Goal: Task Accomplishment & Management: Manage account settings

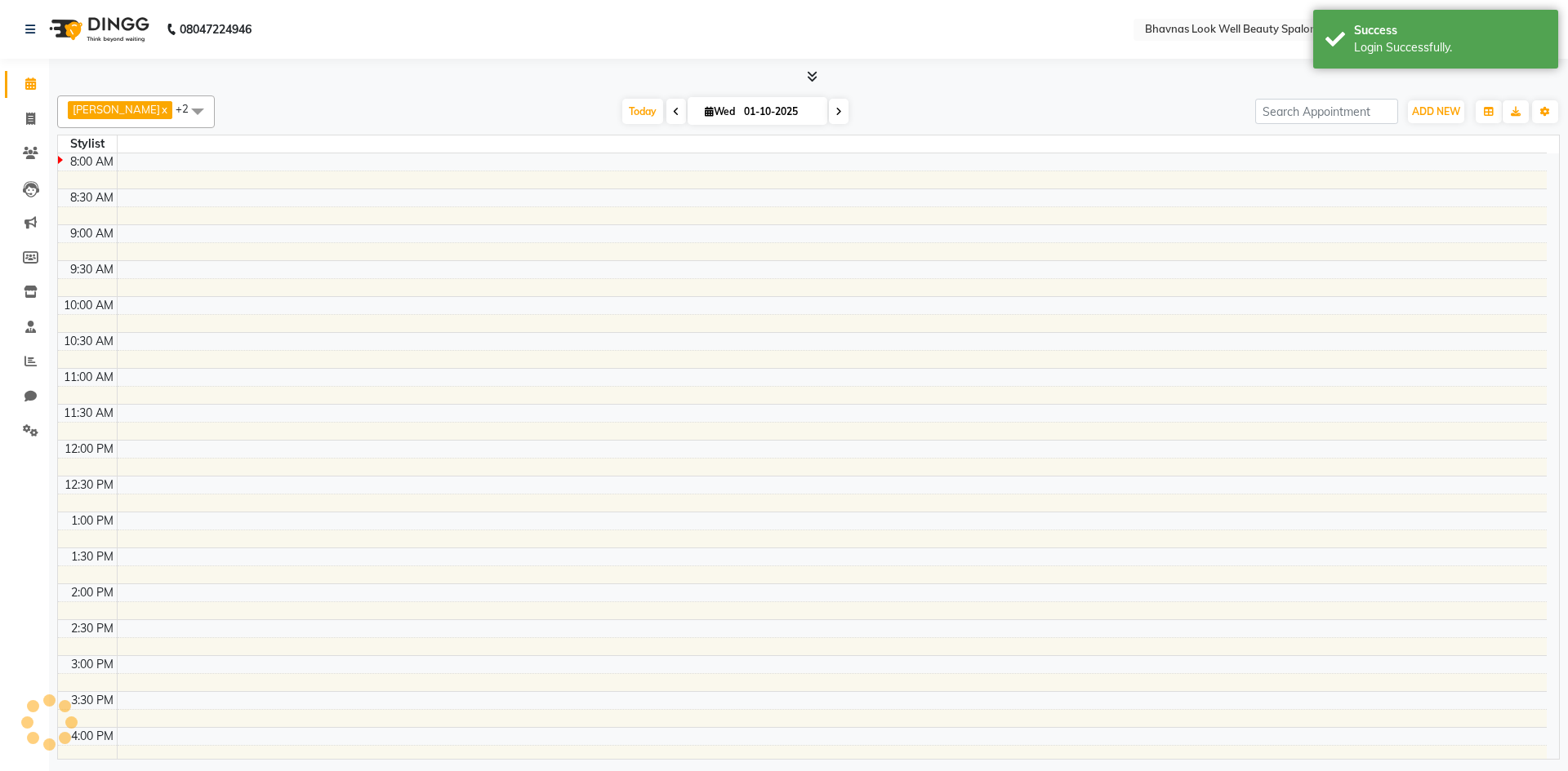
select select "en"
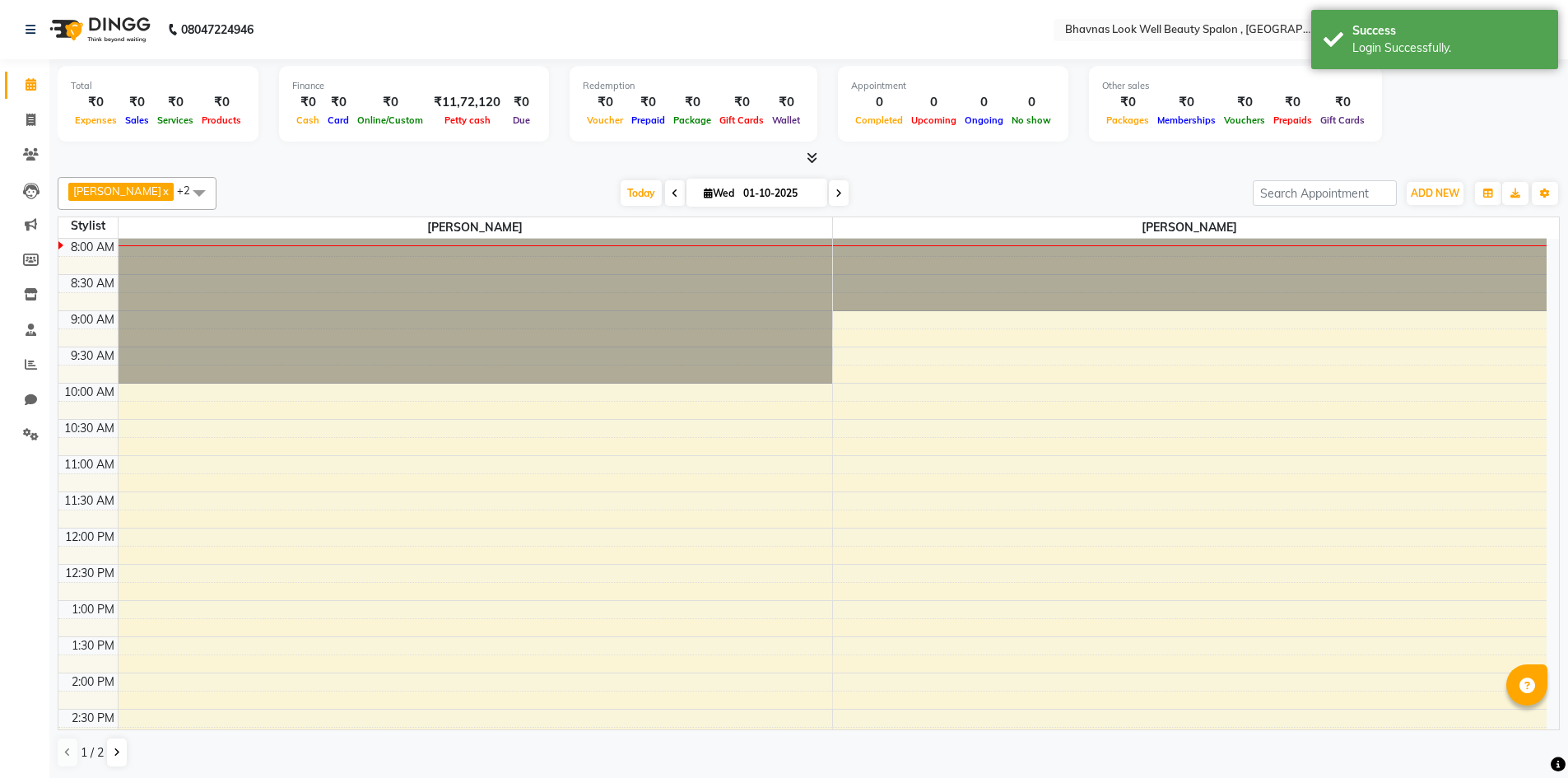
click at [665, 195] on span at bounding box center [675, 193] width 20 height 26
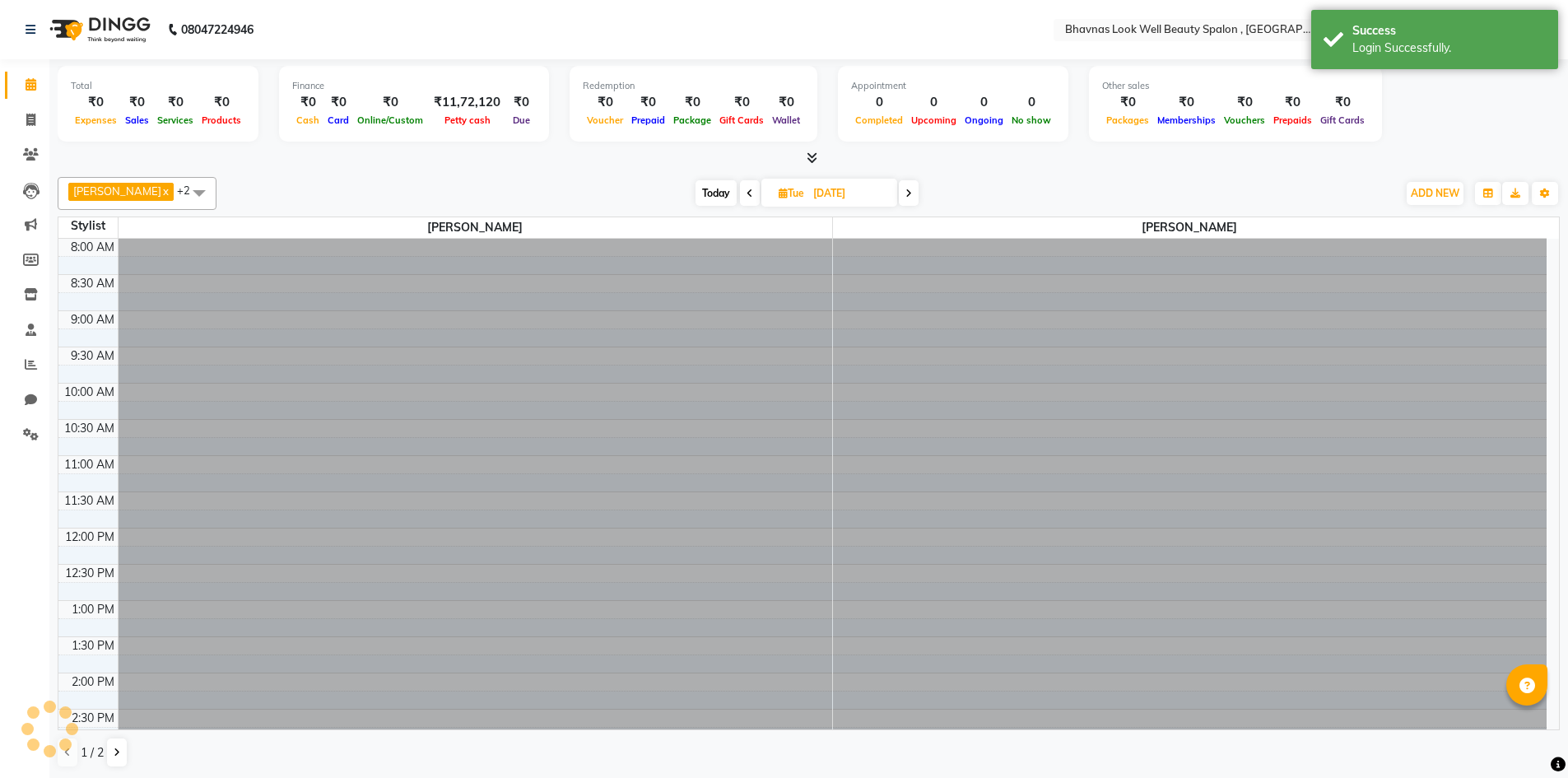
click at [740, 198] on span at bounding box center [750, 193] width 20 height 26
type input "[DATE]"
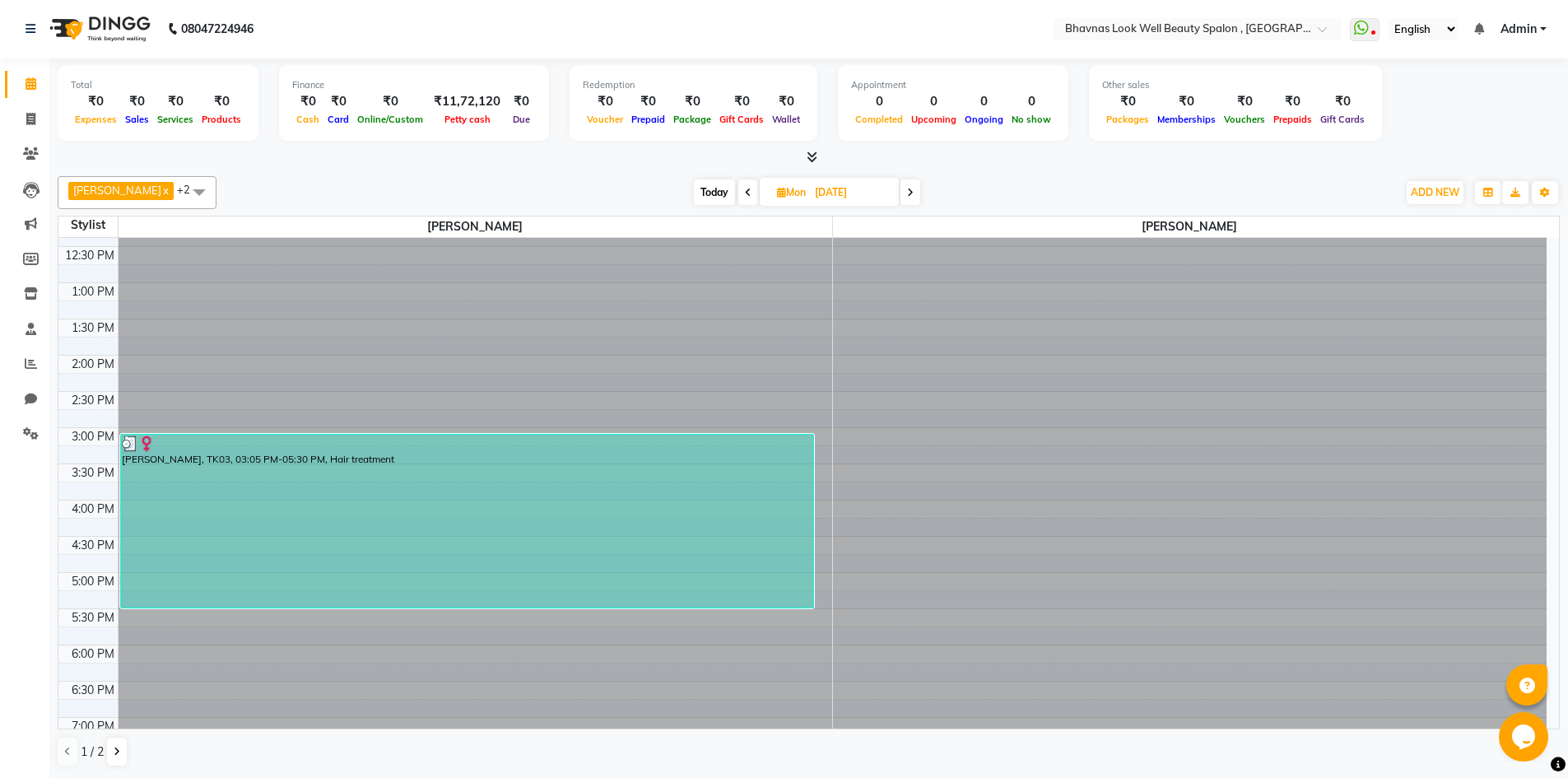
scroll to position [286, 0]
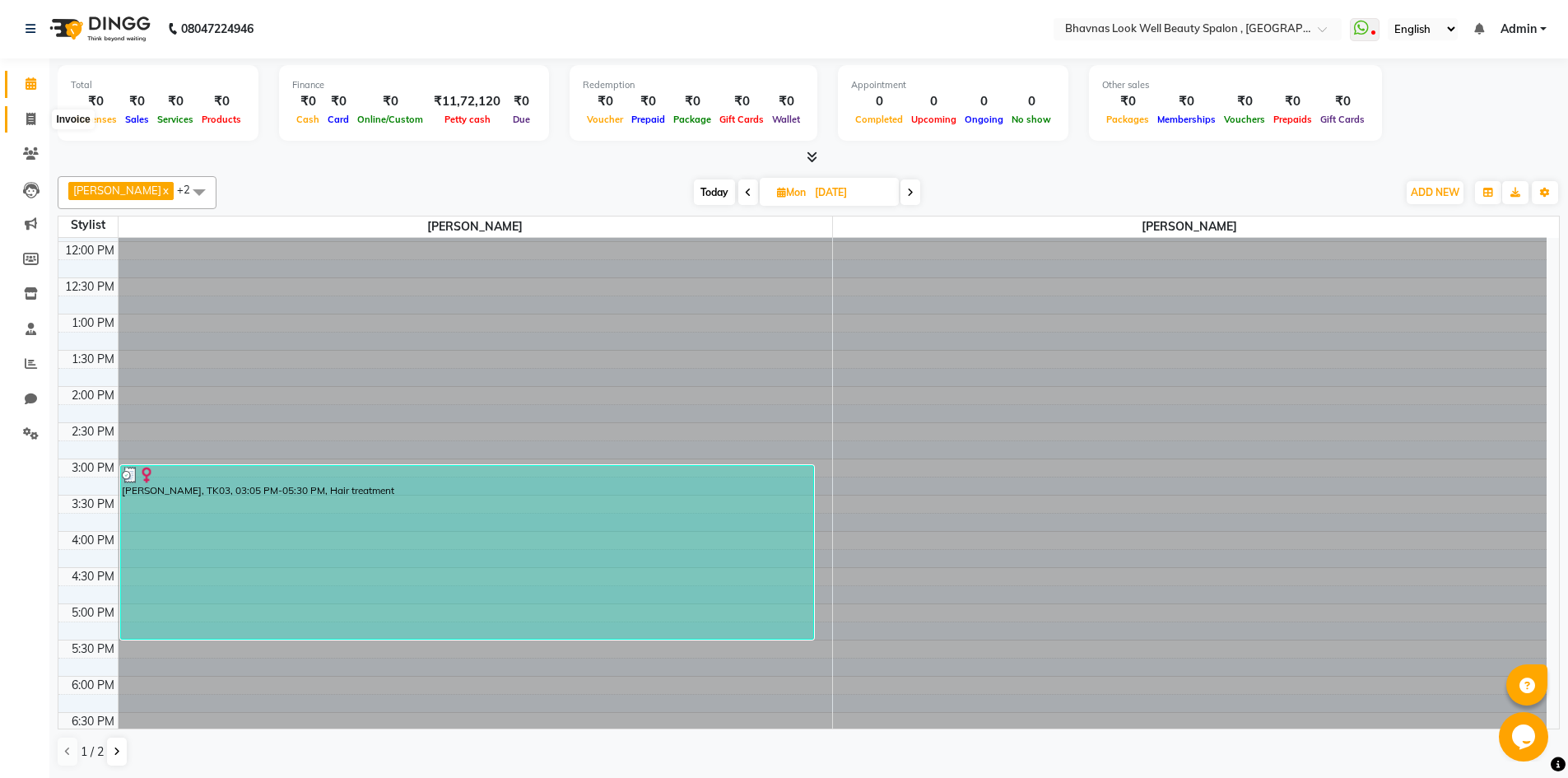
click at [37, 113] on span at bounding box center [31, 120] width 29 height 19
select select "service"
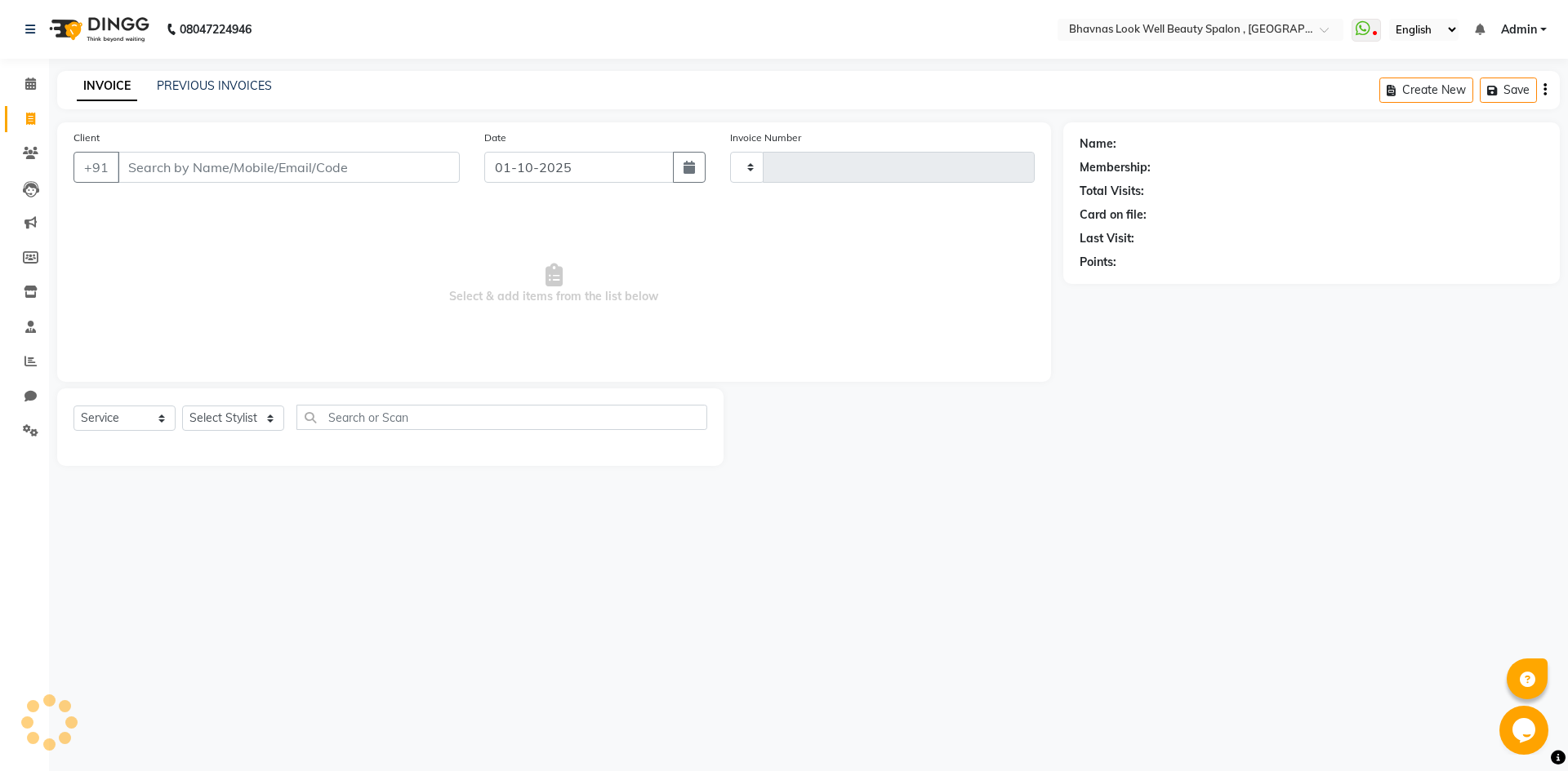
type input "0603"
select select "6251"
click at [248, 82] on link "PREVIOUS INVOICES" at bounding box center [214, 85] width 115 height 14
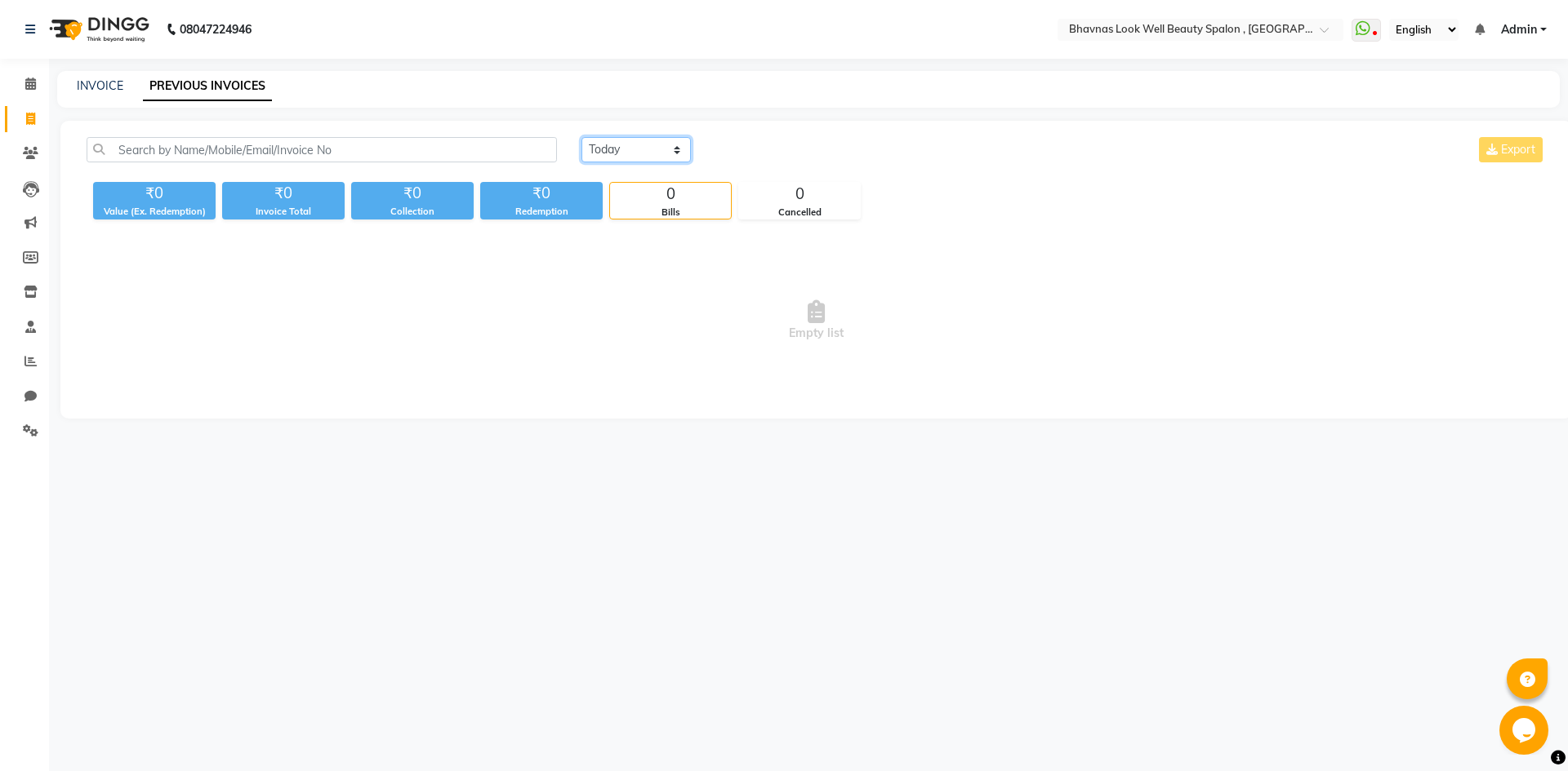
click at [620, 152] on select "Today Yesterday Custom Range" at bounding box center [636, 149] width 110 height 25
select select "range"
click at [582, 137] on select "Today Yesterday Custom Range" at bounding box center [636, 149] width 110 height 25
click at [755, 148] on input "01-10-2025" at bounding box center [769, 149] width 114 height 23
select select "10"
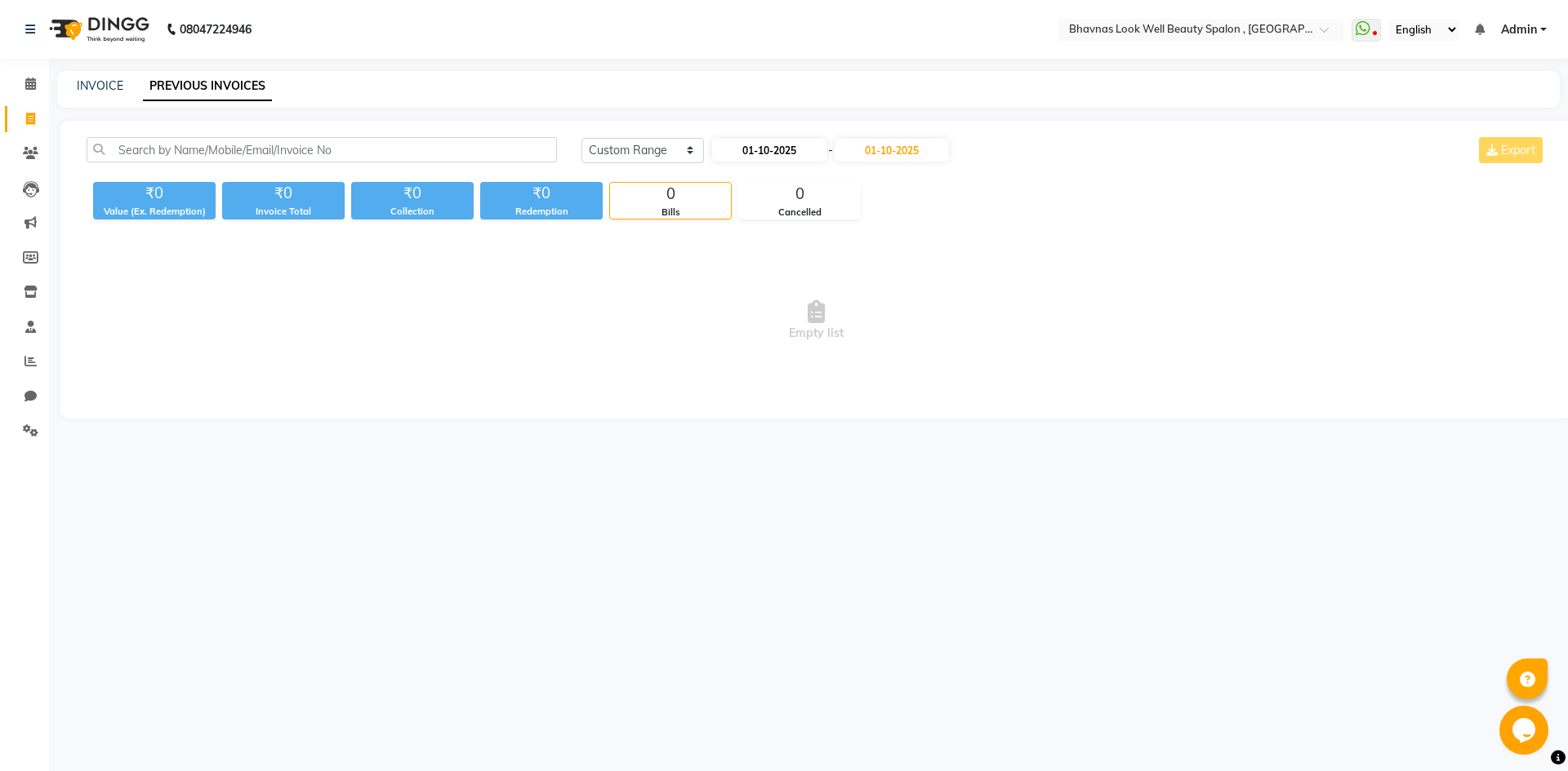
select select "2025"
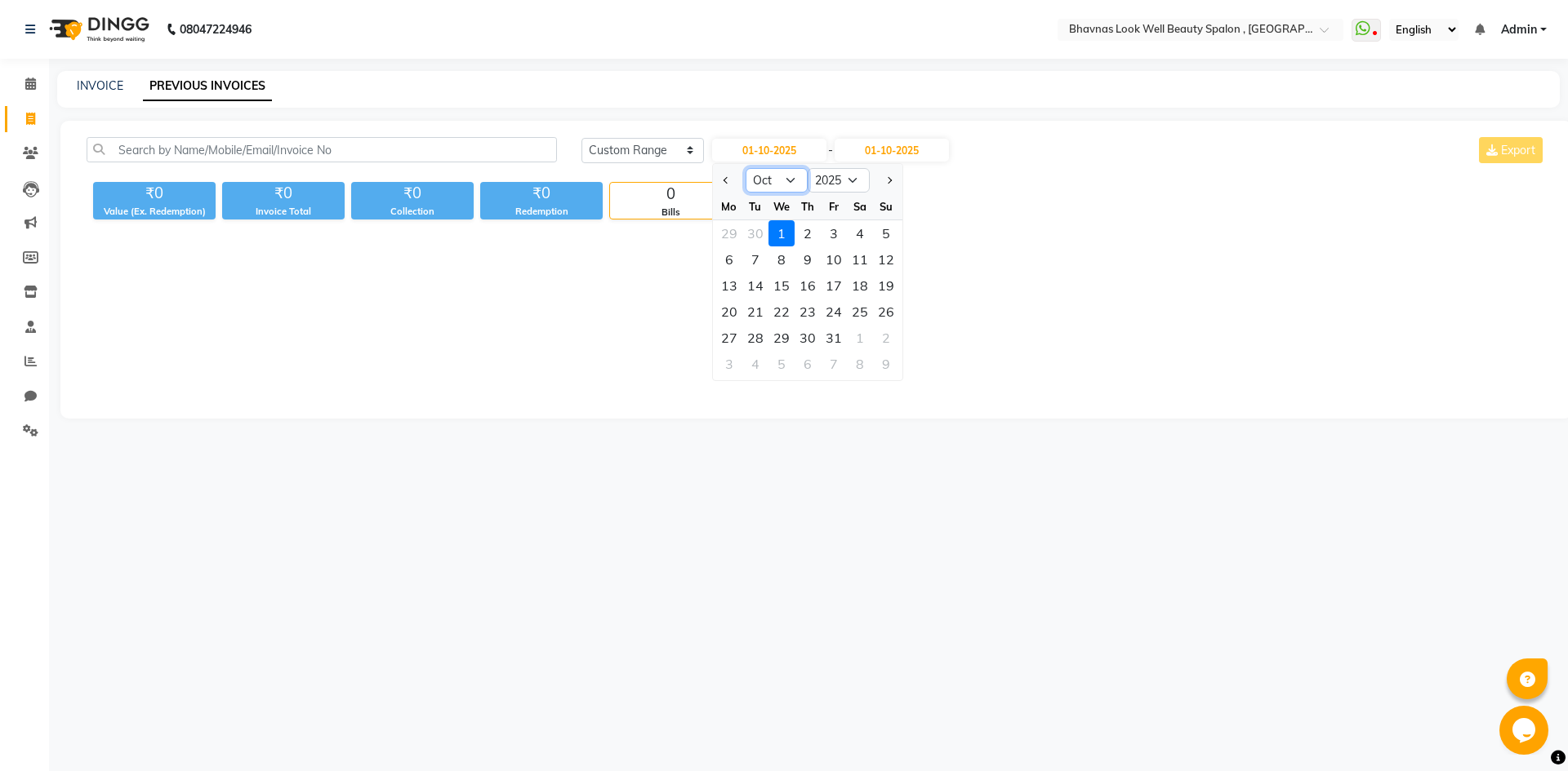
click at [759, 182] on select "Jan Feb Mar Apr May Jun [DATE] Aug Sep Oct Nov Dec" at bounding box center [777, 180] width 62 height 24
select select "9"
click at [746, 169] on select "Jan Feb Mar Apr May Jun [DATE] Aug Sep Oct Nov Dec" at bounding box center [777, 180] width 62 height 24
click at [721, 341] on div "29" at bounding box center [729, 338] width 26 height 26
type input "[DATE]"
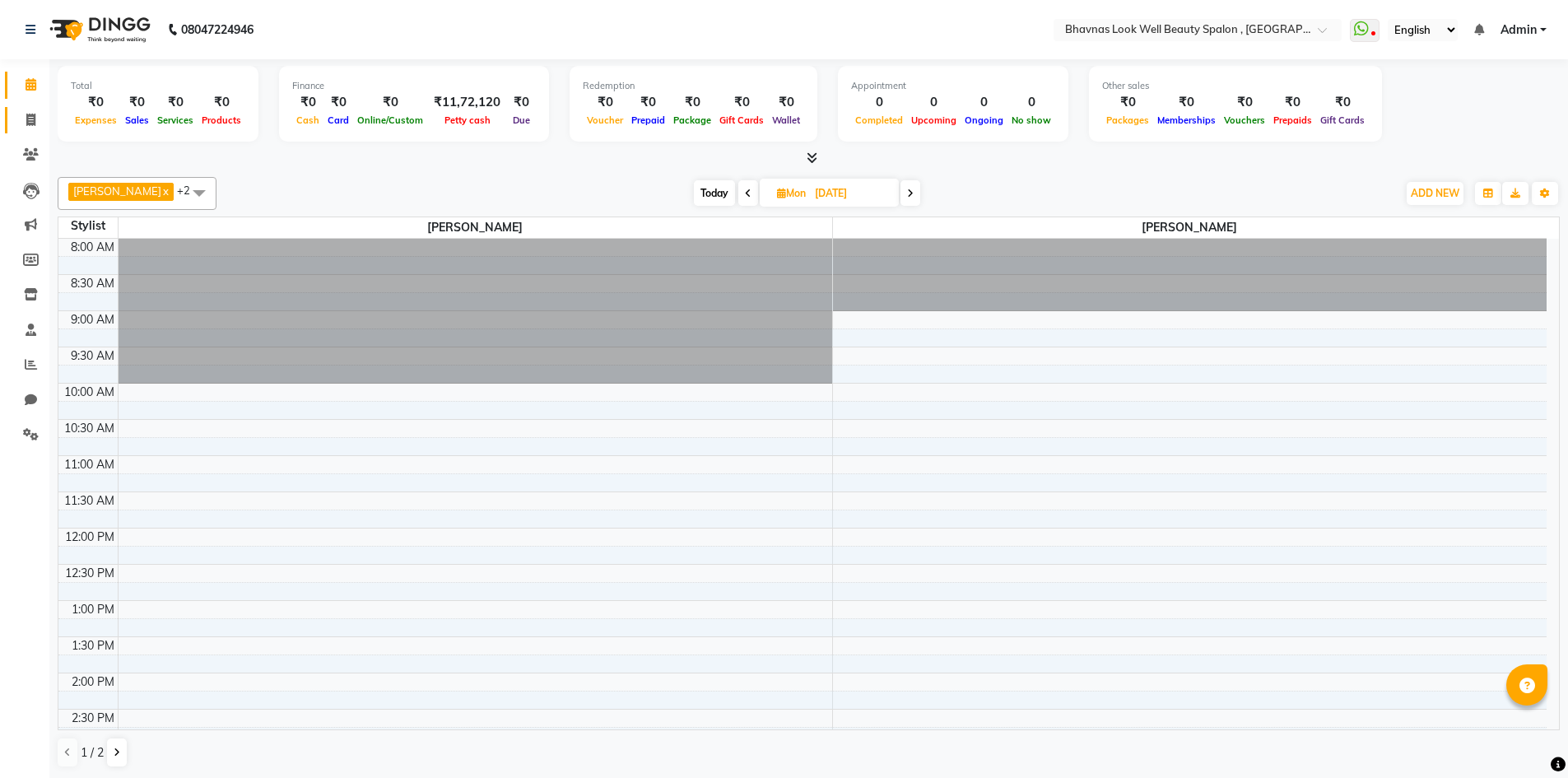
click at [34, 131] on link "Invoice" at bounding box center [24, 121] width 39 height 27
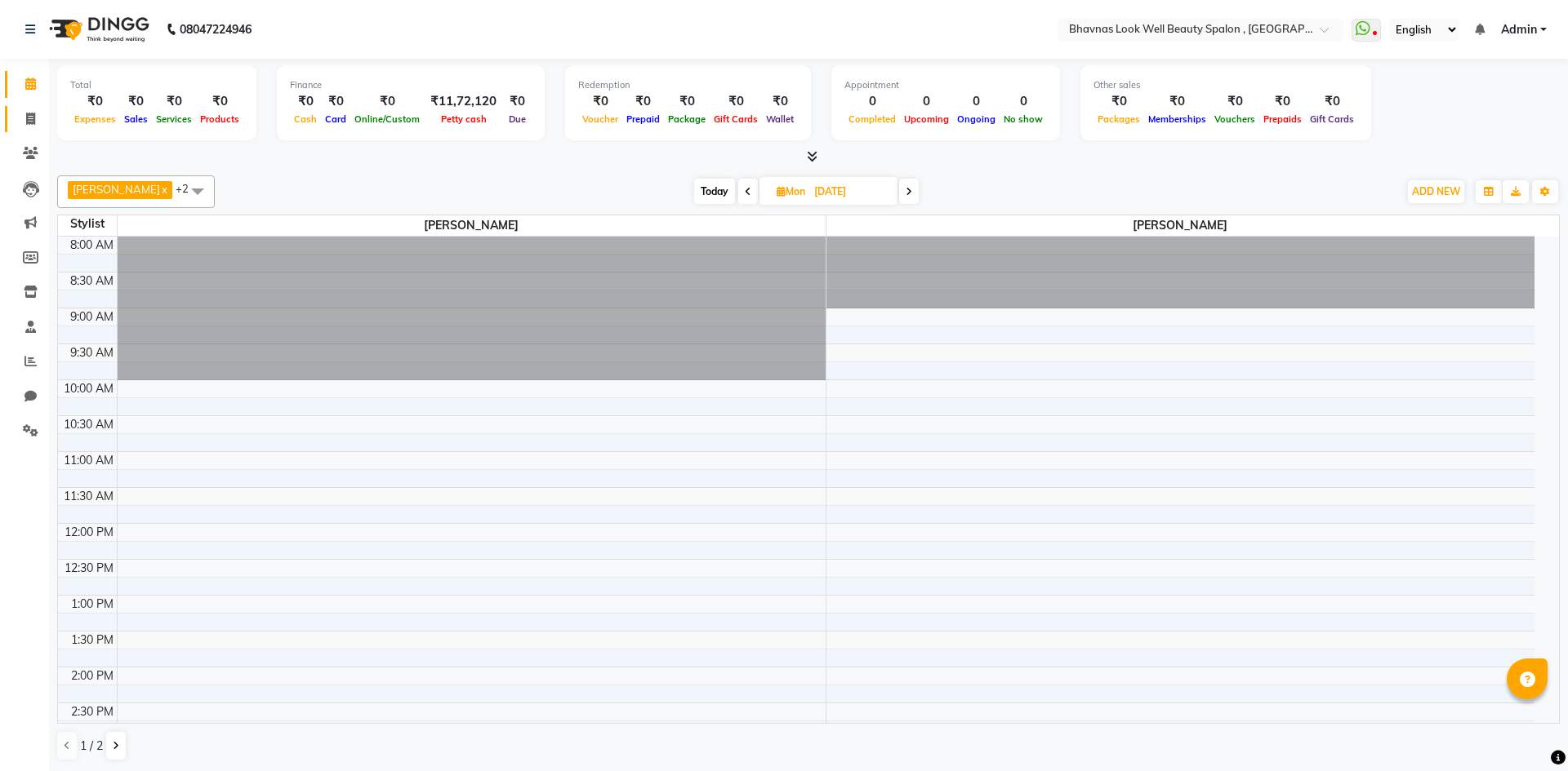
select select "service"
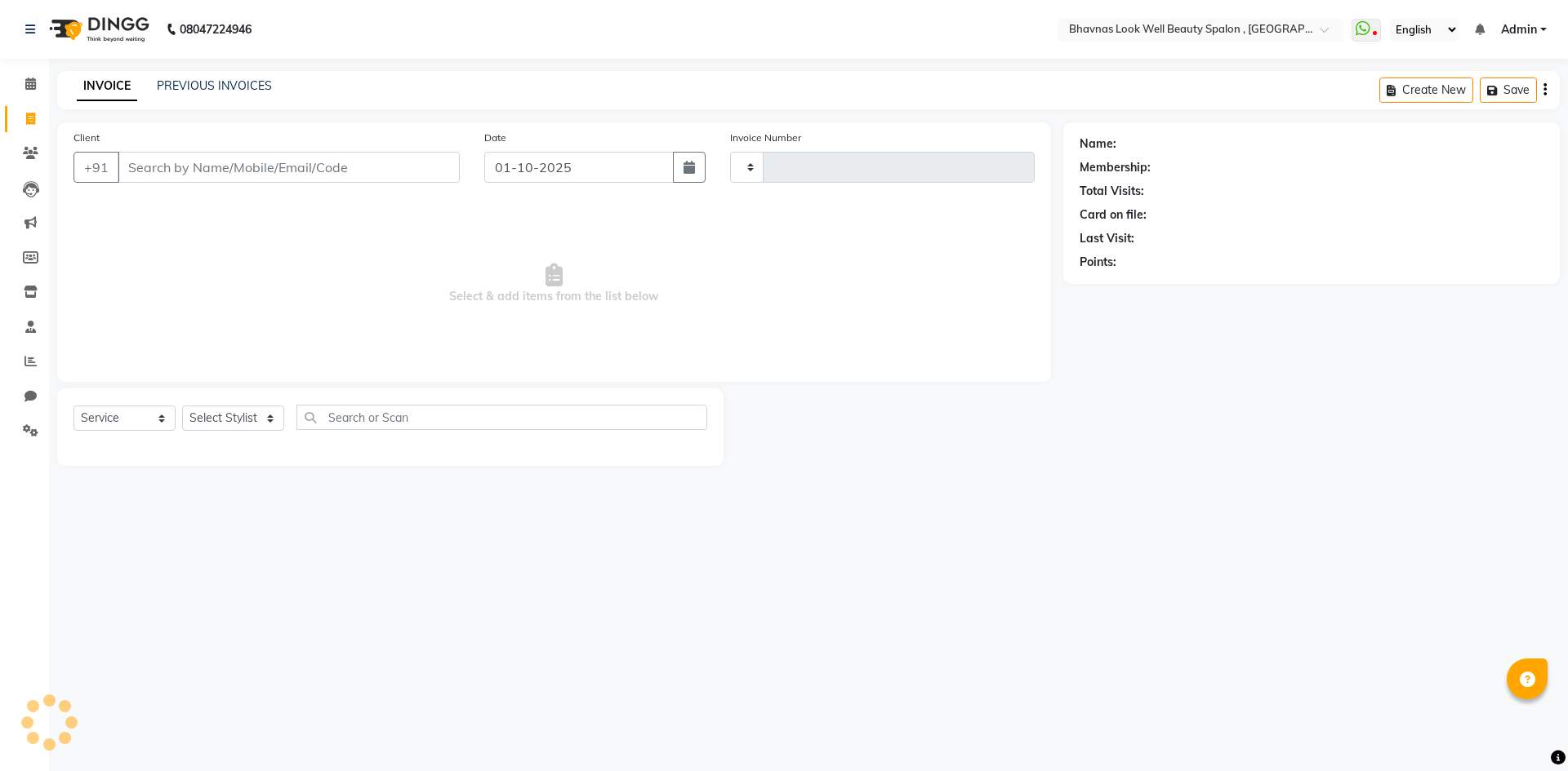
type input "0603"
select select "6251"
click at [285, 161] on input "[PERSON_NAME]" at bounding box center [247, 168] width 259 height 31
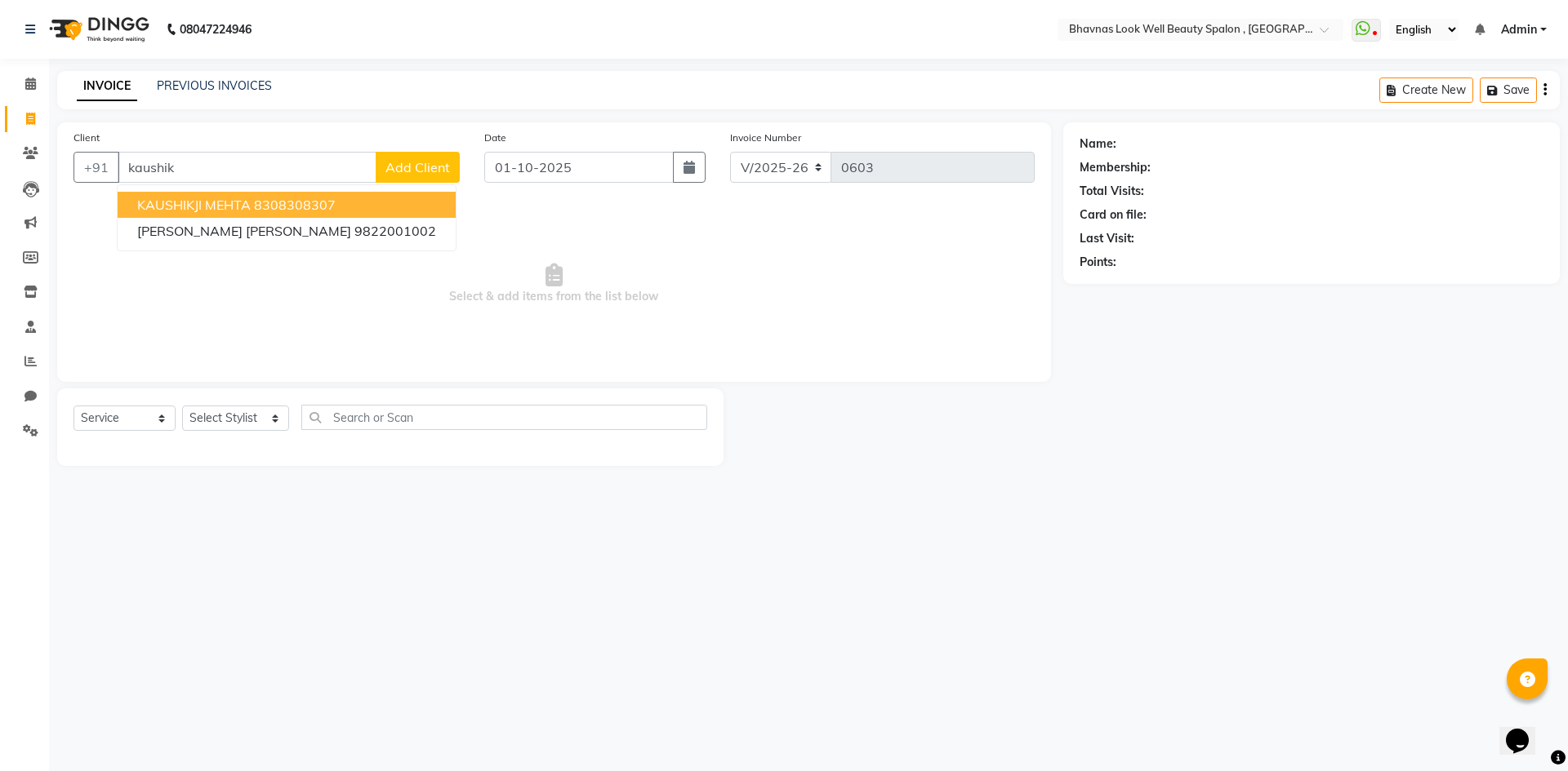
click at [268, 207] on ngb-highlight "8308308307" at bounding box center [295, 205] width 82 height 16
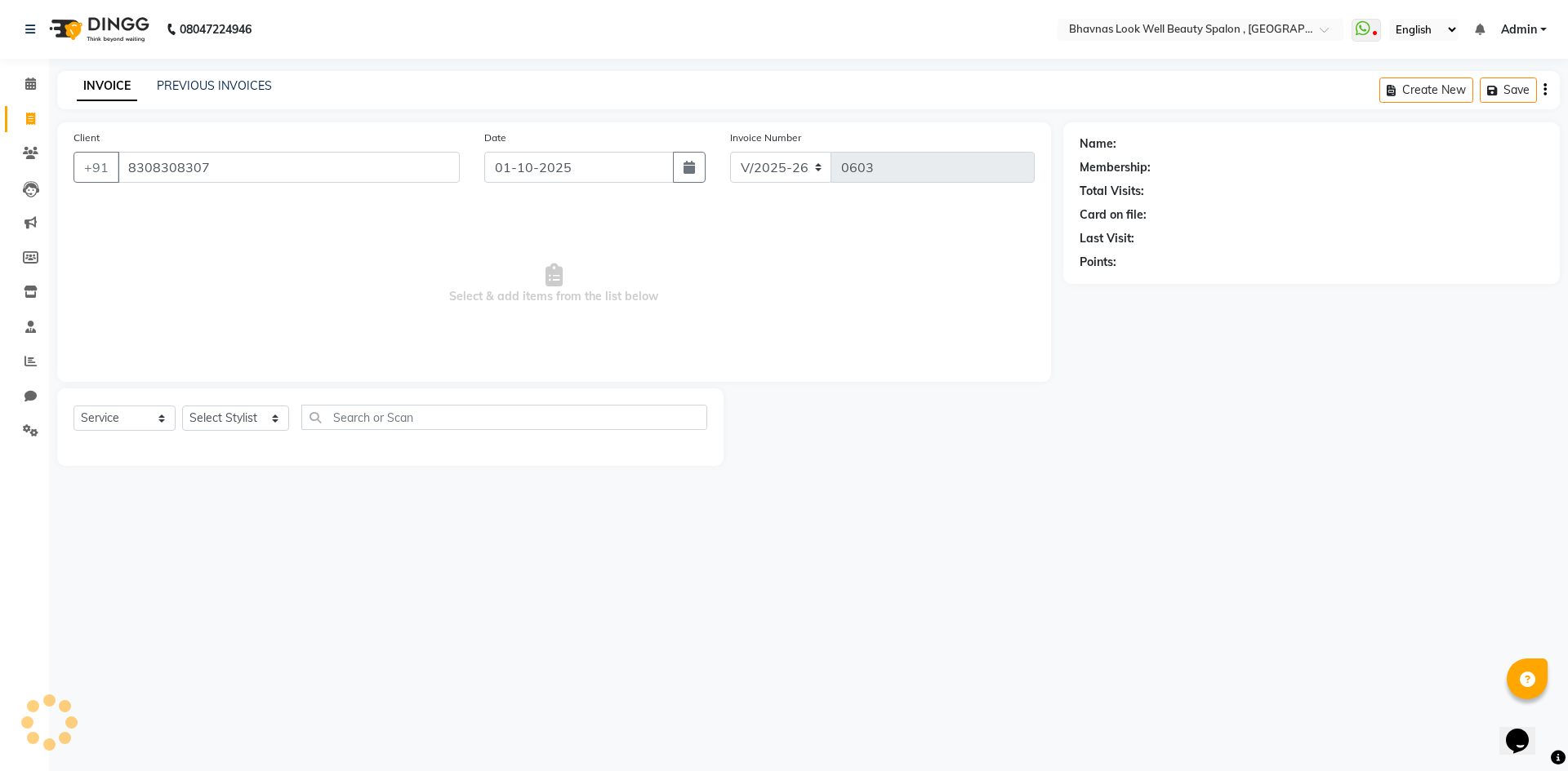
type input "8308308307"
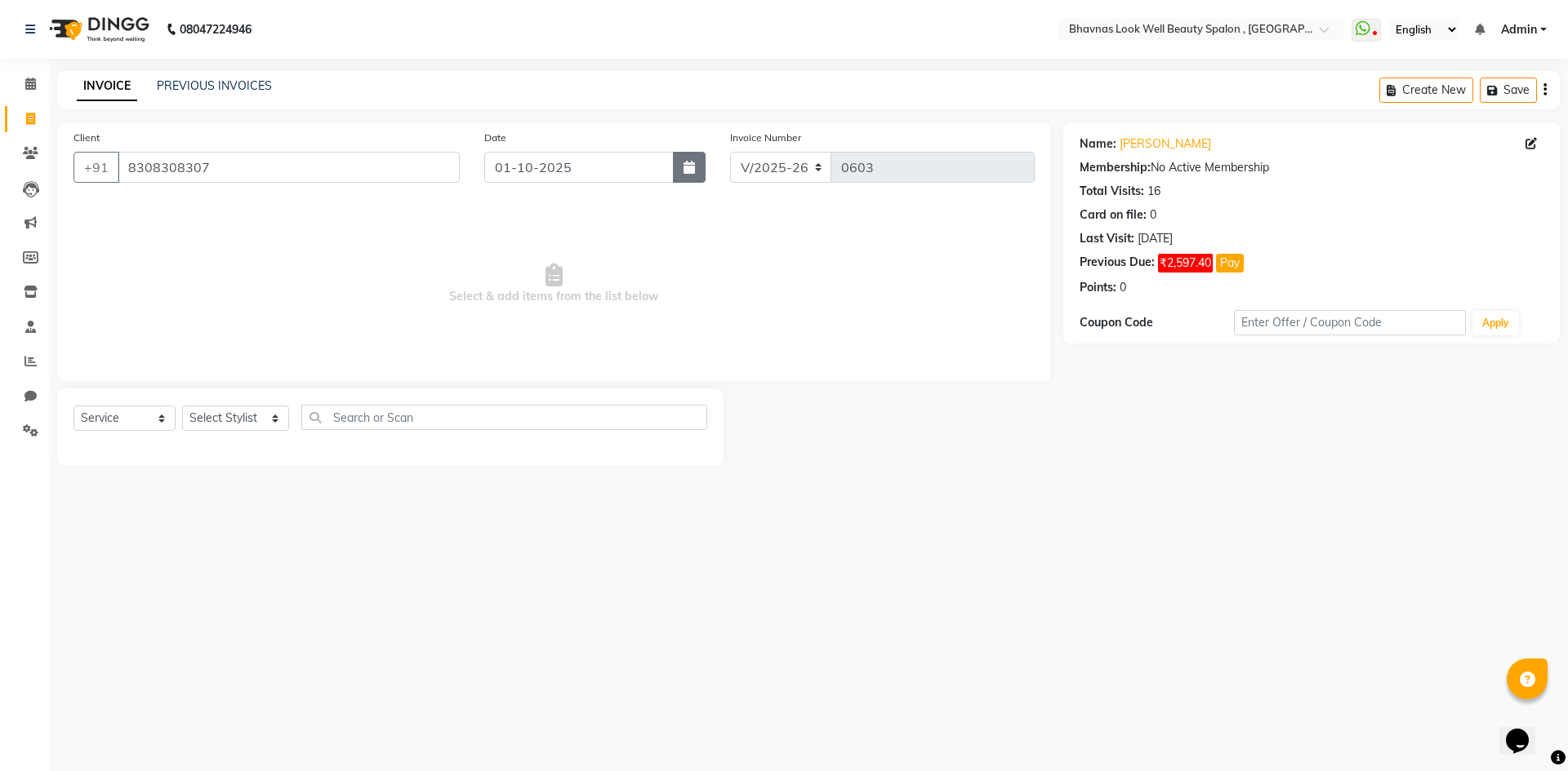
click at [674, 178] on button "button" at bounding box center [689, 168] width 33 height 31
select select "10"
select select "2025"
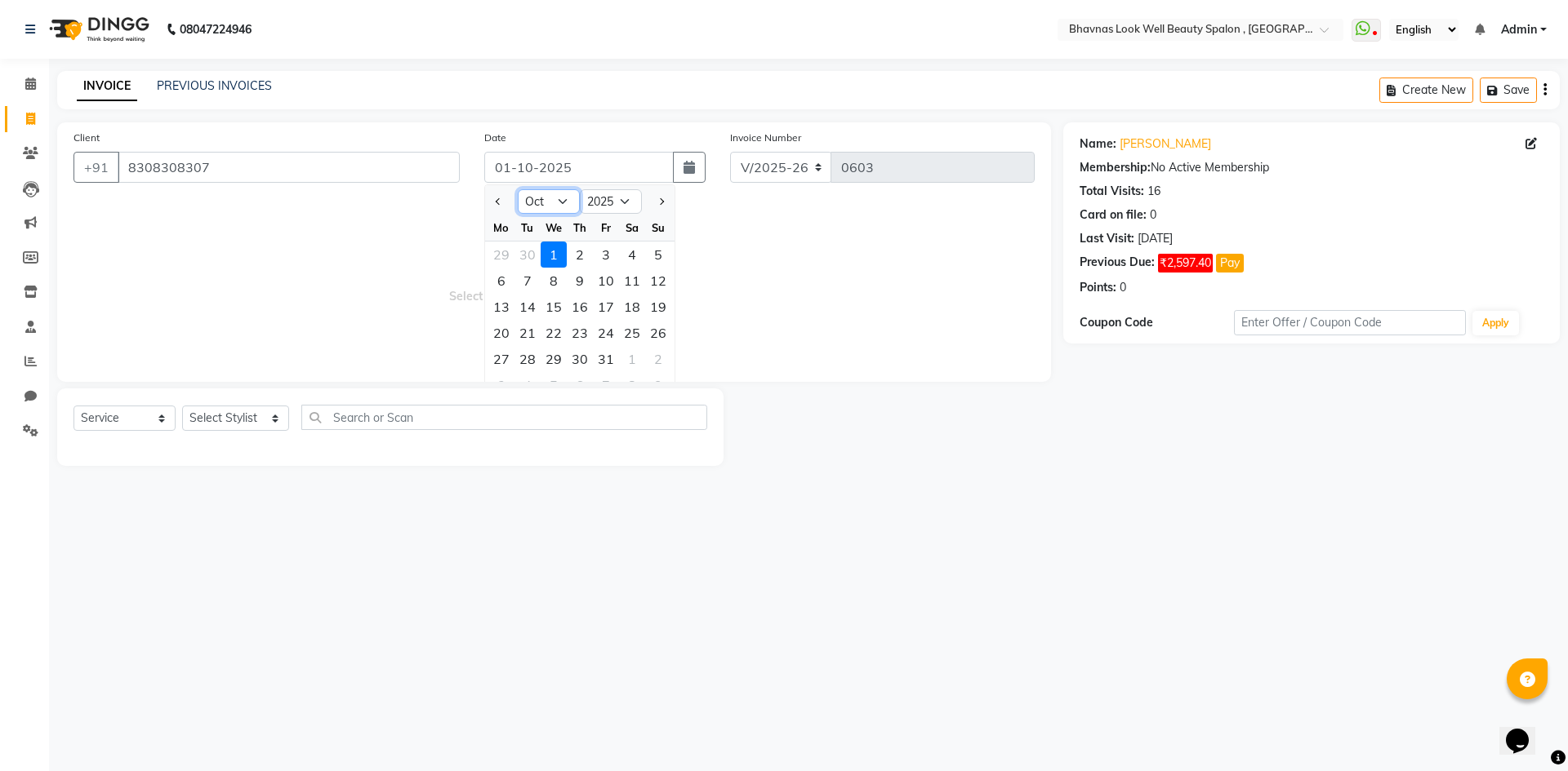
click at [532, 207] on select "Jan Feb Mar Apr May Jun [DATE] Aug Sep Oct Nov Dec" at bounding box center [548, 201] width 62 height 24
select select "9"
click at [518, 189] on select "Jan Feb Mar Apr May Jun [DATE] Aug Sep Oct Nov Dec" at bounding box center [548, 201] width 62 height 24
click at [509, 365] on div "29" at bounding box center [501, 359] width 26 height 26
type input "[DATE]"
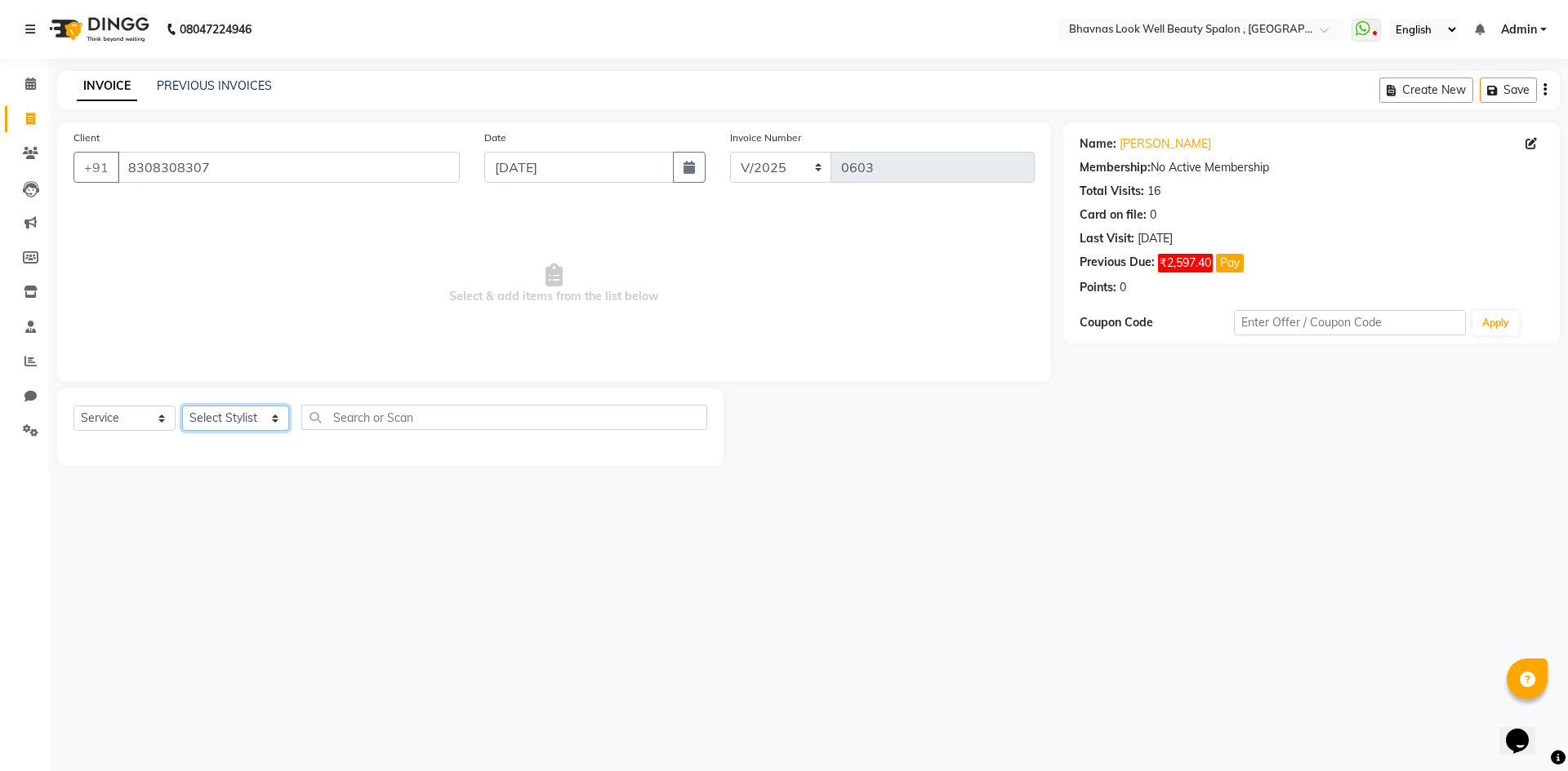
click at [244, 426] on select "Select Stylist [PERSON_NAME] [PERSON_NAME] ANMAL [PERSON_NAME] JYOTI [PERSON_NA…" at bounding box center [236, 419] width 107 height 25
select select "46639"
click at [182, 406] on select "Select Stylist [PERSON_NAME] [PERSON_NAME] ANMAL [PERSON_NAME] JYOTI [PERSON_NA…" at bounding box center [236, 419] width 107 height 25
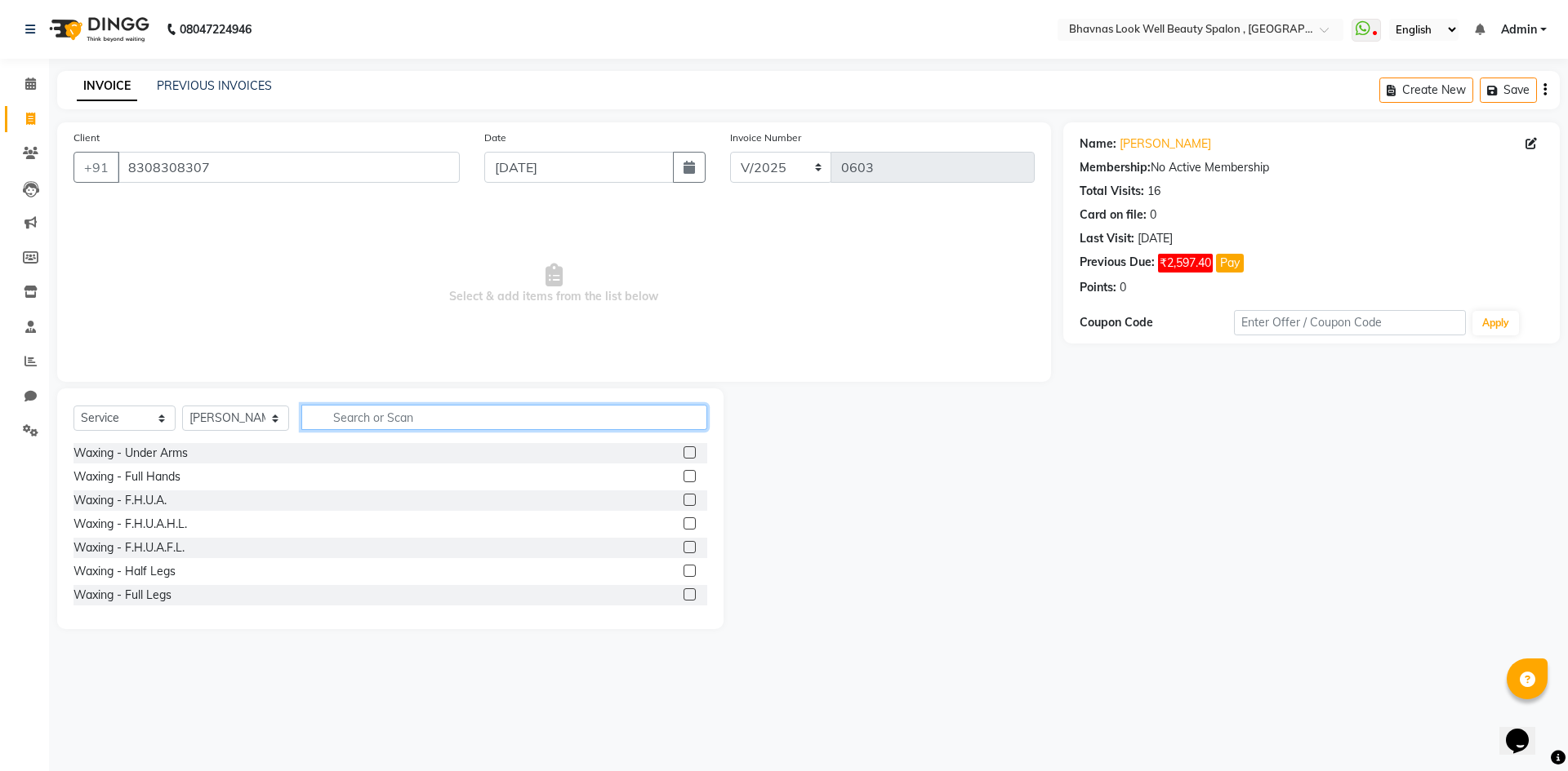
click at [407, 411] on input "text" at bounding box center [504, 418] width 407 height 25
type input "h t"
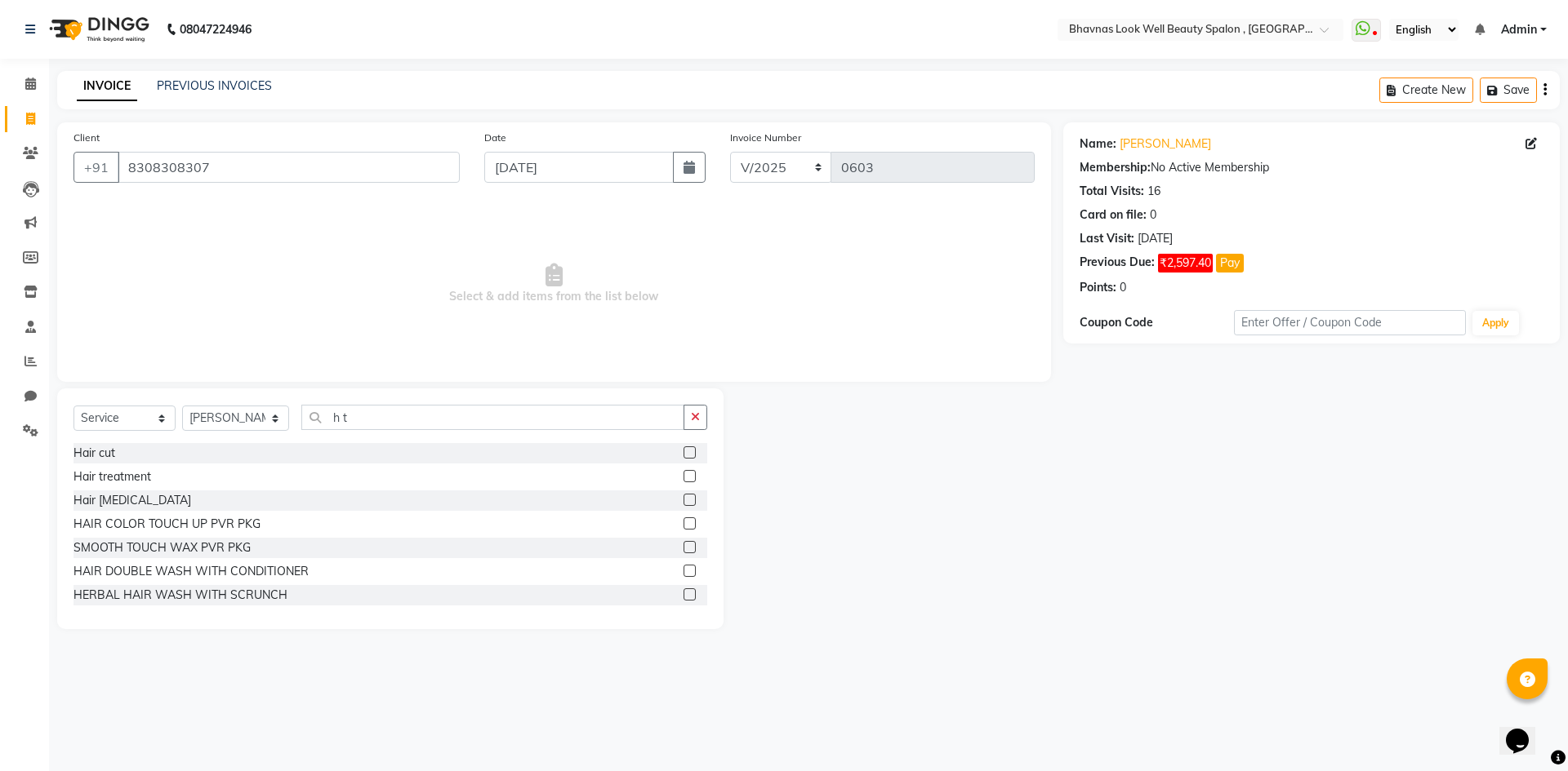
click at [683, 471] on label at bounding box center [690, 477] width 13 height 13
click at [683, 472] on input "checkbox" at bounding box center [689, 477] width 11 height 11
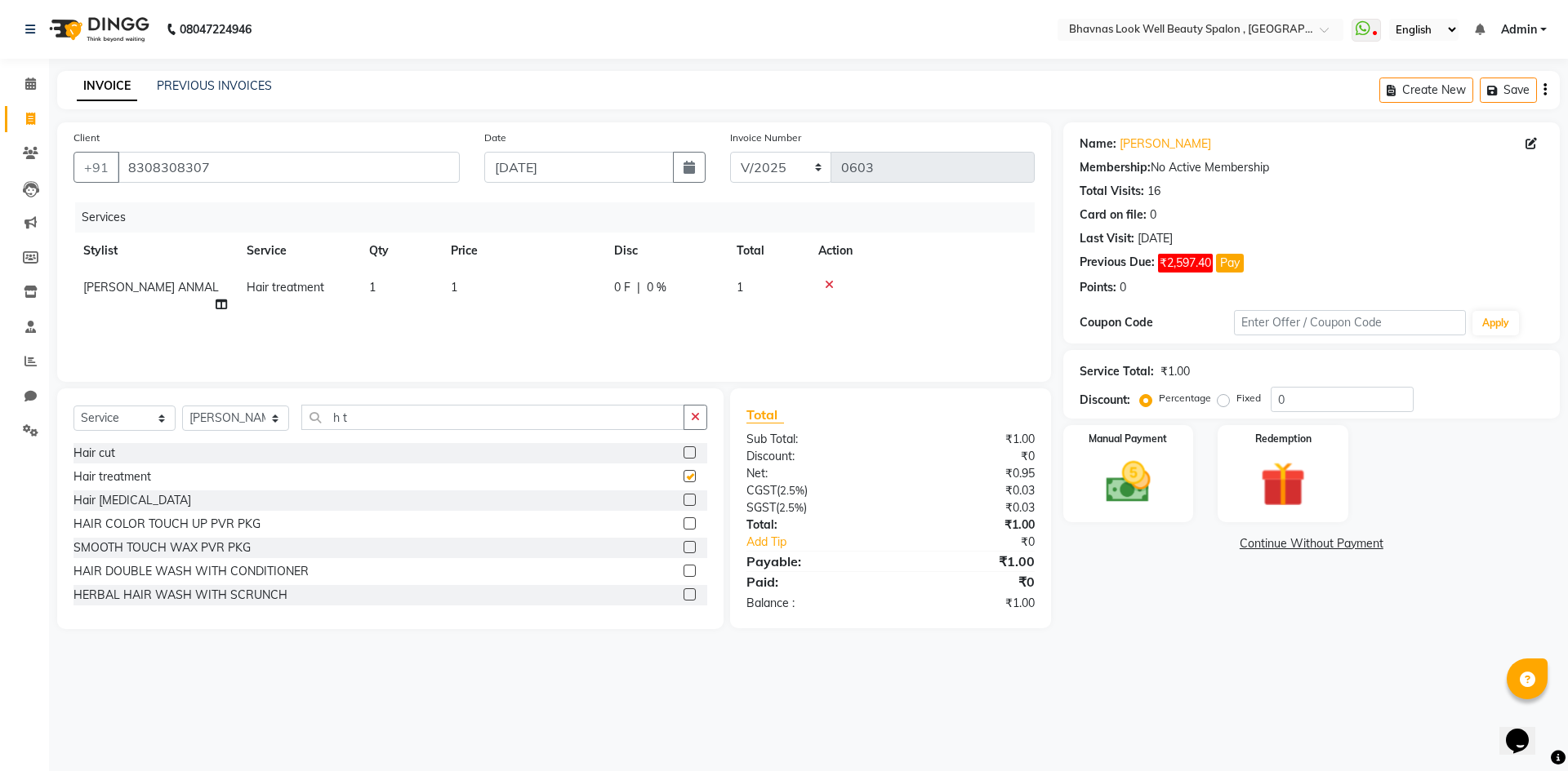
checkbox input "false"
click at [474, 292] on td "1" at bounding box center [523, 295] width 163 height 53
select select "46639"
click at [574, 300] on input "1" at bounding box center [599, 292] width 144 height 25
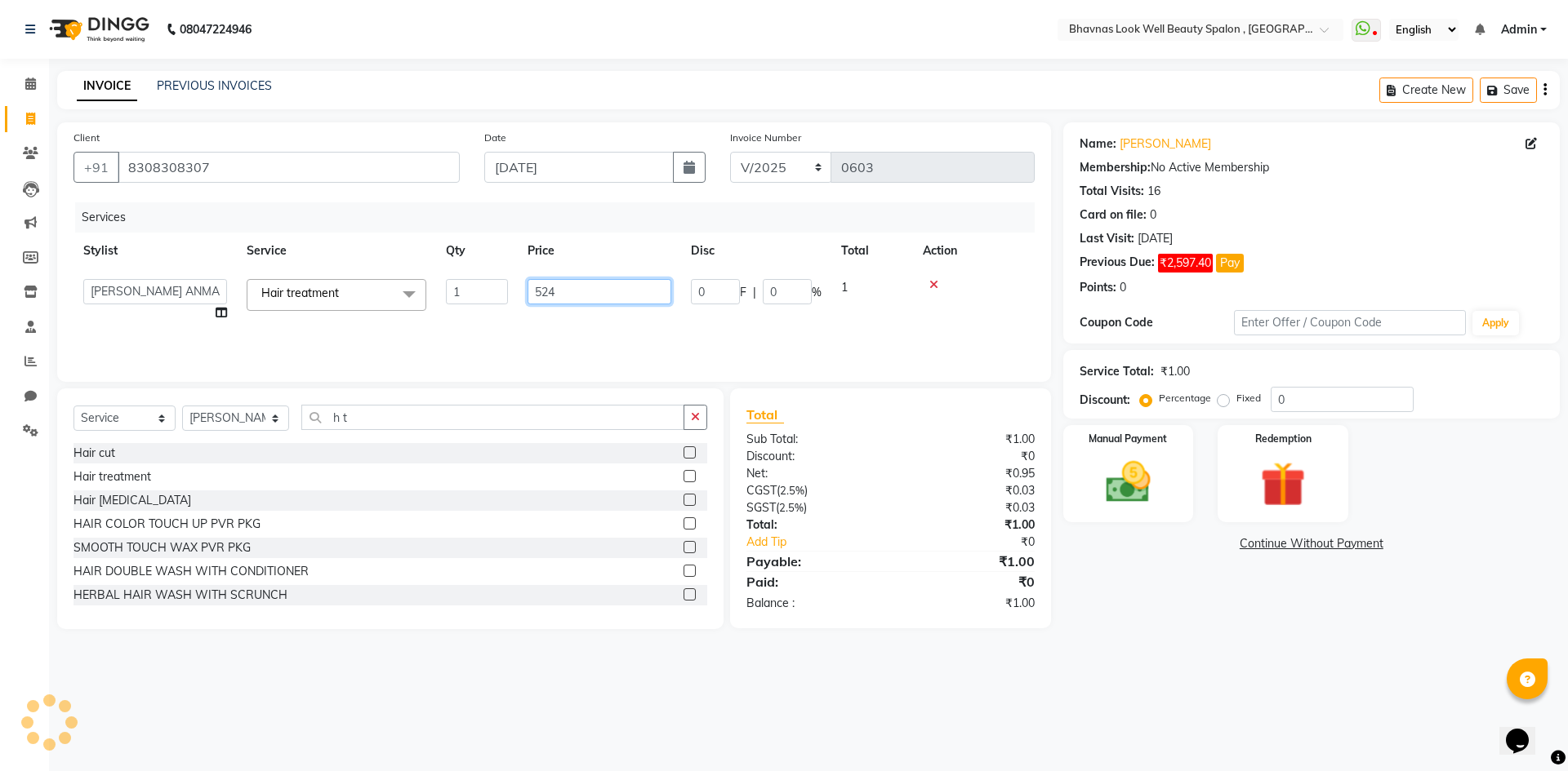
type input "5240"
click at [615, 332] on div "Services Stylist Service Qty Price Disc Total Action [PERSON_NAME] [PERSON_NAME…" at bounding box center [554, 284] width 962 height 163
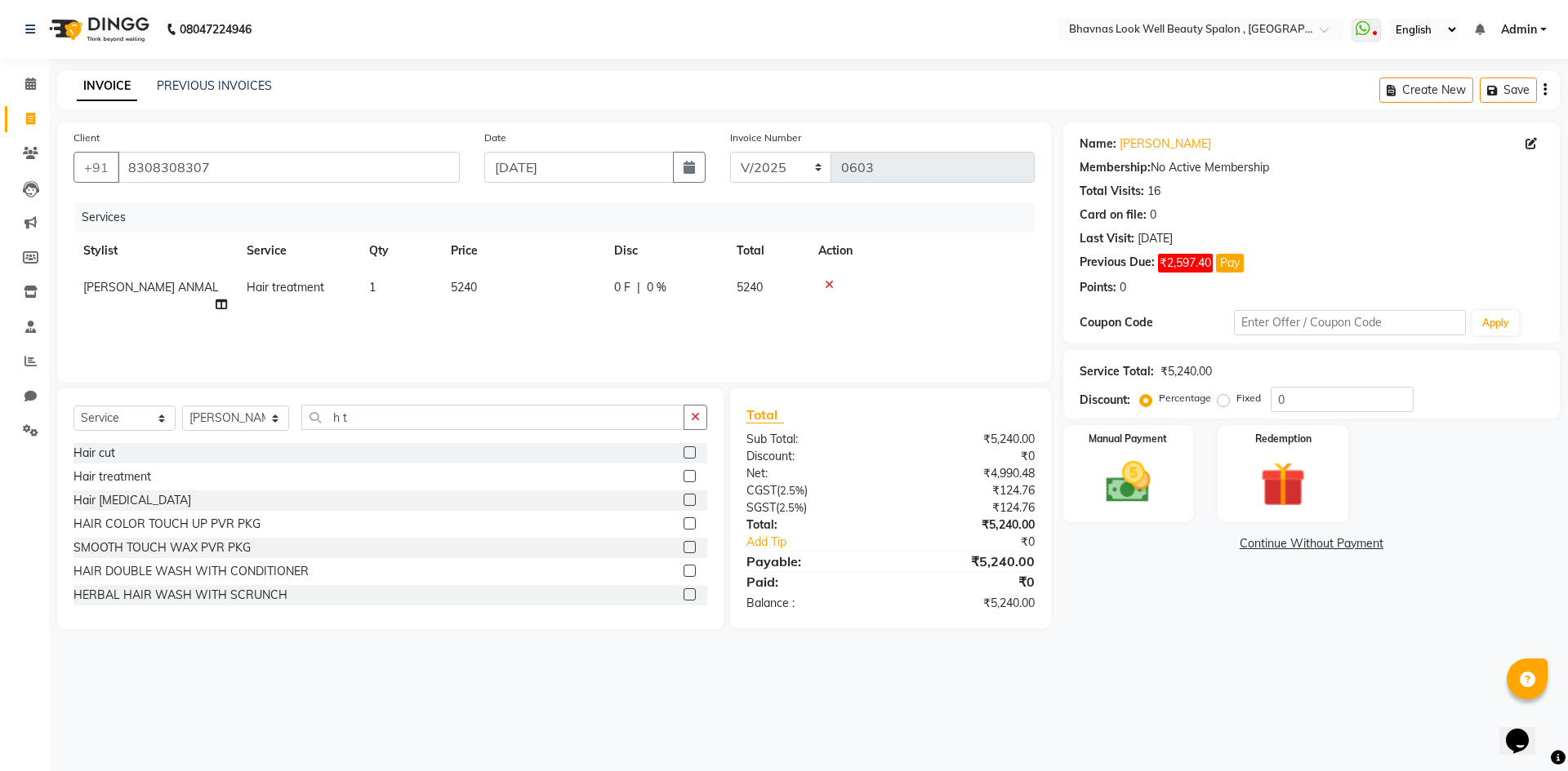
click at [681, 277] on td "0 F | 0 %" at bounding box center [665, 295] width 122 height 53
select select "46639"
drag, startPoint x: 719, startPoint y: 299, endPoint x: 691, endPoint y: 304, distance: 28.4
click at [691, 304] on td "0 F | 0 %" at bounding box center [756, 300] width 150 height 62
type input "865"
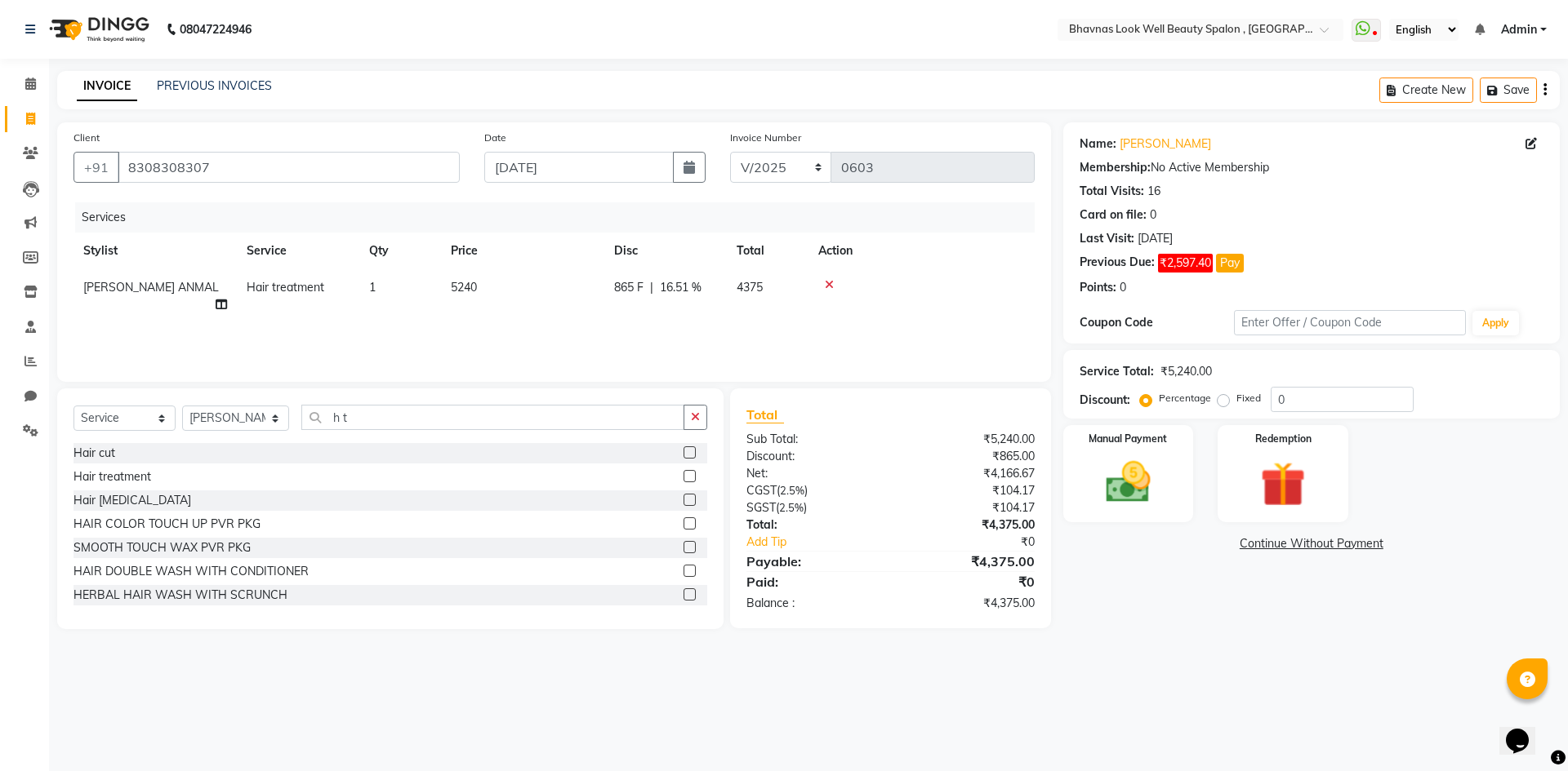
click at [994, 295] on td at bounding box center [922, 295] width 227 height 53
click at [1124, 473] on img at bounding box center [1128, 482] width 76 height 53
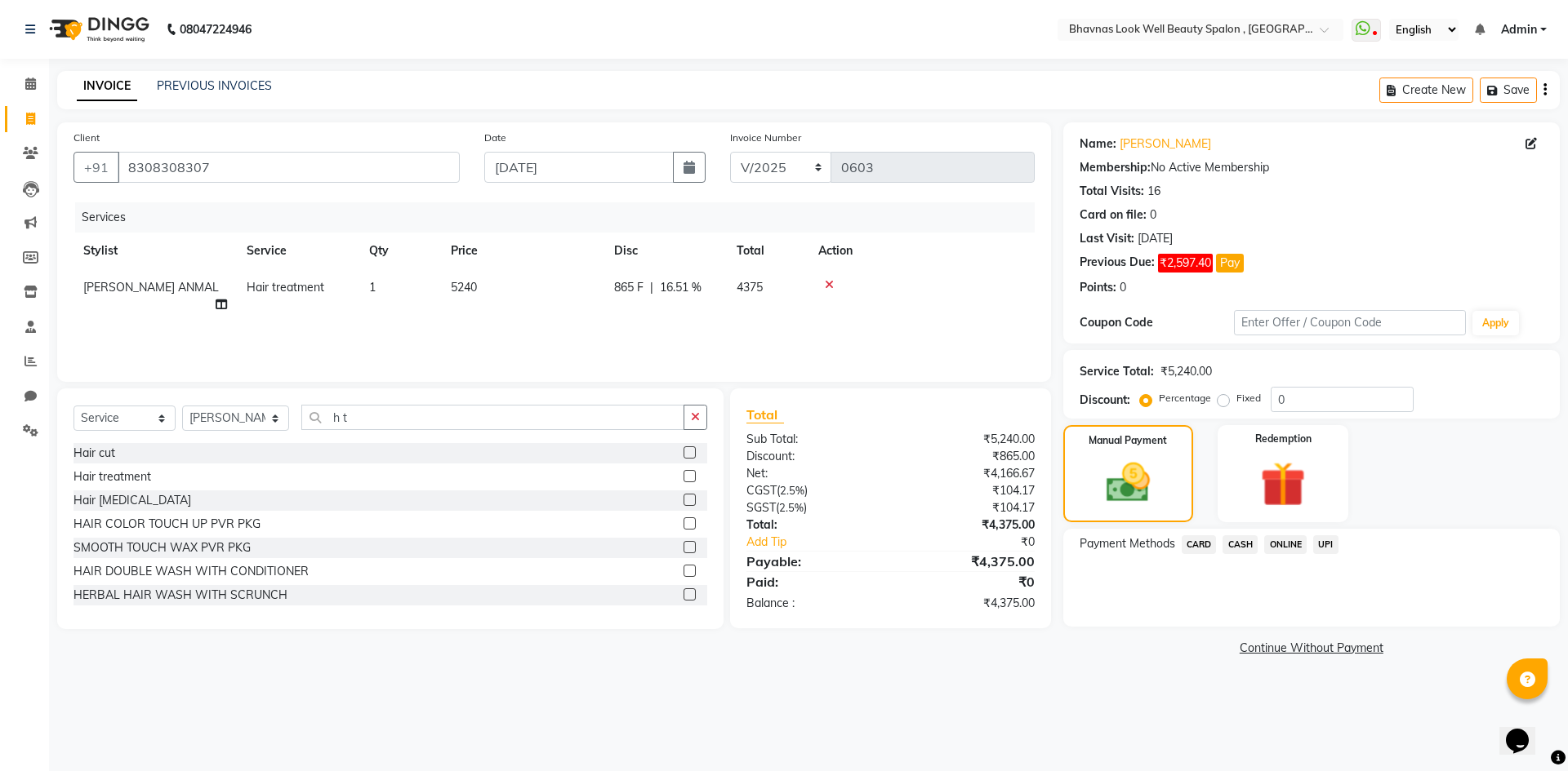
click at [1234, 540] on span "CASH" at bounding box center [1240, 545] width 35 height 19
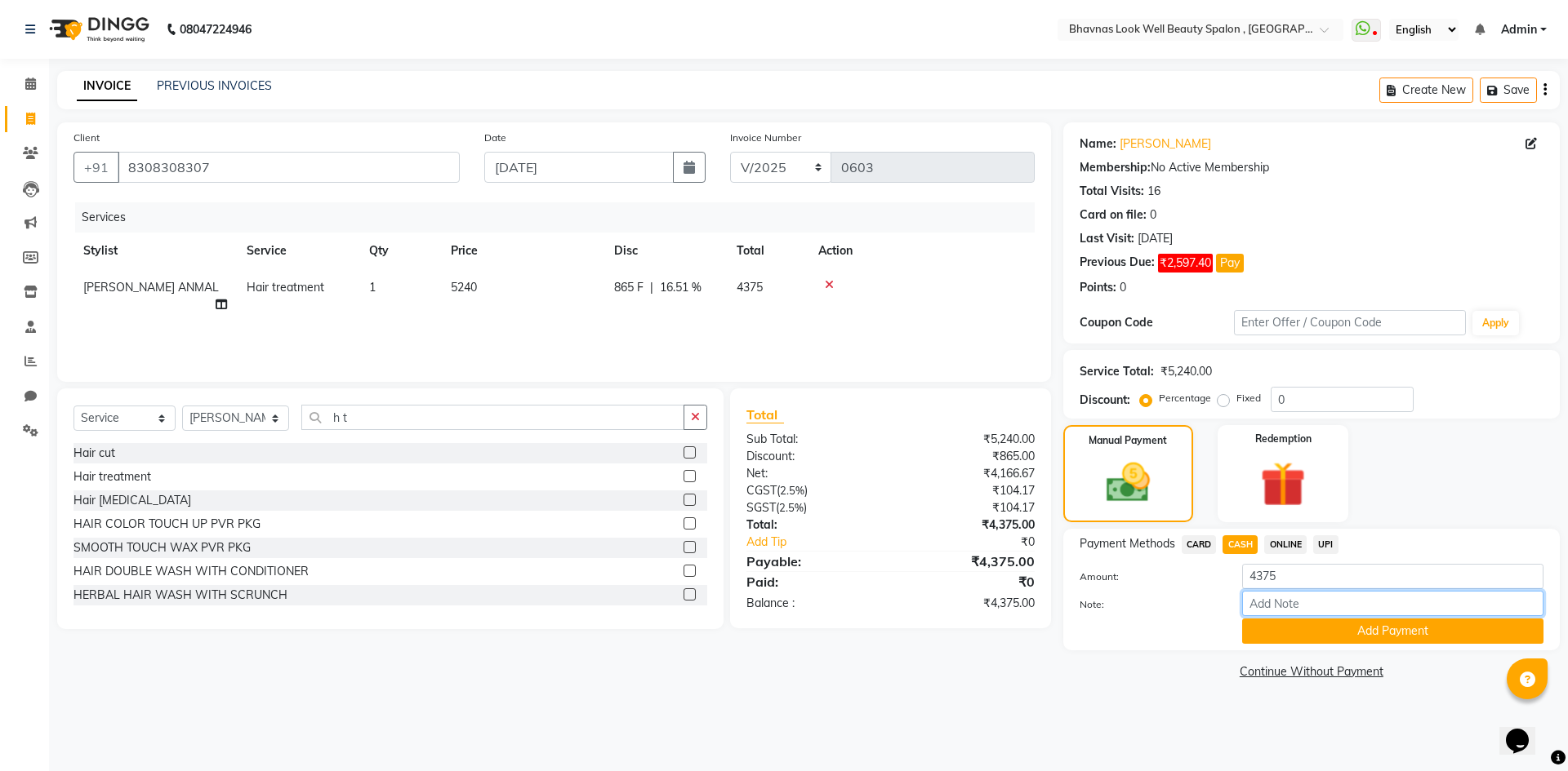
click at [1283, 606] on input "Note:" at bounding box center [1392, 603] width 301 height 25
type input "Package"
click at [1318, 616] on input "Package" at bounding box center [1392, 603] width 301 height 25
click at [1323, 631] on button "Add Payment" at bounding box center [1392, 631] width 301 height 25
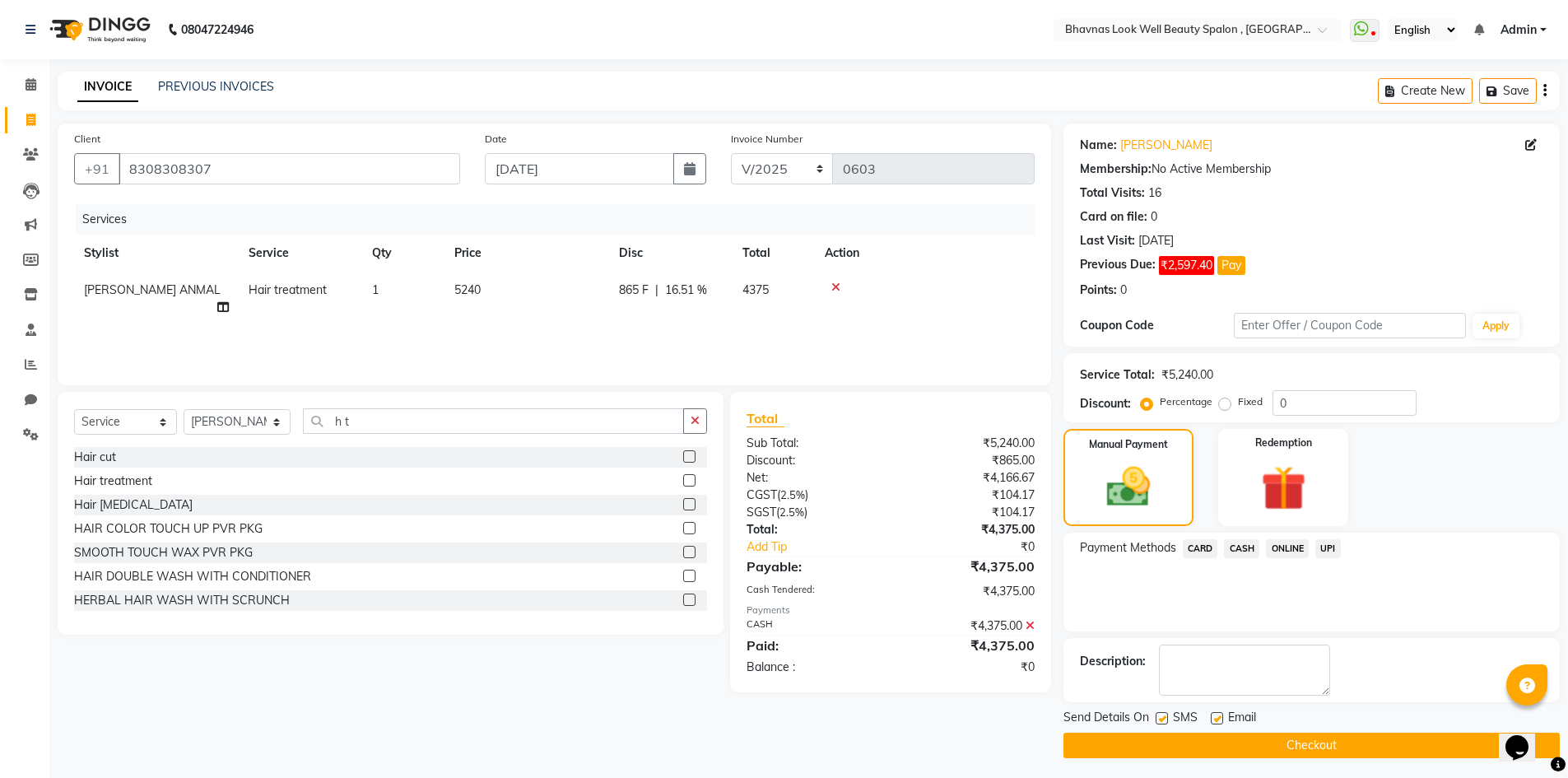
click at [1163, 722] on label at bounding box center [1162, 719] width 13 height 13
click at [1163, 722] on input "checkbox" at bounding box center [1161, 719] width 11 height 11
checkbox input "false"
click at [1221, 719] on label at bounding box center [1217, 719] width 13 height 13
click at [1221, 719] on input "checkbox" at bounding box center [1216, 719] width 11 height 11
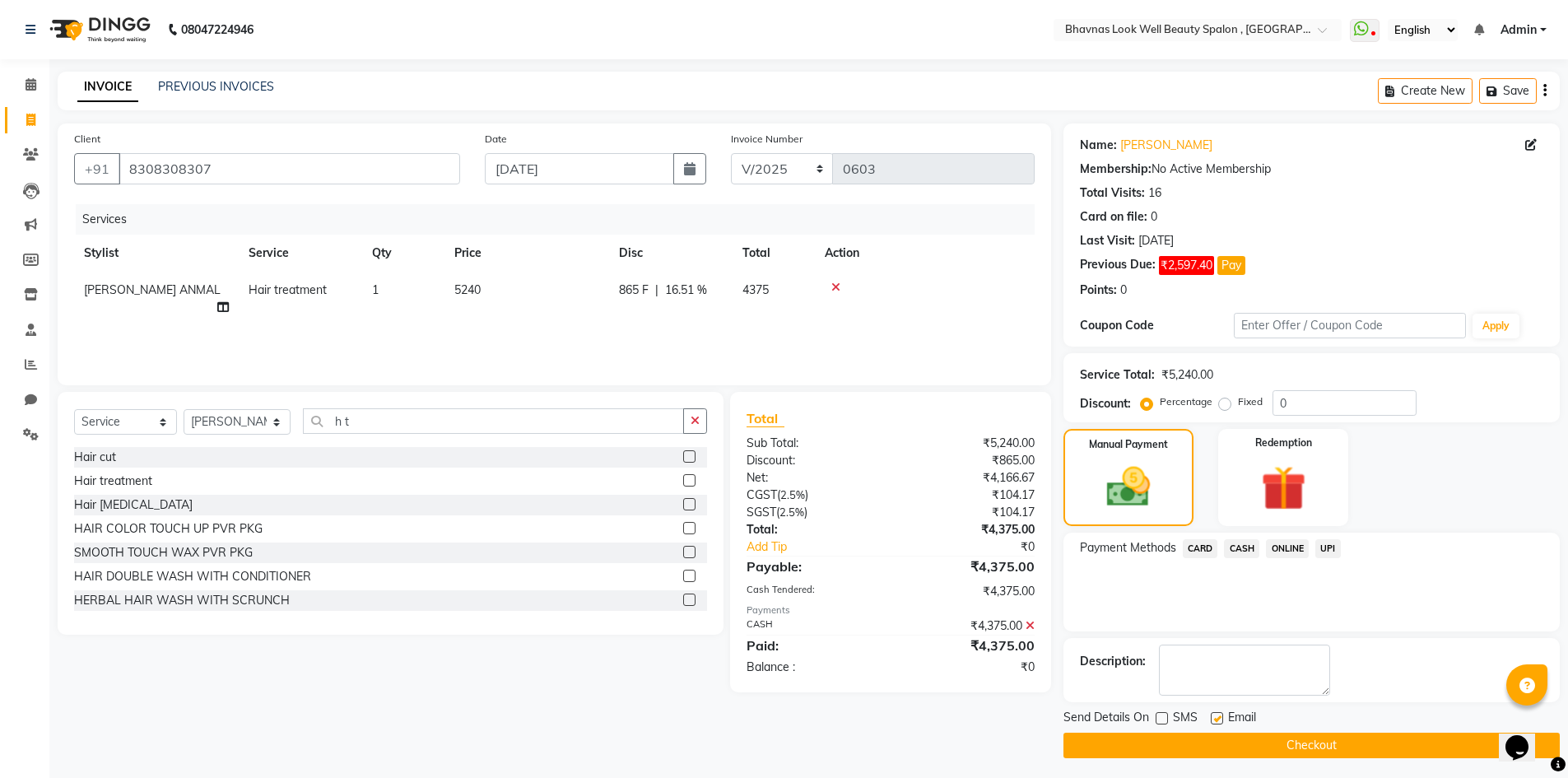
checkbox input "false"
click at [1275, 749] on button "Checkout" at bounding box center [1311, 746] width 496 height 26
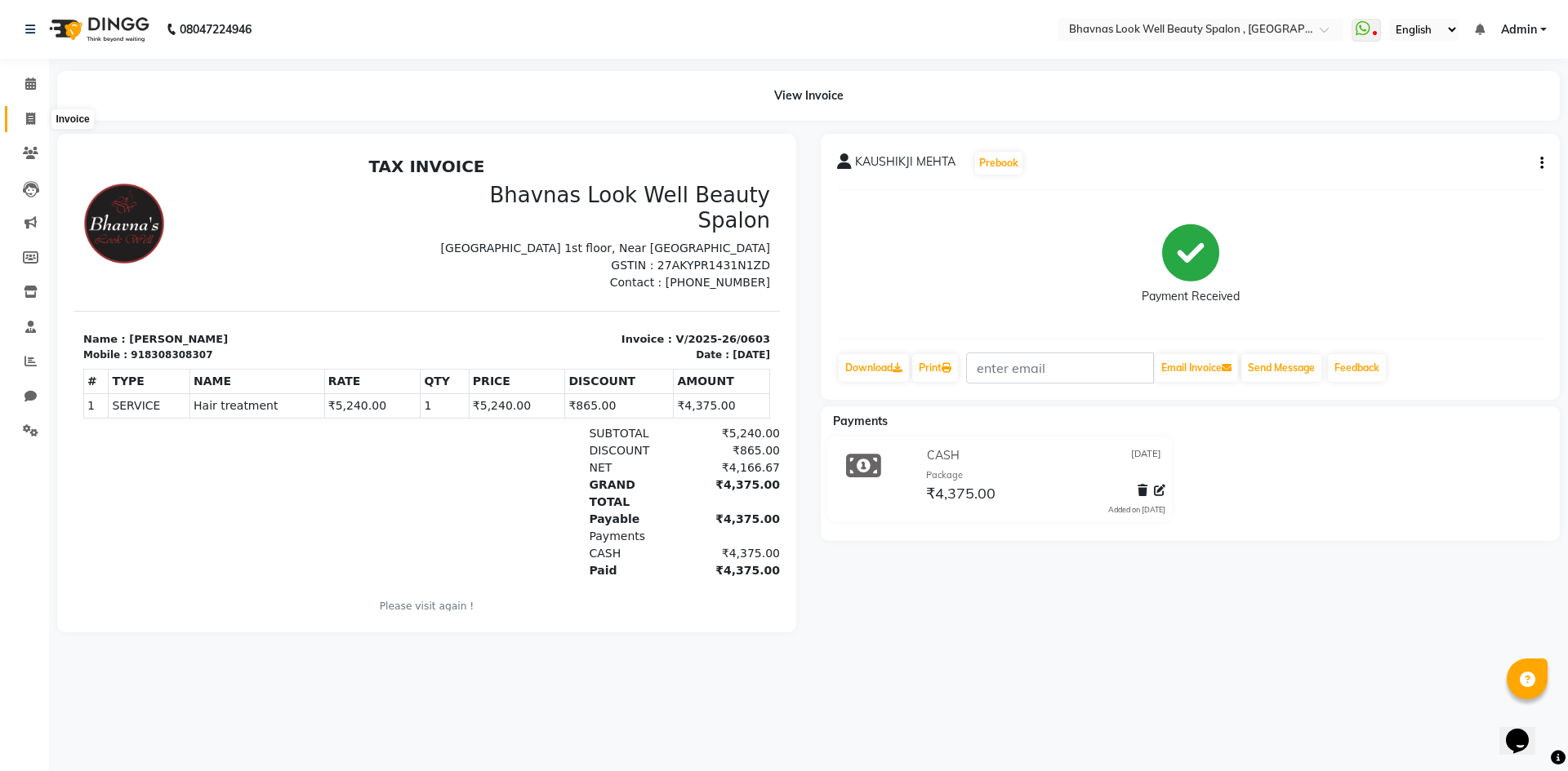
click at [28, 126] on span at bounding box center [31, 120] width 29 height 19
select select "service"
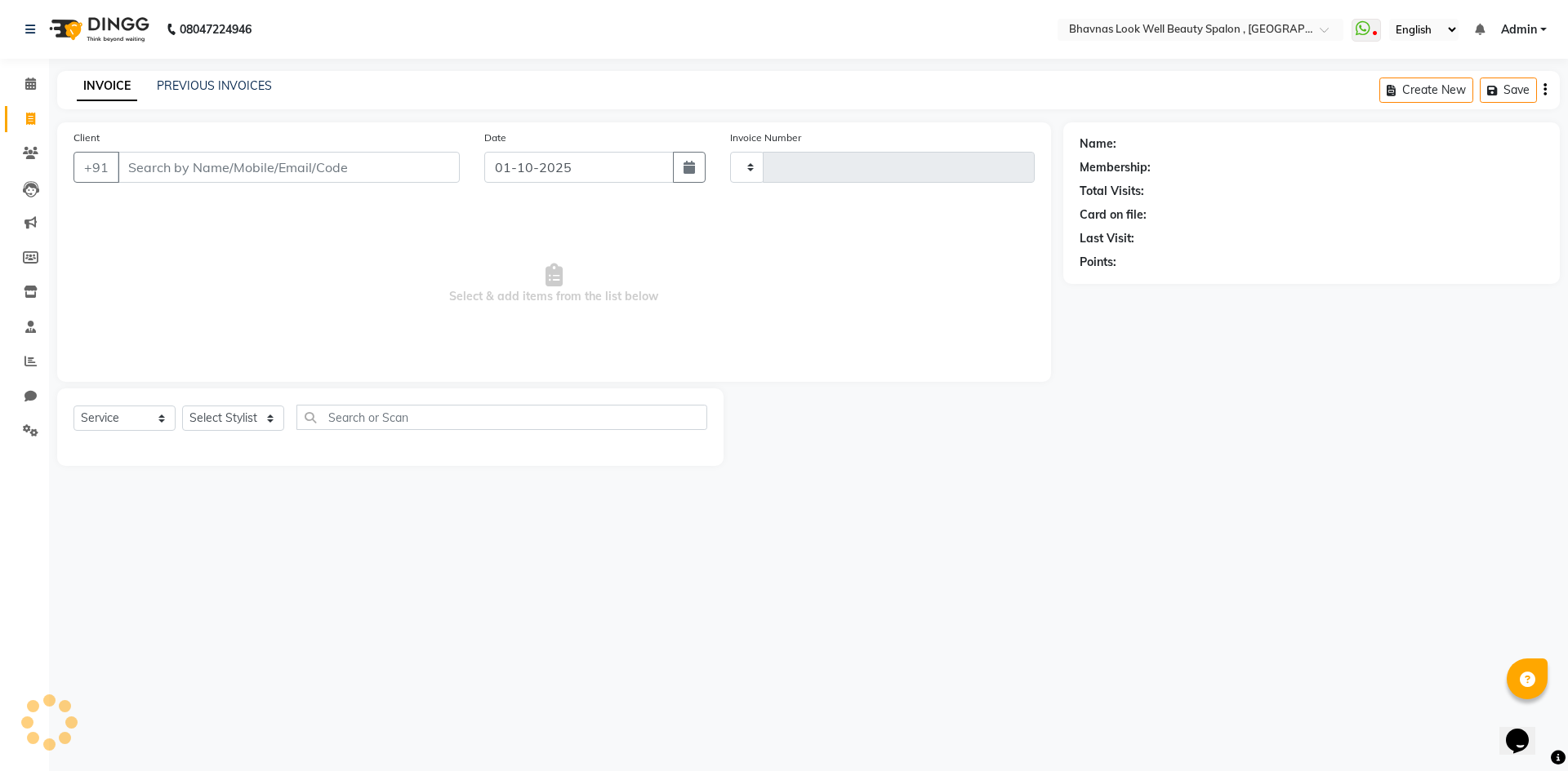
type input "0604"
select select "6251"
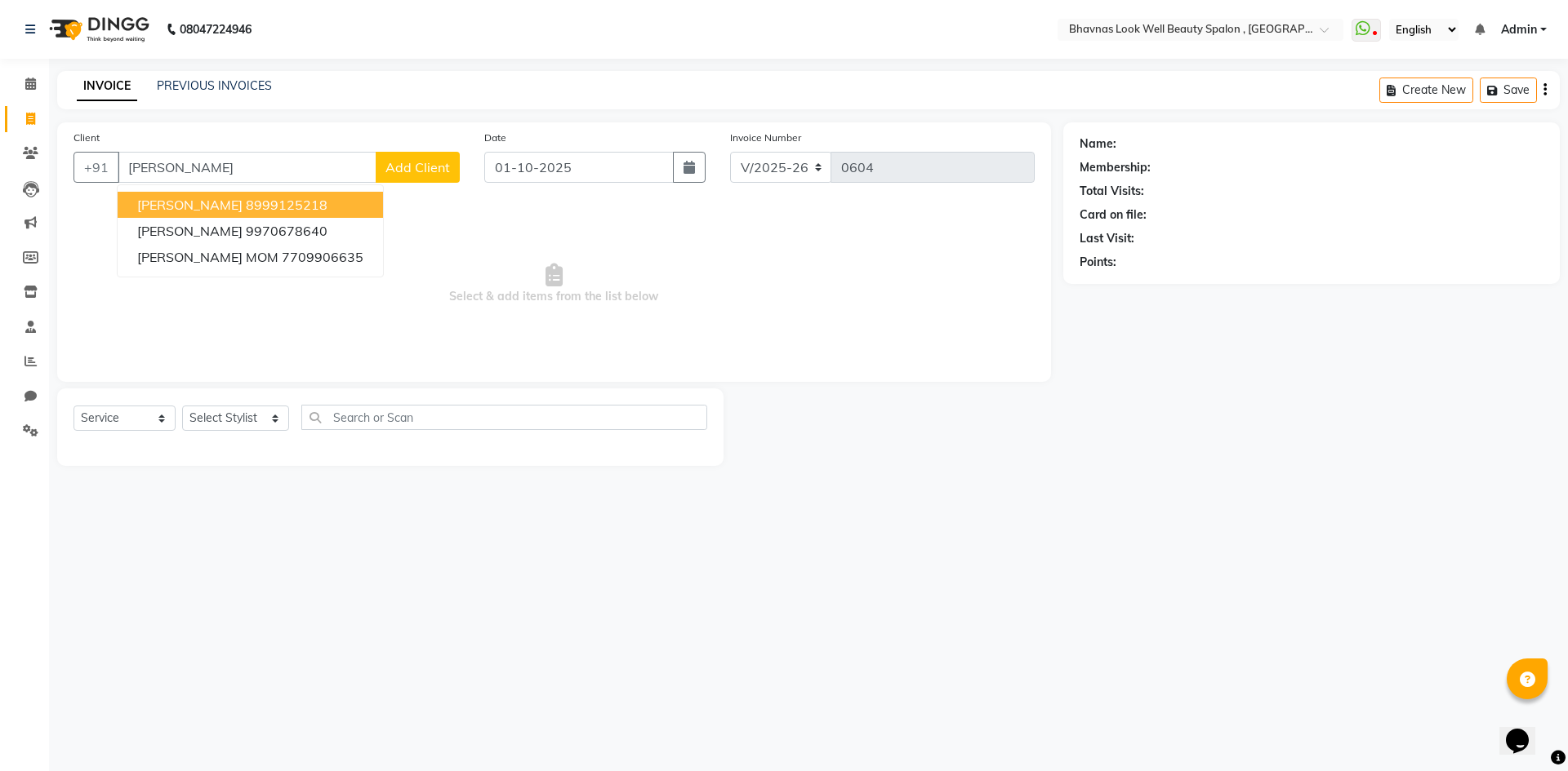
click at [285, 207] on ngb-highlight "8999125218" at bounding box center [286, 205] width 82 height 16
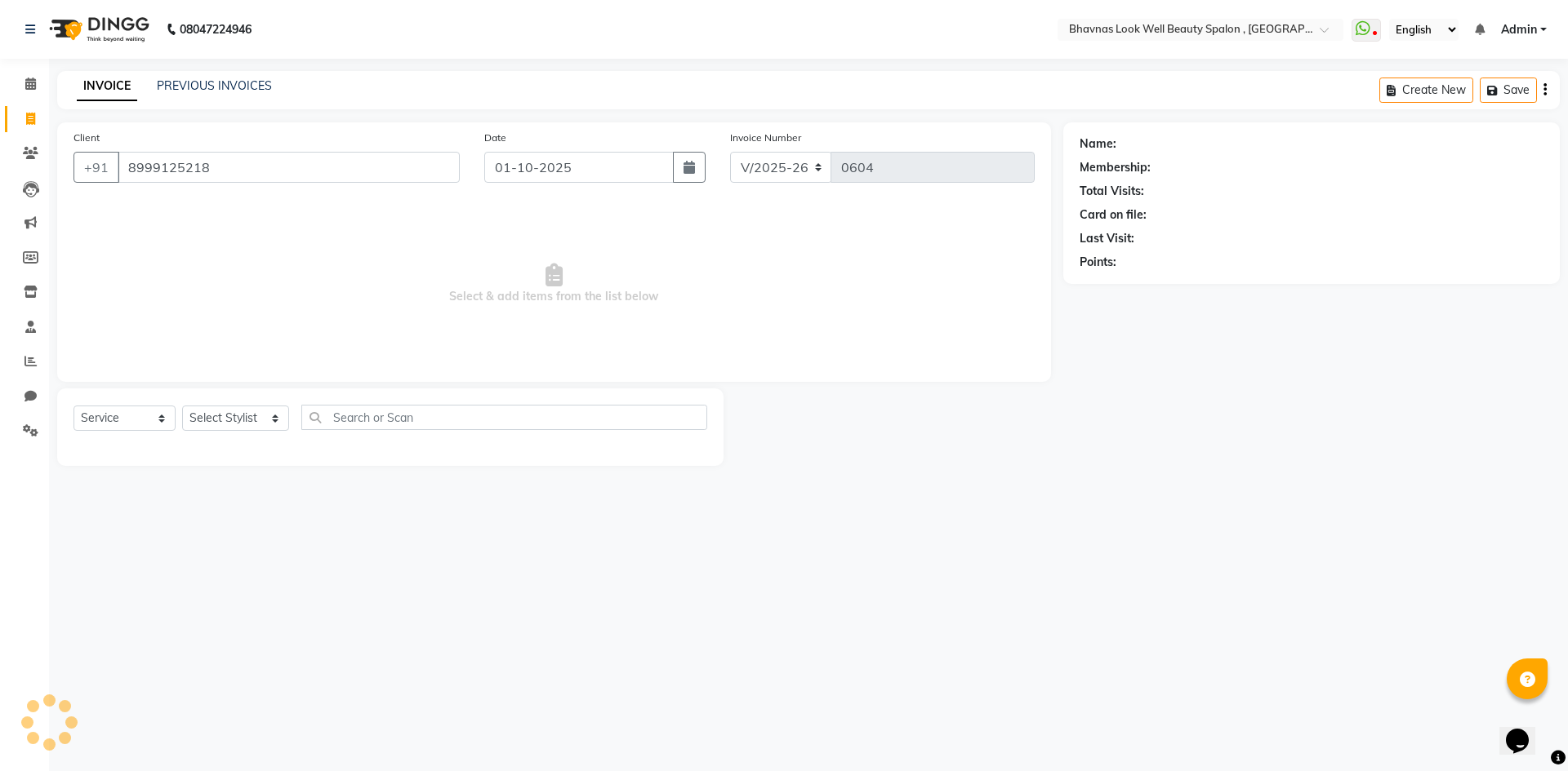
type input "8999125218"
click at [689, 166] on icon "button" at bounding box center [689, 168] width 12 height 13
select select "10"
select select "2025"
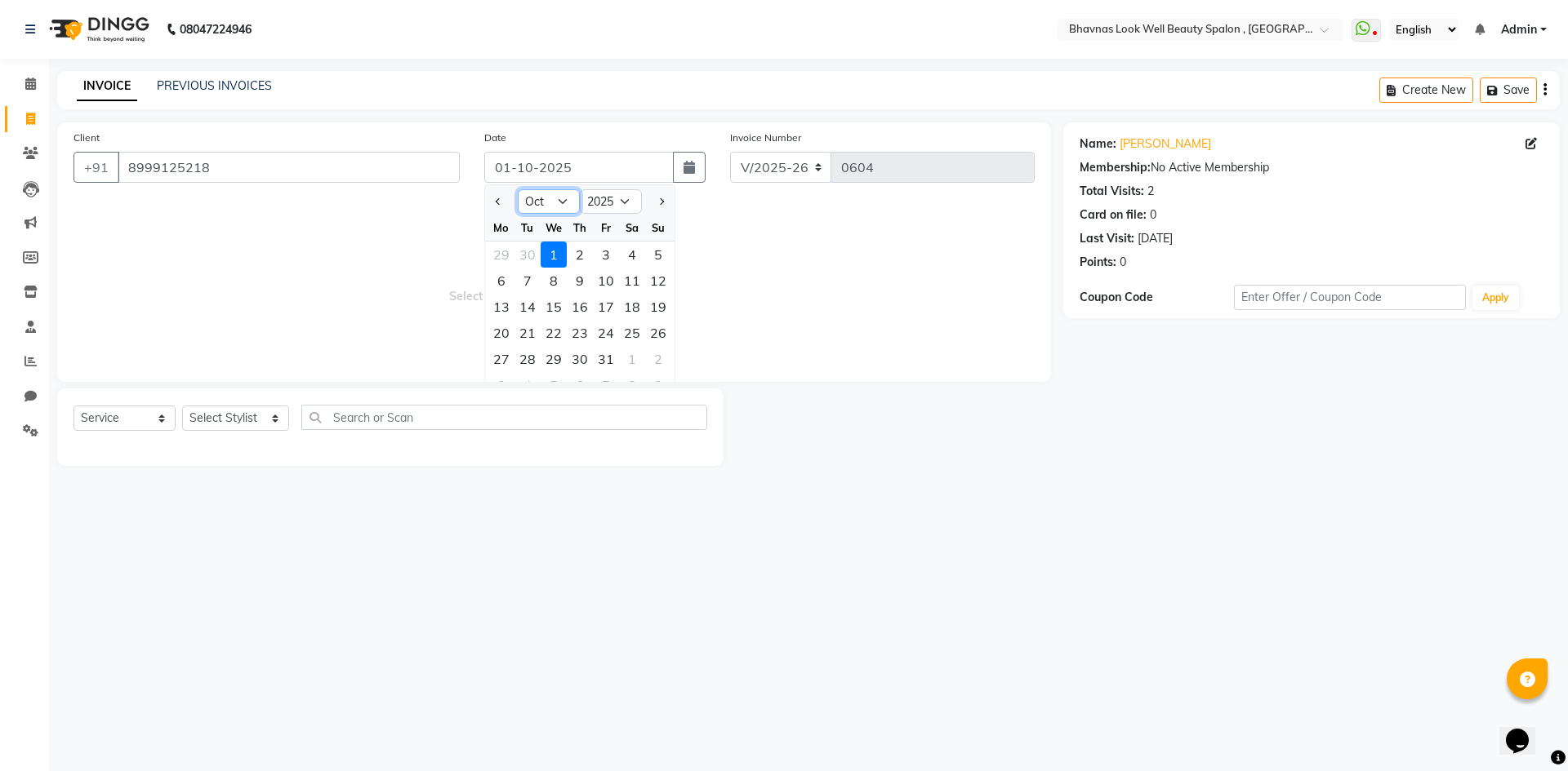
click at [540, 200] on select "Jan Feb Mar Apr May Jun [DATE] Aug Sep Oct Nov Dec" at bounding box center [548, 201] width 62 height 24
select select "9"
click at [518, 189] on select "Jan Feb Mar Apr May Jun [DATE] Aug Sep Oct Nov Dec" at bounding box center [548, 201] width 62 height 24
click at [520, 354] on div "30" at bounding box center [528, 359] width 26 height 26
type input "[DATE]"
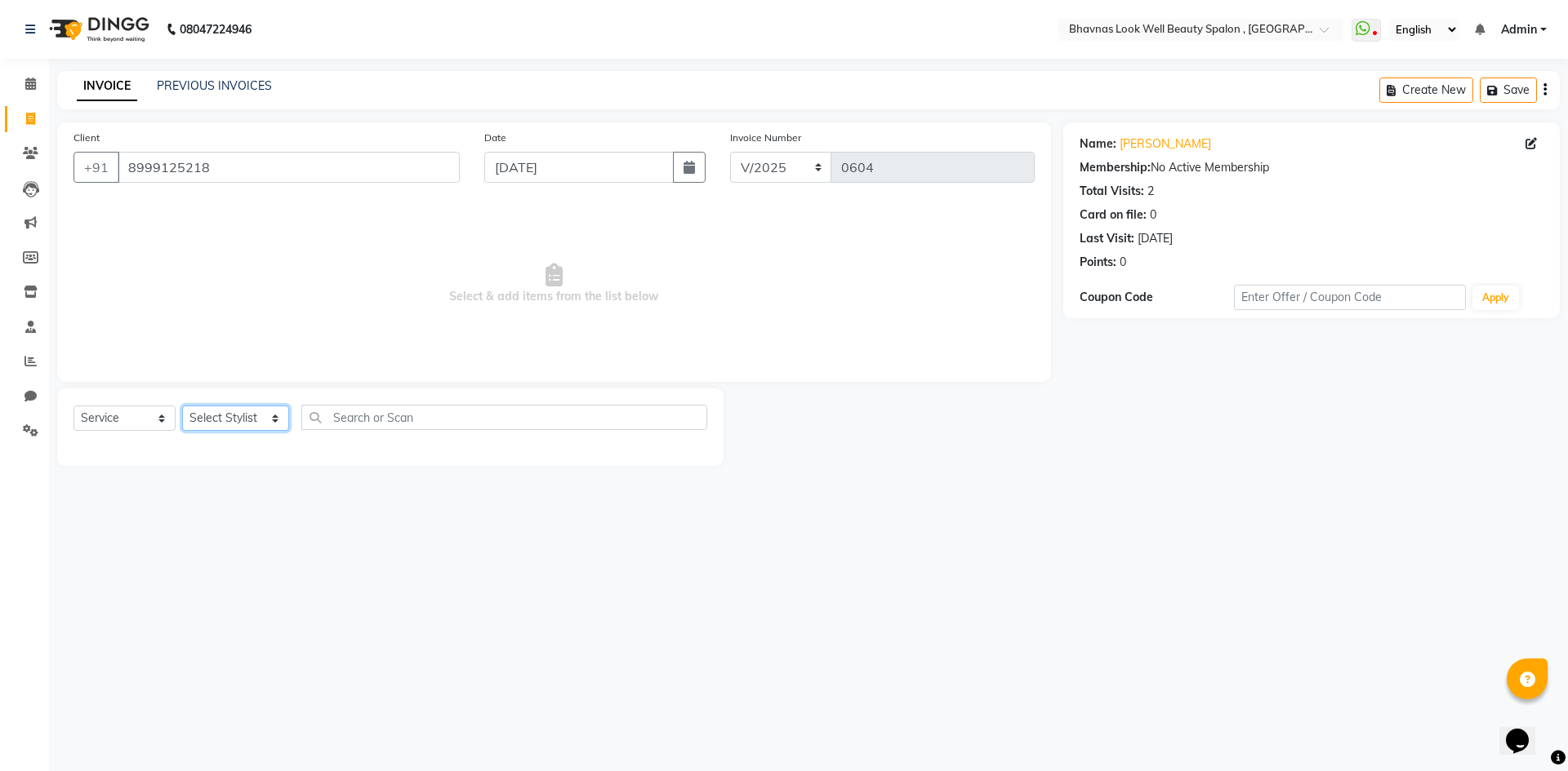
click at [256, 419] on select "Select Stylist [PERSON_NAME] [PERSON_NAME] ANMAL [PERSON_NAME] JYOTI [PERSON_NA…" at bounding box center [236, 419] width 107 height 25
click at [182, 406] on select "Select Stylist [PERSON_NAME] [PERSON_NAME] ANMAL [PERSON_NAME] JYOTI [PERSON_NA…" at bounding box center [236, 419] width 107 height 25
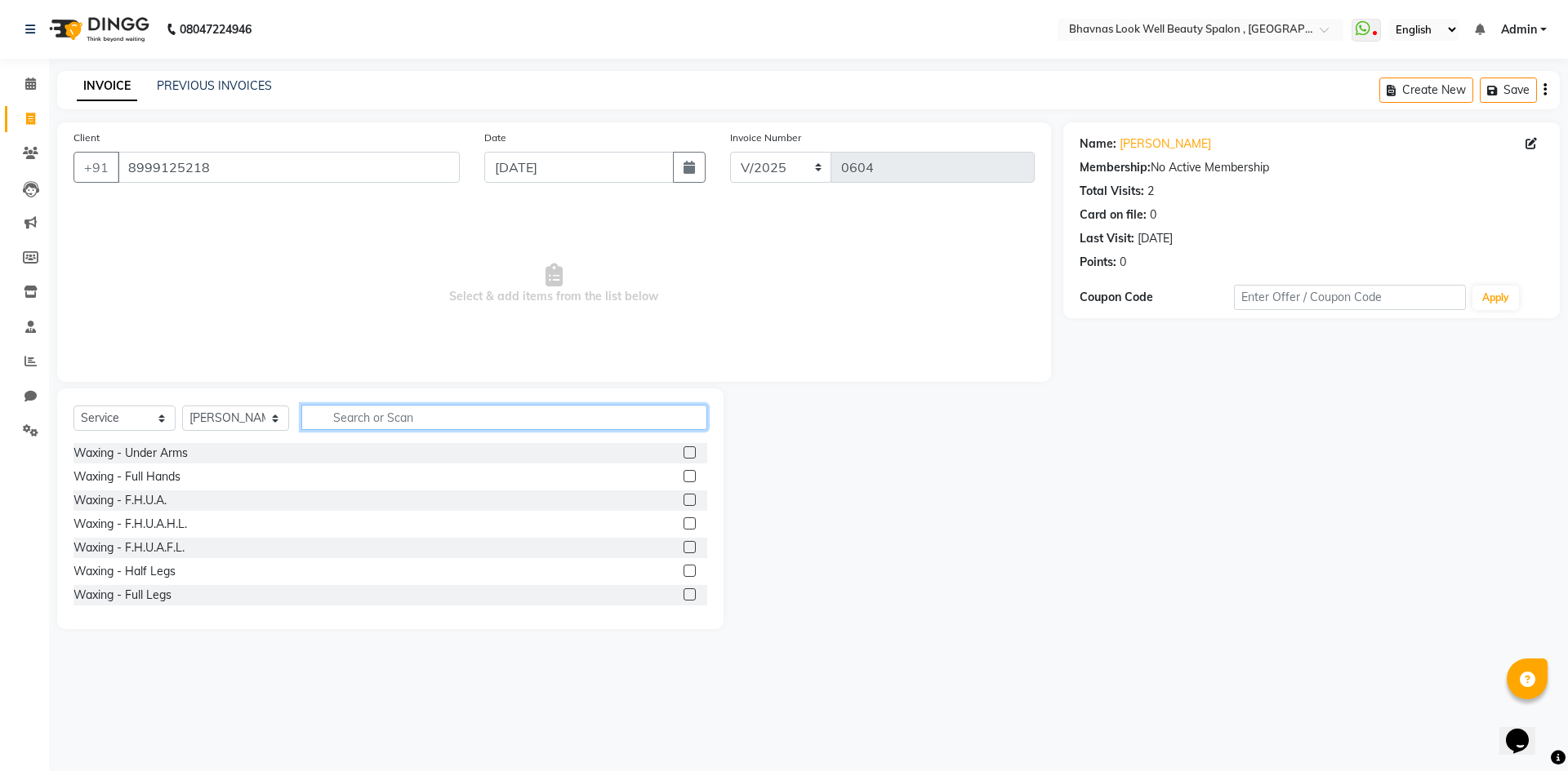
click at [402, 429] on input "text" at bounding box center [504, 418] width 407 height 25
click at [252, 425] on select "Select Stylist [PERSON_NAME] [PERSON_NAME] ANMAL [PERSON_NAME] JYOTI [PERSON_NA…" at bounding box center [236, 419] width 107 height 25
select select "46642"
click at [182, 406] on select "Select Stylist [PERSON_NAME] [PERSON_NAME] ANMAL [PERSON_NAME] JYOTI [PERSON_NA…" at bounding box center [236, 419] width 107 height 25
click at [402, 418] on input "text" at bounding box center [504, 418] width 407 height 25
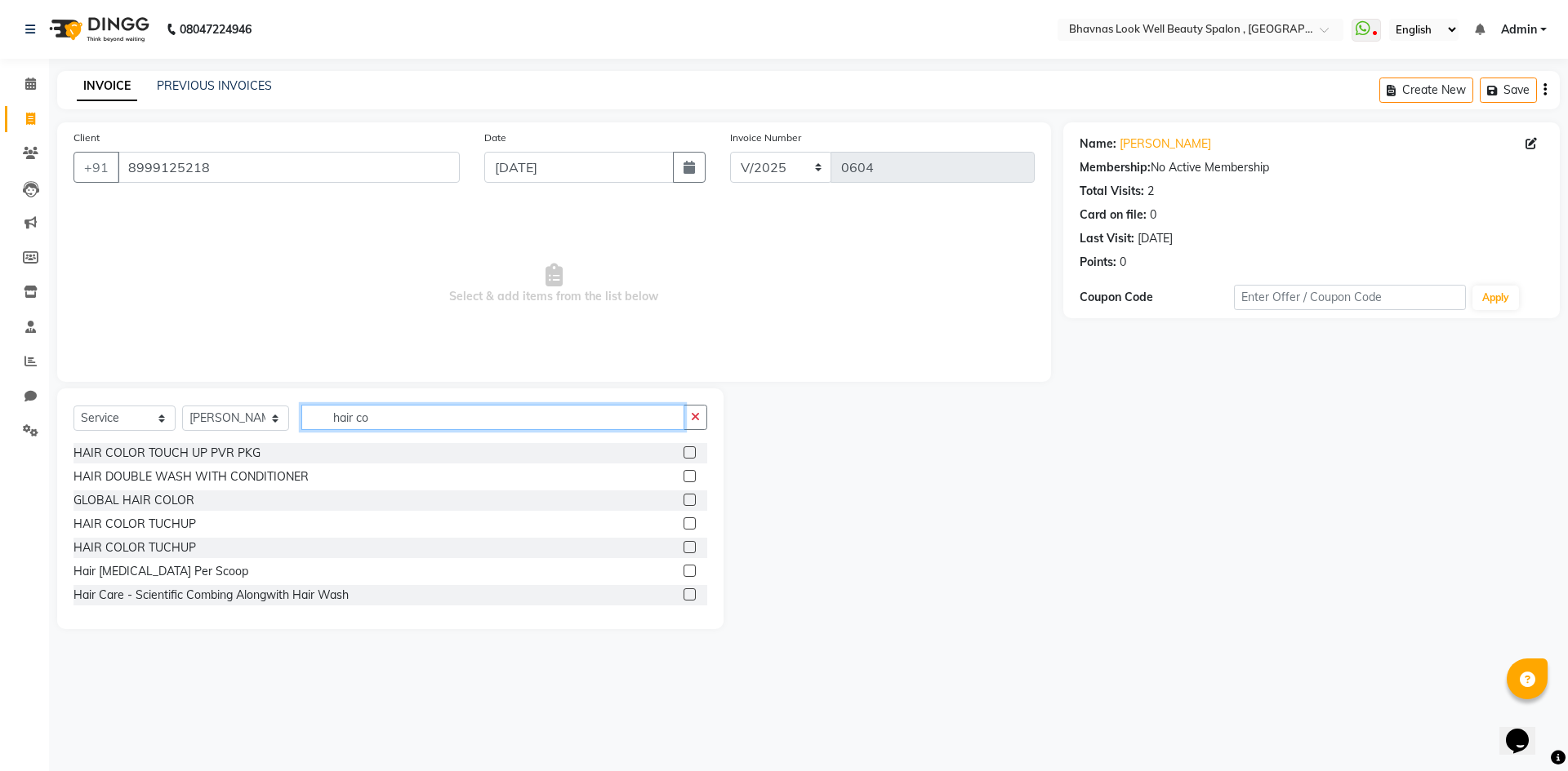
type input "hair co"
click at [683, 450] on label at bounding box center [690, 453] width 13 height 13
click at [683, 450] on input "checkbox" at bounding box center [689, 454] width 11 height 11
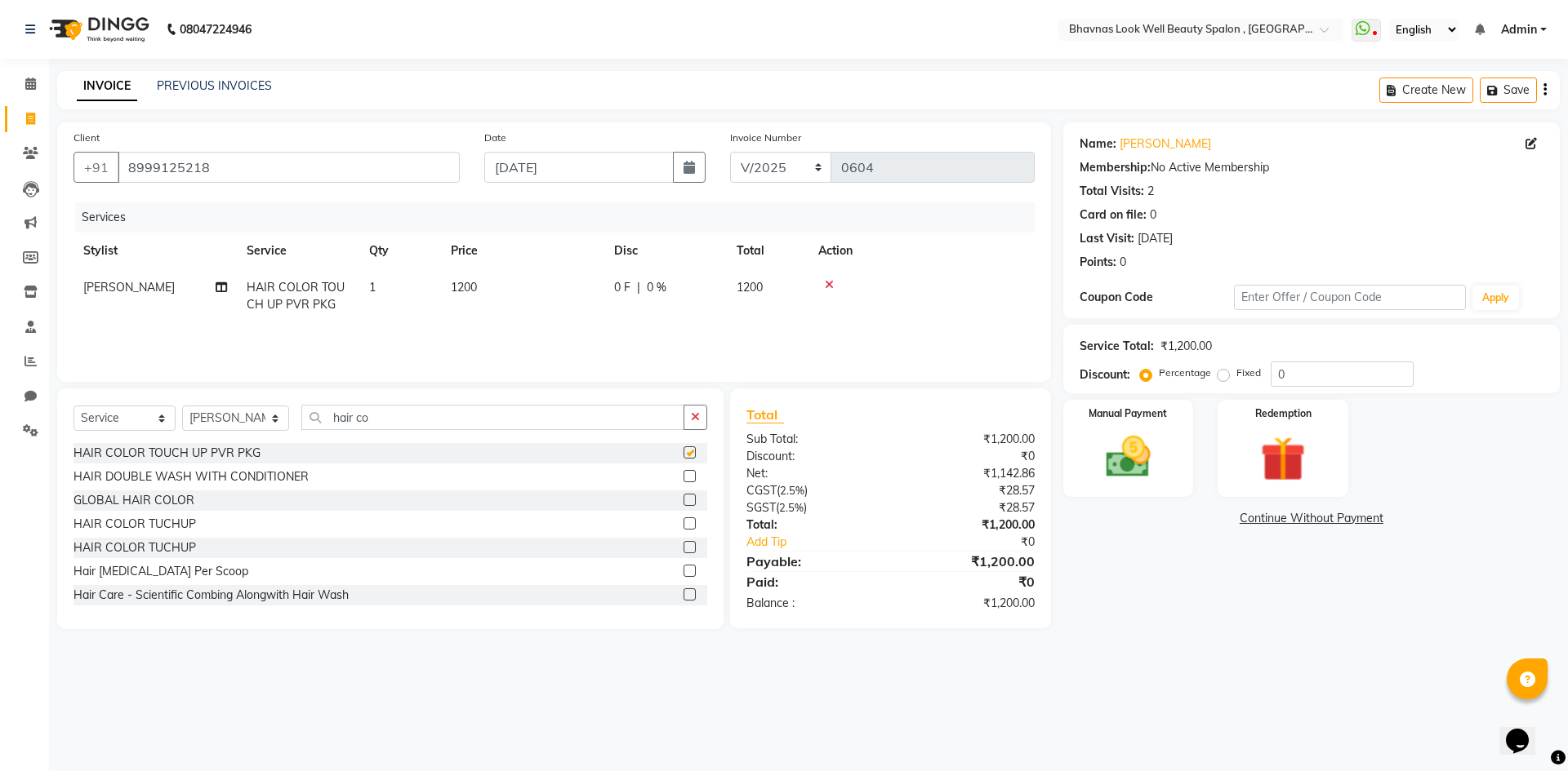
checkbox input "false"
drag, startPoint x: 411, startPoint y: 419, endPoint x: 344, endPoint y: 425, distance: 67.3
click at [344, 425] on input "hair co" at bounding box center [492, 418] width 383 height 25
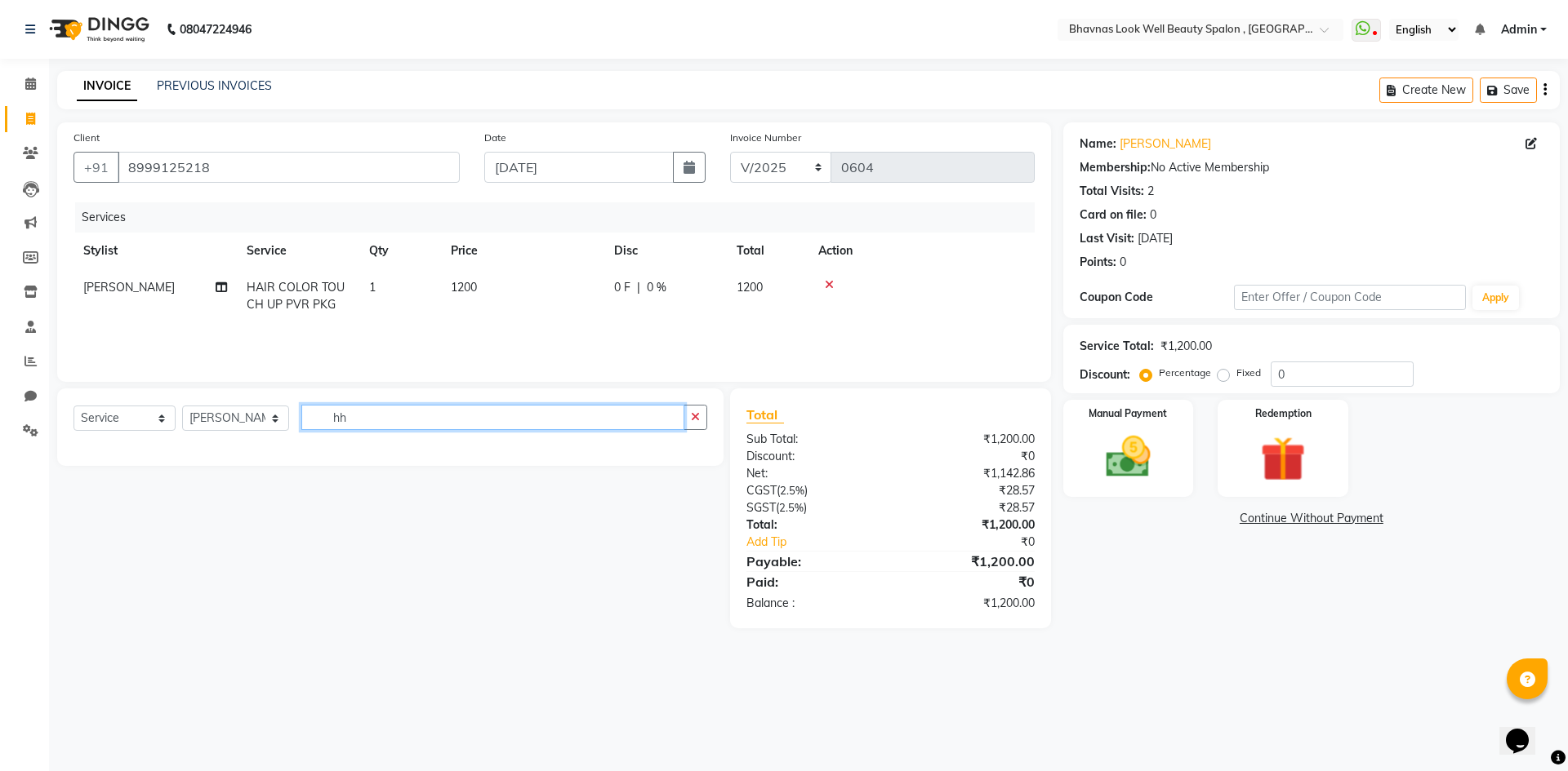
type input "h"
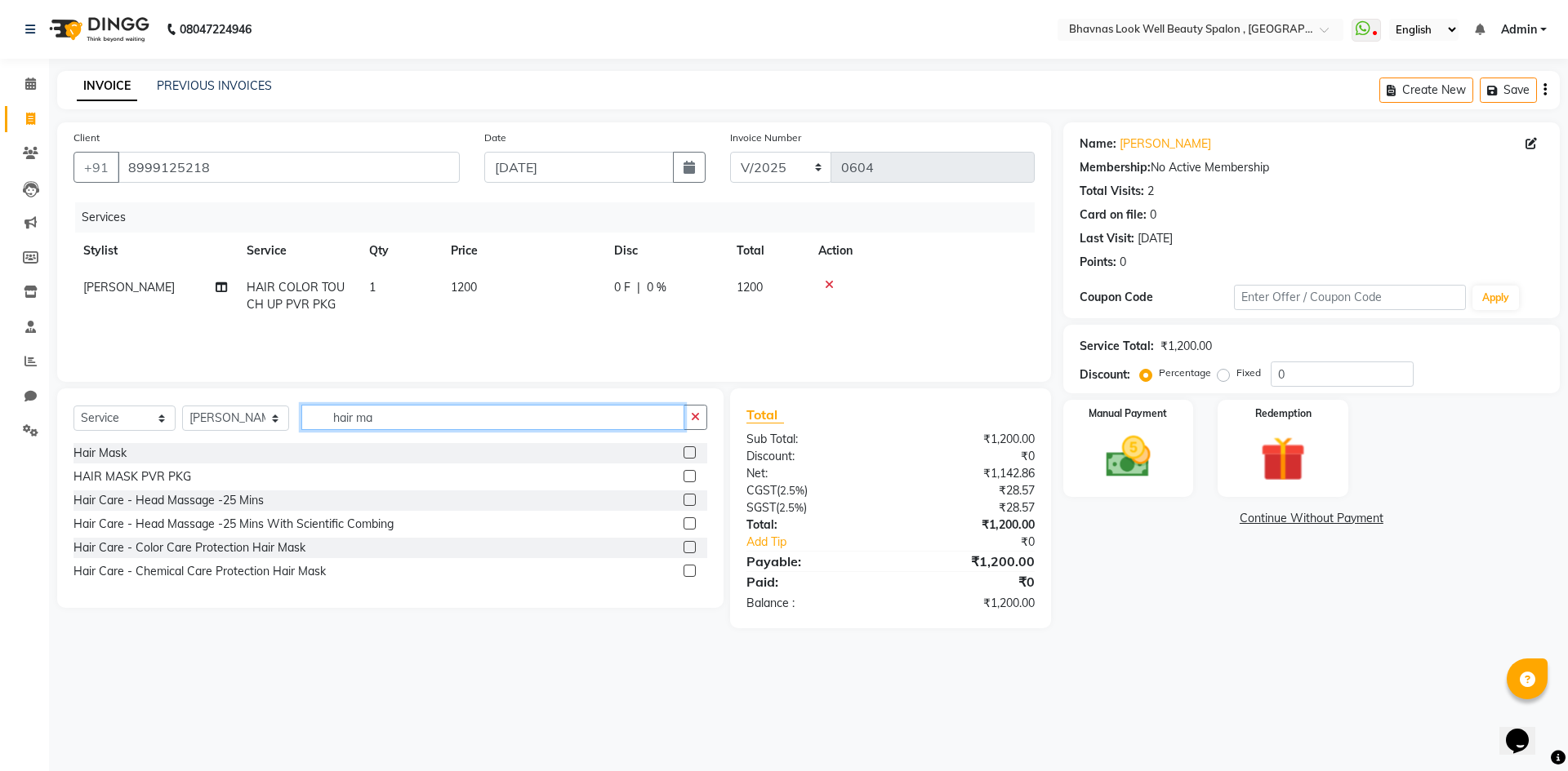
type input "hair ma"
click at [689, 458] on label at bounding box center [690, 453] width 13 height 13
click at [689, 458] on input "checkbox" at bounding box center [689, 454] width 11 height 11
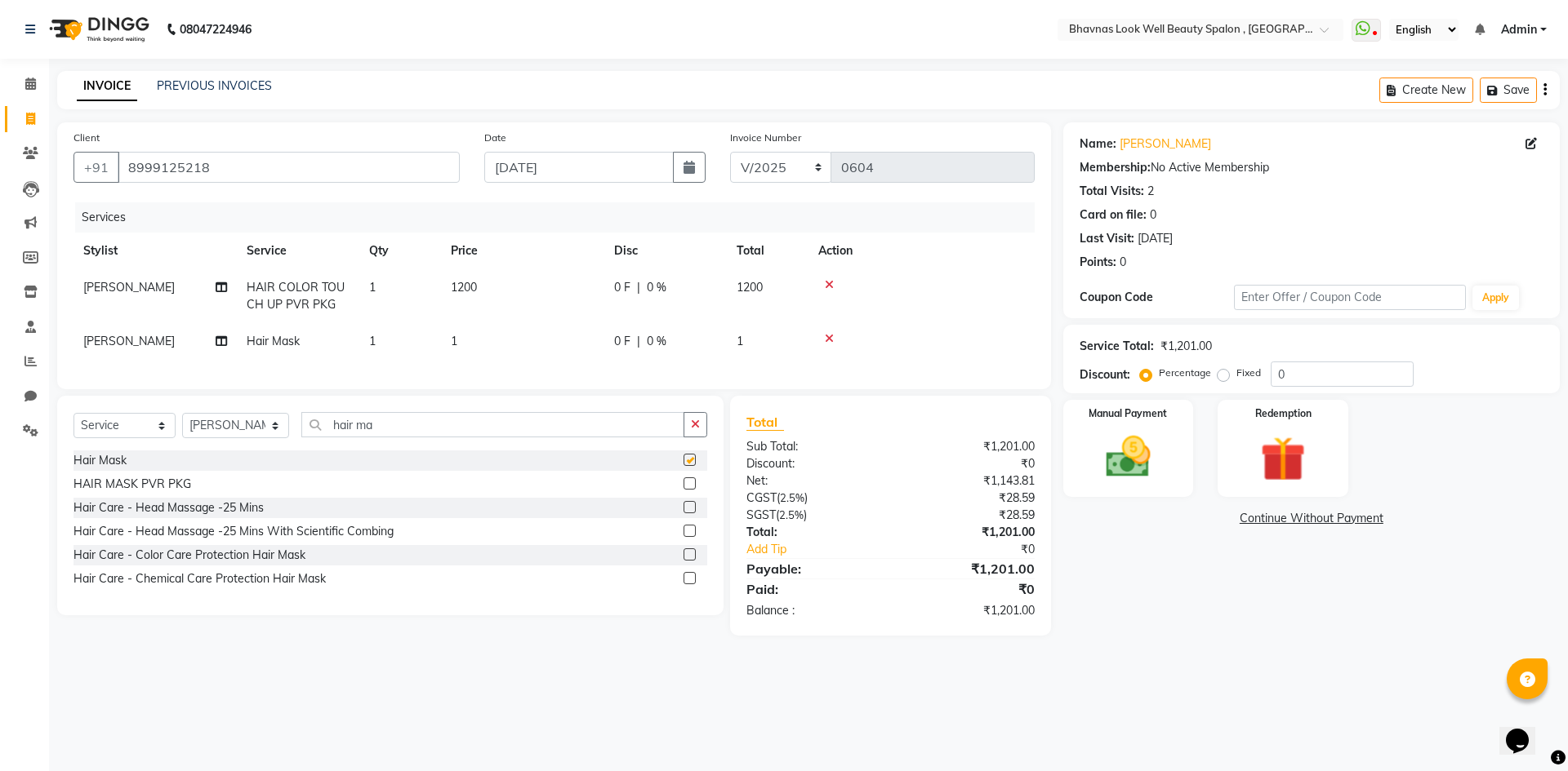
checkbox input "false"
drag, startPoint x: 457, startPoint y: 446, endPoint x: 260, endPoint y: 462, distance: 197.6
click at [260, 450] on div "Select Service Product Membership Package Voucher Prepaid Gift Card Select Styl…" at bounding box center [390, 431] width 634 height 38
click at [463, 338] on td "1" at bounding box center [523, 342] width 163 height 37
select select "46642"
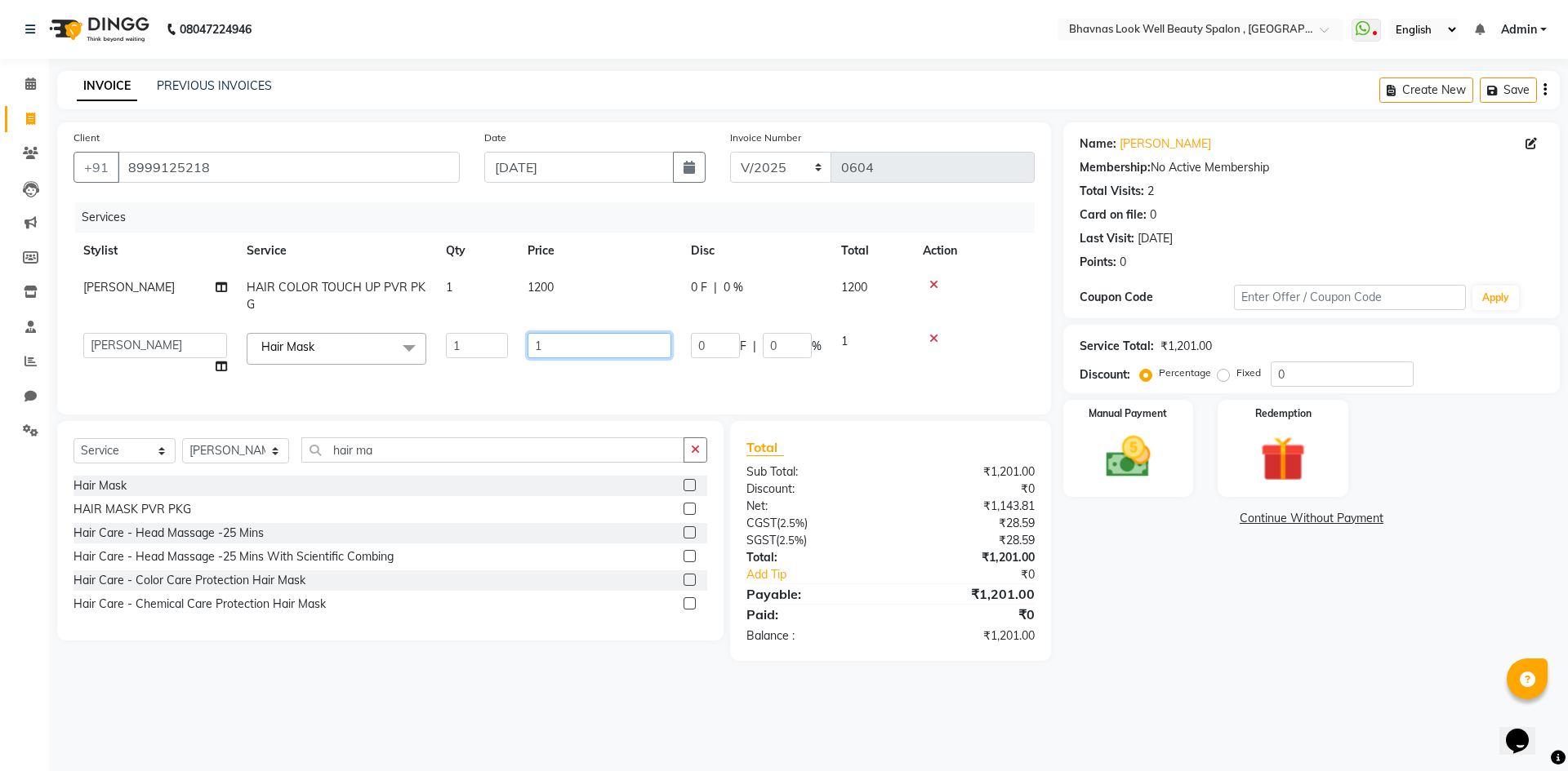
click at [580, 338] on input "1" at bounding box center [599, 346] width 144 height 25
type input "499"
click at [548, 278] on td "1200" at bounding box center [599, 295] width 163 height 53
select select "46642"
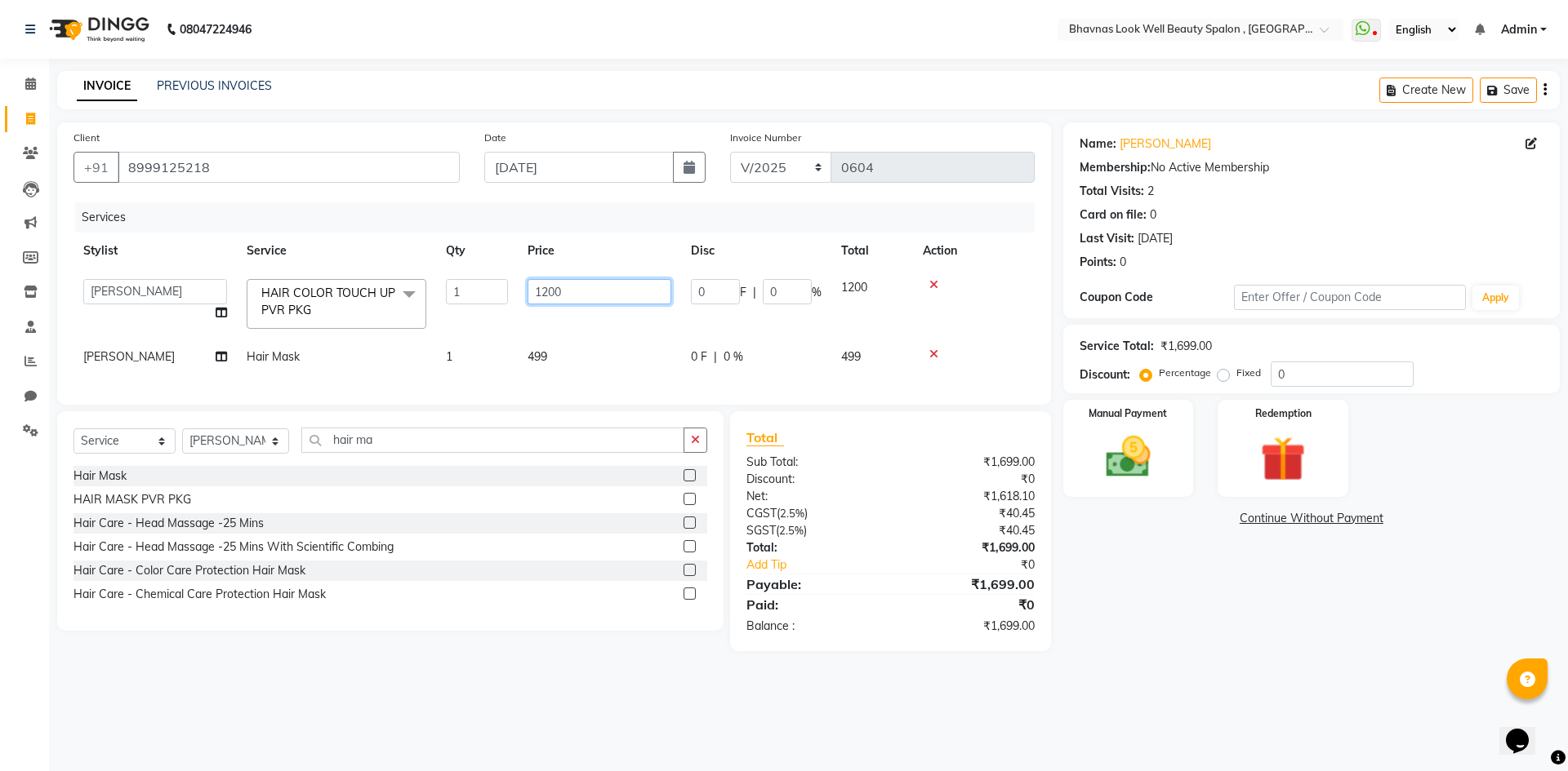
drag, startPoint x: 573, startPoint y: 294, endPoint x: 529, endPoint y: 305, distance: 45.4
click at [529, 305] on td "1200" at bounding box center [599, 304] width 163 height 70
type input "1100"
click at [606, 342] on tr "[PERSON_NAME] Hair Mask 1 499 0 F | 0 % 499" at bounding box center [554, 357] width 962 height 37
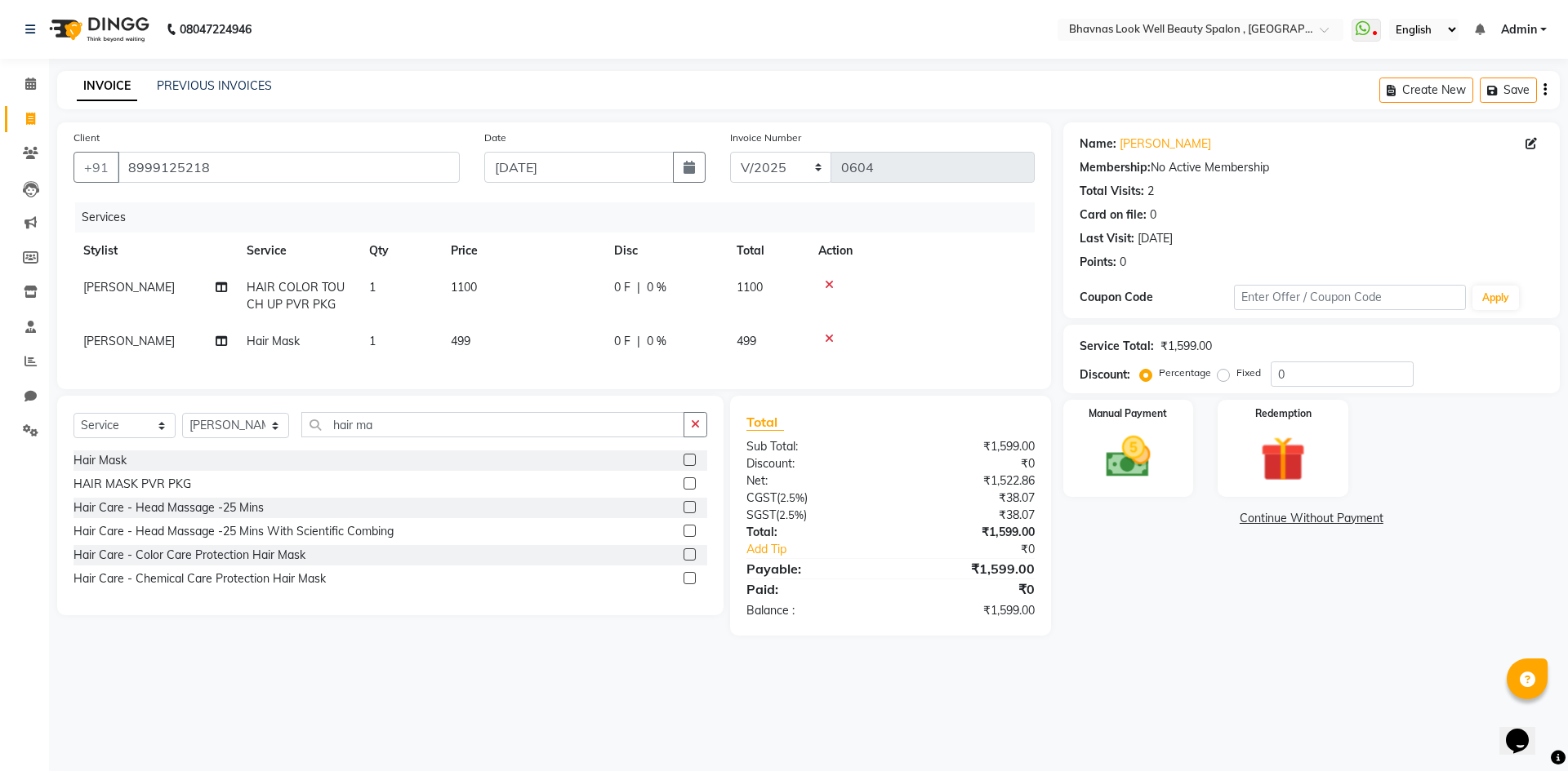
click at [688, 292] on div "0 F | 0 %" at bounding box center [666, 287] width 103 height 17
select select "46642"
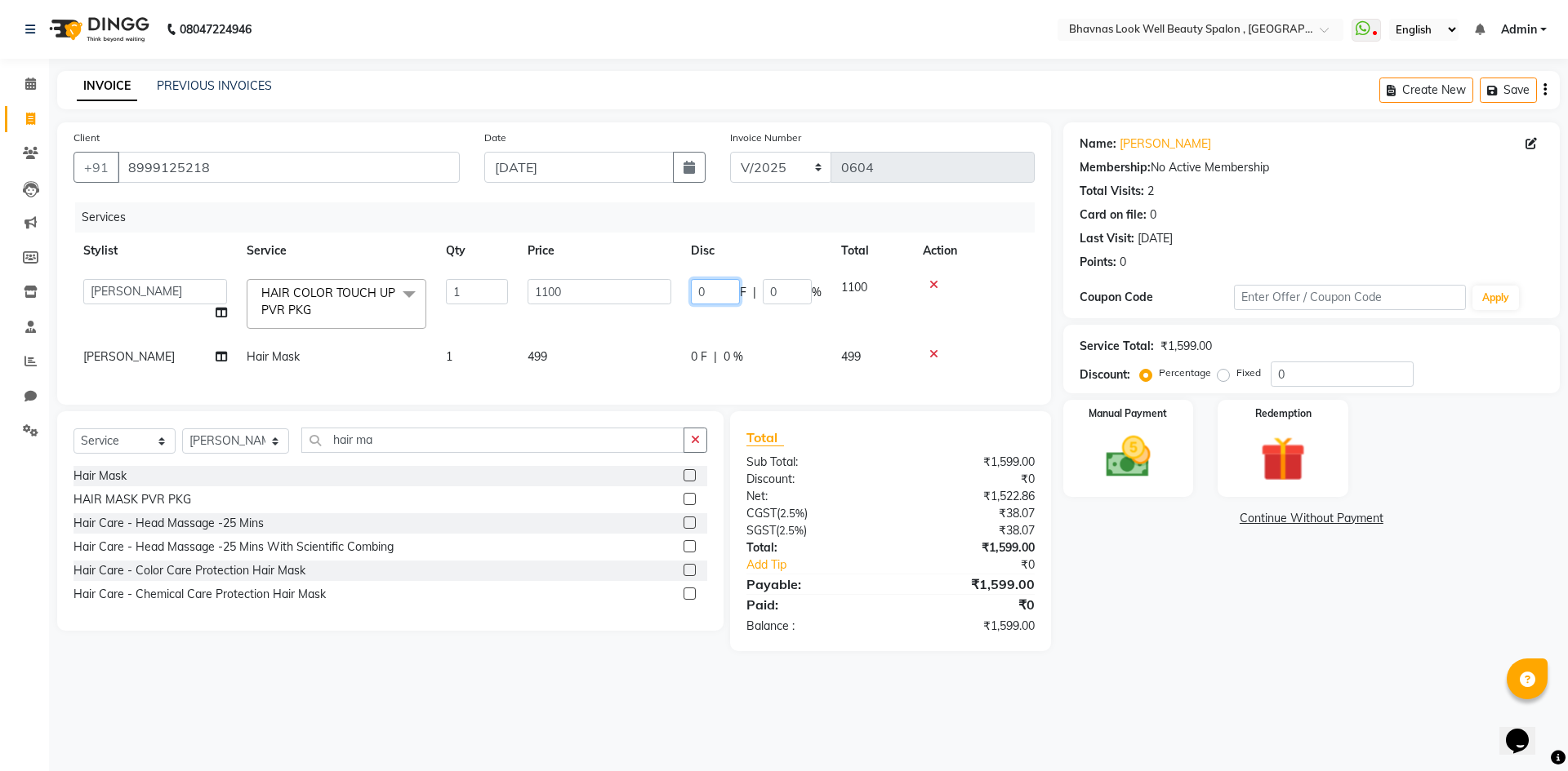
click at [692, 292] on input "0" at bounding box center [715, 292] width 49 height 25
drag, startPoint x: 697, startPoint y: 292, endPoint x: 727, endPoint y: 293, distance: 30.0
click at [727, 293] on input "0" at bounding box center [715, 292] width 49 height 25
type input "275"
click at [737, 309] on tr "[PERSON_NAME] [PERSON_NAME] ANMAL [PERSON_NAME] JYOTI [PERSON_NAME] CHANDPUR [P…" at bounding box center [554, 304] width 962 height 70
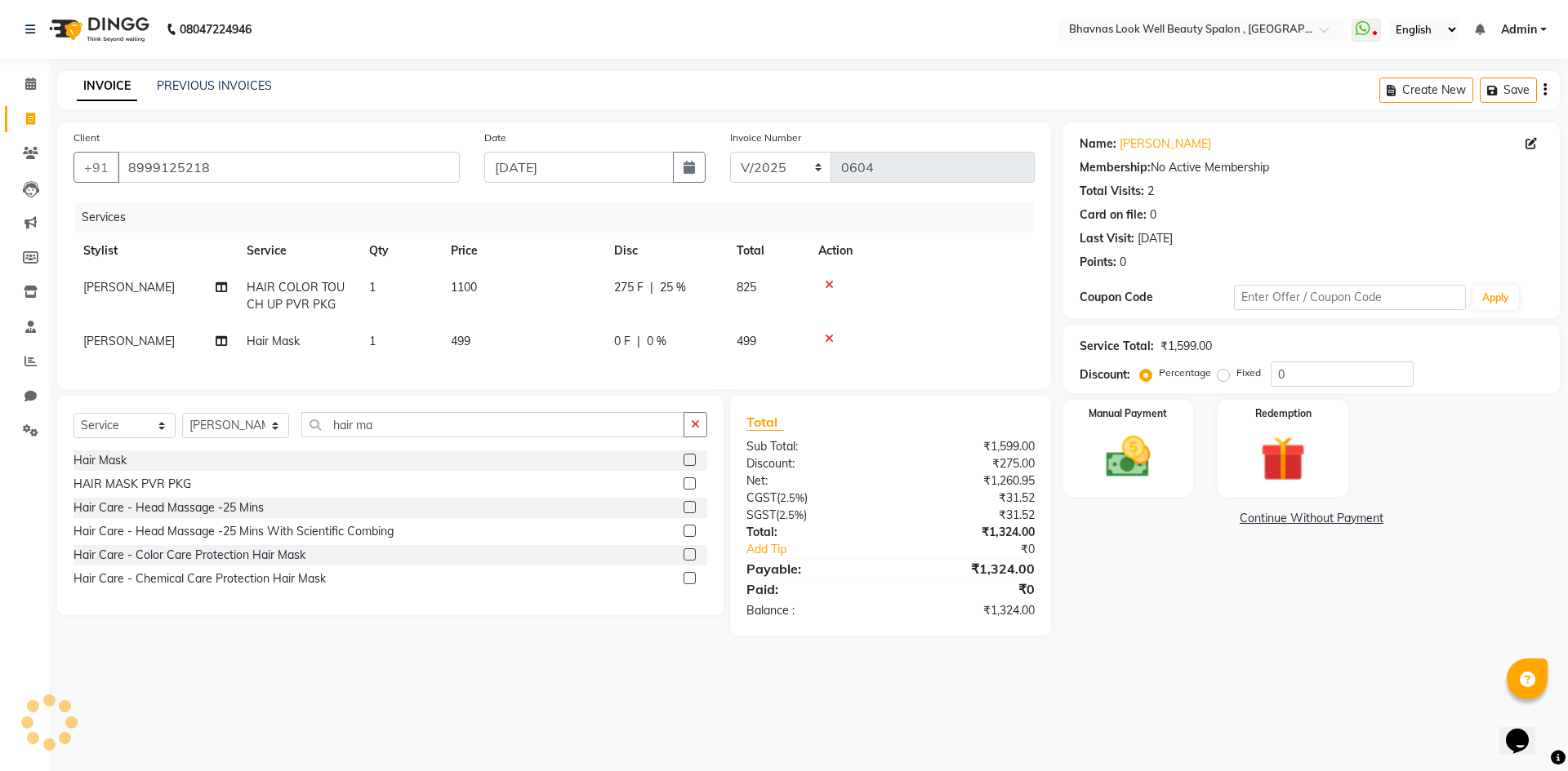
click at [662, 346] on span "0 %" at bounding box center [657, 342] width 20 height 17
select select "46642"
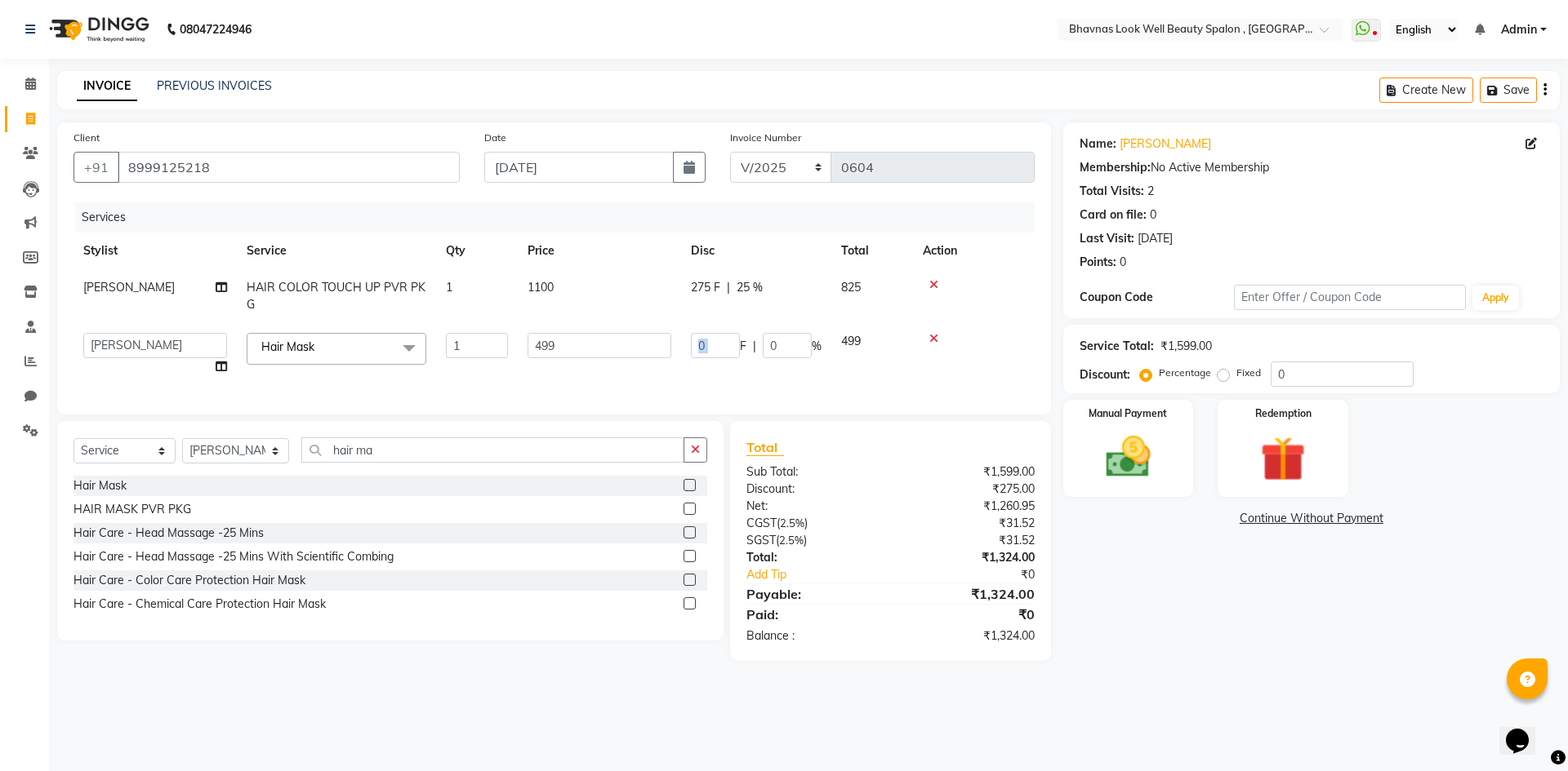
drag, startPoint x: 741, startPoint y: 347, endPoint x: 698, endPoint y: 353, distance: 43.4
click at [698, 353] on div "0 F | 0 %" at bounding box center [756, 346] width 131 height 25
click at [719, 334] on input "0" at bounding box center [715, 346] width 49 height 25
type input "125"
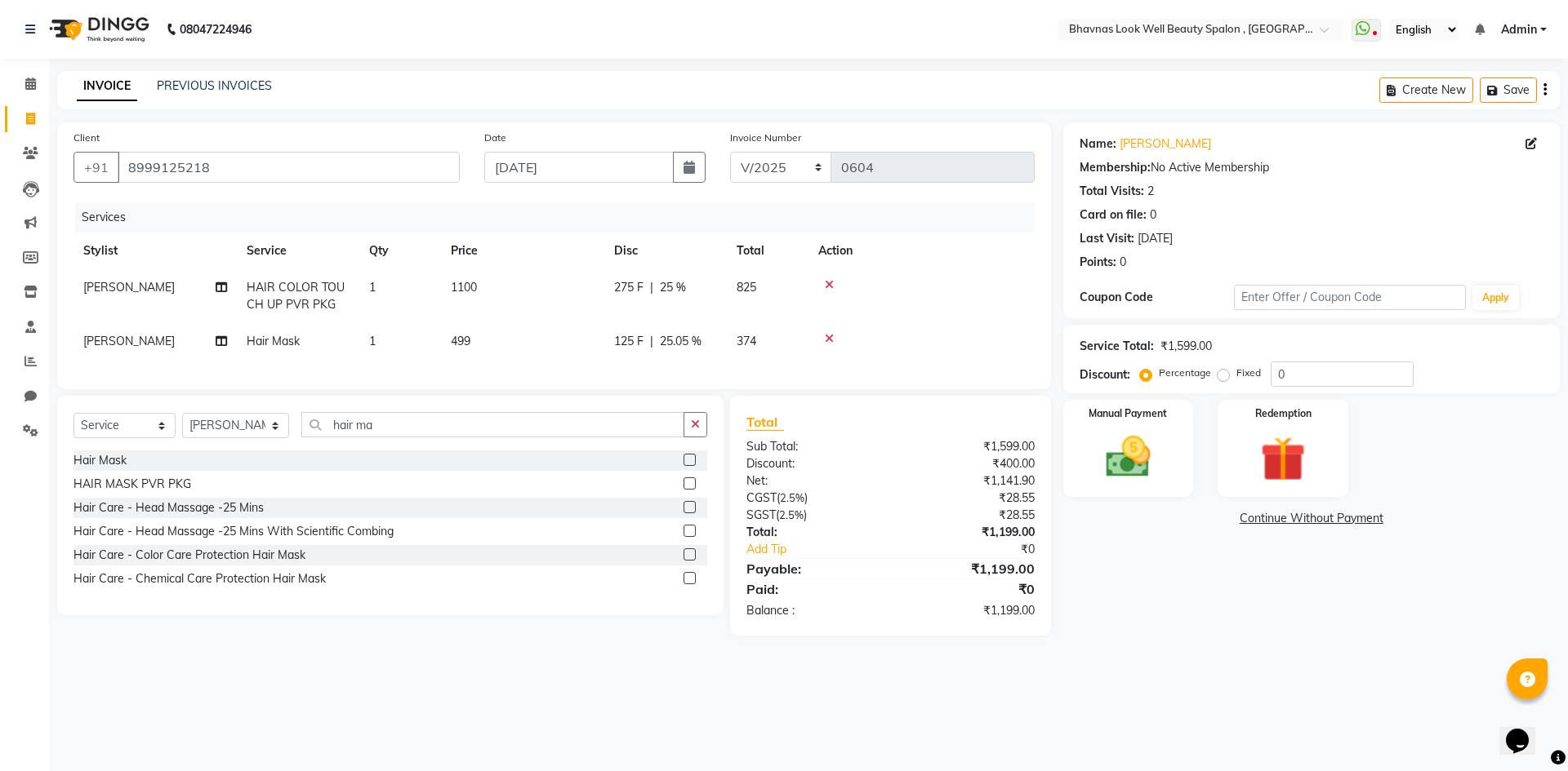
click at [845, 373] on div "Services Stylist Service Qty Price Disc Total Action [PERSON_NAME] HAIR COLOR T…" at bounding box center [554, 287] width 962 height 170
click at [1147, 483] on img at bounding box center [1128, 457] width 76 height 53
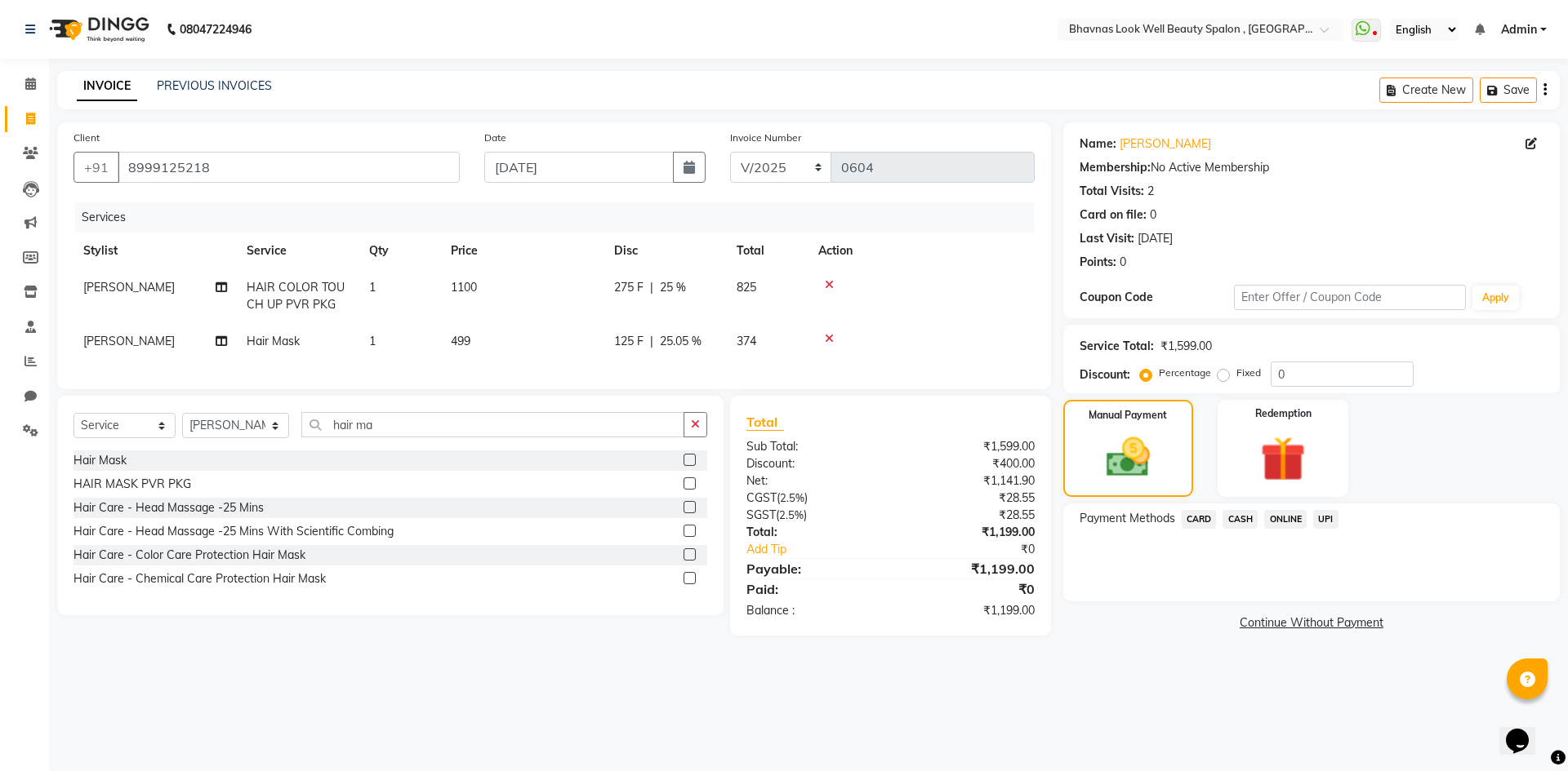
click at [1252, 521] on span "CASH" at bounding box center [1240, 519] width 35 height 19
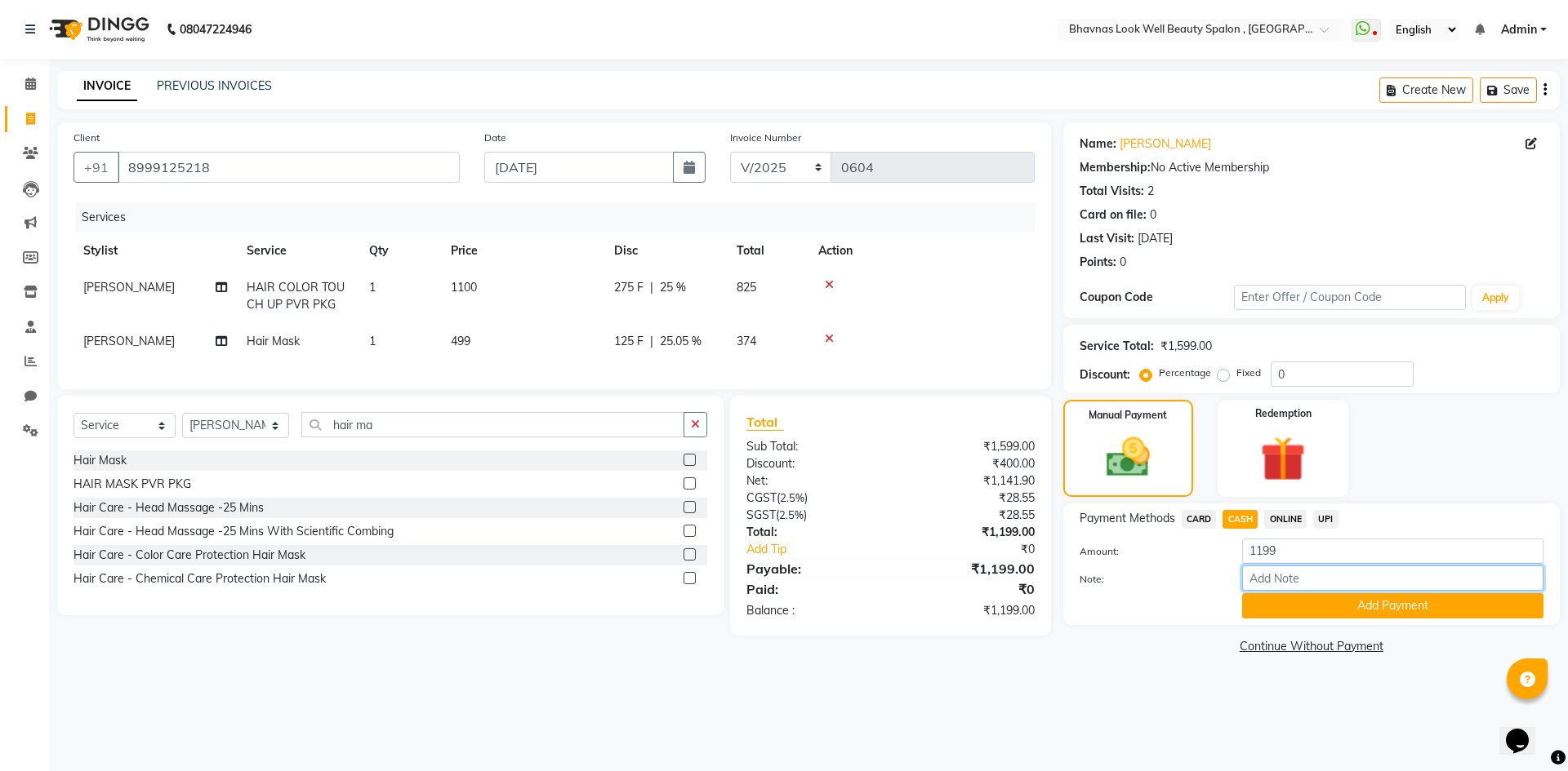
click at [1288, 573] on input "Note:" at bounding box center [1392, 578] width 301 height 25
type input "Package"
click at [1356, 605] on button "Add Payment" at bounding box center [1392, 606] width 301 height 25
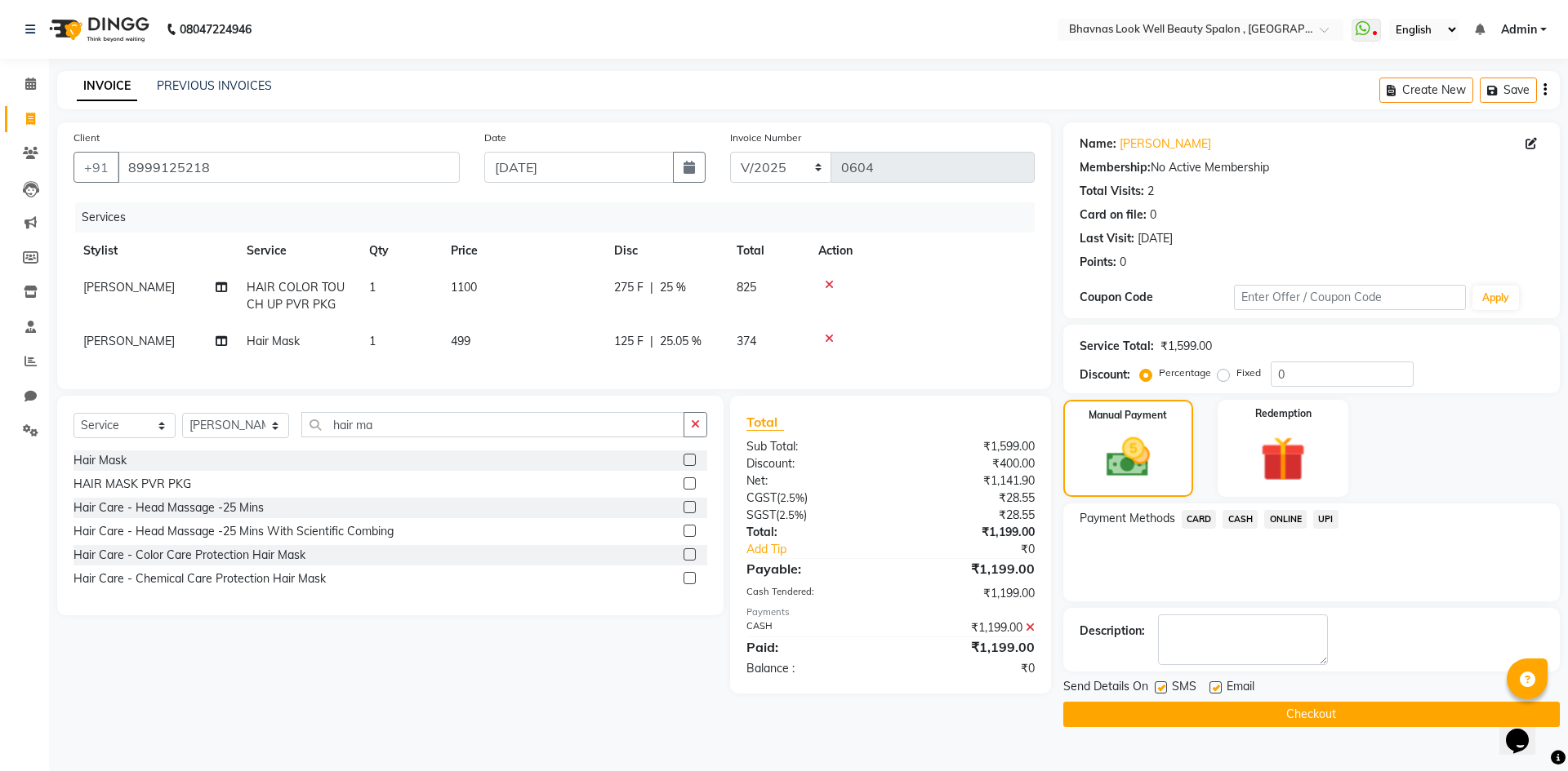
click at [1165, 692] on label at bounding box center [1161, 688] width 13 height 13
click at [1165, 692] on input "checkbox" at bounding box center [1160, 689] width 11 height 11
checkbox input "false"
click at [1210, 687] on label at bounding box center [1215, 688] width 13 height 13
click at [1210, 687] on input "checkbox" at bounding box center [1215, 689] width 11 height 11
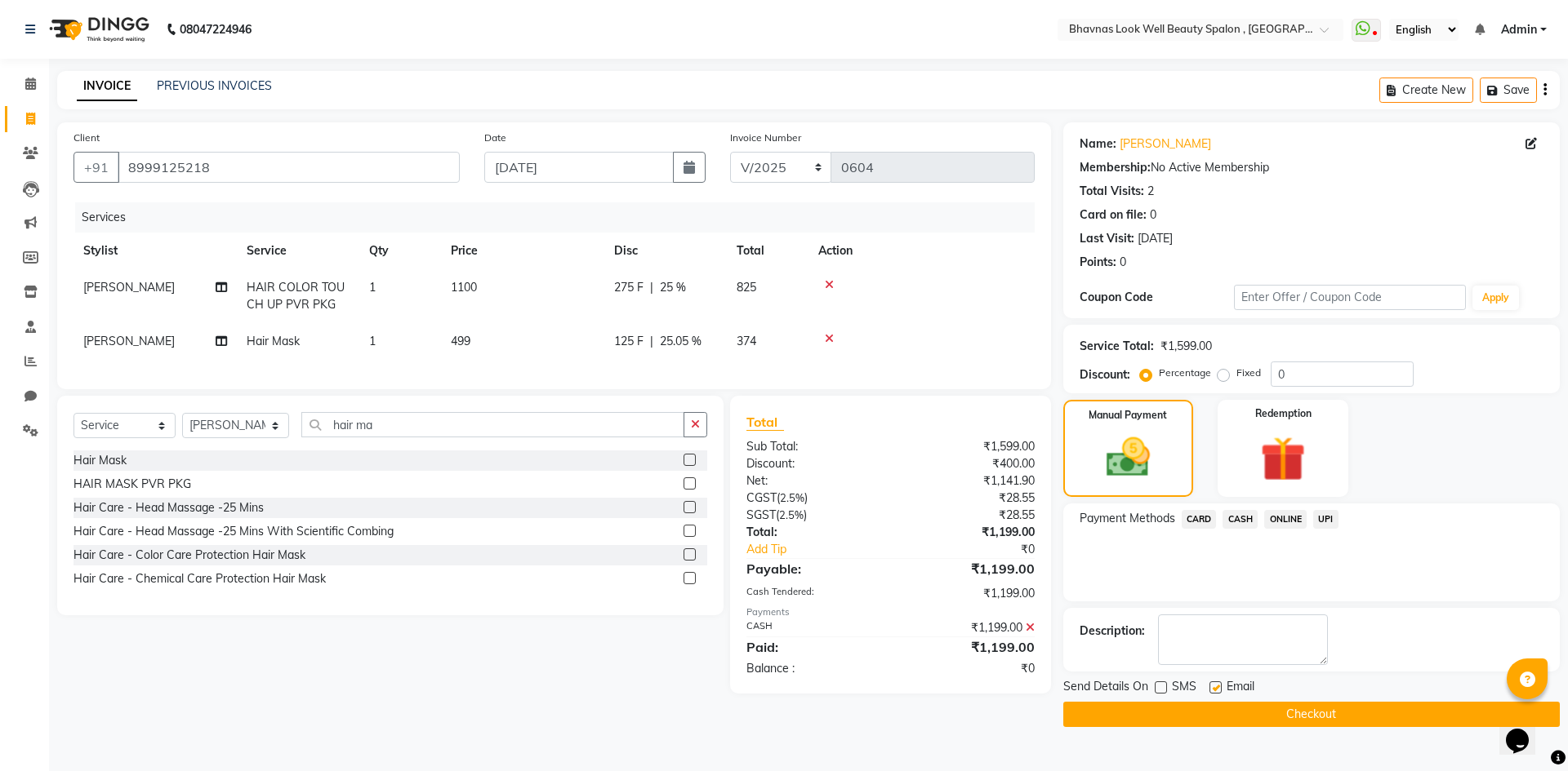
checkbox input "false"
click at [1278, 716] on button "Checkout" at bounding box center [1312, 715] width 497 height 25
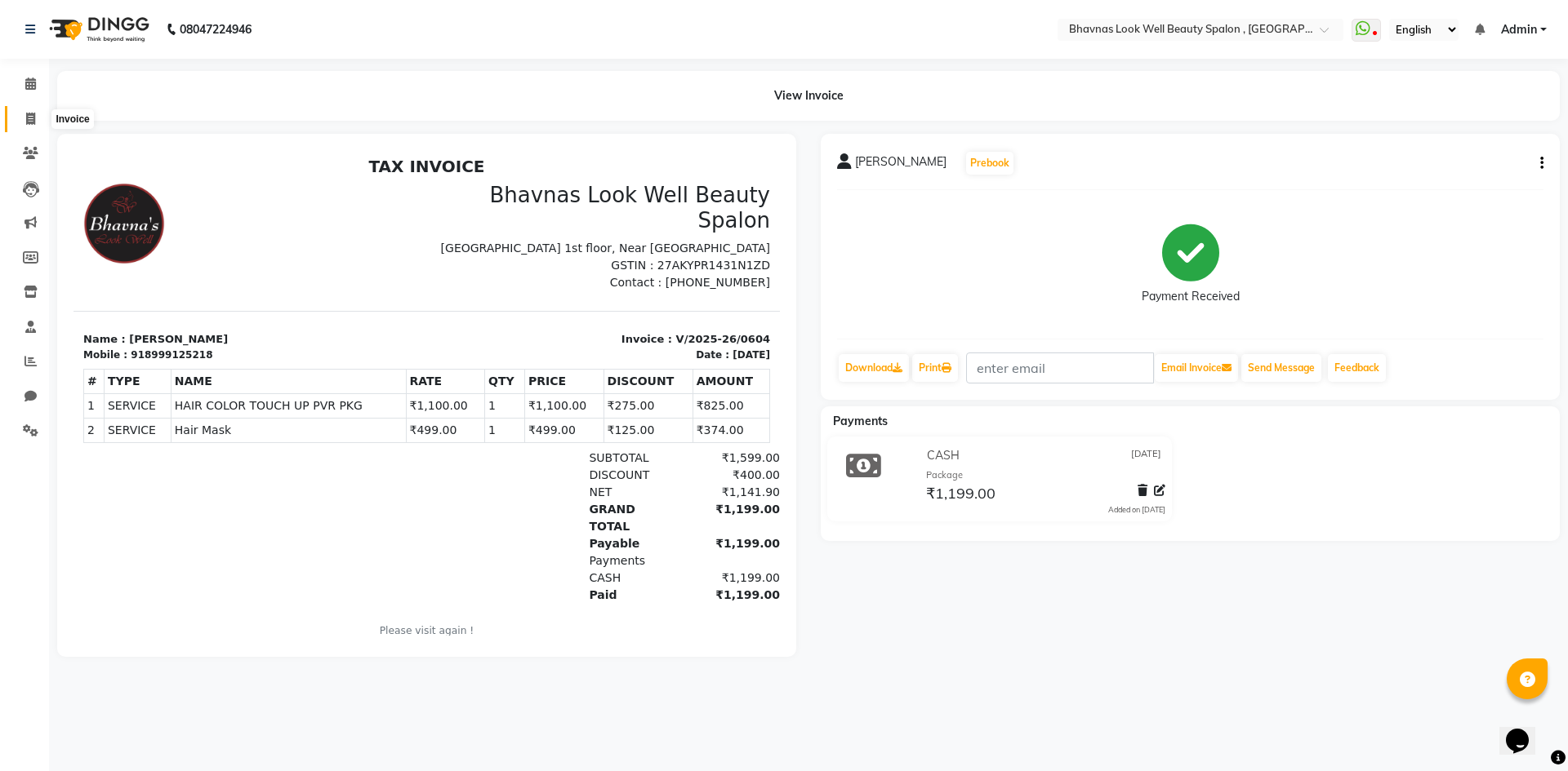
click at [40, 117] on span at bounding box center [31, 120] width 29 height 19
select select "service"
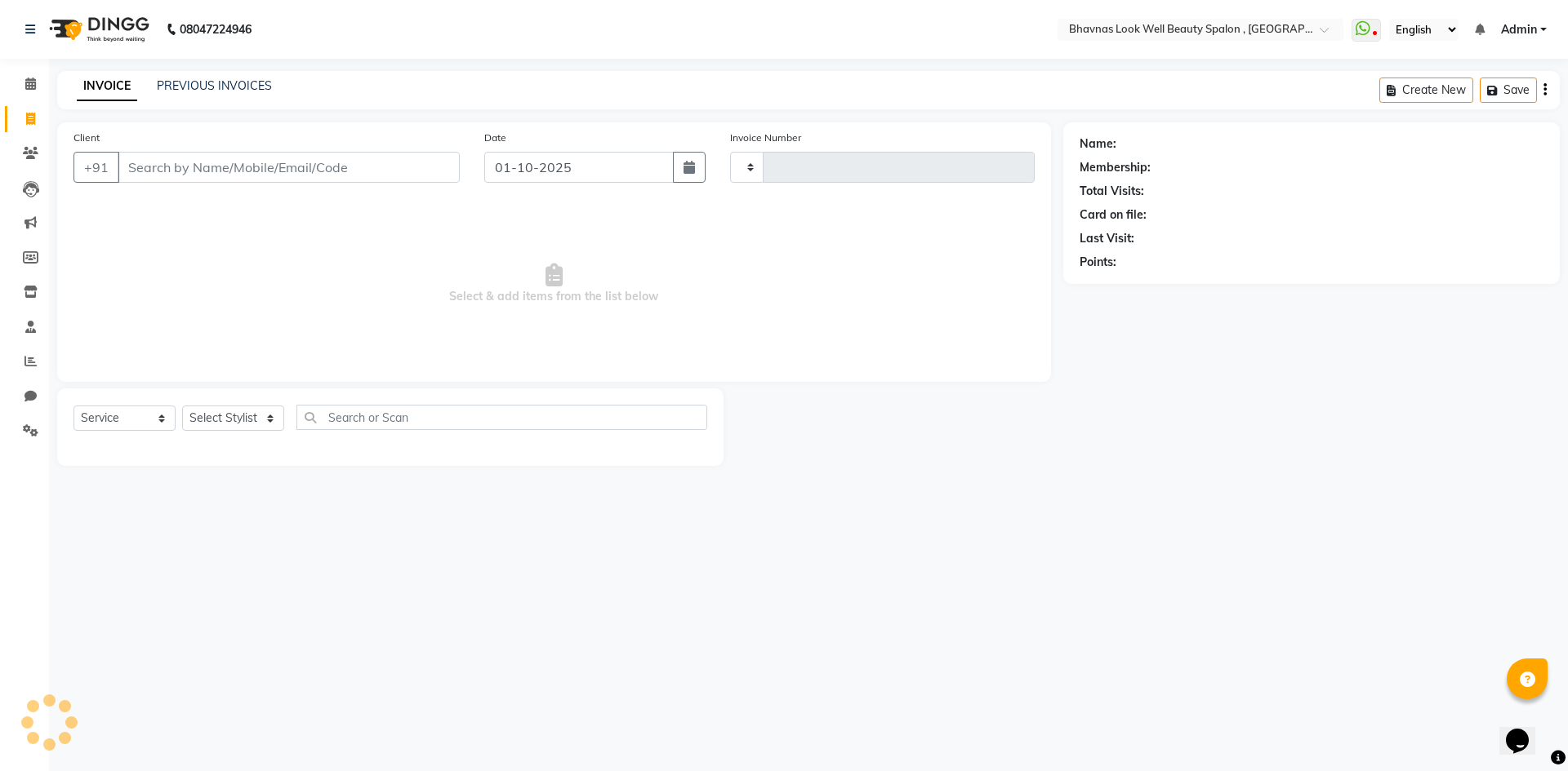
type input "0605"
select select "6251"
click at [167, 176] on input "Client" at bounding box center [289, 168] width 343 height 31
type input "p"
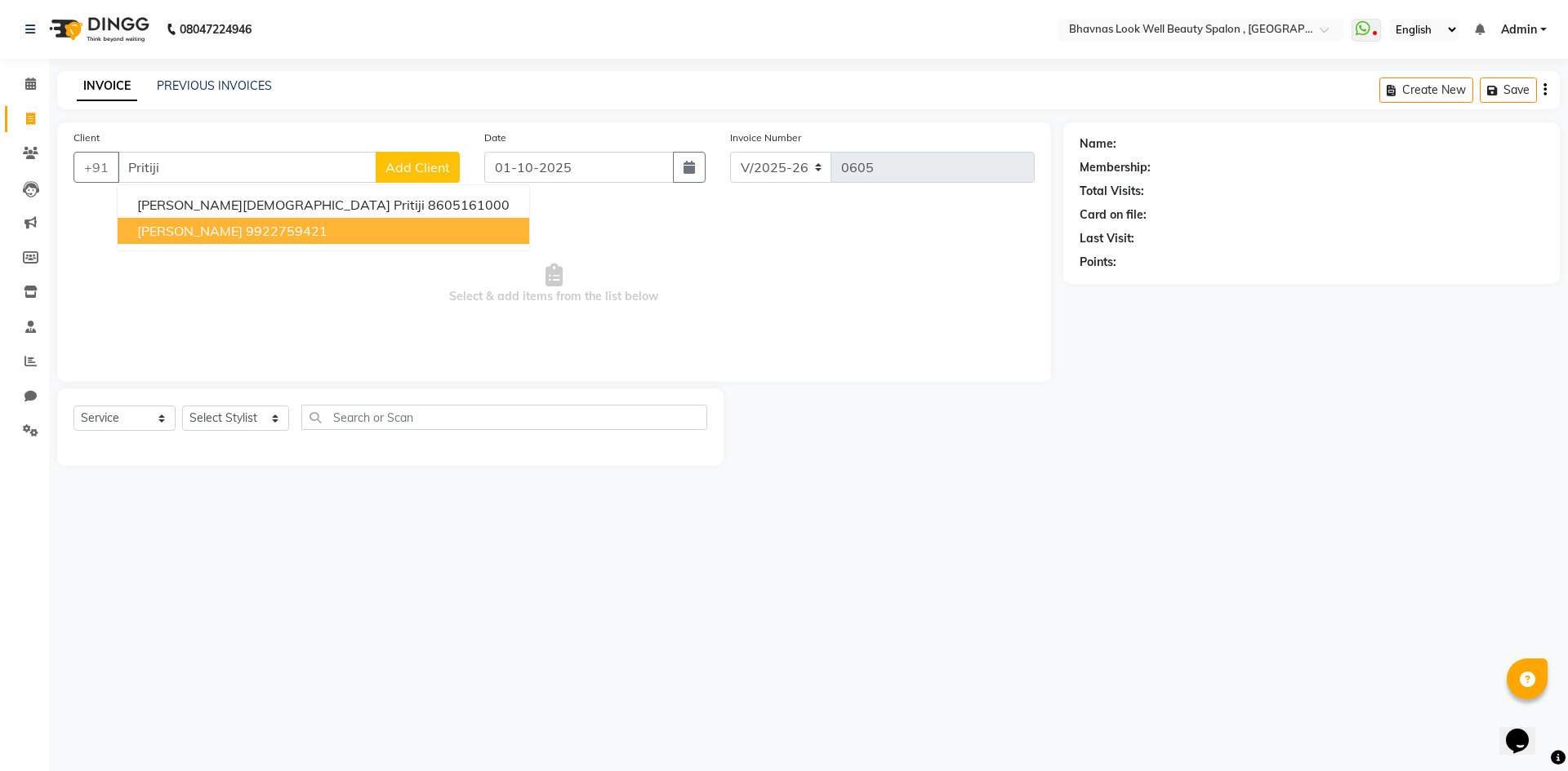
click at [202, 233] on span "[PERSON_NAME]" at bounding box center [189, 231] width 105 height 16
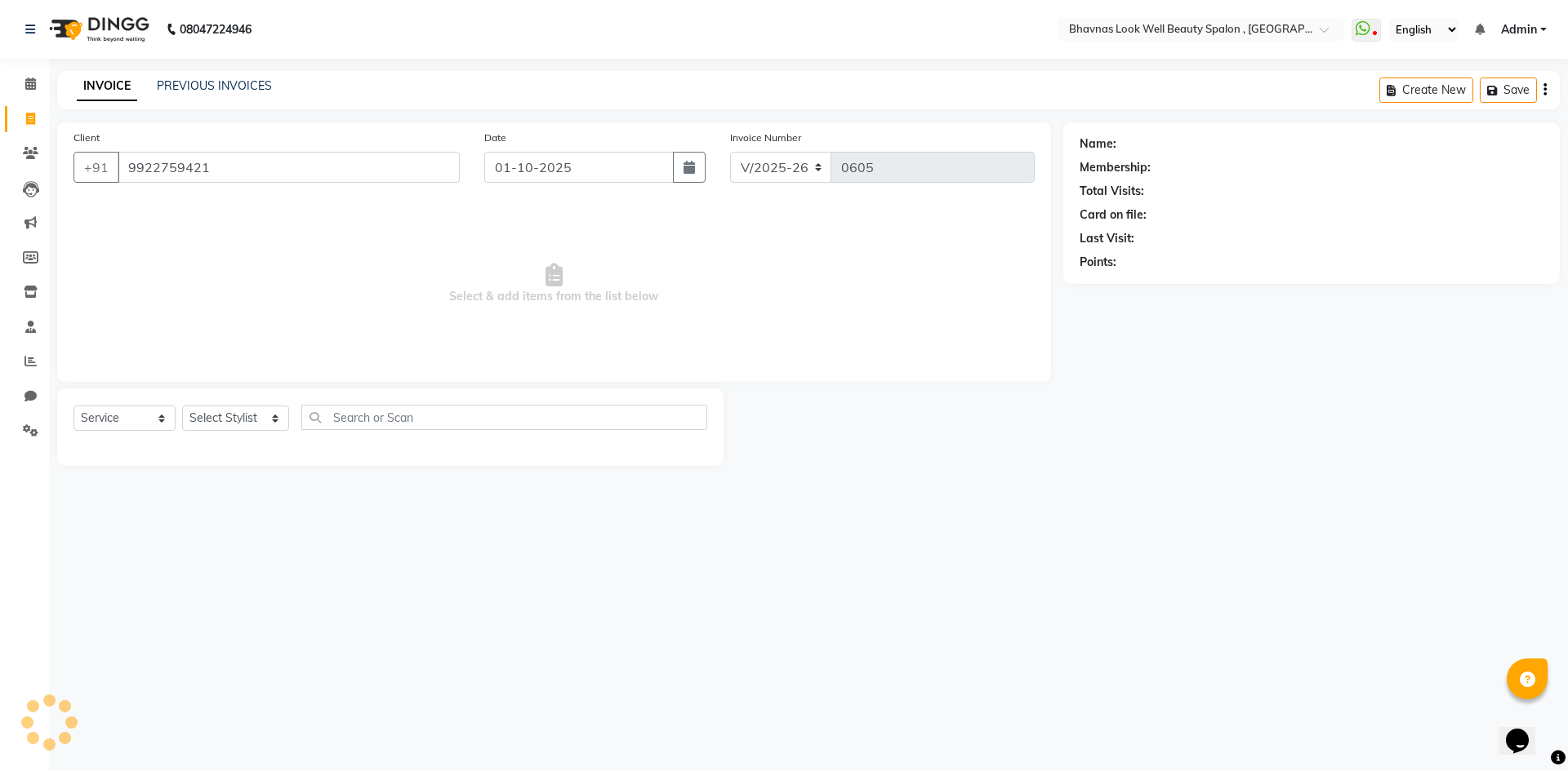
type input "9922759421"
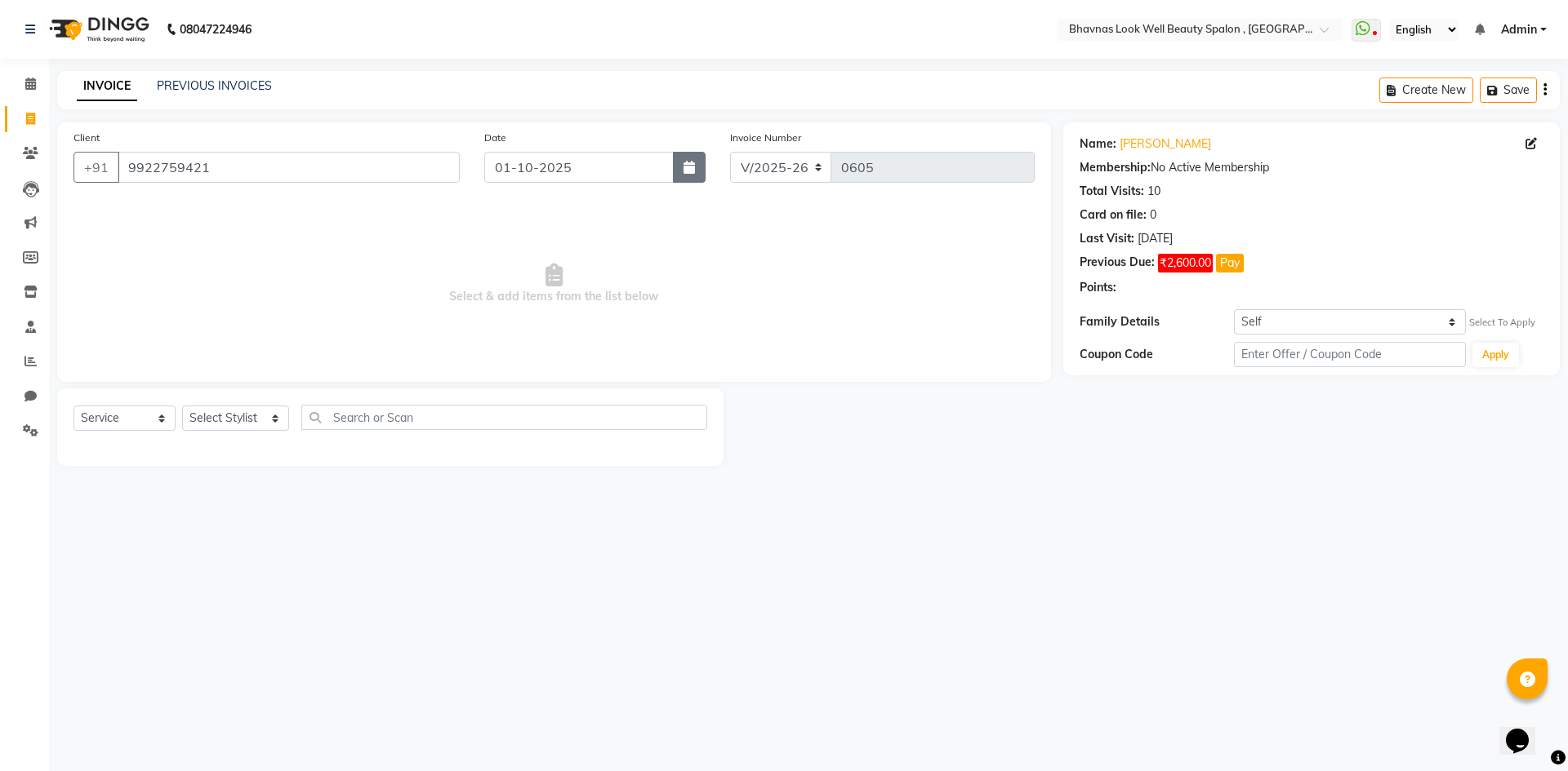
click at [688, 171] on icon "button" at bounding box center [689, 168] width 12 height 13
select select "10"
select select "2025"
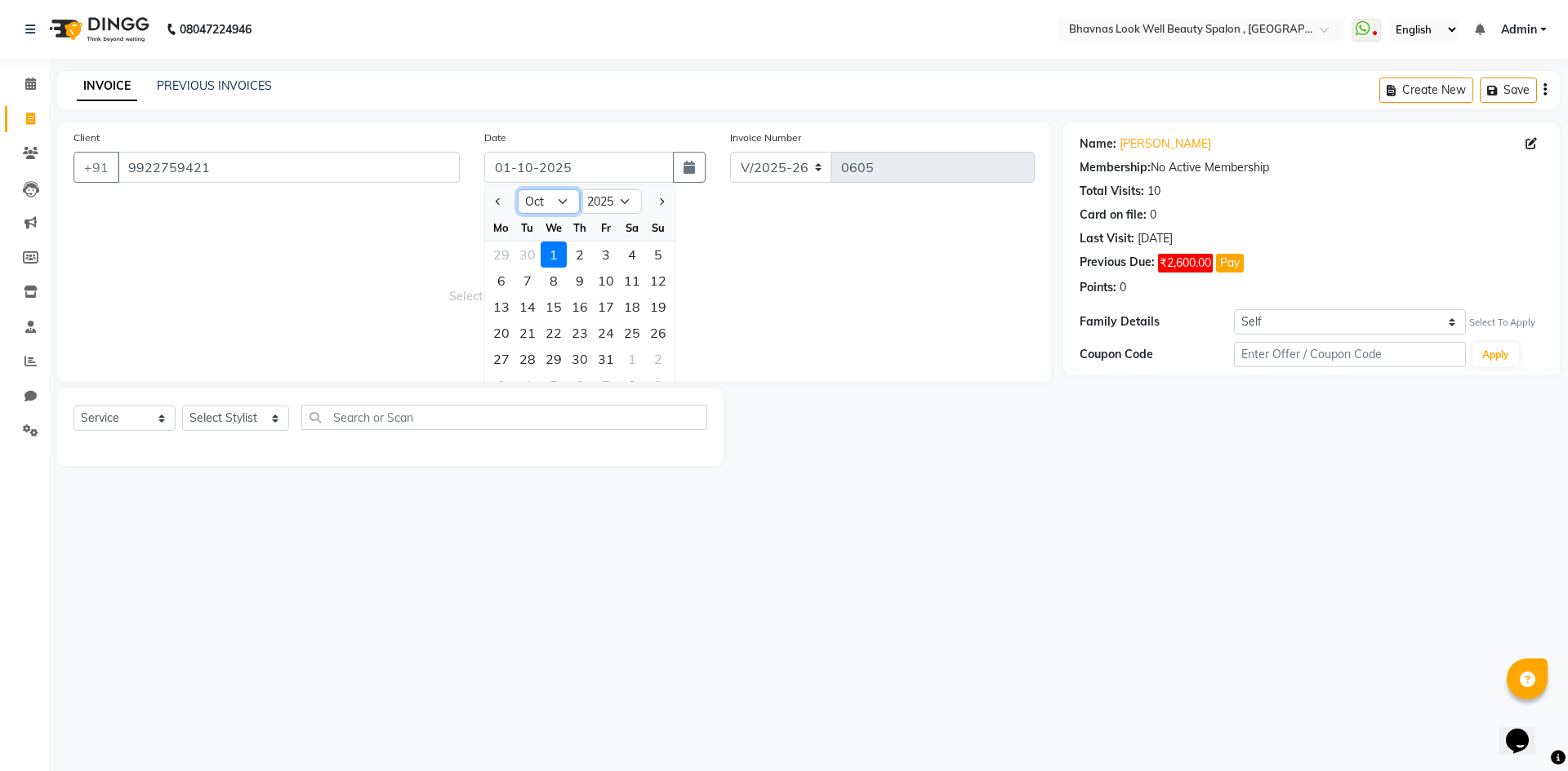
click at [527, 199] on select "Jan Feb Mar Apr May Jun [DATE] Aug Sep Oct Nov Dec" at bounding box center [548, 201] width 62 height 24
select select "9"
click at [518, 189] on select "Jan Feb Mar Apr May Jun [DATE] Aug Sep Oct Nov Dec" at bounding box center [548, 201] width 62 height 24
click at [518, 359] on div "30" at bounding box center [528, 359] width 26 height 26
type input "[DATE]"
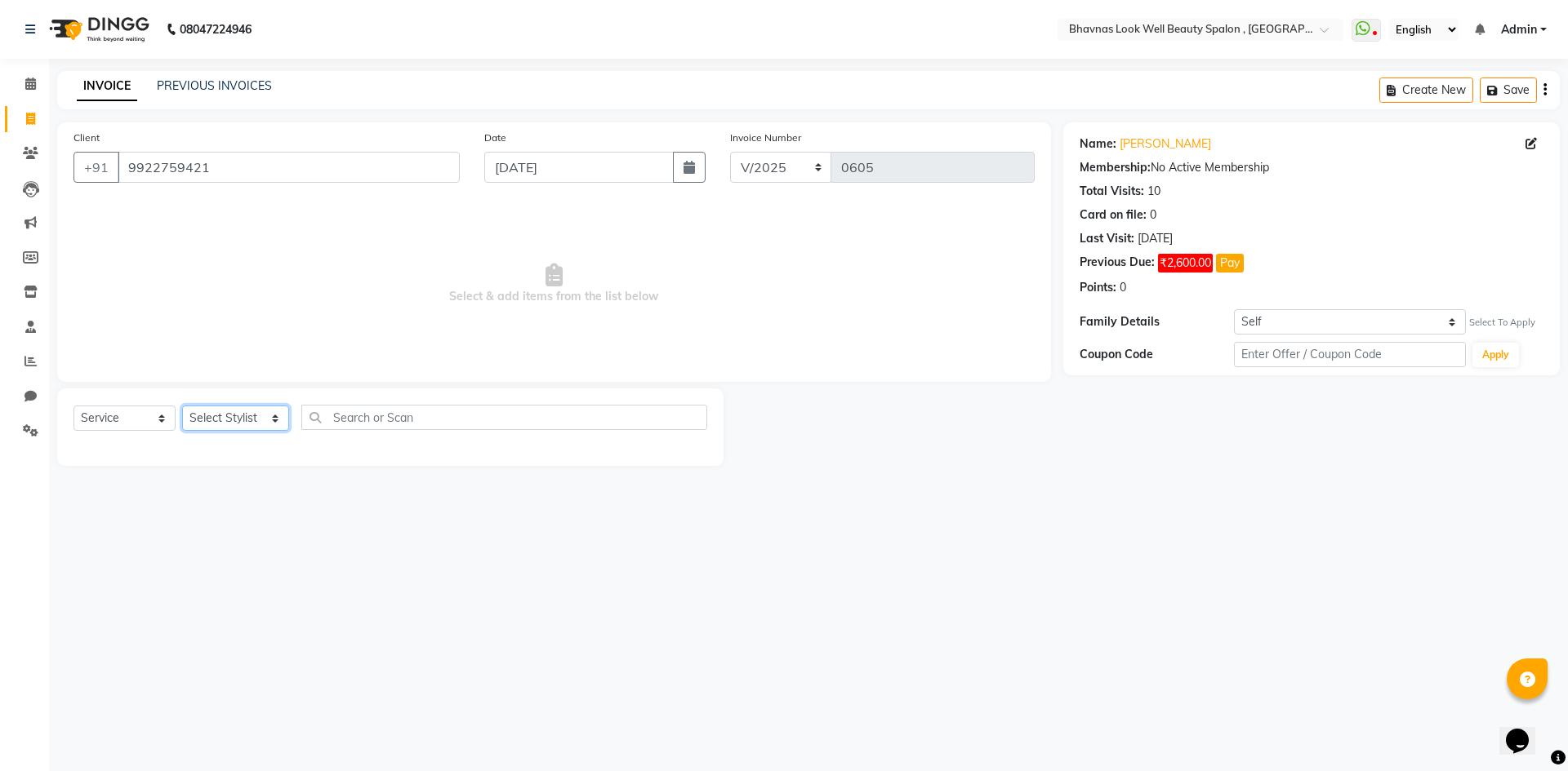
click at [203, 415] on select "Select Stylist [PERSON_NAME] [PERSON_NAME] ANMAL [PERSON_NAME] JYOTI [PERSON_NA…" at bounding box center [236, 419] width 107 height 25
select select "46639"
click at [182, 406] on select "Select Stylist [PERSON_NAME] [PERSON_NAME] ANMAL [PERSON_NAME] JYOTI [PERSON_NA…" at bounding box center [236, 419] width 107 height 25
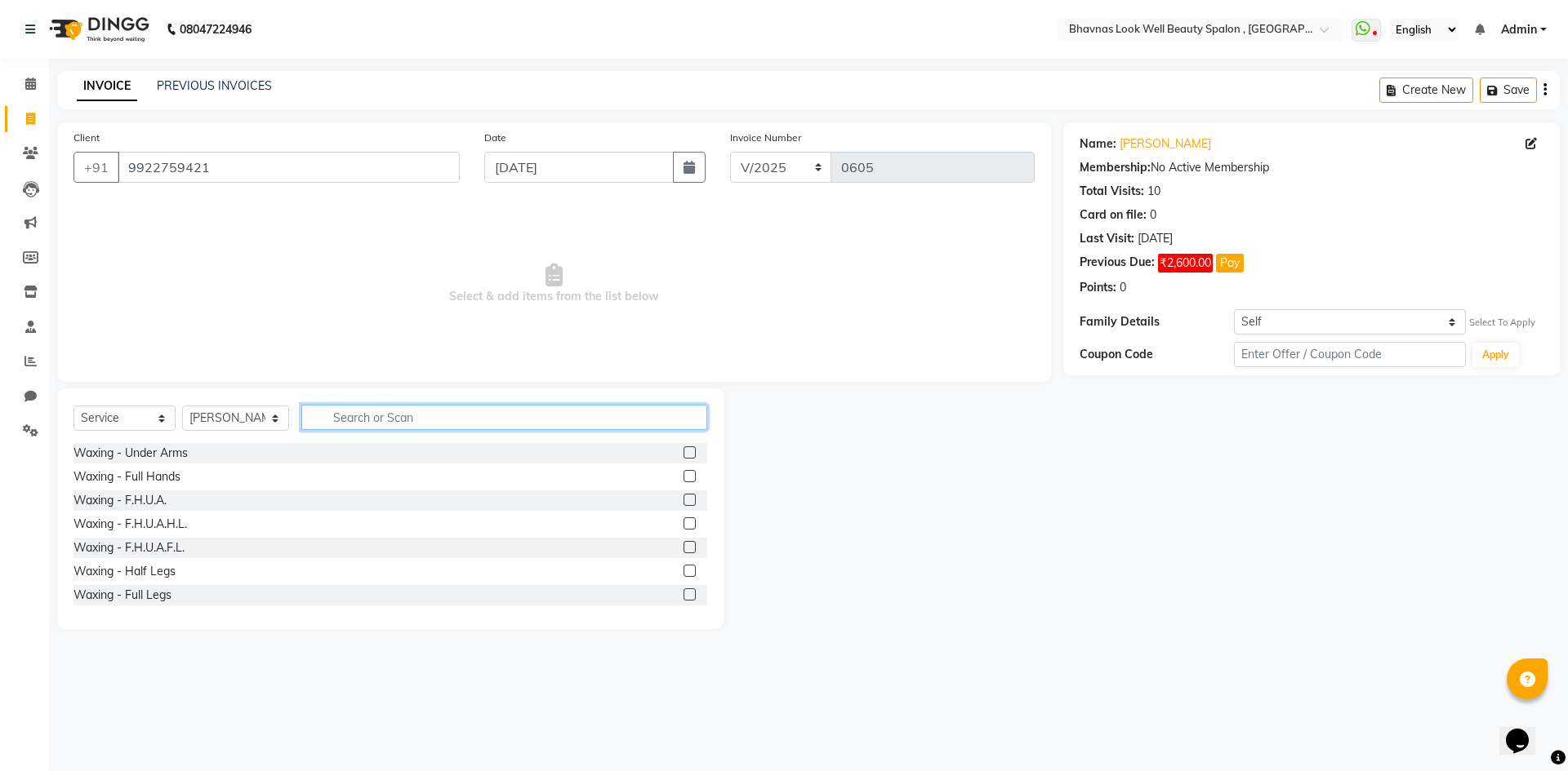
click at [454, 415] on input "text" at bounding box center [504, 418] width 407 height 25
type input "h t"
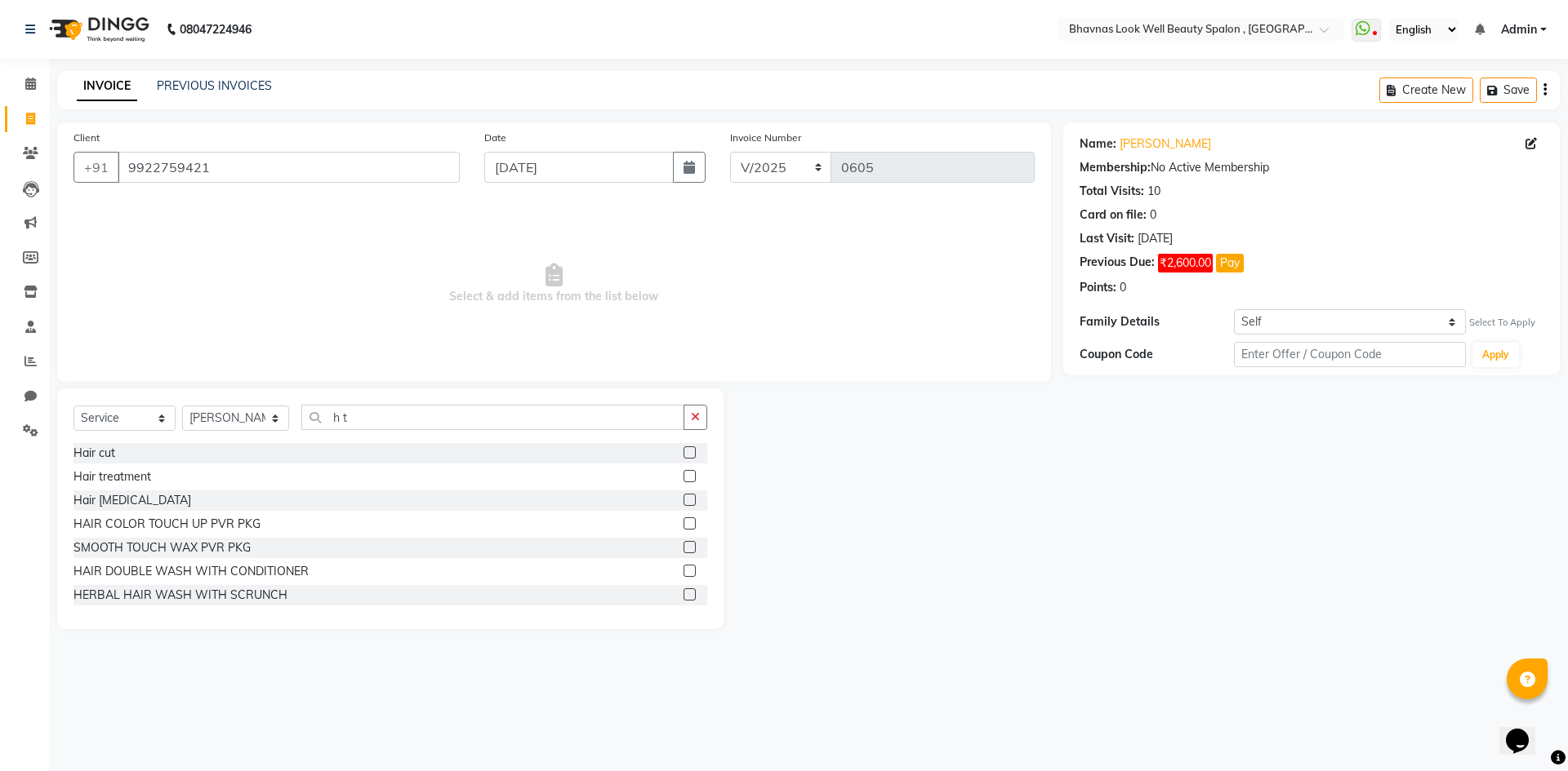
click at [683, 477] on label at bounding box center [690, 477] width 13 height 13
click at [683, 477] on input "checkbox" at bounding box center [689, 477] width 11 height 11
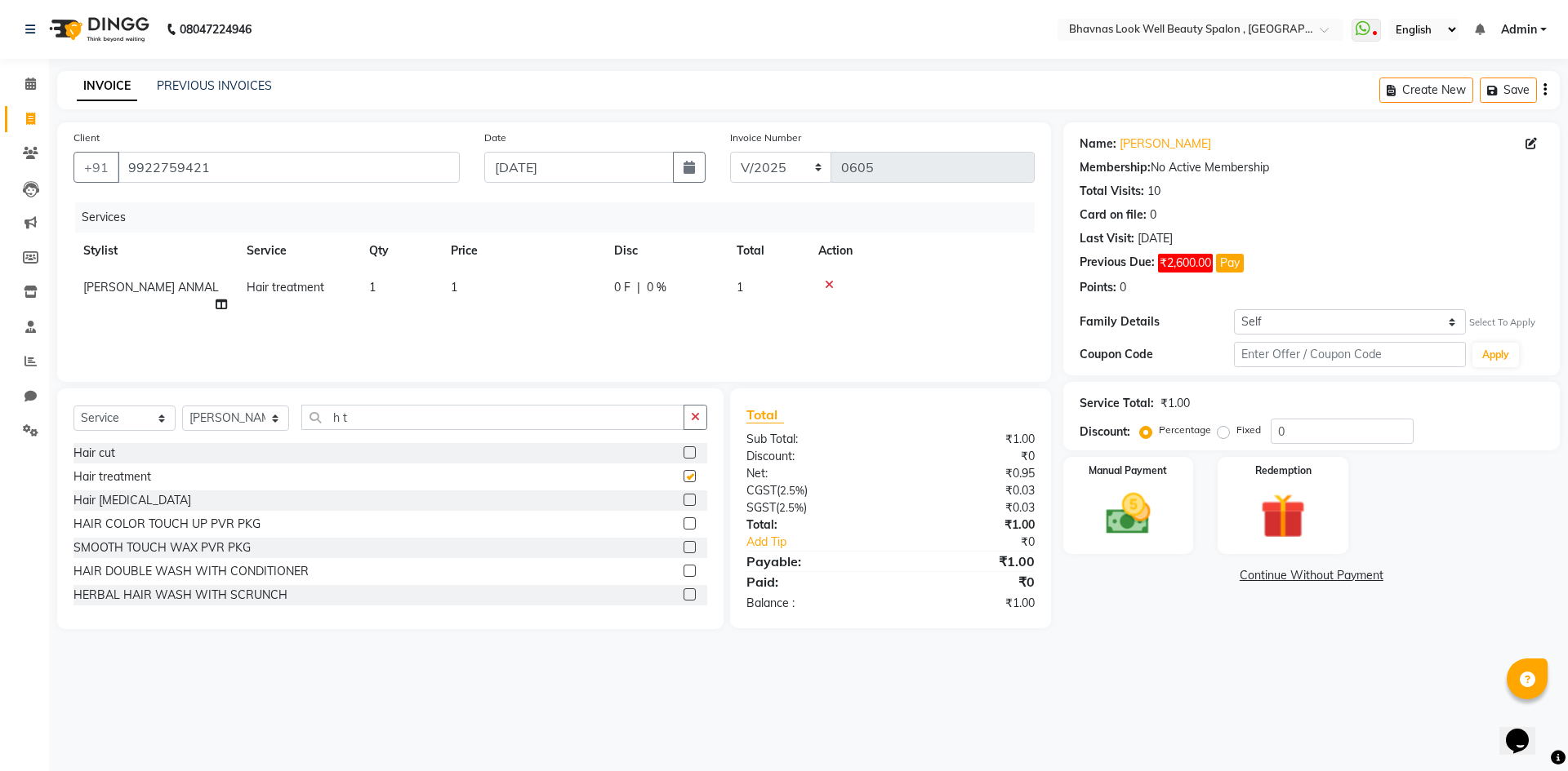
checkbox input "false"
click at [480, 298] on td "1" at bounding box center [523, 295] width 163 height 53
select select "46639"
click at [582, 290] on input "1" at bounding box center [599, 292] width 144 height 25
type input "4500"
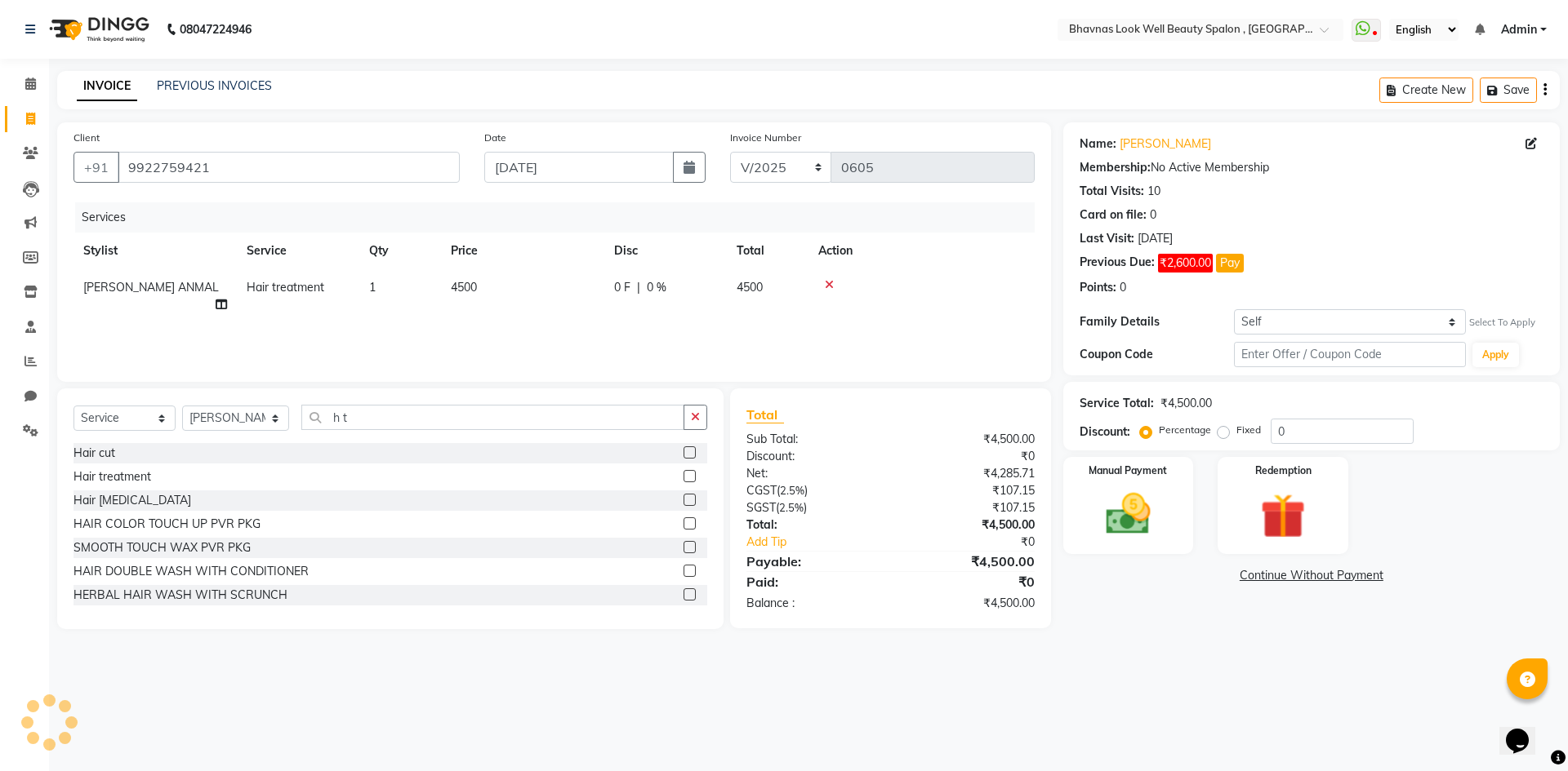
drag, startPoint x: 646, startPoint y: 293, endPoint x: 713, endPoint y: 276, distance: 69.1
click at [647, 292] on span "0 %" at bounding box center [657, 287] width 20 height 17
select select "46639"
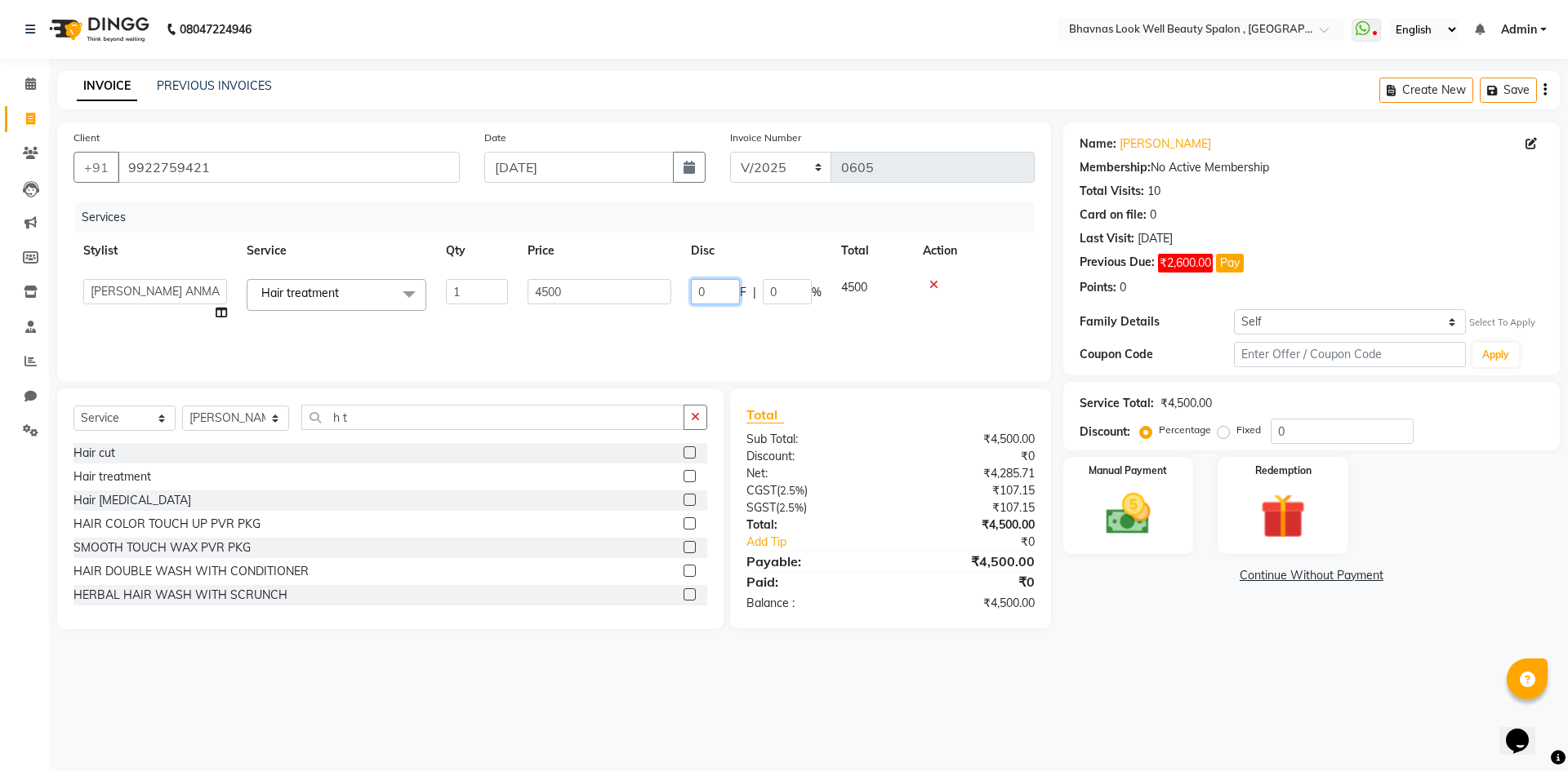
drag, startPoint x: 711, startPoint y: 293, endPoint x: 678, endPoint y: 302, distance: 34.2
click at [678, 302] on tr "[PERSON_NAME] [PERSON_NAME] ANMAL [PERSON_NAME] JYOTI [PERSON_NAME] [PERSON_NAM…" at bounding box center [554, 300] width 962 height 62
type input "1286"
click at [892, 298] on tr "[PERSON_NAME] [PERSON_NAME] ANMAL [PERSON_NAME] JYOTI [PERSON_NAME] [PERSON_NAM…" at bounding box center [554, 300] width 962 height 62
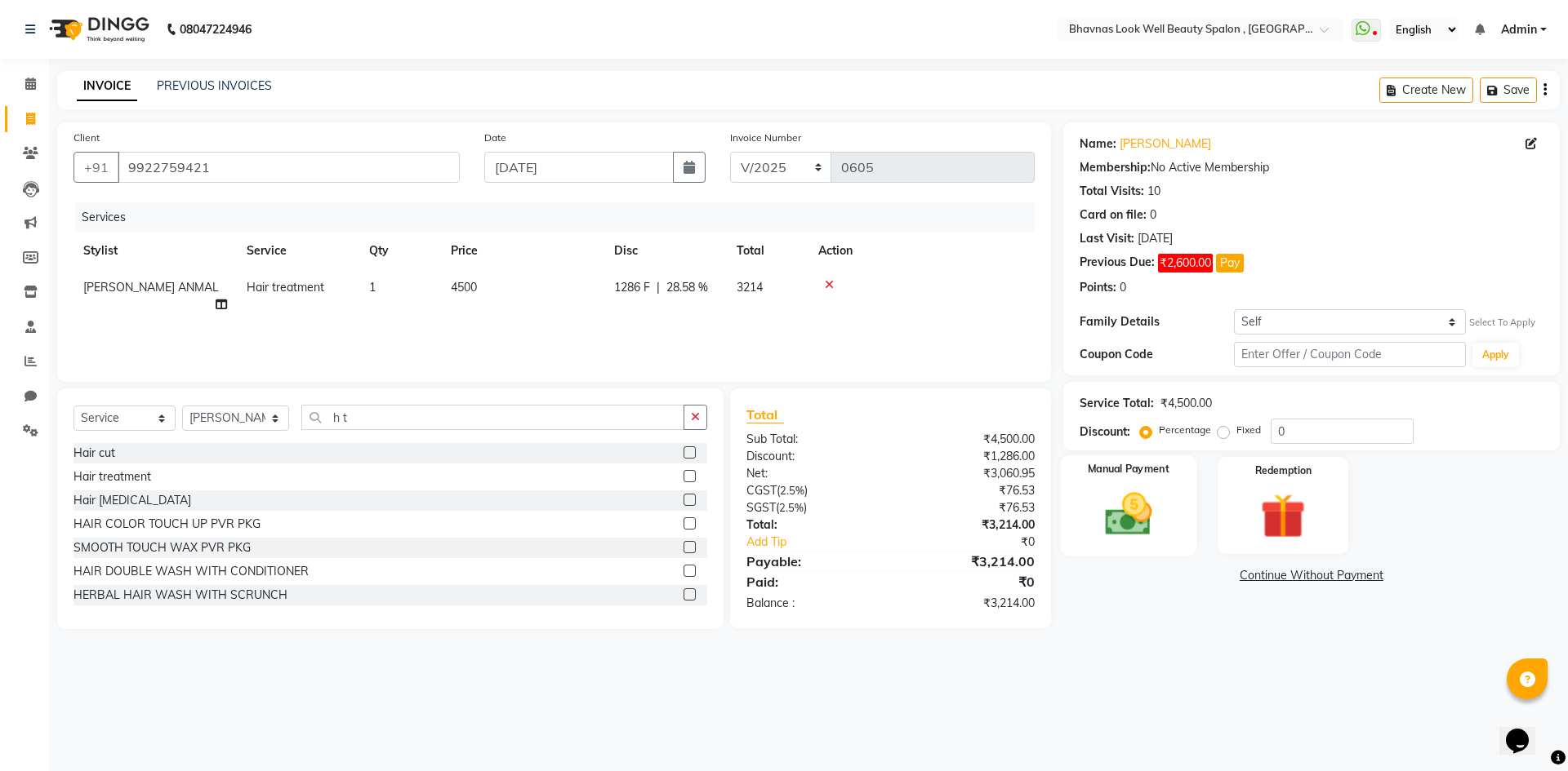
click at [1166, 532] on img at bounding box center [1128, 514] width 76 height 53
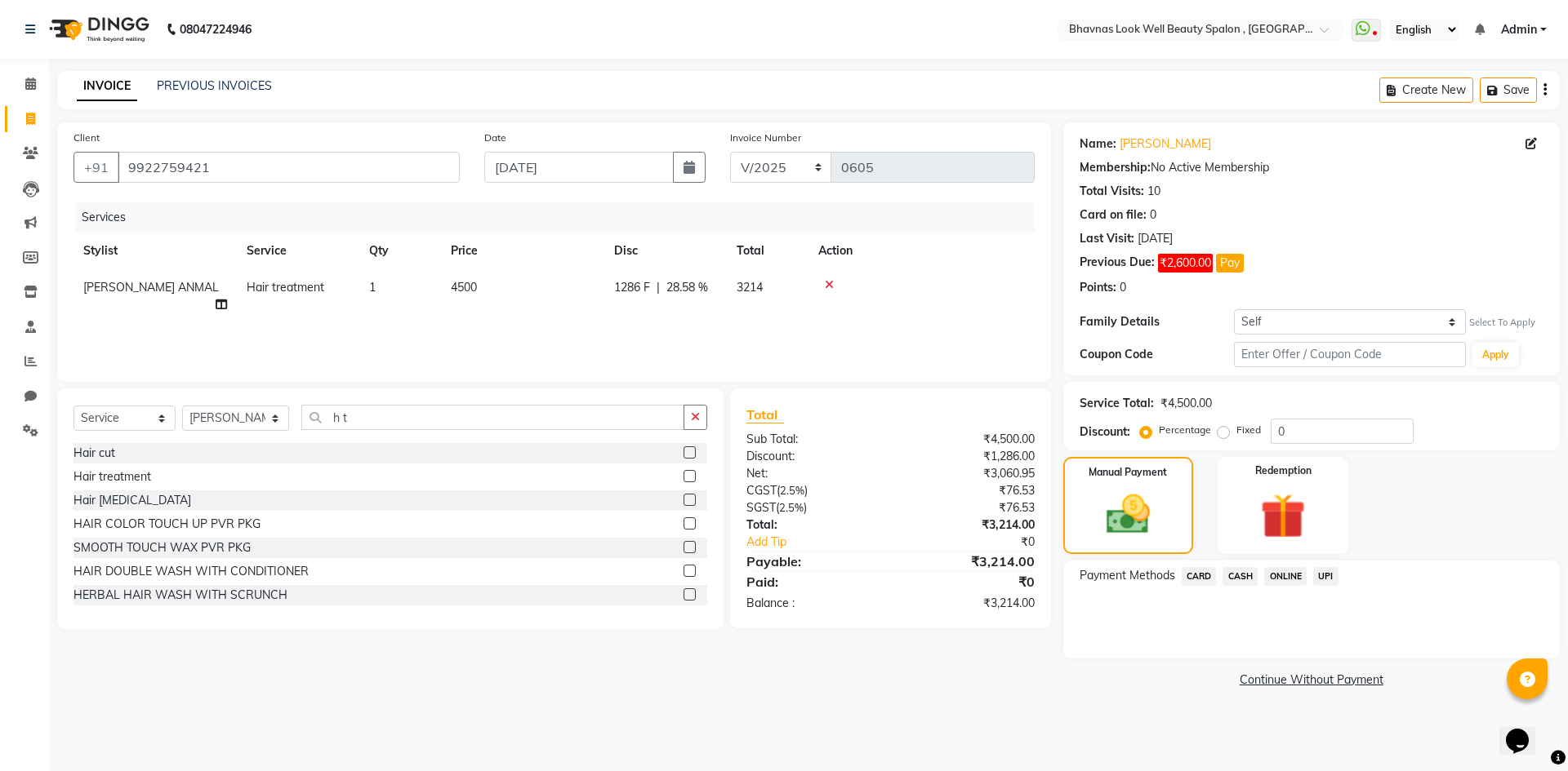
click at [1240, 580] on span "CASH" at bounding box center [1240, 576] width 35 height 19
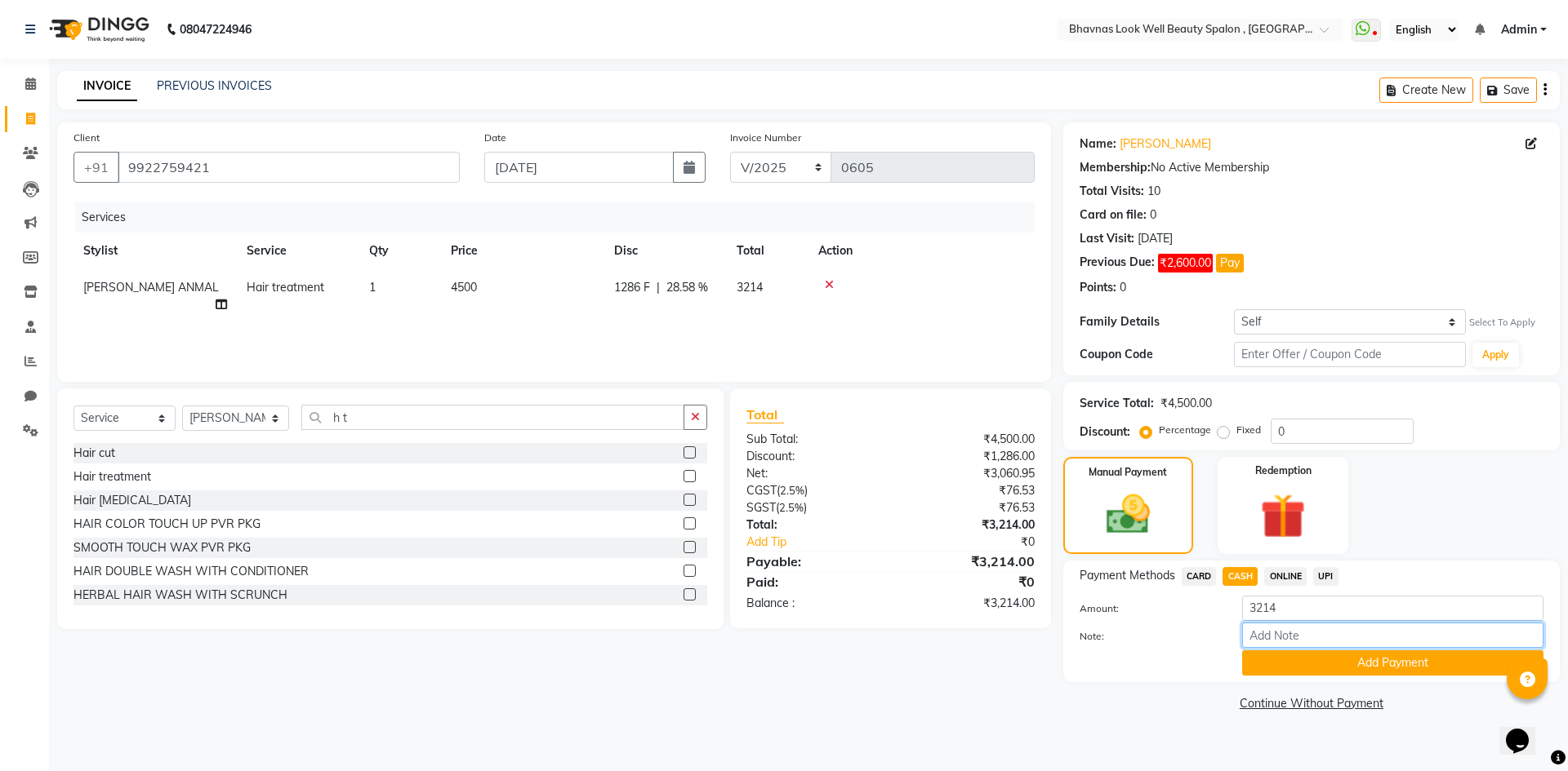
click at [1288, 631] on input "Note:" at bounding box center [1392, 635] width 301 height 25
type input "Package"
click at [1313, 662] on button "Add Payment" at bounding box center [1392, 663] width 301 height 25
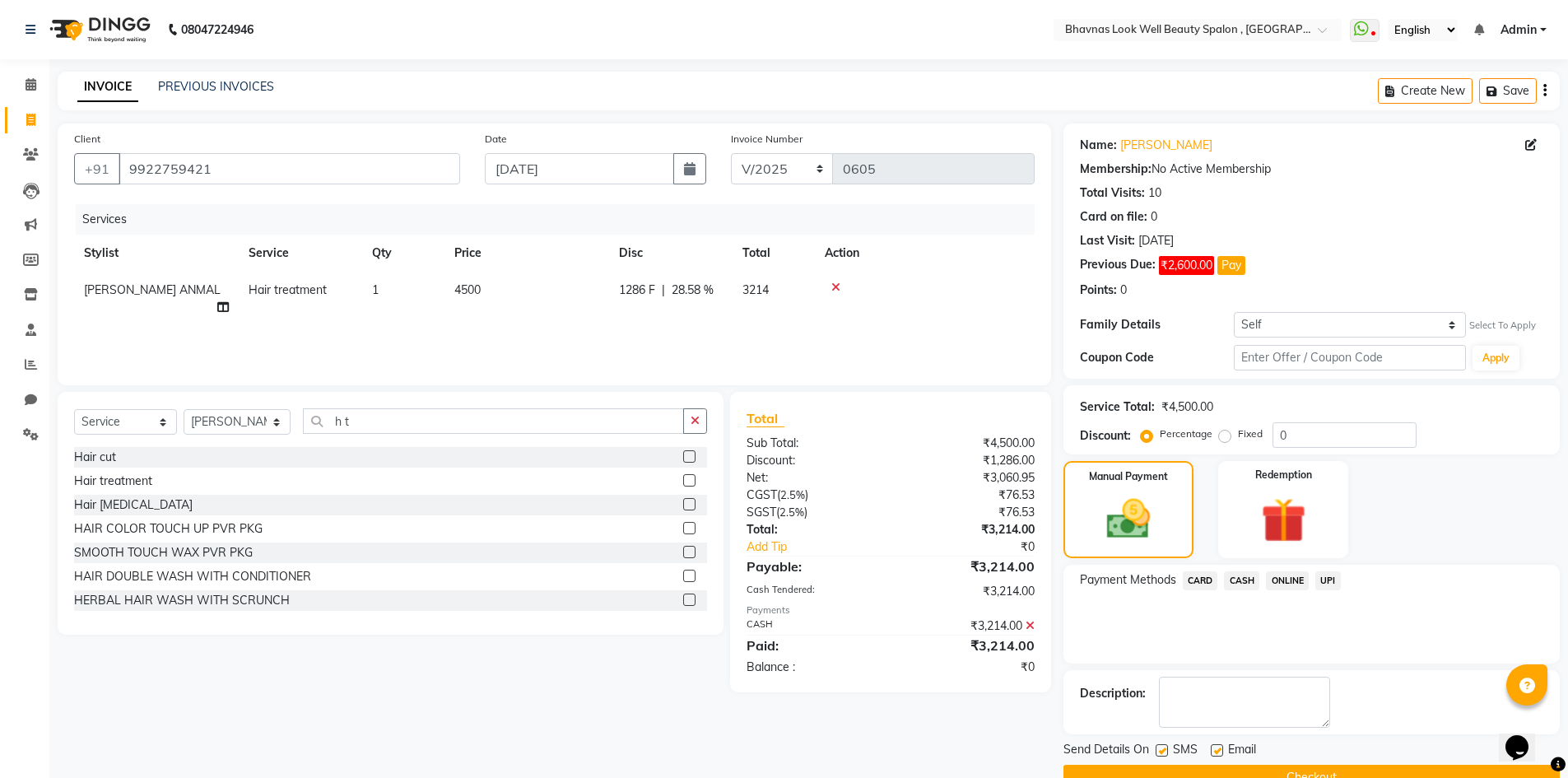
click at [1219, 751] on label at bounding box center [1217, 751] width 13 height 13
click at [1219, 751] on input "checkbox" at bounding box center [1216, 751] width 11 height 11
checkbox input "false"
click at [1254, 770] on button "Checkout" at bounding box center [1311, 778] width 496 height 26
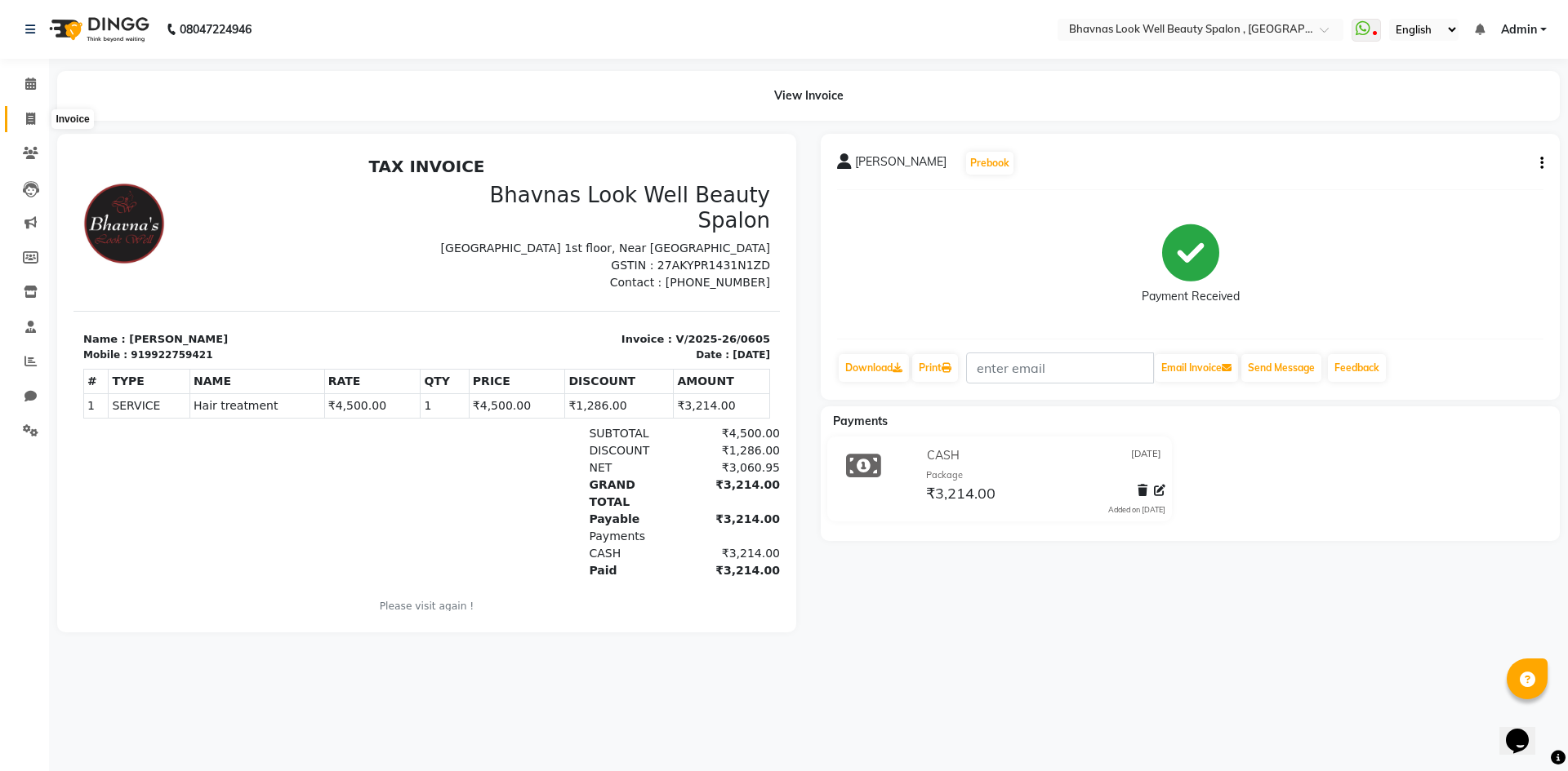
click at [39, 113] on span at bounding box center [31, 120] width 29 height 19
select select "service"
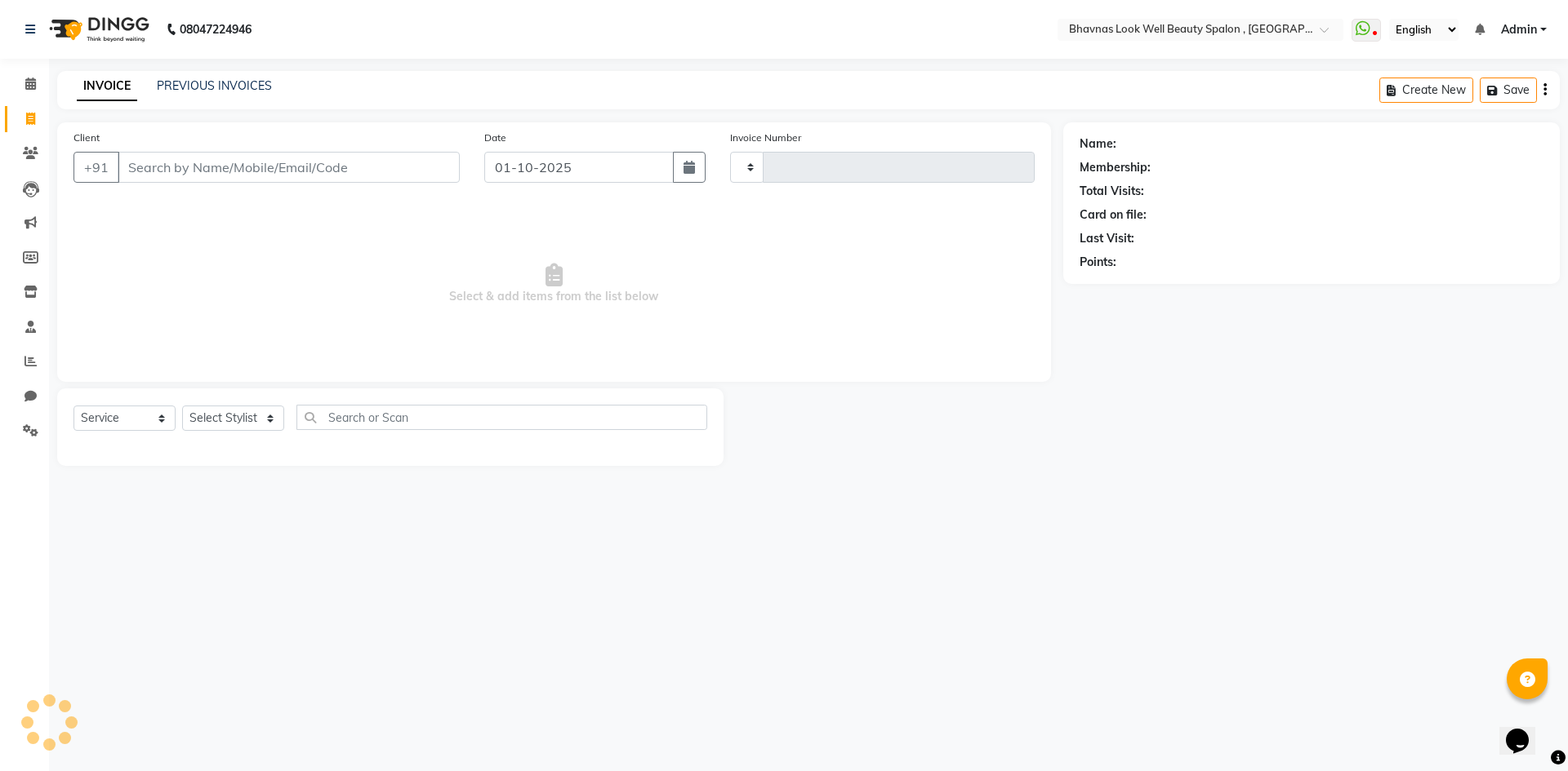
type input "0606"
select select "6251"
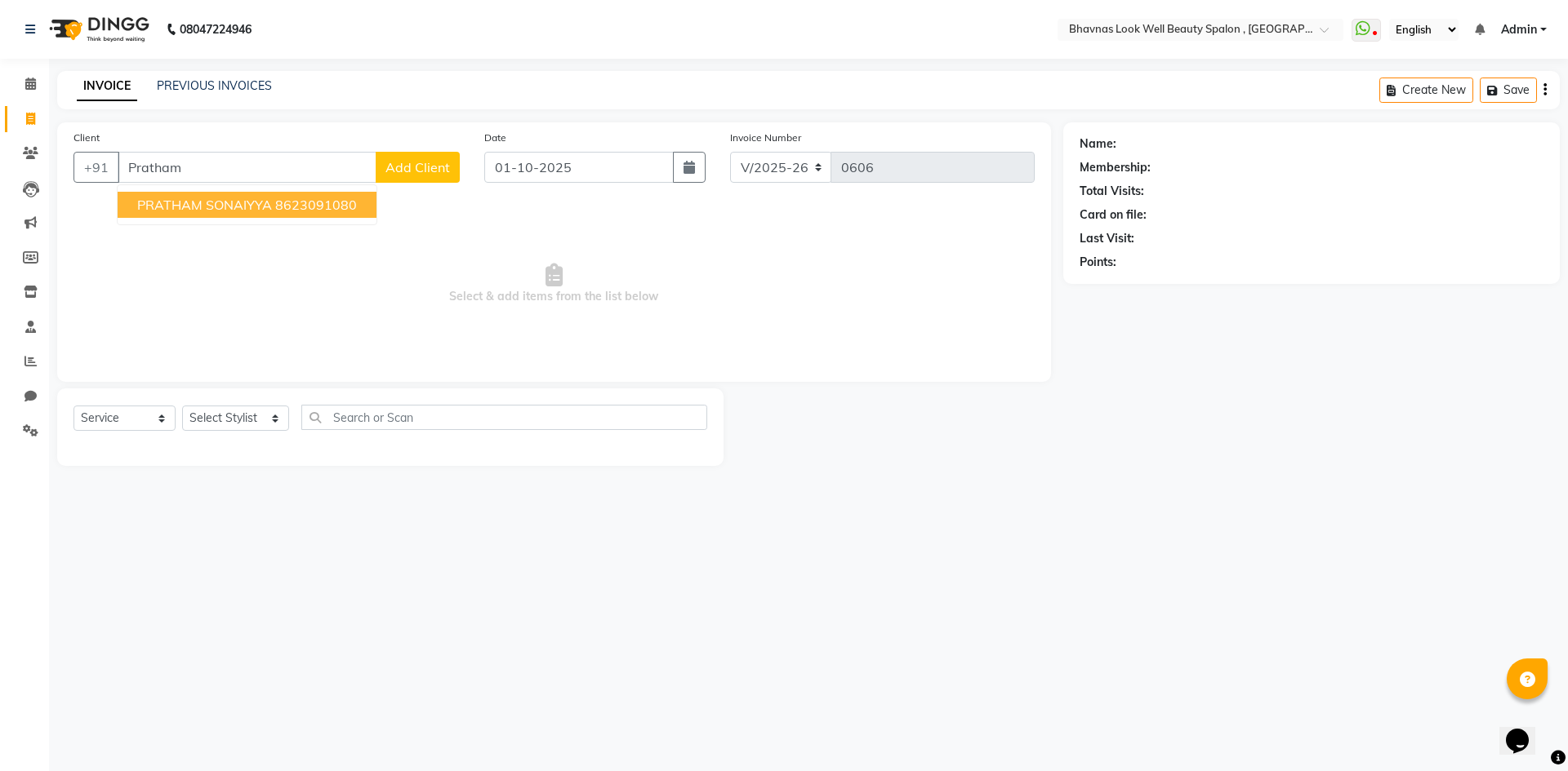
click at [319, 198] on ngb-highlight "8623091080" at bounding box center [316, 205] width 82 height 16
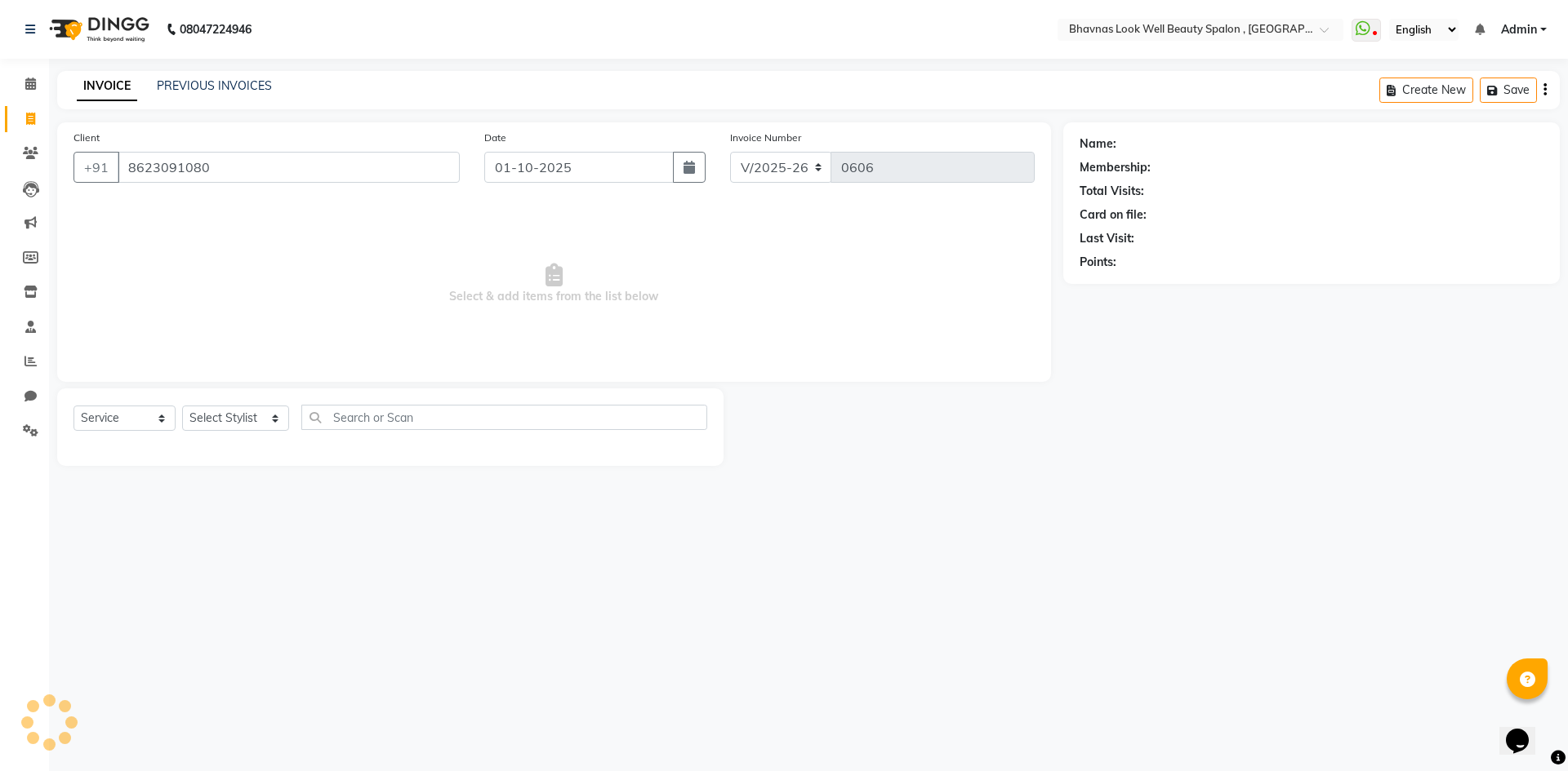
type input "8623091080"
click at [688, 169] on icon "button" at bounding box center [689, 168] width 12 height 13
select select "10"
select select "2025"
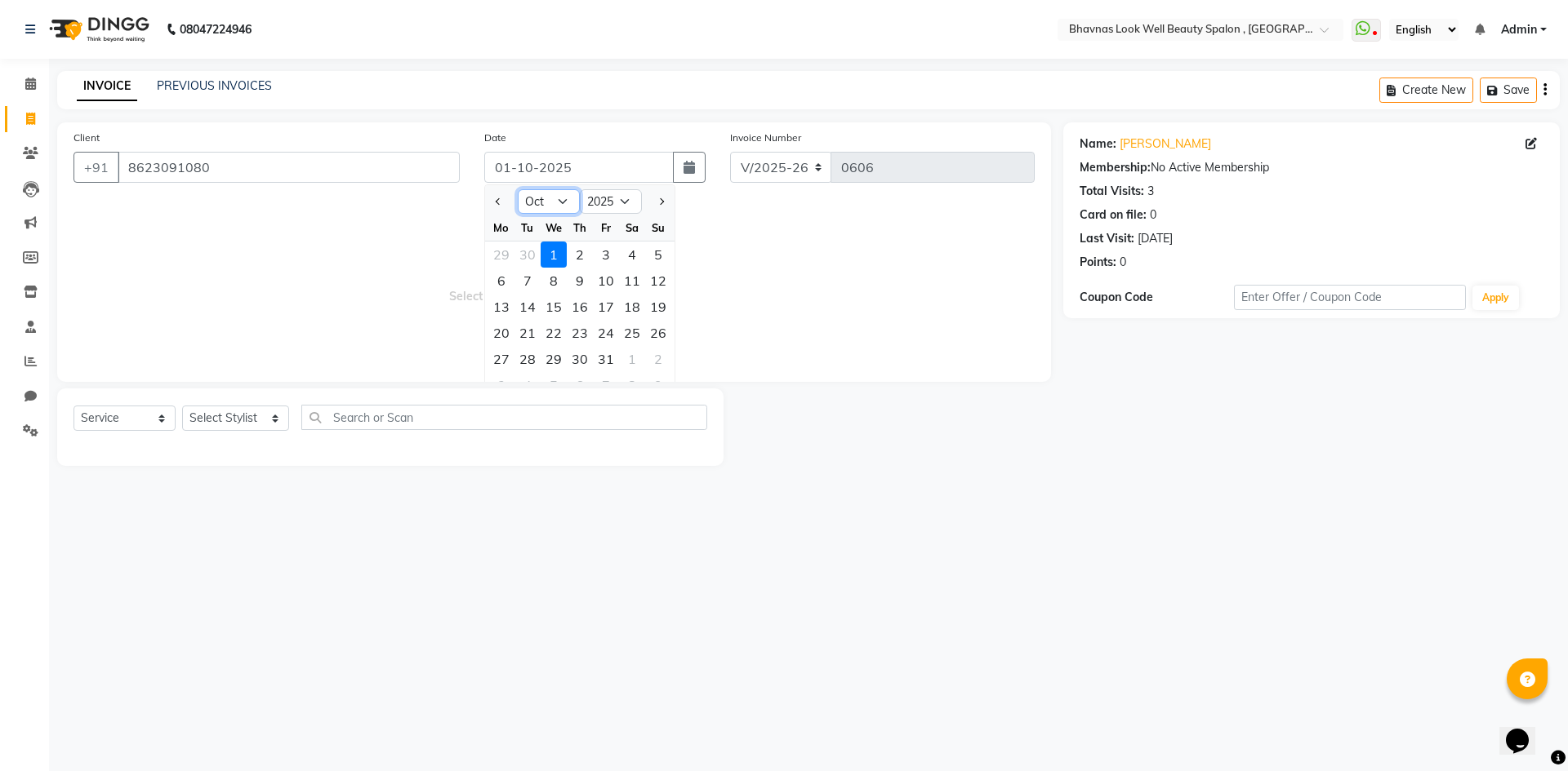
click at [528, 198] on select "Jan Feb Mar Apr May Jun [DATE] Aug Sep Oct Nov Dec" at bounding box center [548, 201] width 62 height 24
select select "9"
click at [518, 189] on select "Jan Feb Mar Apr May Jun [DATE] Aug Sep Oct Nov Dec" at bounding box center [548, 201] width 62 height 24
click at [539, 355] on div "30" at bounding box center [528, 359] width 26 height 26
type input "[DATE]"
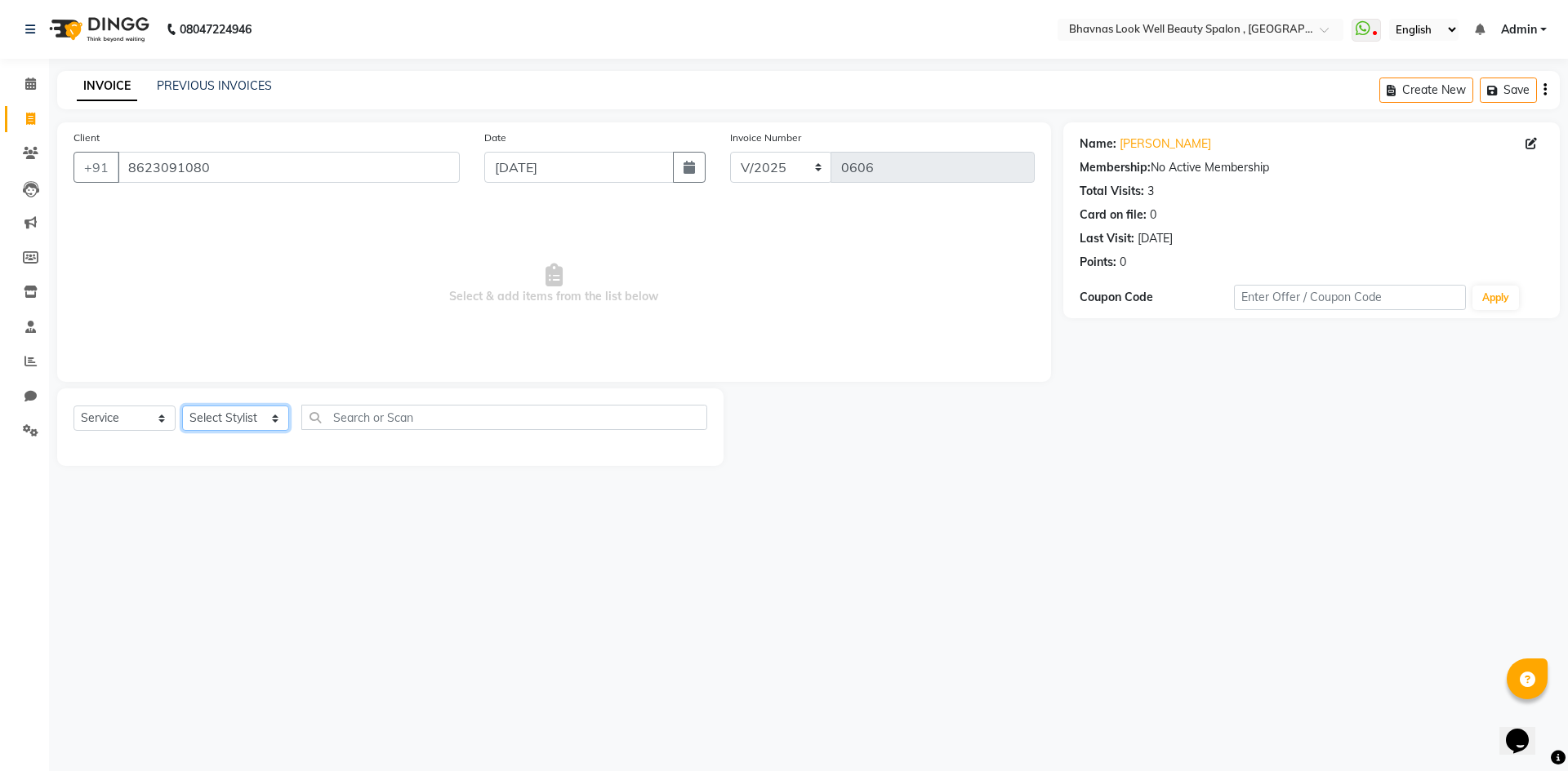
click at [223, 409] on select "Select Stylist [PERSON_NAME] [PERSON_NAME] ANMAL [PERSON_NAME] JYOTI [PERSON_NA…" at bounding box center [236, 419] width 107 height 25
click at [182, 406] on select "Select Stylist [PERSON_NAME] [PERSON_NAME] ANMAL [PERSON_NAME] JYOTI [PERSON_NA…" at bounding box center [236, 419] width 107 height 25
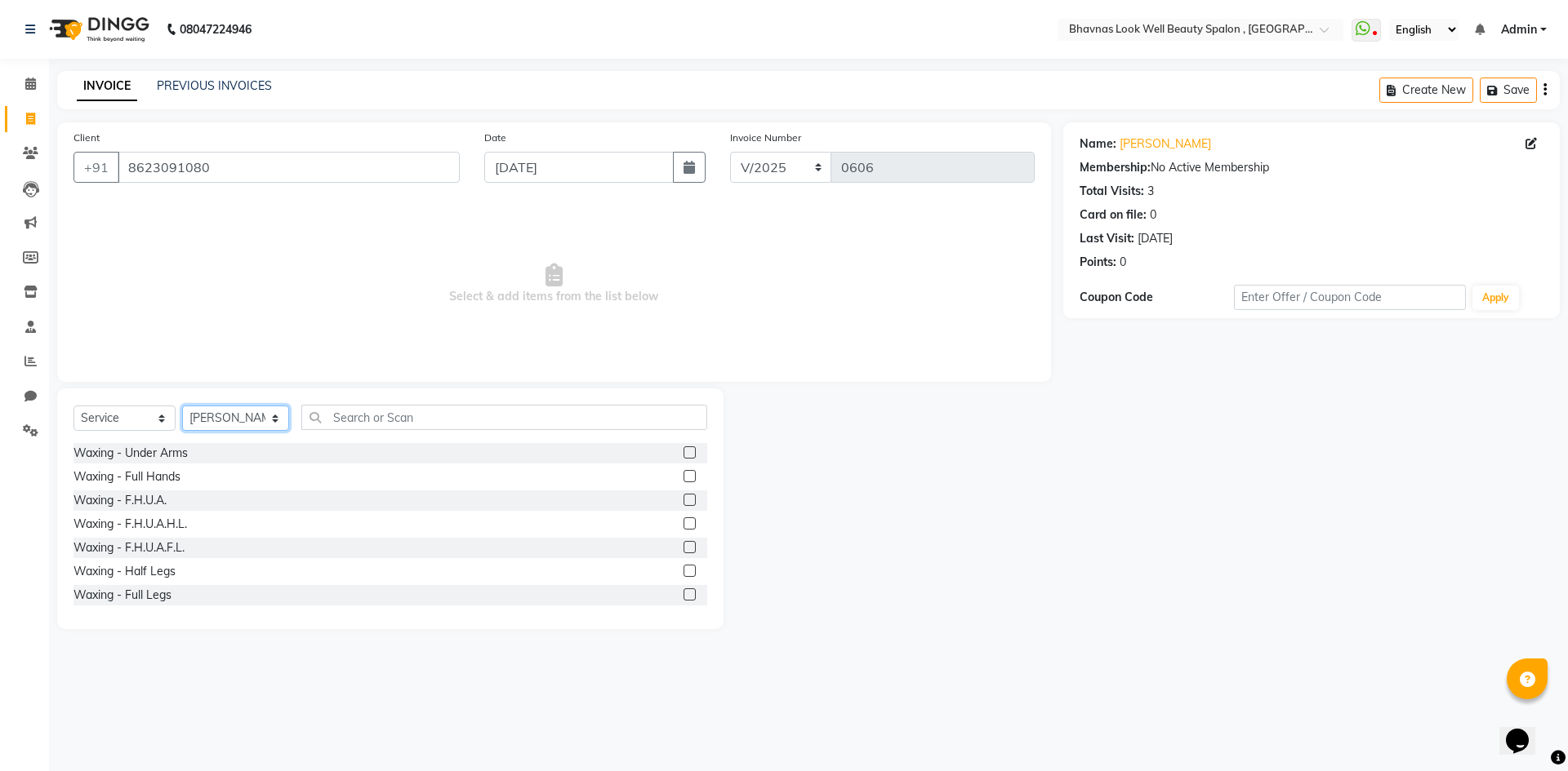
click at [225, 418] on select "Select Stylist [PERSON_NAME] [PERSON_NAME] ANMAL [PERSON_NAME] JYOTI [PERSON_NA…" at bounding box center [236, 419] width 107 height 25
select select "46640"
click at [182, 406] on select "Select Stylist [PERSON_NAME] [PERSON_NAME] ANMAL [PERSON_NAME] JYOTI [PERSON_NA…" at bounding box center [236, 419] width 107 height 25
click at [351, 405] on input "text" at bounding box center [504, 418] width 407 height 25
drag, startPoint x: 126, startPoint y: 419, endPoint x: 129, endPoint y: 428, distance: 9.5
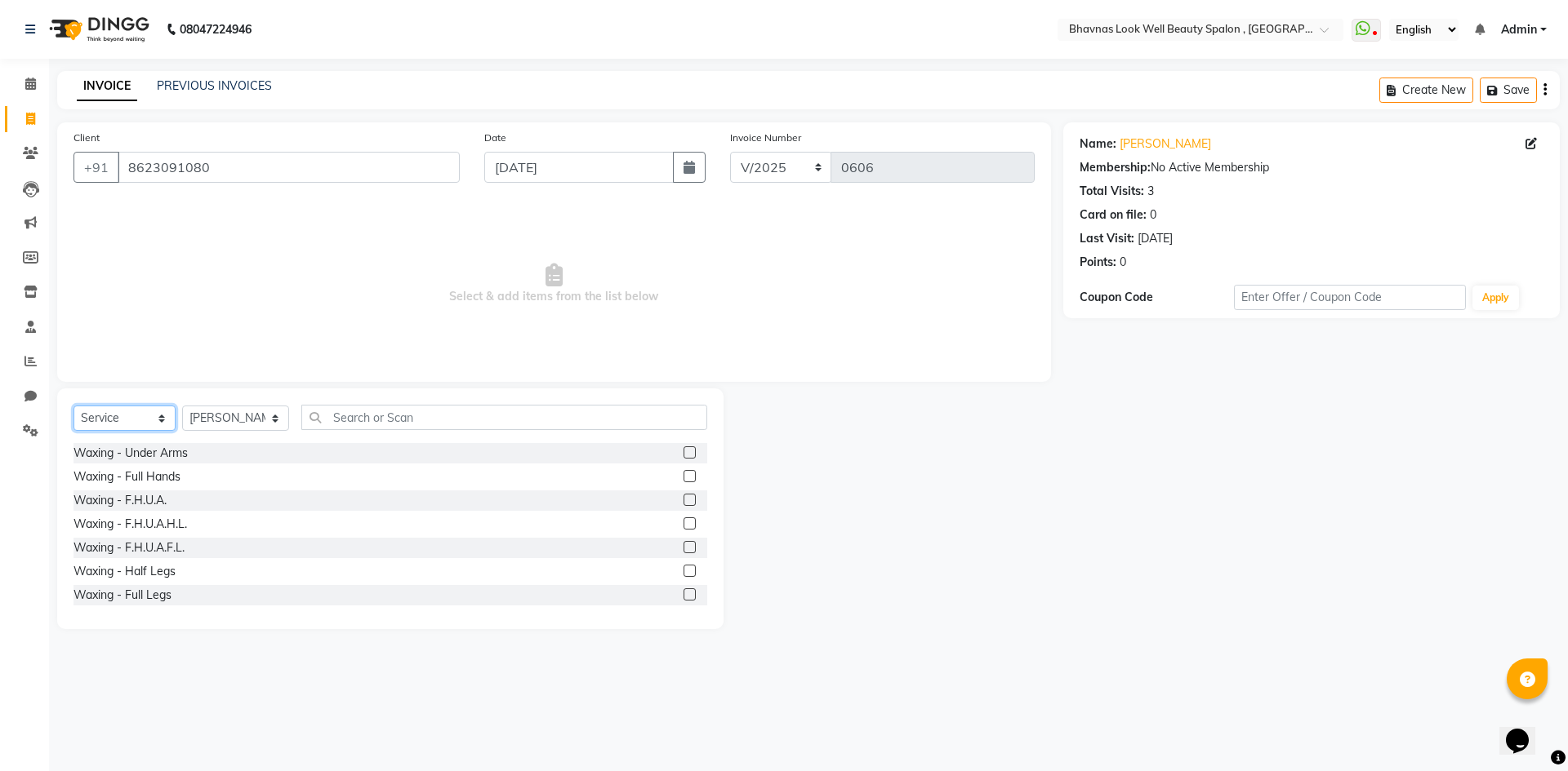
click at [126, 419] on select "Select Service Product Membership Package Voucher Prepaid Gift Card" at bounding box center [124, 419] width 102 height 25
select select "product"
click at [73, 406] on select "Select Service Product Membership Package Voucher Prepaid Gift Card" at bounding box center [124, 419] width 102 height 25
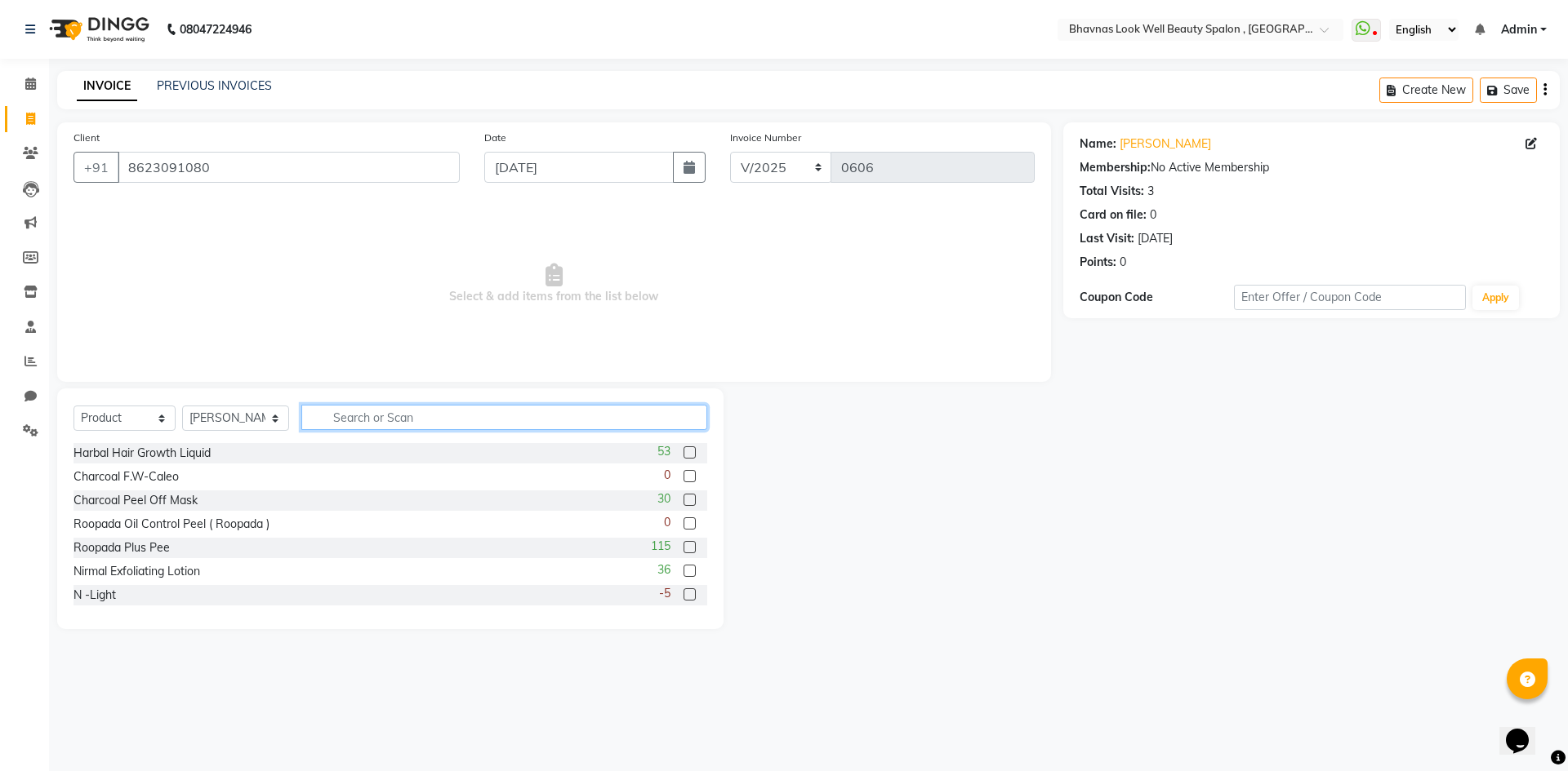
click at [334, 410] on input "text" at bounding box center [504, 418] width 407 height 25
type input "tri"
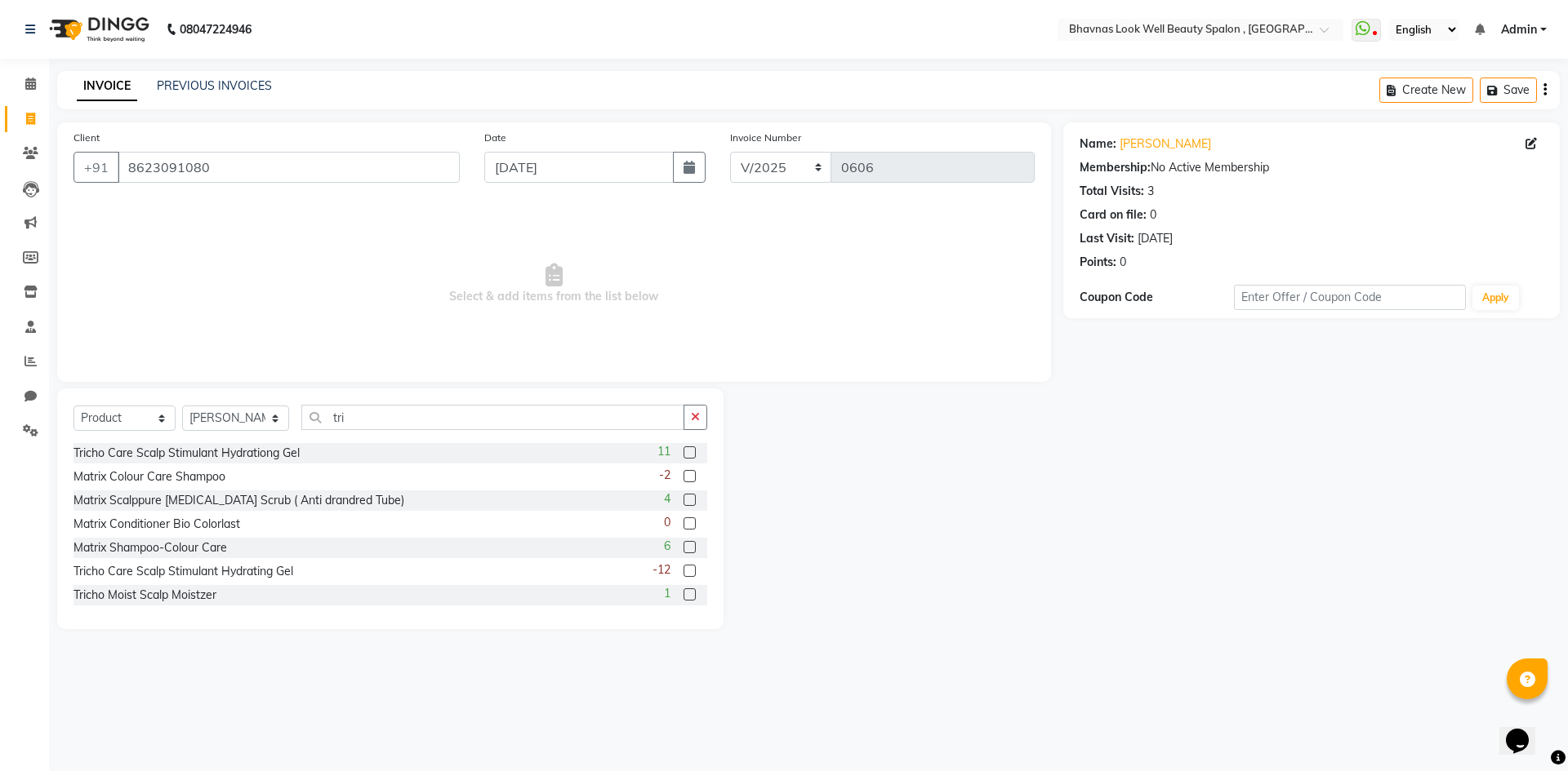
click at [687, 448] on div "11" at bounding box center [682, 453] width 50 height 21
click at [671, 455] on div "11" at bounding box center [682, 453] width 50 height 21
click at [683, 455] on label at bounding box center [690, 453] width 13 height 13
click at [683, 455] on input "checkbox" at bounding box center [689, 454] width 11 height 11
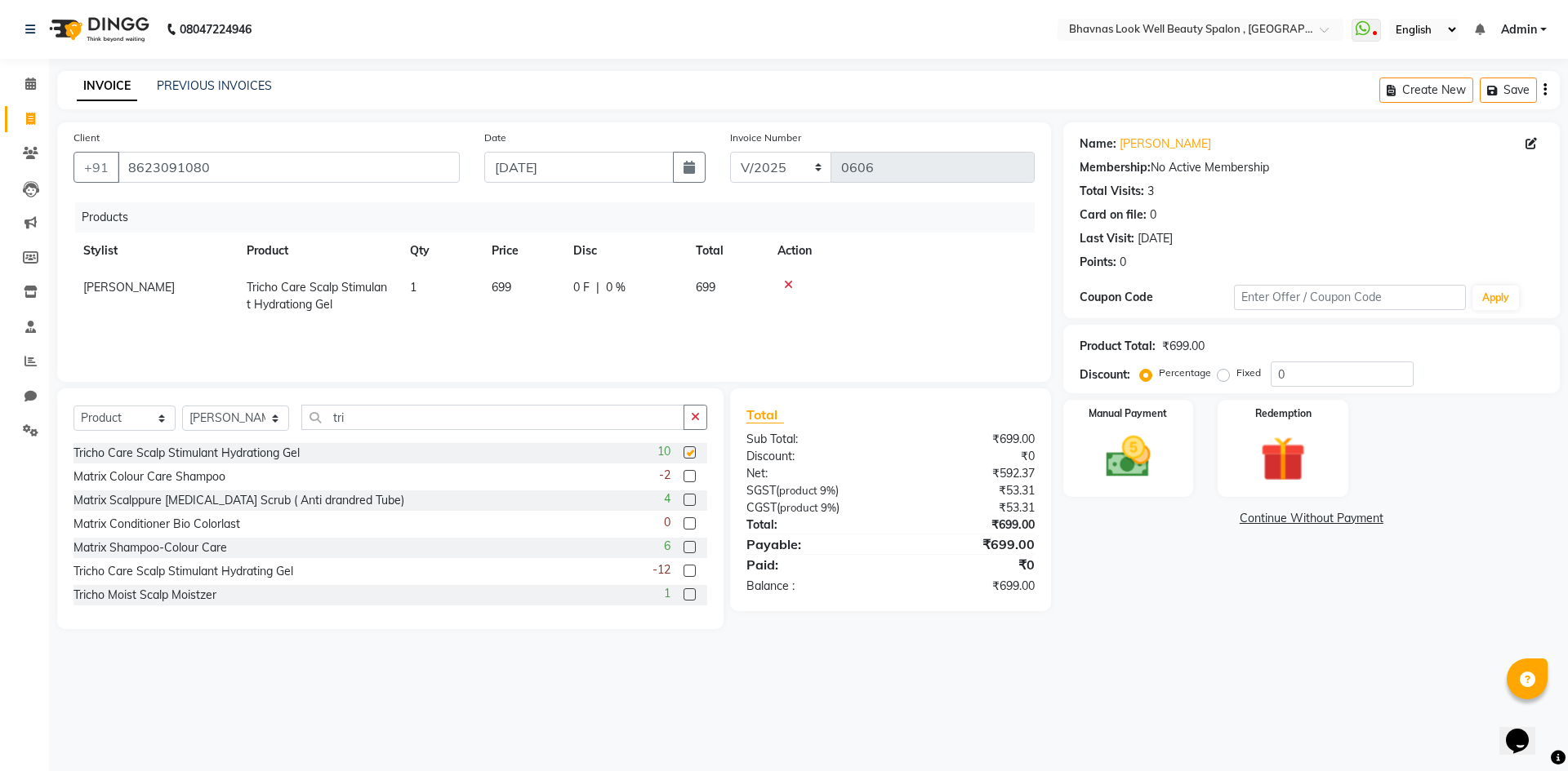
checkbox input "false"
click at [683, 477] on label at bounding box center [690, 477] width 13 height 13
click at [683, 477] on input "checkbox" at bounding box center [689, 477] width 11 height 11
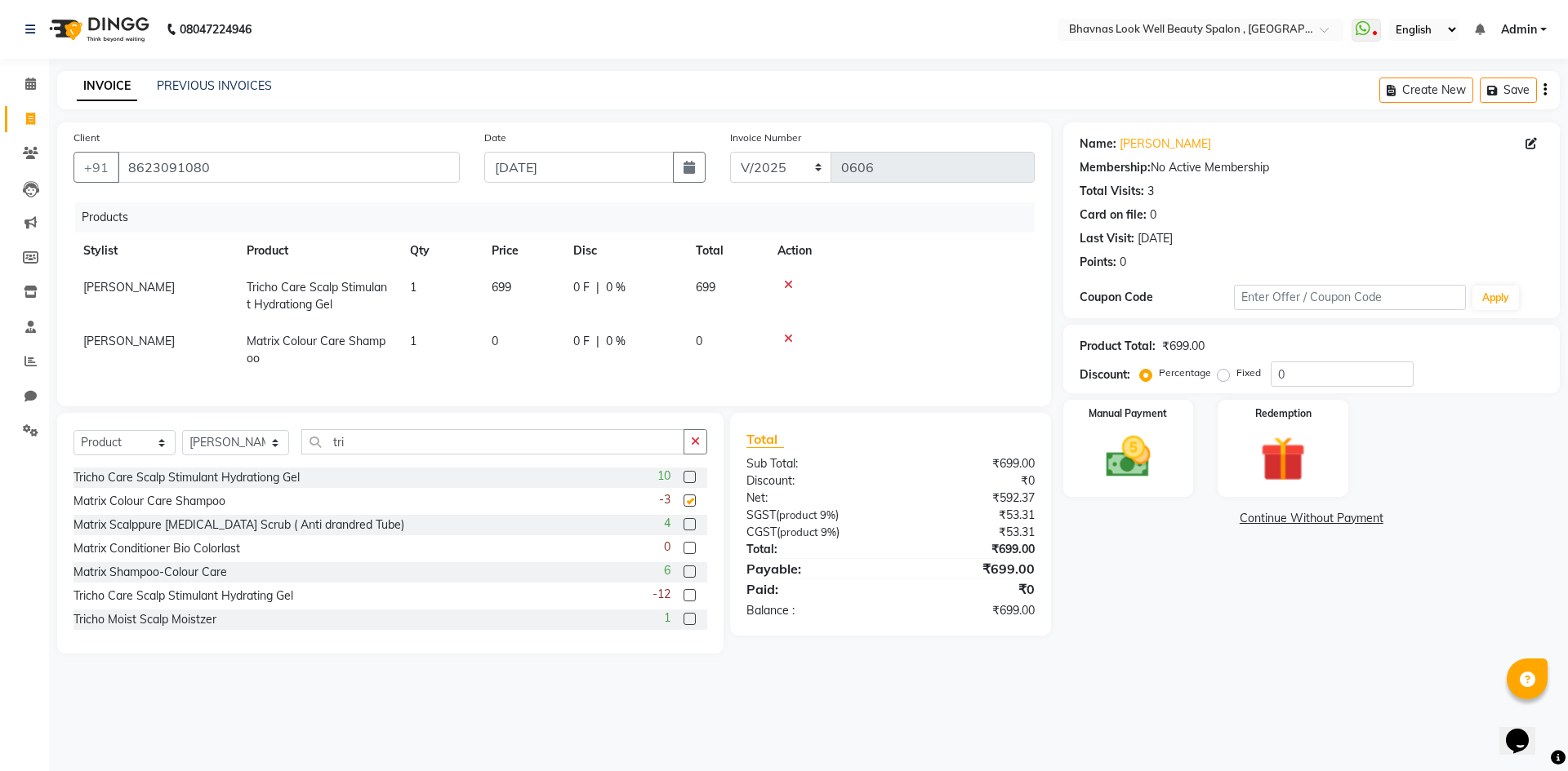
checkbox input "false"
drag, startPoint x: 453, startPoint y: 455, endPoint x: 310, endPoint y: 465, distance: 143.3
click at [310, 455] on input "tri" at bounding box center [492, 442] width 383 height 25
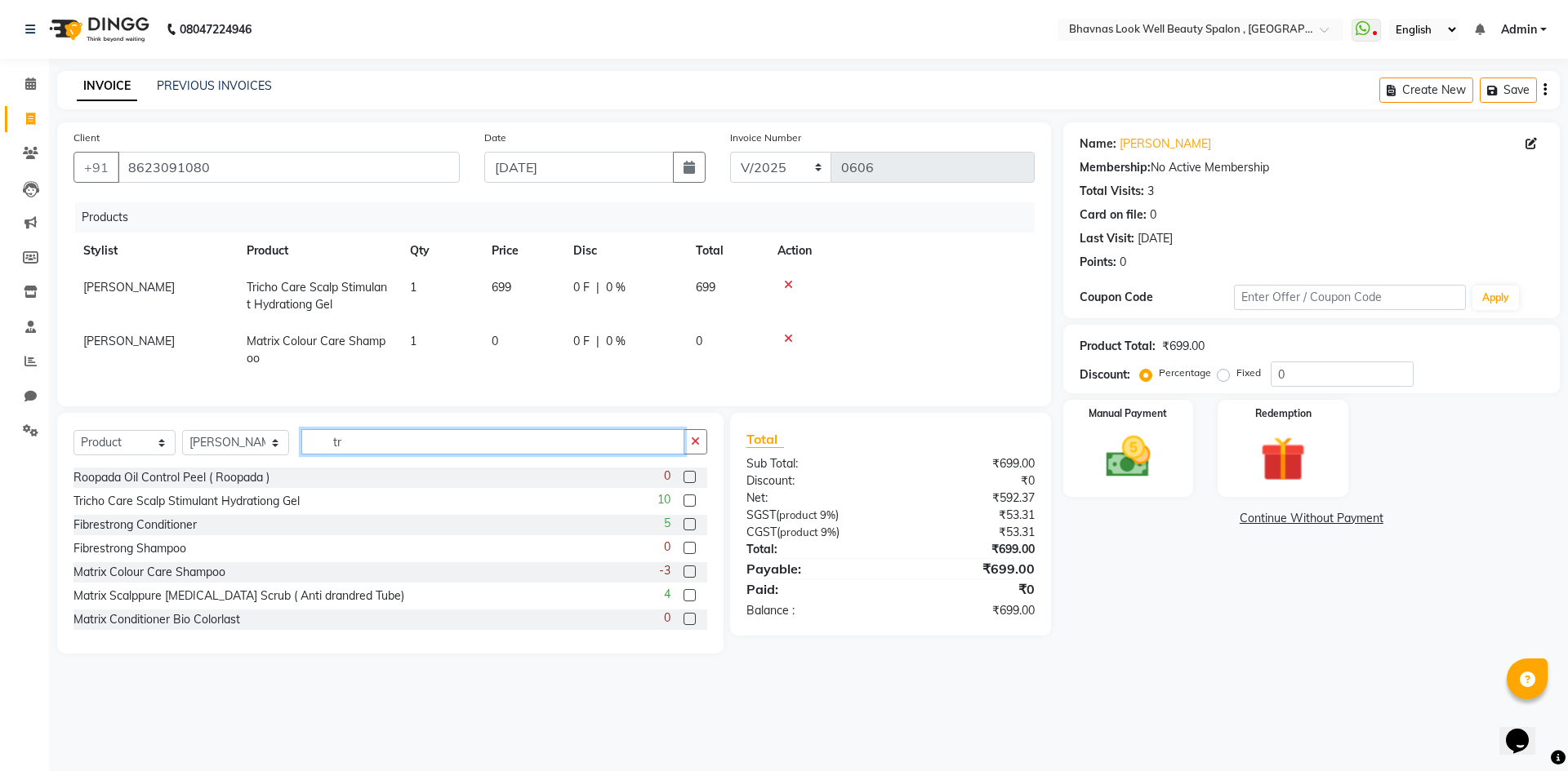
type input "tri"
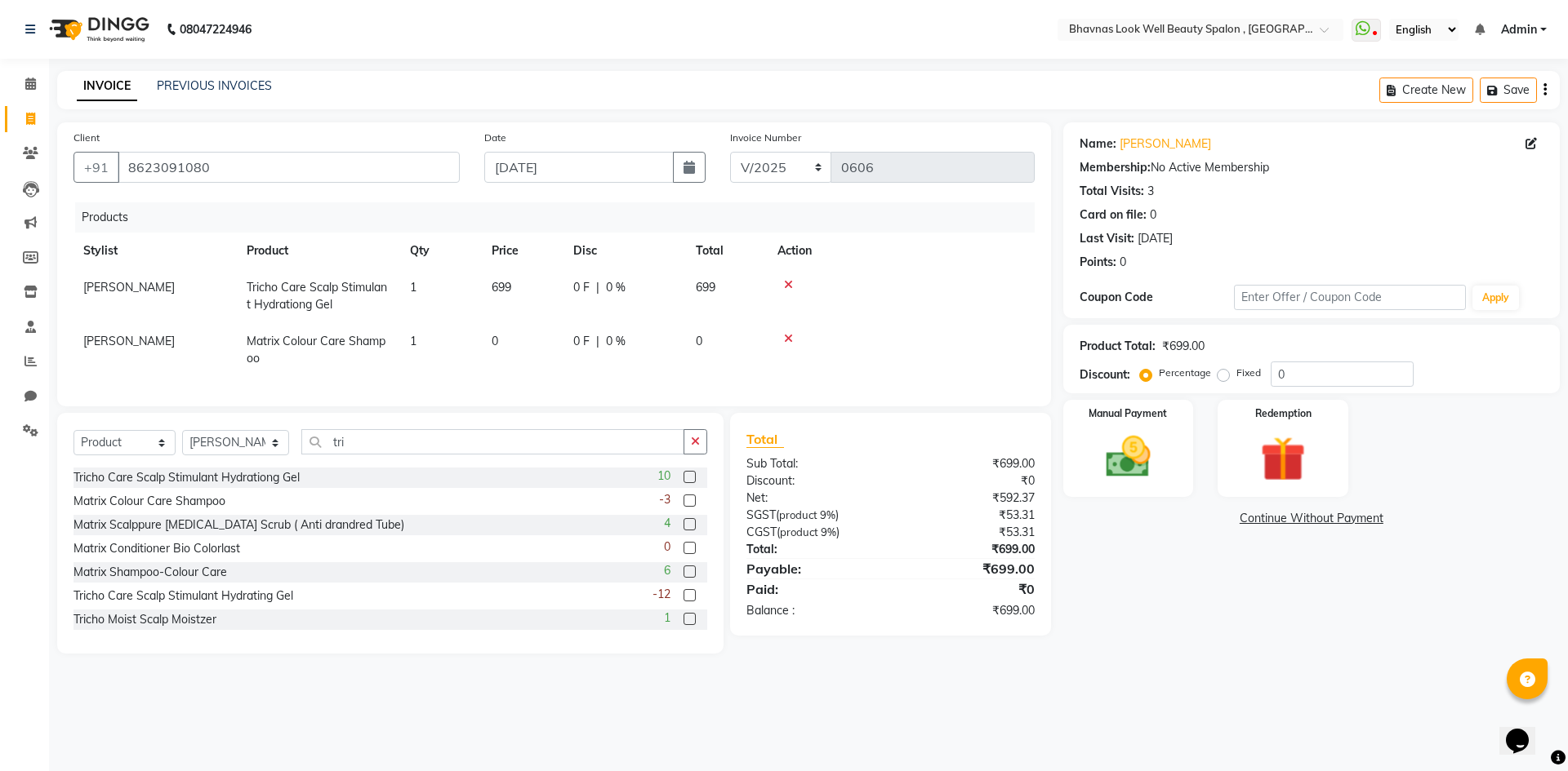
click at [683, 625] on label at bounding box center [690, 620] width 13 height 13
click at [683, 625] on input "checkbox" at bounding box center [689, 620] width 11 height 11
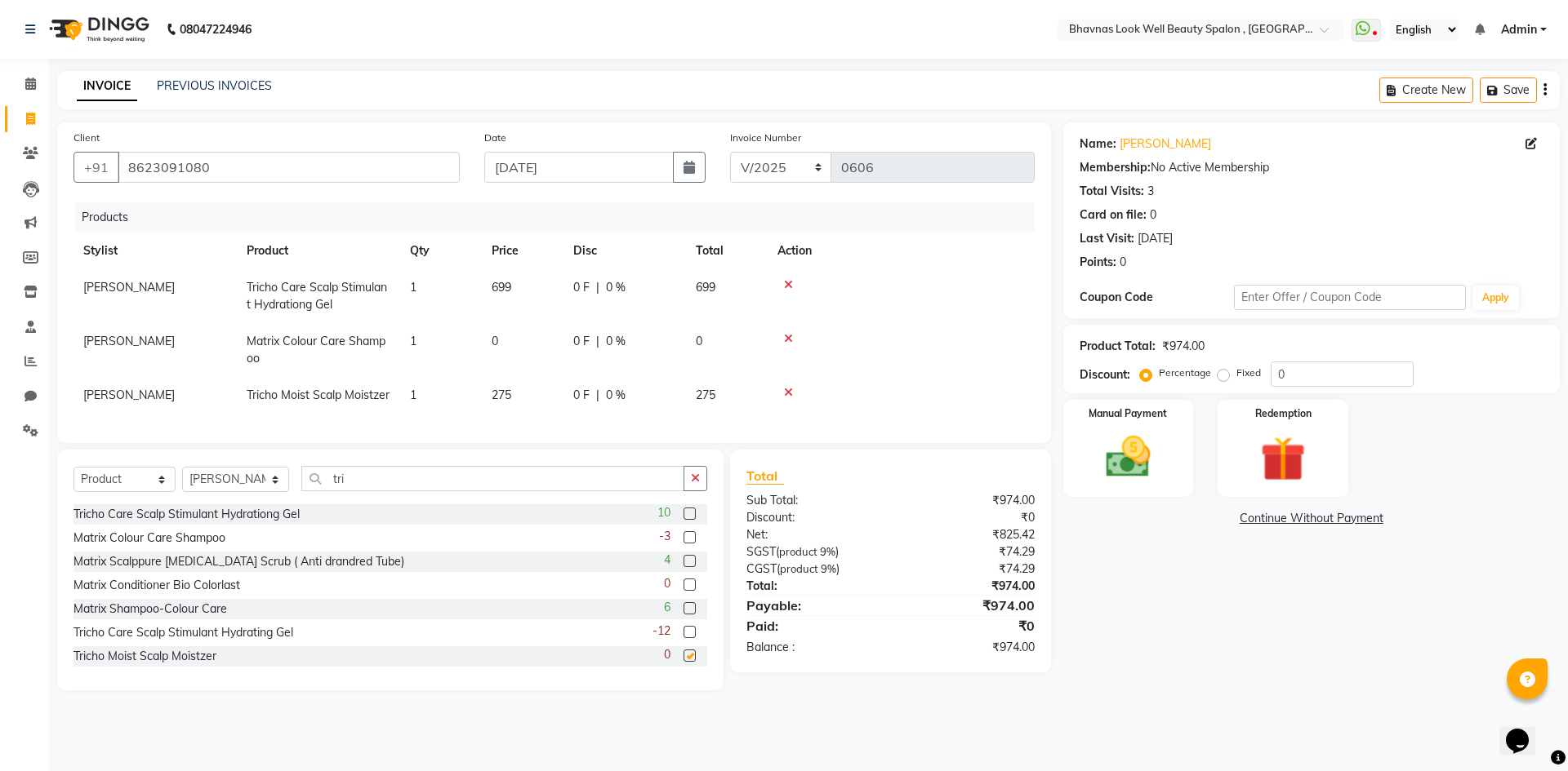
checkbox input "false"
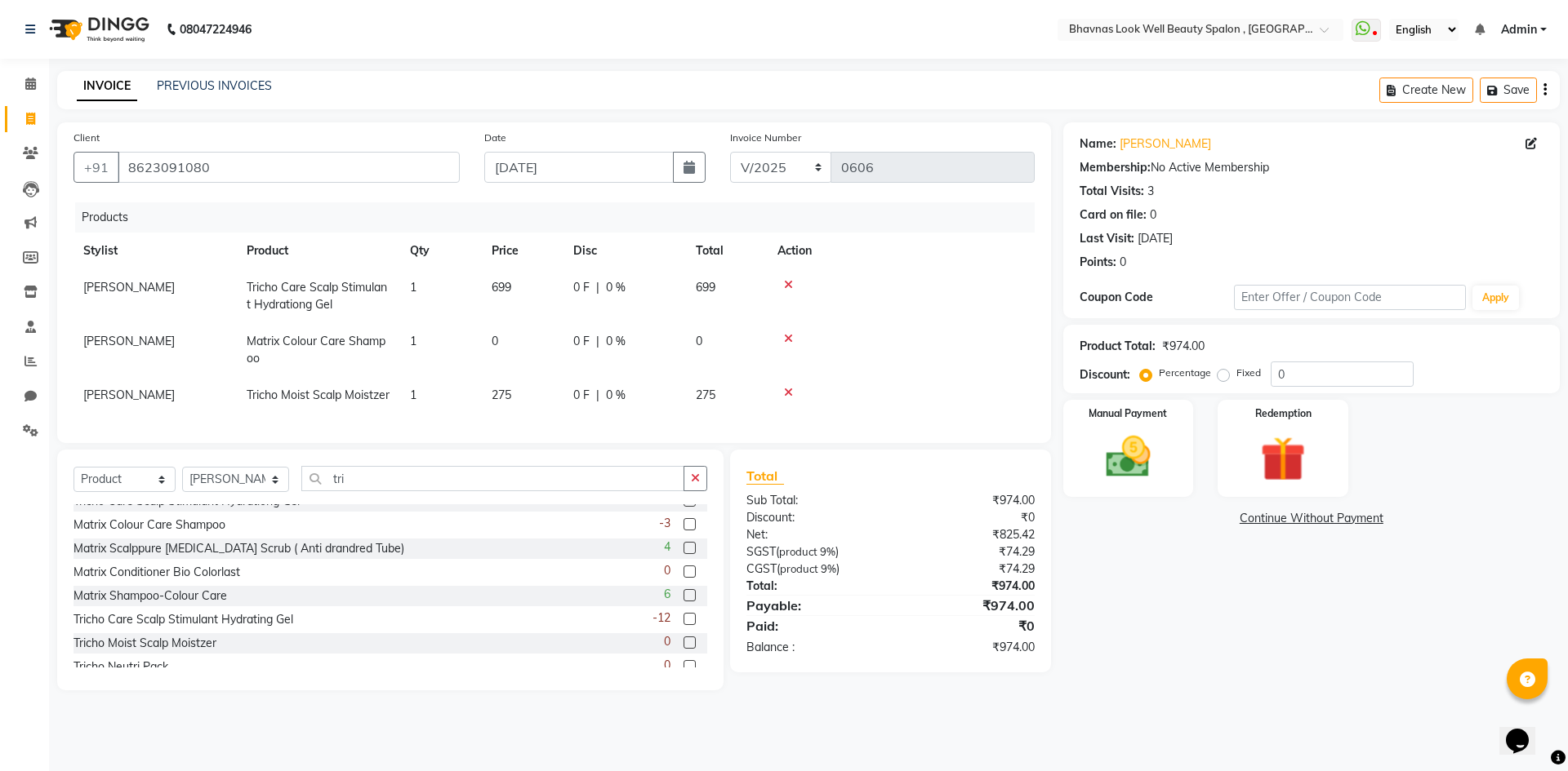
scroll to position [50, 0]
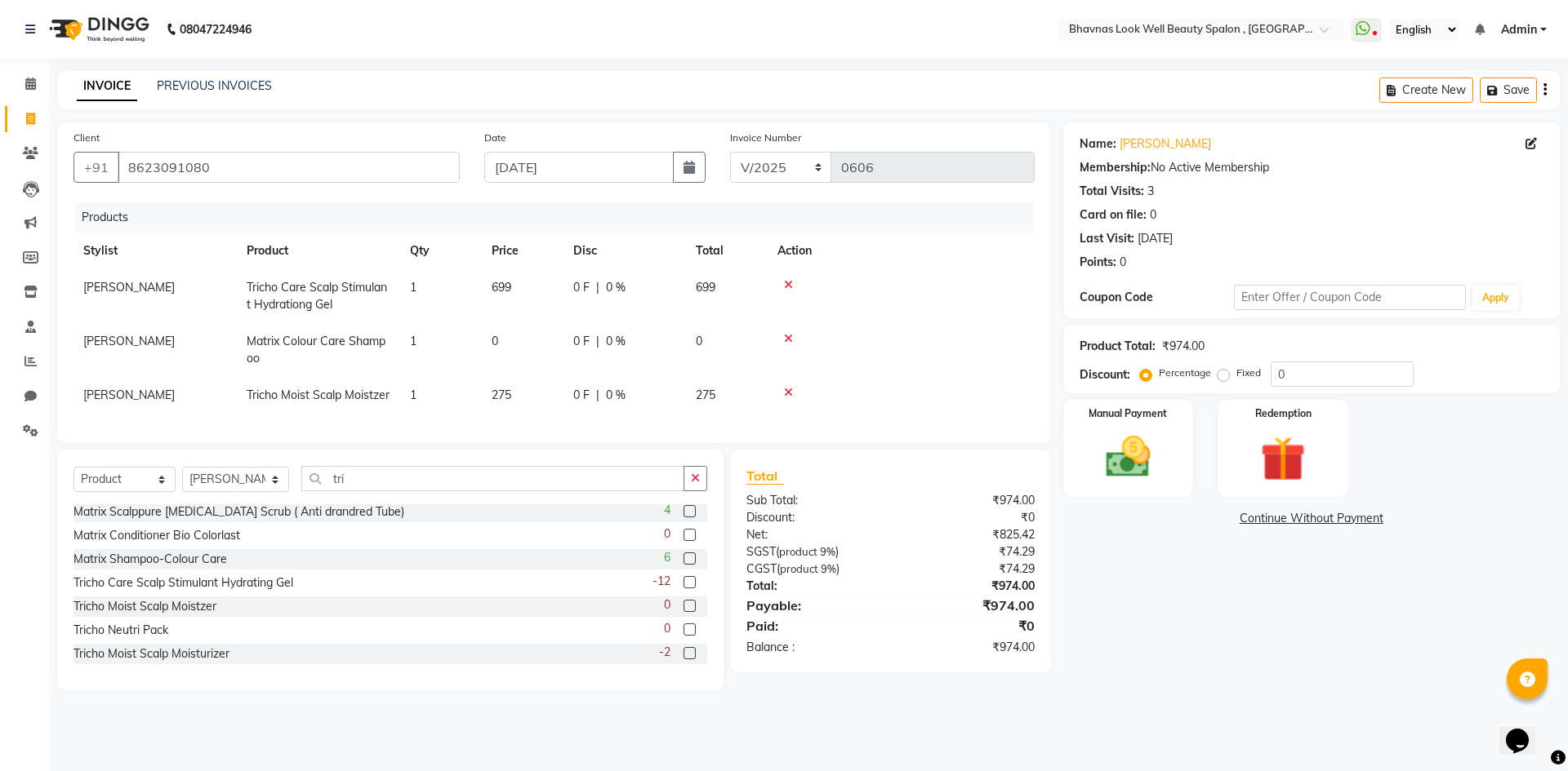
click at [683, 660] on label at bounding box center [690, 654] width 13 height 13
click at [683, 660] on input "checkbox" at bounding box center [689, 654] width 11 height 11
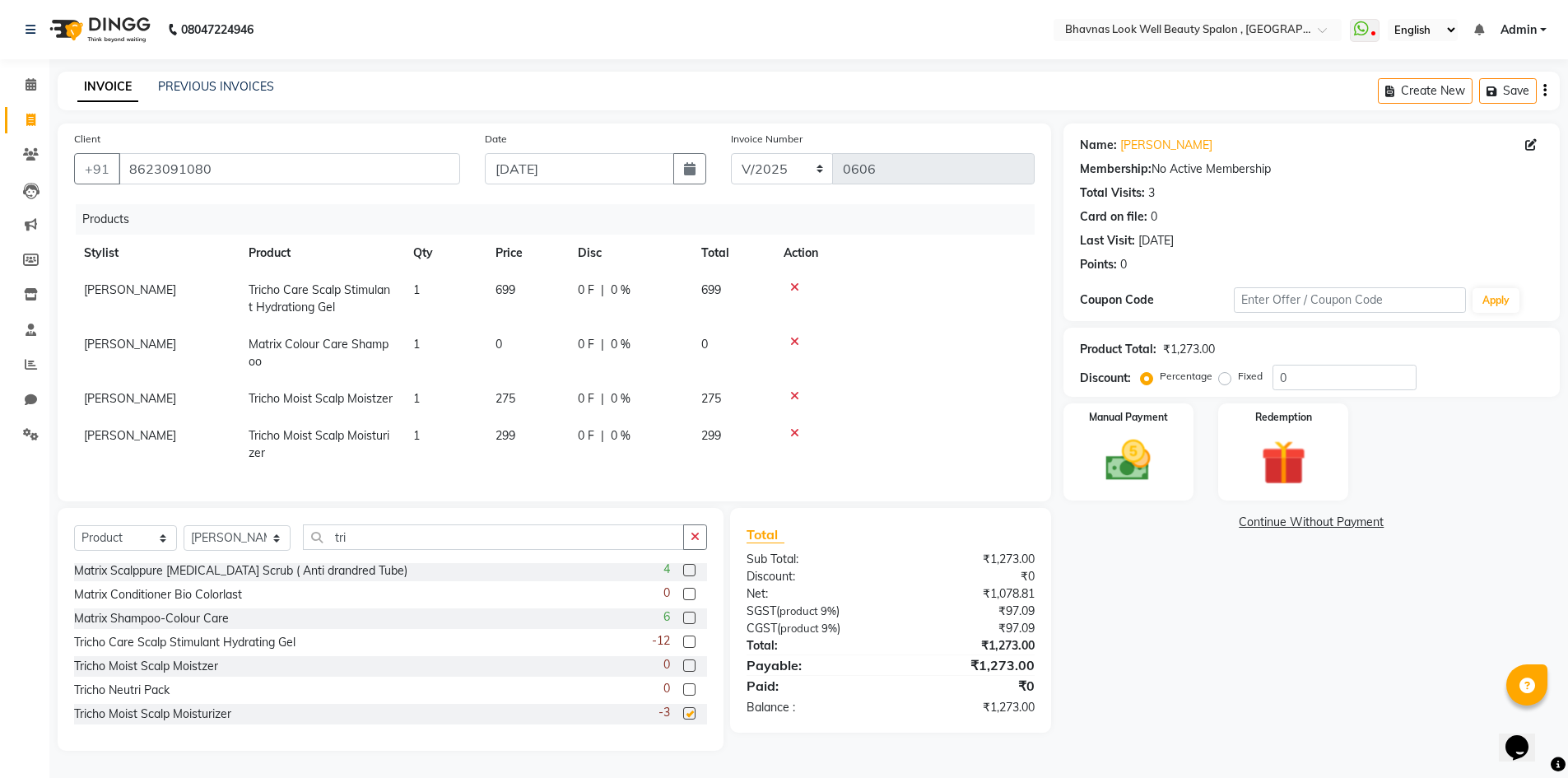
checkbox input "false"
click at [799, 285] on icon at bounding box center [795, 287] width 9 height 12
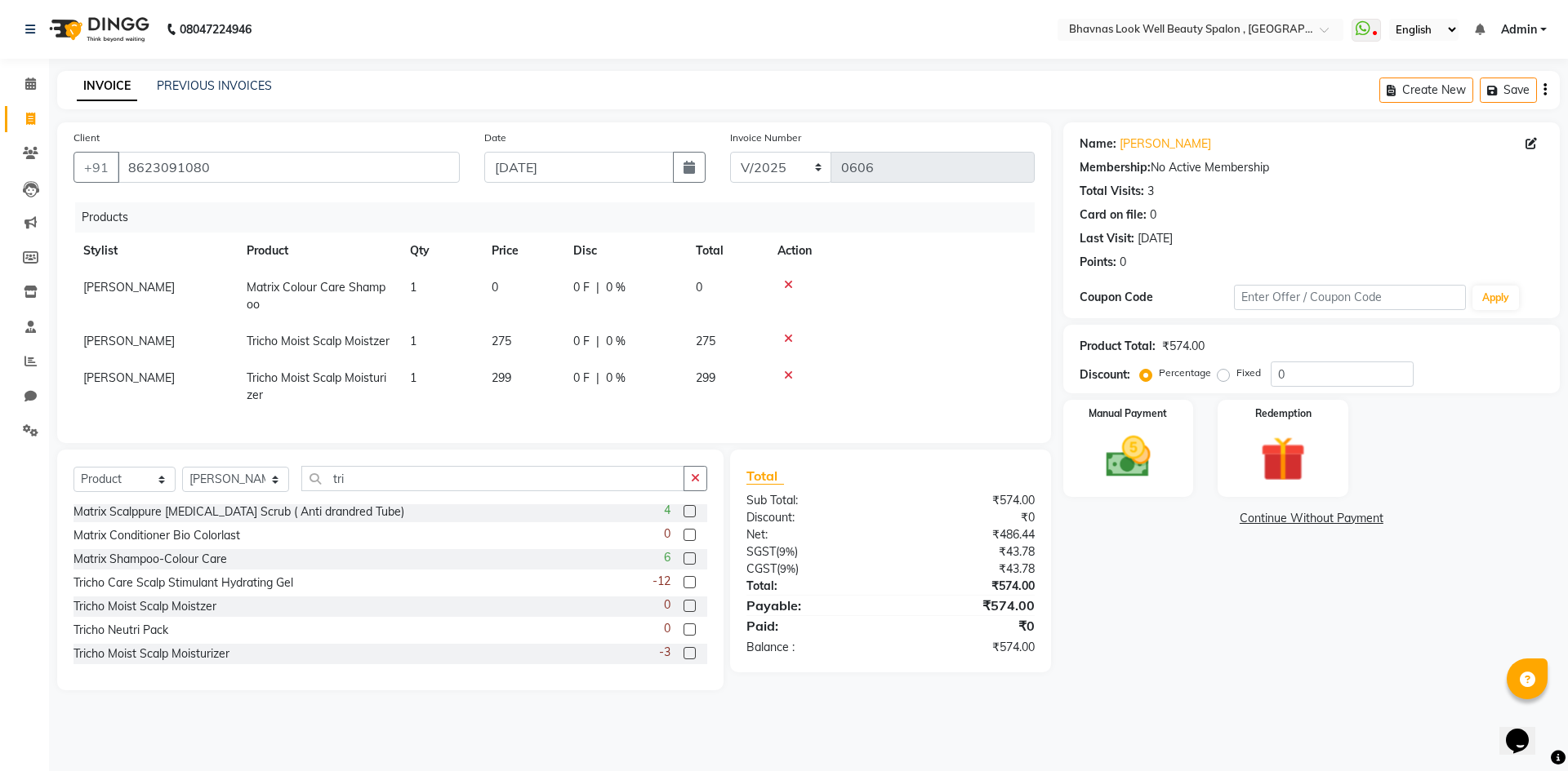
click at [786, 336] on icon at bounding box center [789, 339] width 9 height 12
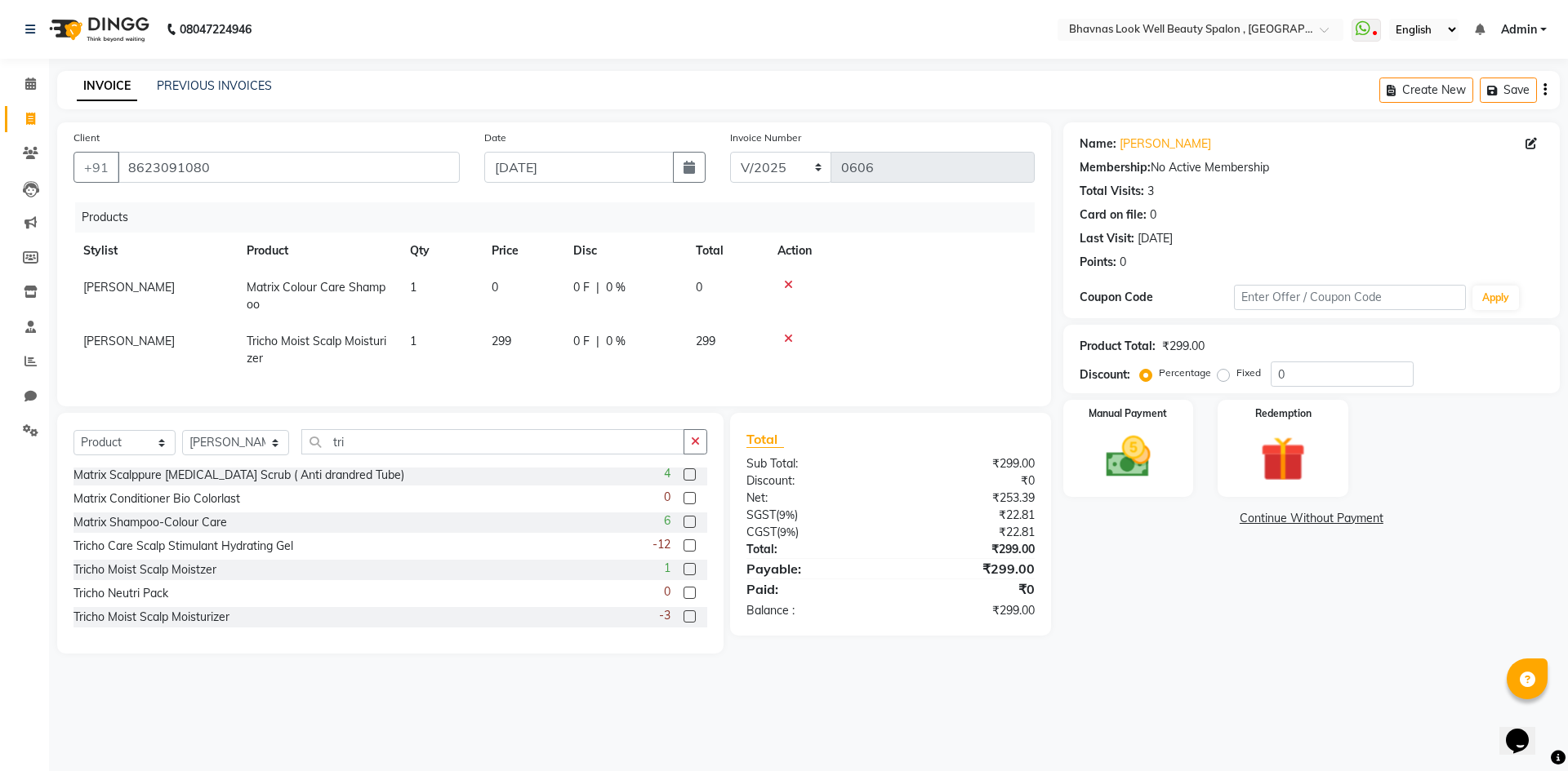
click at [787, 281] on icon at bounding box center [789, 284] width 9 height 12
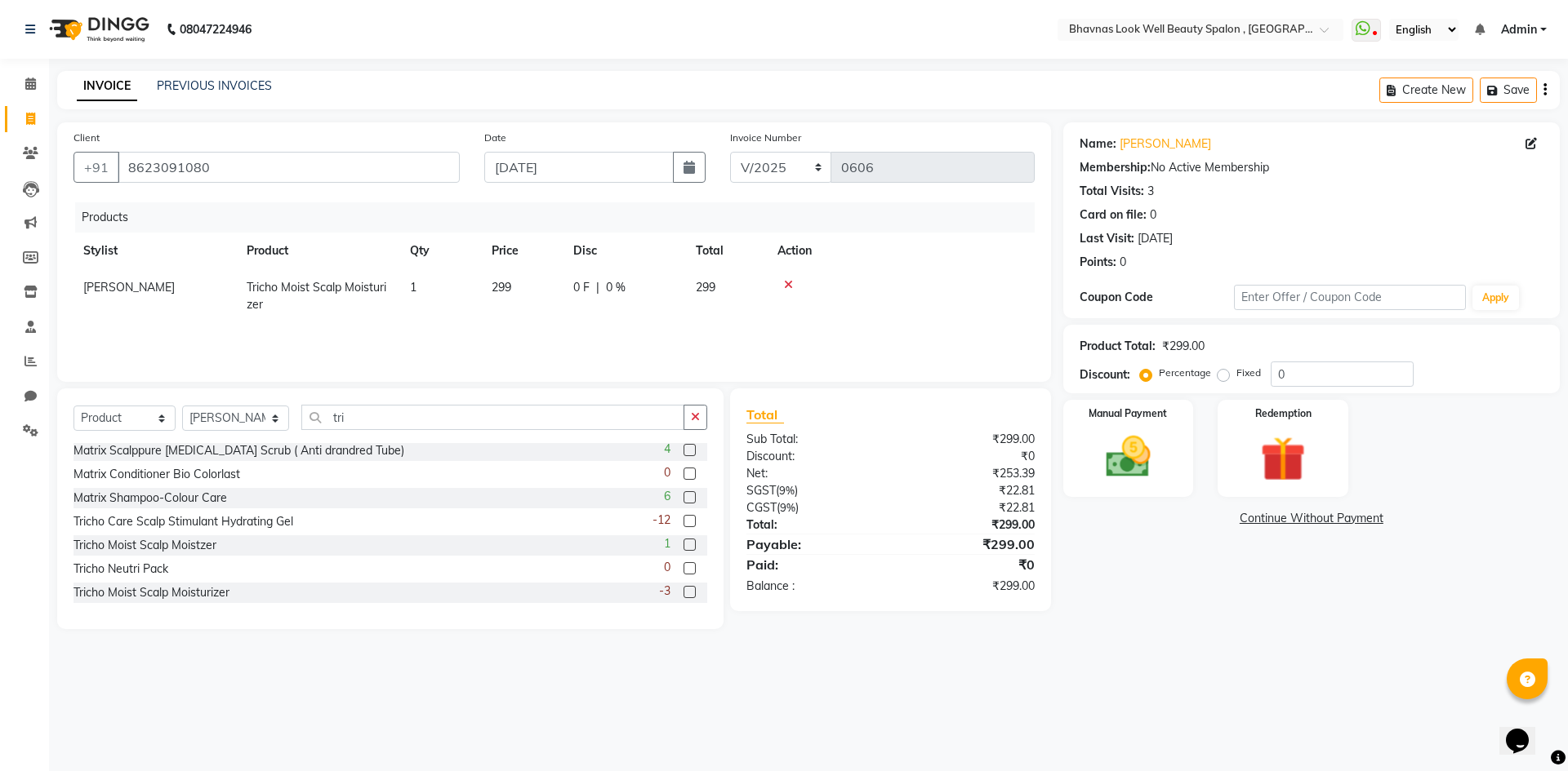
click at [480, 281] on td "1" at bounding box center [441, 295] width 82 height 53
select select "46640"
click at [680, 292] on input "0" at bounding box center [670, 292] width 49 height 25
type input "8"
click at [863, 315] on td at bounding box center [915, 292] width 239 height 46
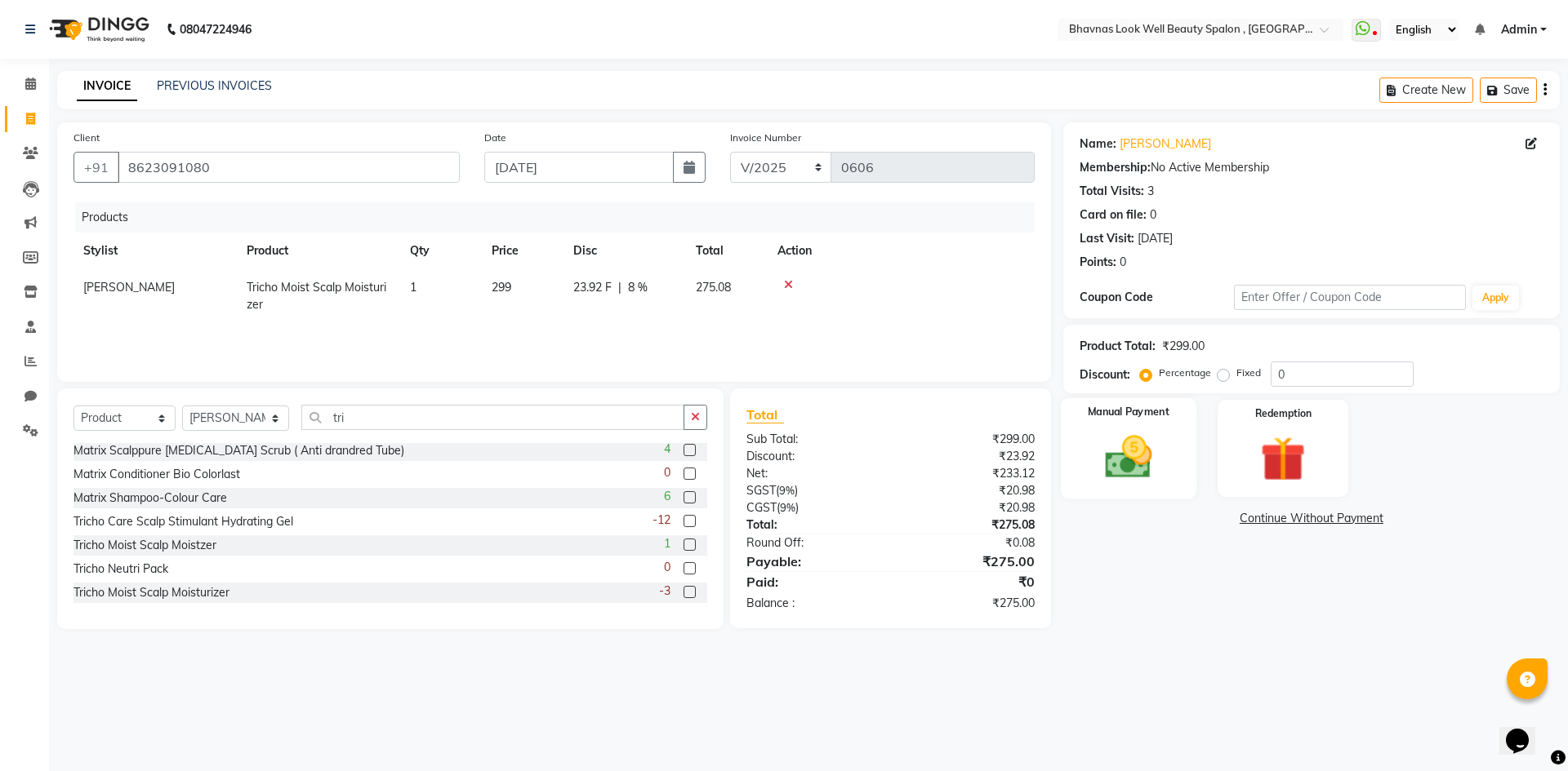
click at [1113, 440] on img at bounding box center [1128, 457] width 76 height 53
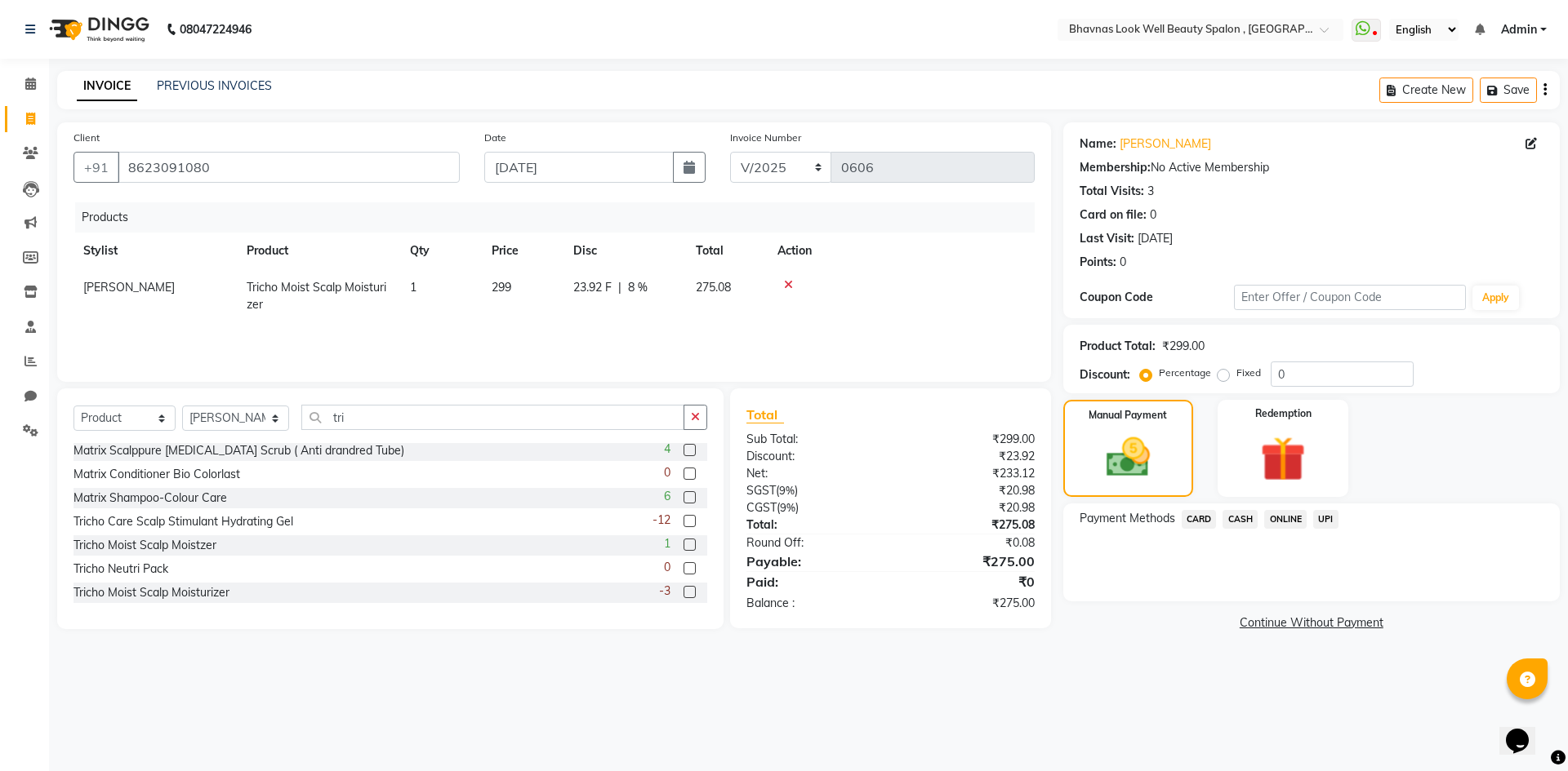
click at [1244, 521] on span "CASH" at bounding box center [1240, 519] width 35 height 19
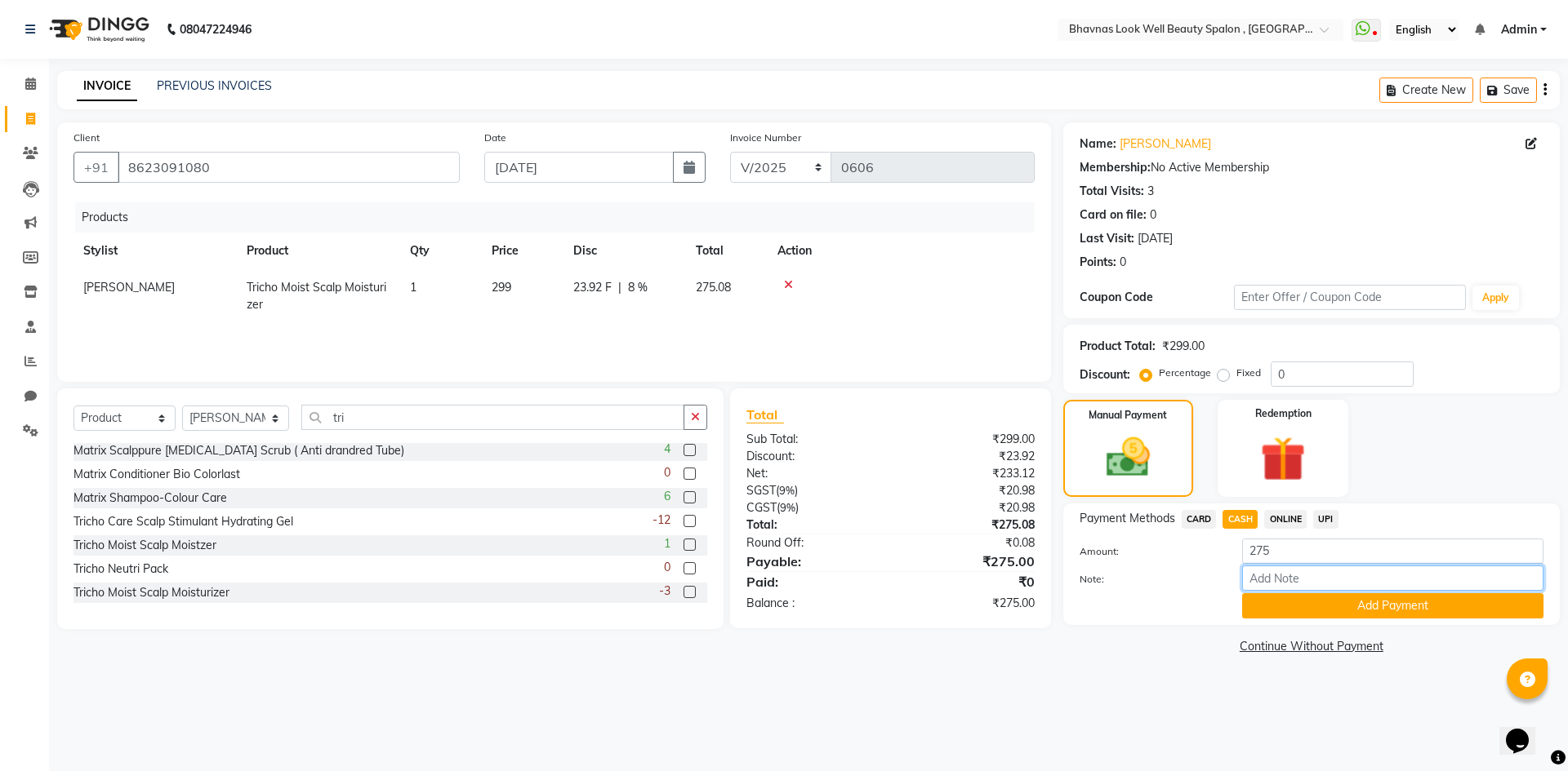
click at [1282, 588] on input "Note:" at bounding box center [1392, 578] width 301 height 25
type input "PRODUCT"
click at [1296, 591] on input "PRODUCT" at bounding box center [1392, 578] width 301 height 25
click at [1296, 615] on button "Add Payment" at bounding box center [1392, 606] width 301 height 25
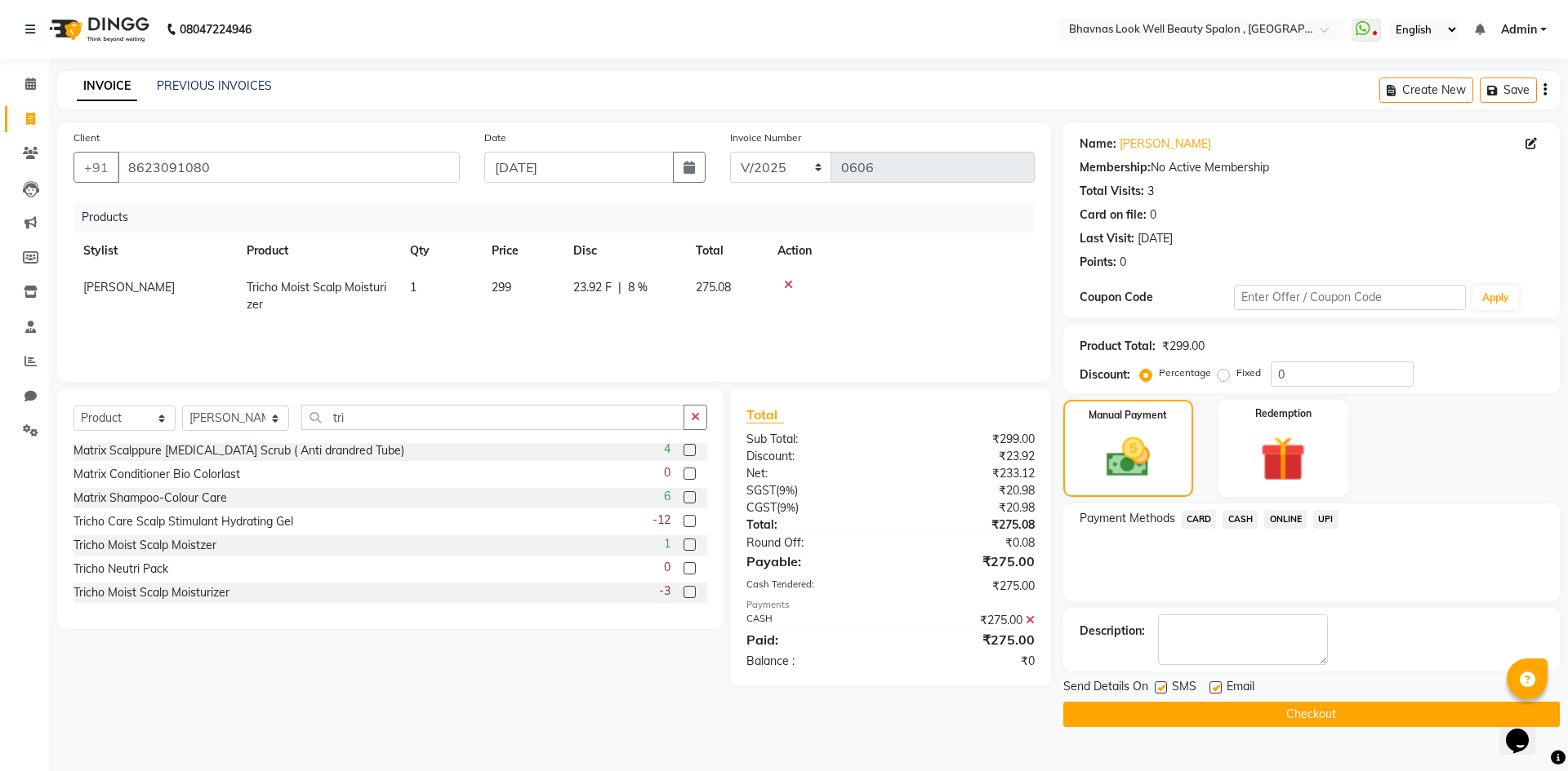
click at [1217, 689] on label at bounding box center [1215, 688] width 13 height 13
click at [1217, 689] on input "checkbox" at bounding box center [1215, 689] width 11 height 11
checkbox input "false"
click at [1244, 708] on button "Checkout" at bounding box center [1312, 715] width 497 height 25
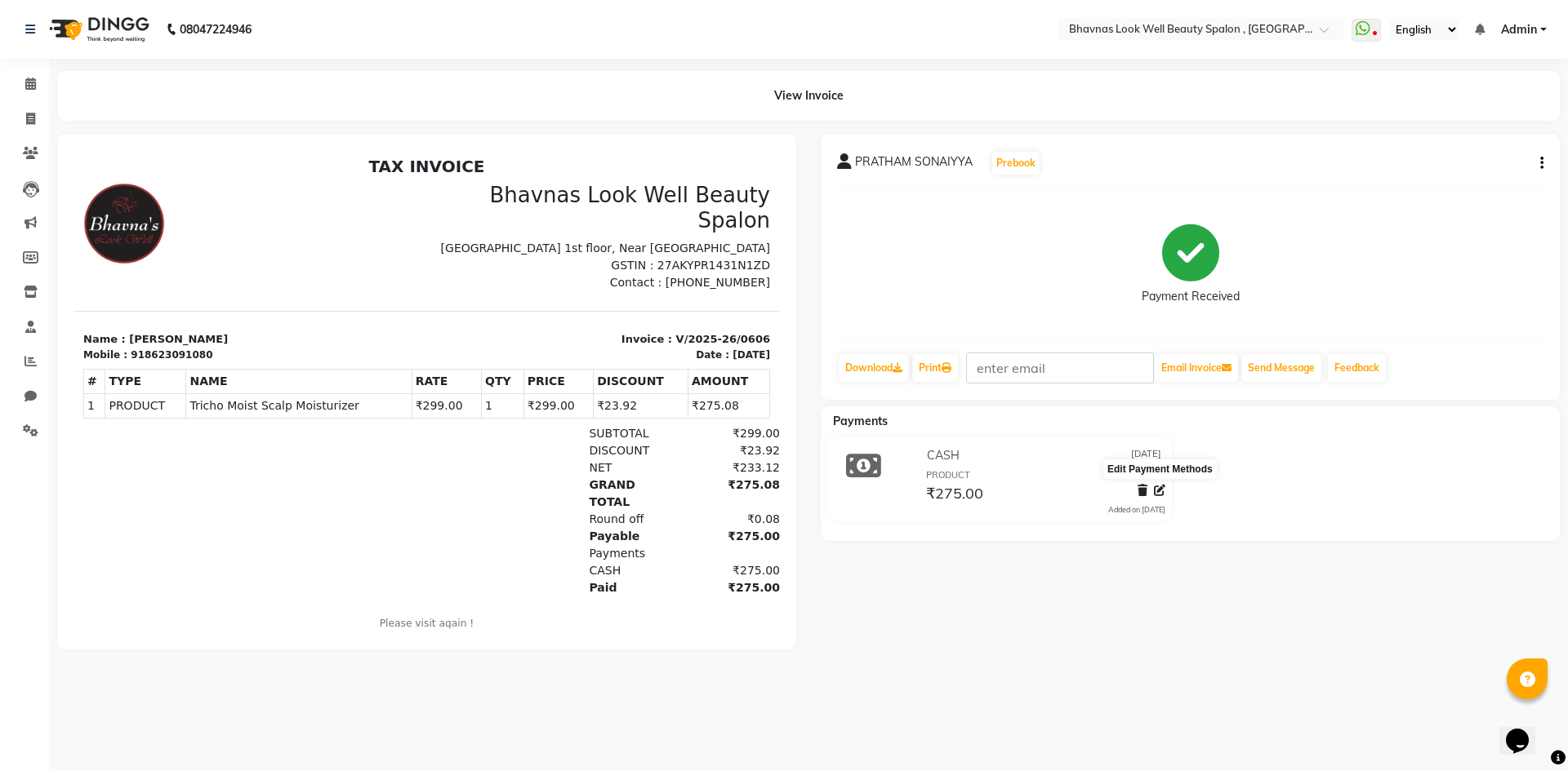
click at [1159, 491] on icon at bounding box center [1159, 490] width 12 height 12
select select "1"
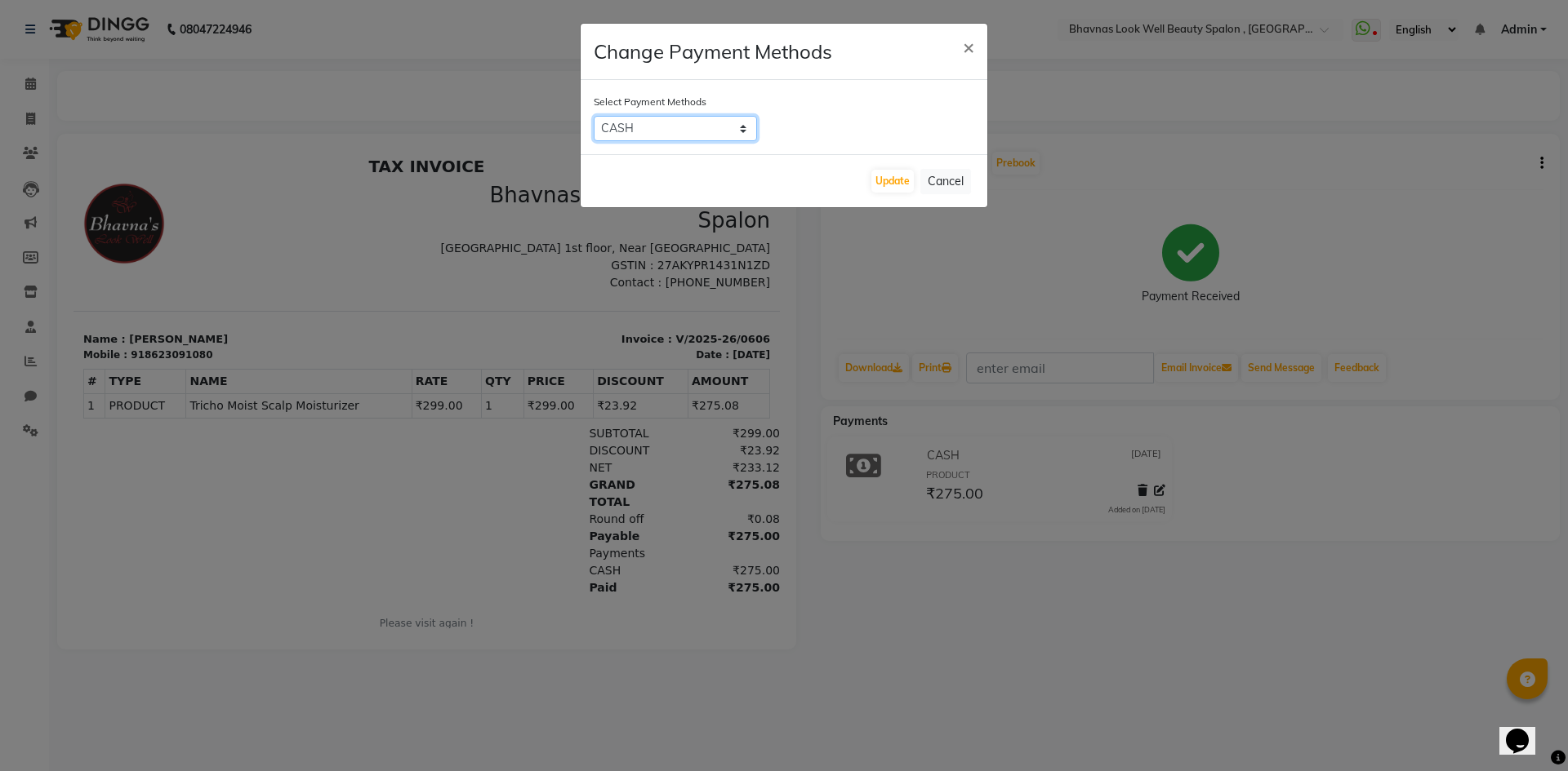
click at [741, 135] on select "CARD CASH ONLINE UPI" at bounding box center [675, 129] width 163 height 25
click at [594, 116] on select "CARD CASH ONLINE UPI" at bounding box center [675, 129] width 163 height 25
click at [969, 179] on button "Cancel" at bounding box center [945, 182] width 51 height 25
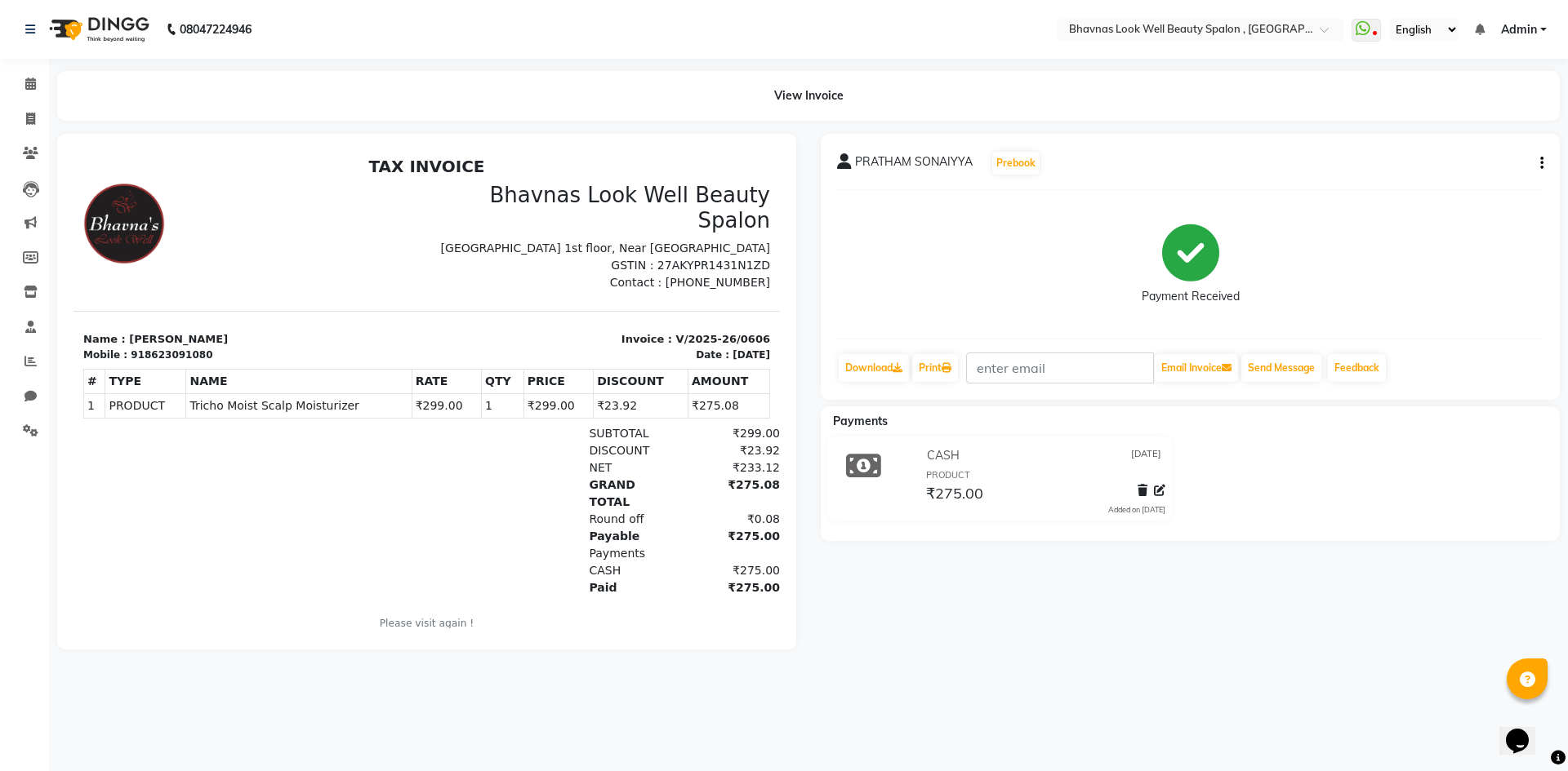
click at [1138, 489] on icon at bounding box center [1142, 490] width 10 height 12
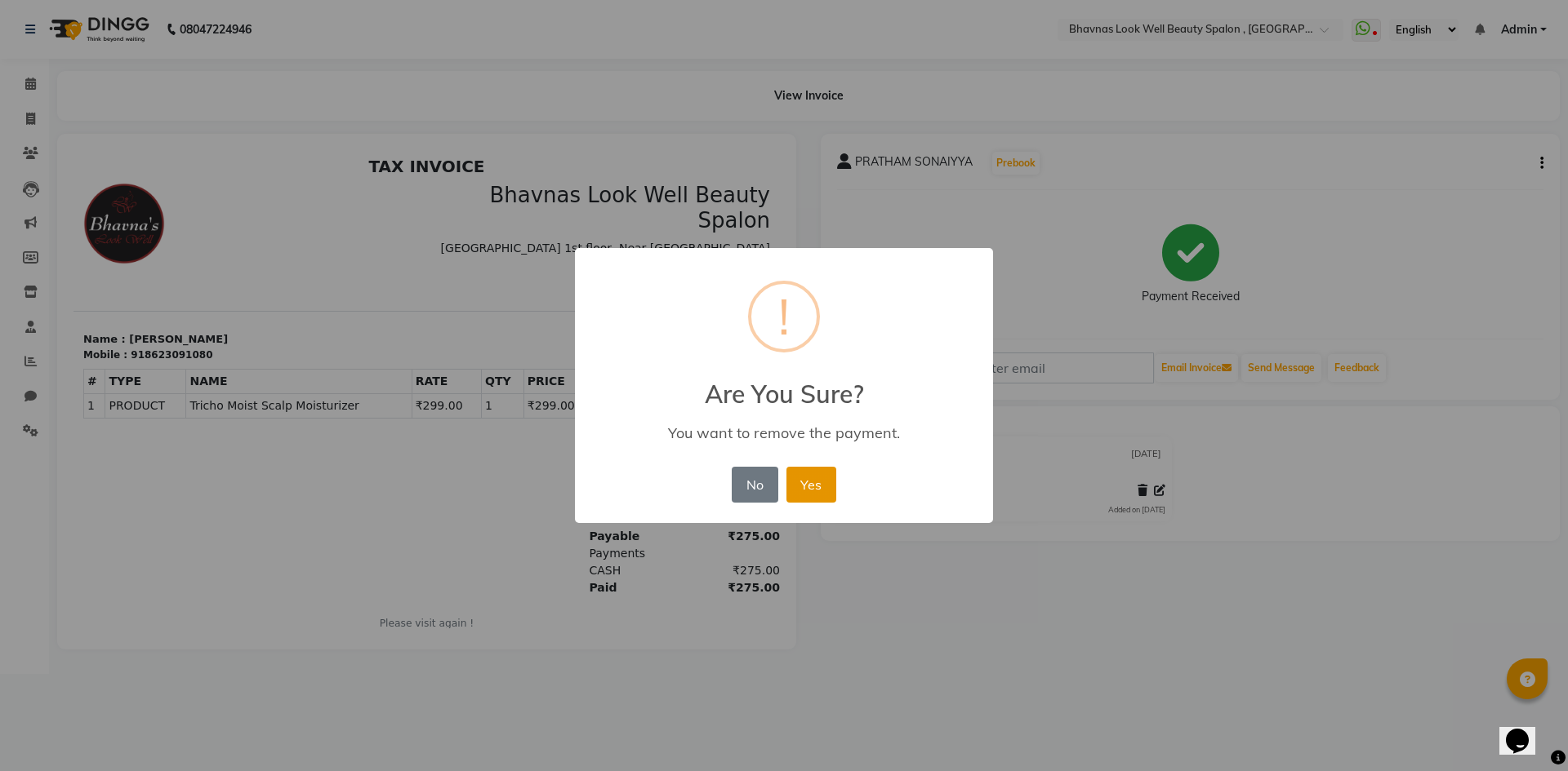
click at [824, 493] on button "Yes" at bounding box center [811, 485] width 50 height 36
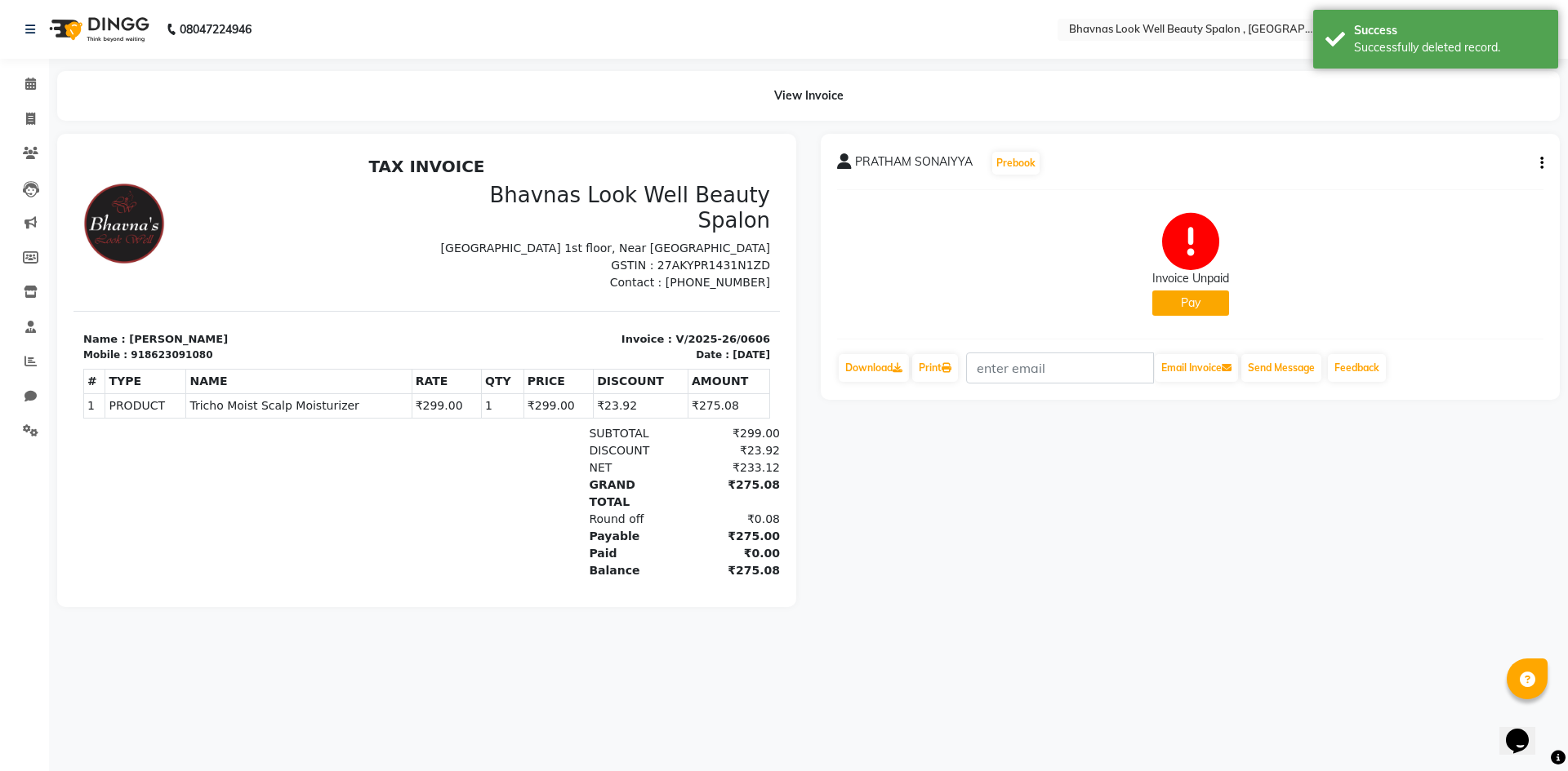
click at [484, 429] on div "SUBTOTAL ₹299.00" at bounding box center [540, 433] width 478 height 17
click at [1542, 163] on icon "button" at bounding box center [1542, 163] width 4 height 1
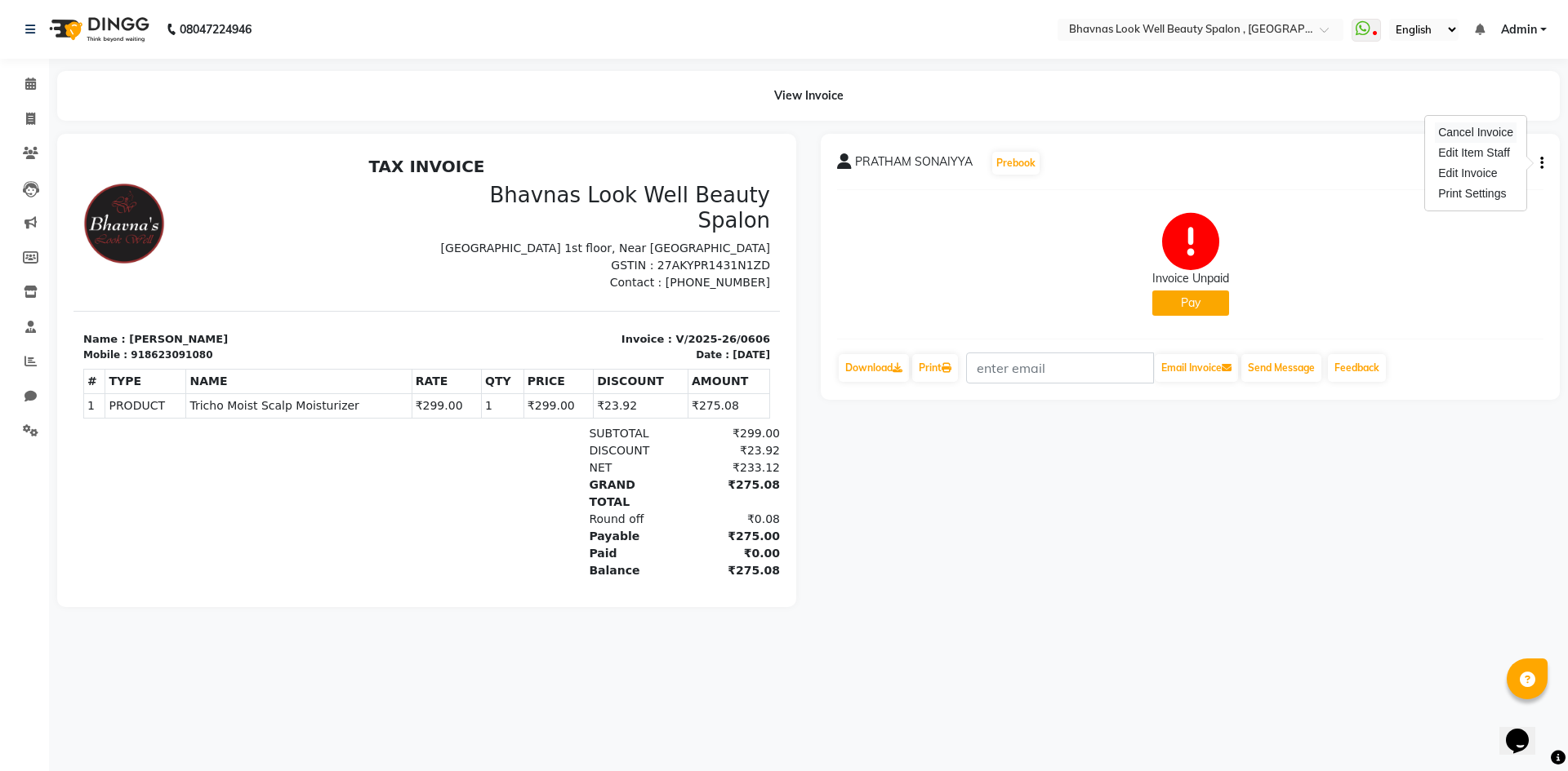
click at [1491, 135] on div "Cancel Invoice" at bounding box center [1476, 132] width 82 height 21
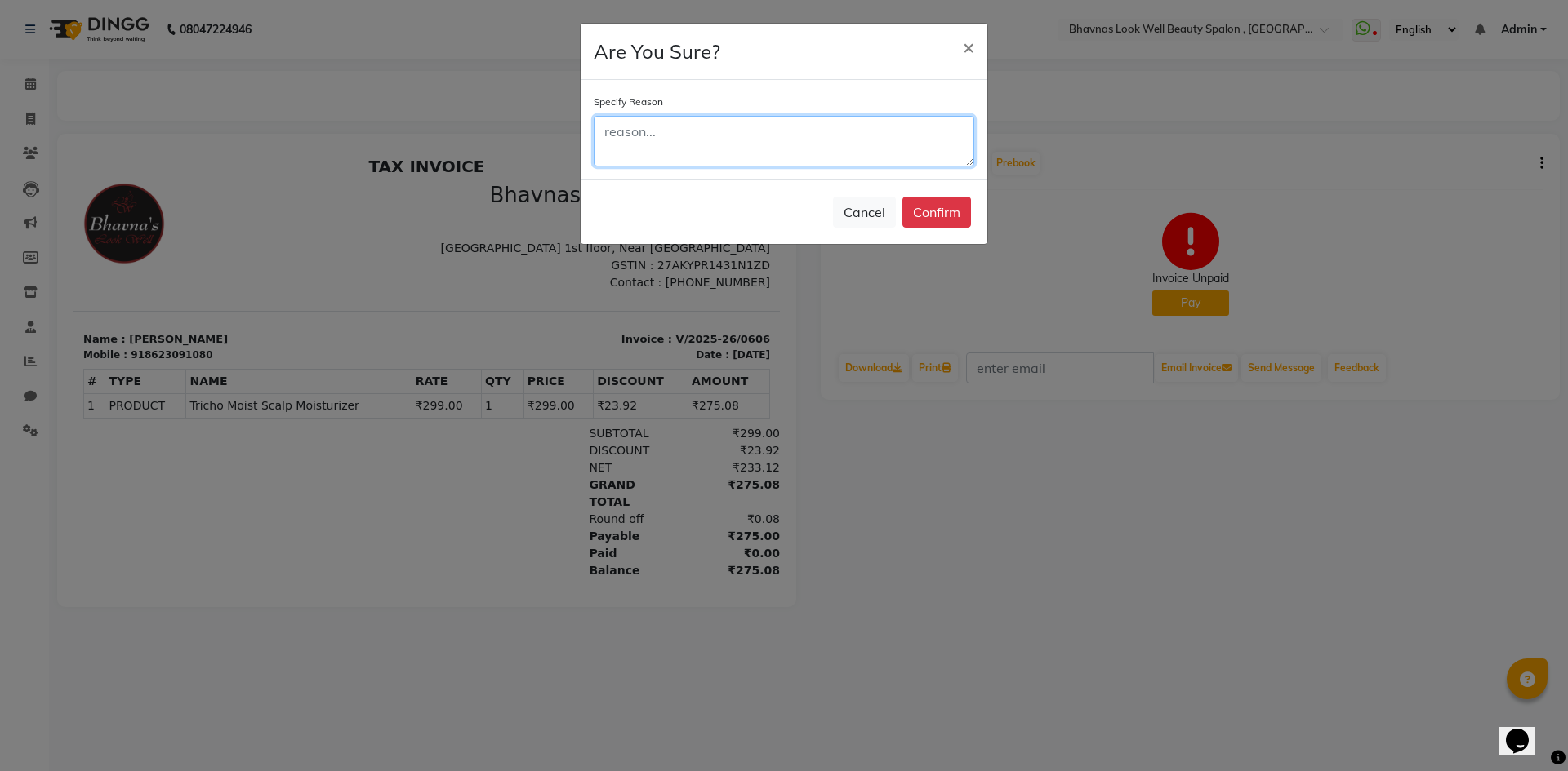
click at [631, 120] on textarea at bounding box center [784, 141] width 381 height 51
type textarea "Amount Change"
click at [969, 217] on button "Confirm" at bounding box center [937, 212] width 69 height 31
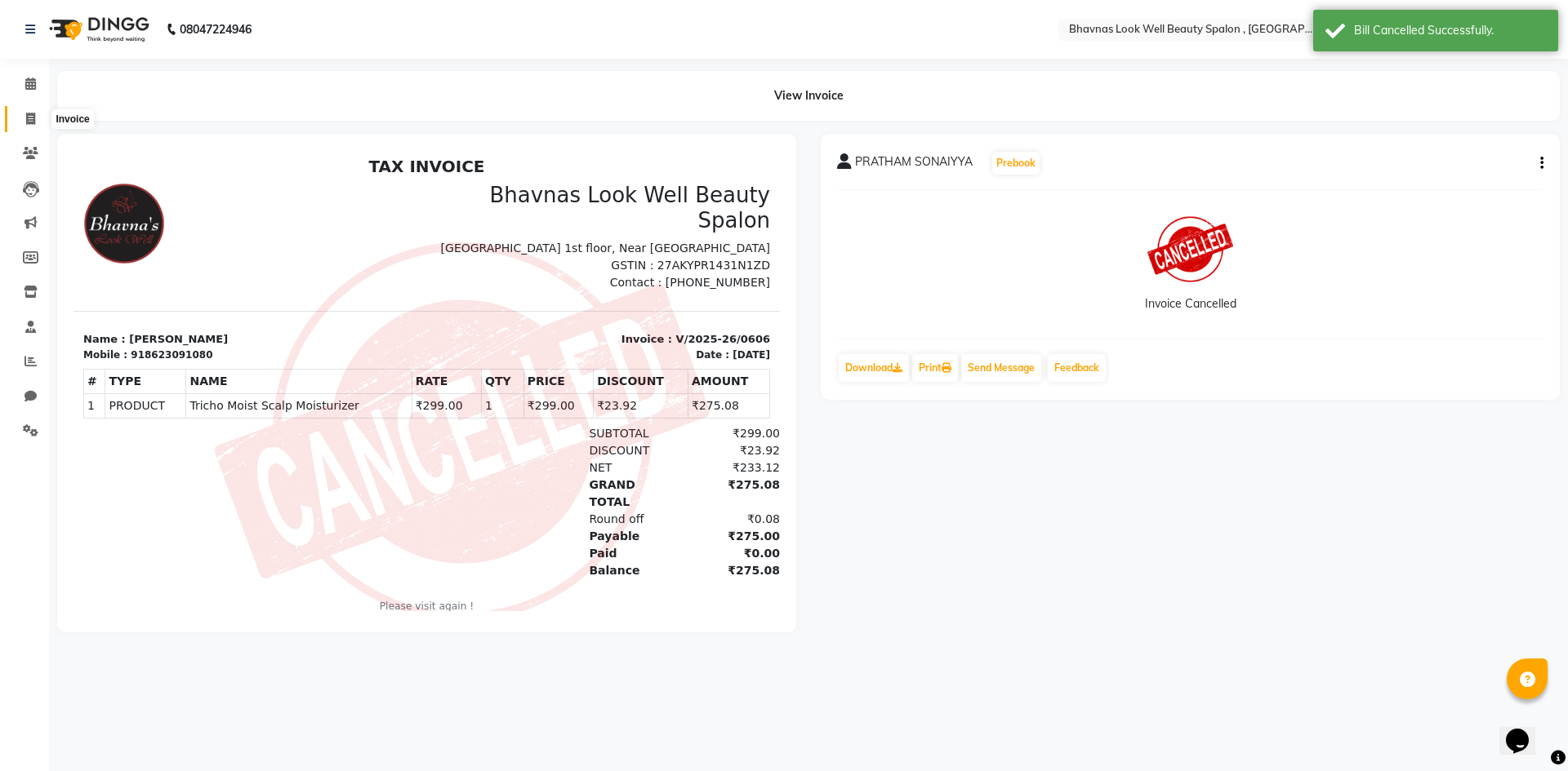
click at [38, 111] on span at bounding box center [31, 120] width 29 height 19
select select "service"
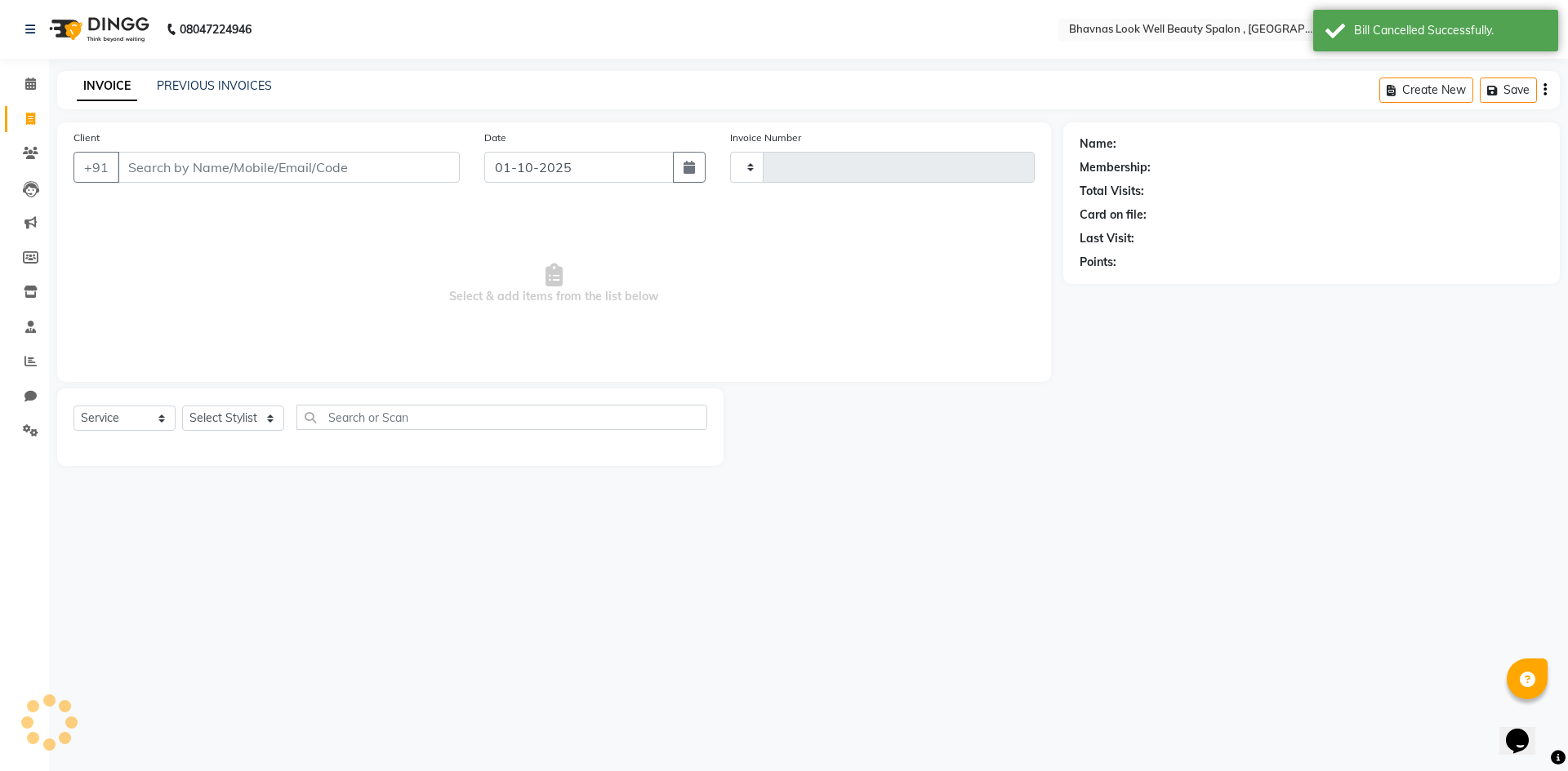
type input "0607"
select select "6251"
click at [298, 165] on input "Client" at bounding box center [289, 168] width 343 height 31
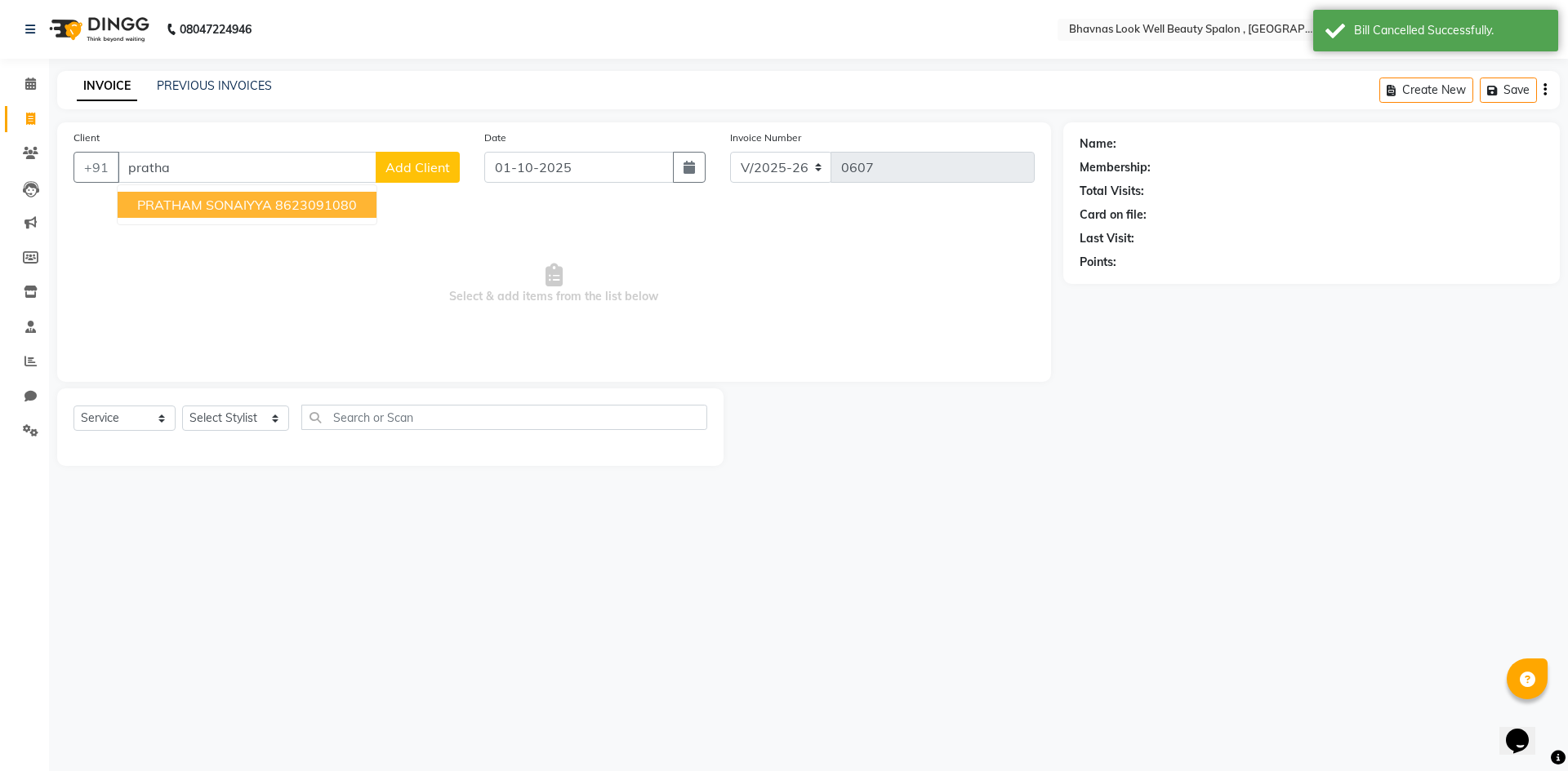
click at [304, 197] on ngb-highlight "8623091080" at bounding box center [316, 205] width 82 height 16
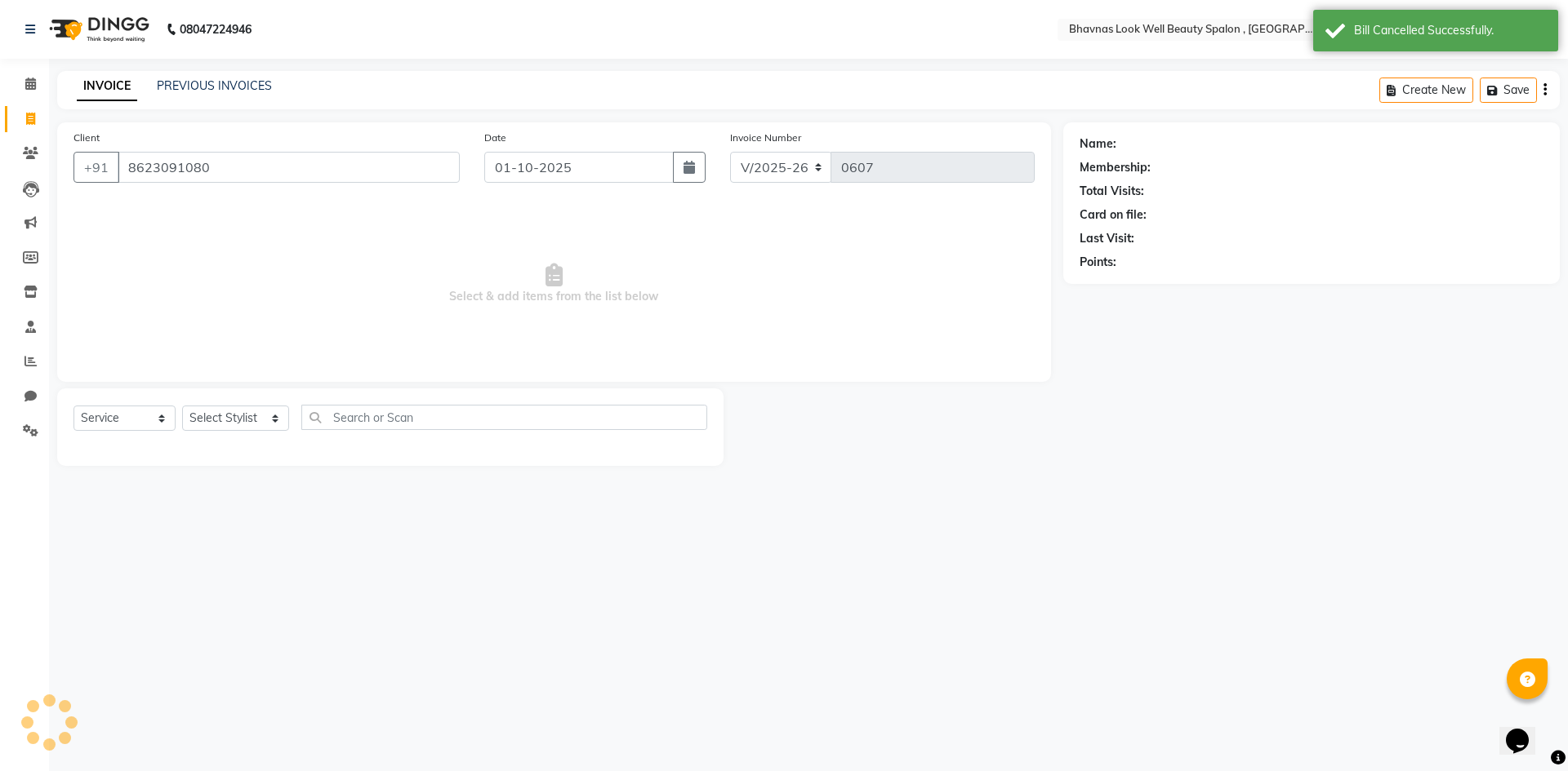
type input "8623091080"
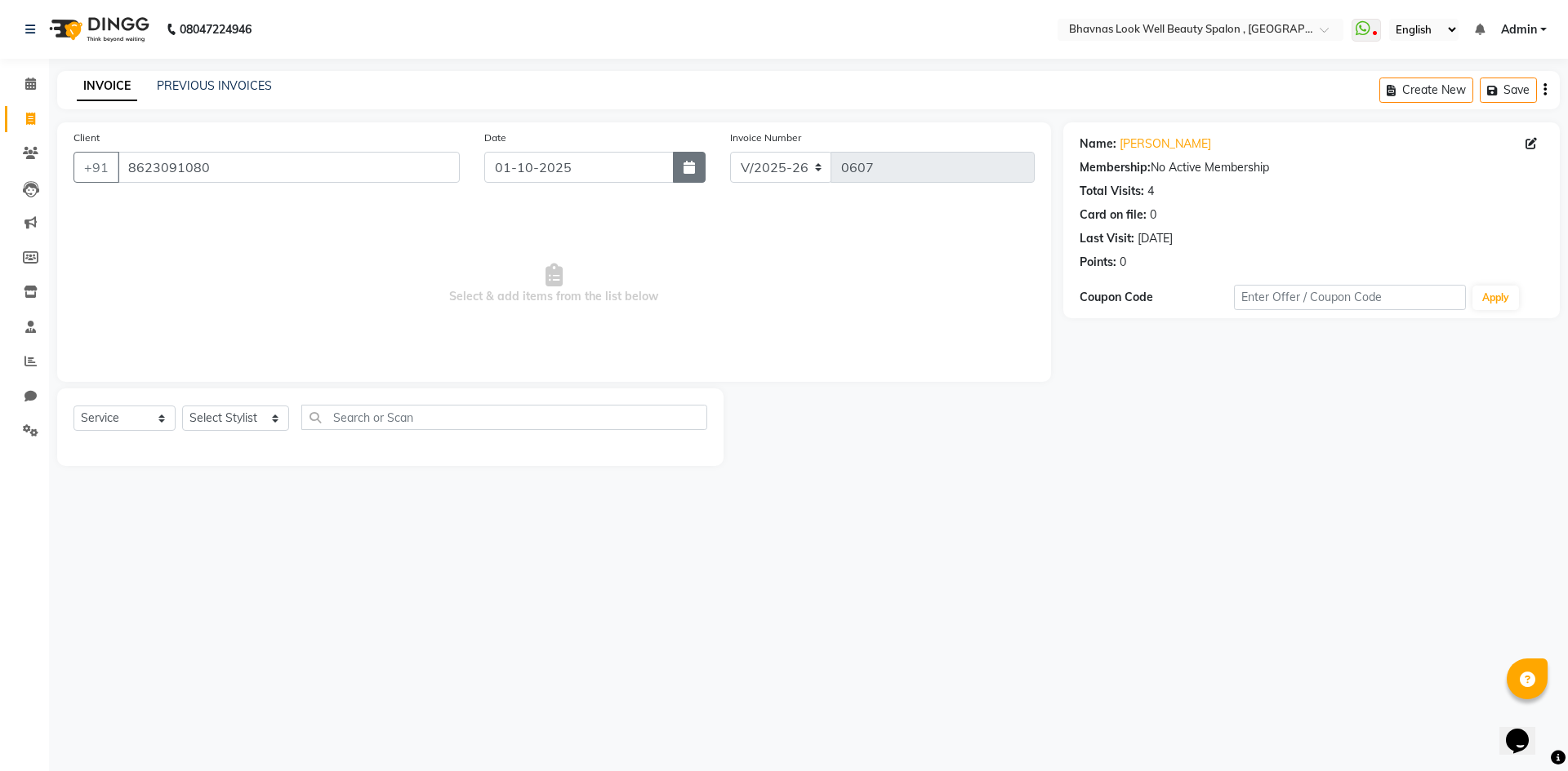
click at [681, 169] on button "button" at bounding box center [689, 168] width 33 height 31
select select "10"
select select "2025"
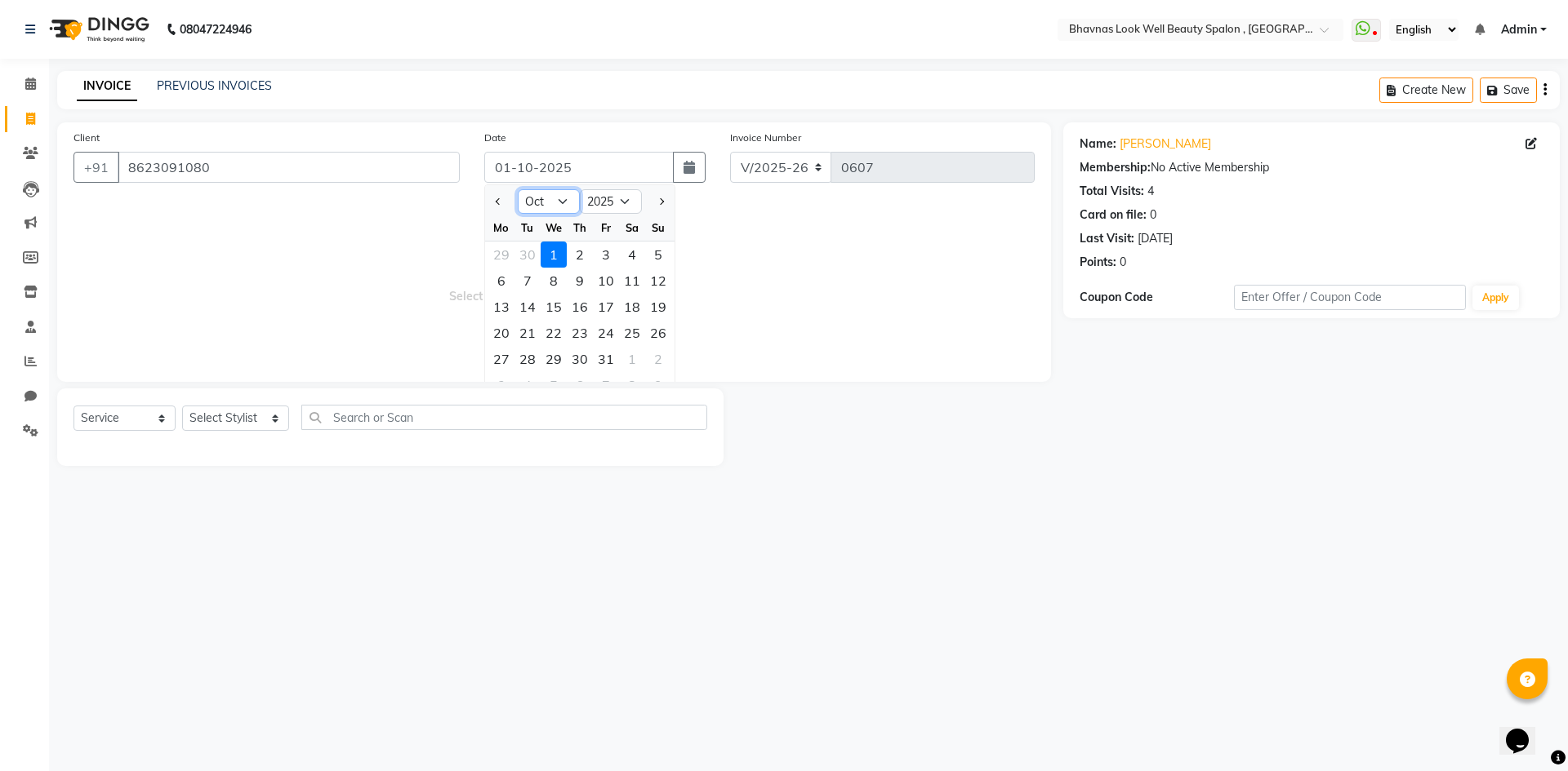
click at [535, 197] on select "Jan Feb Mar Apr May Jun [DATE] Aug Sep Oct Nov Dec" at bounding box center [548, 201] width 62 height 24
select select "9"
click at [518, 189] on select "Jan Feb Mar Apr May Jun [DATE] Aug Sep Oct Nov Dec" at bounding box center [548, 201] width 62 height 24
click at [540, 353] on div "1" at bounding box center [553, 359] width 26 height 26
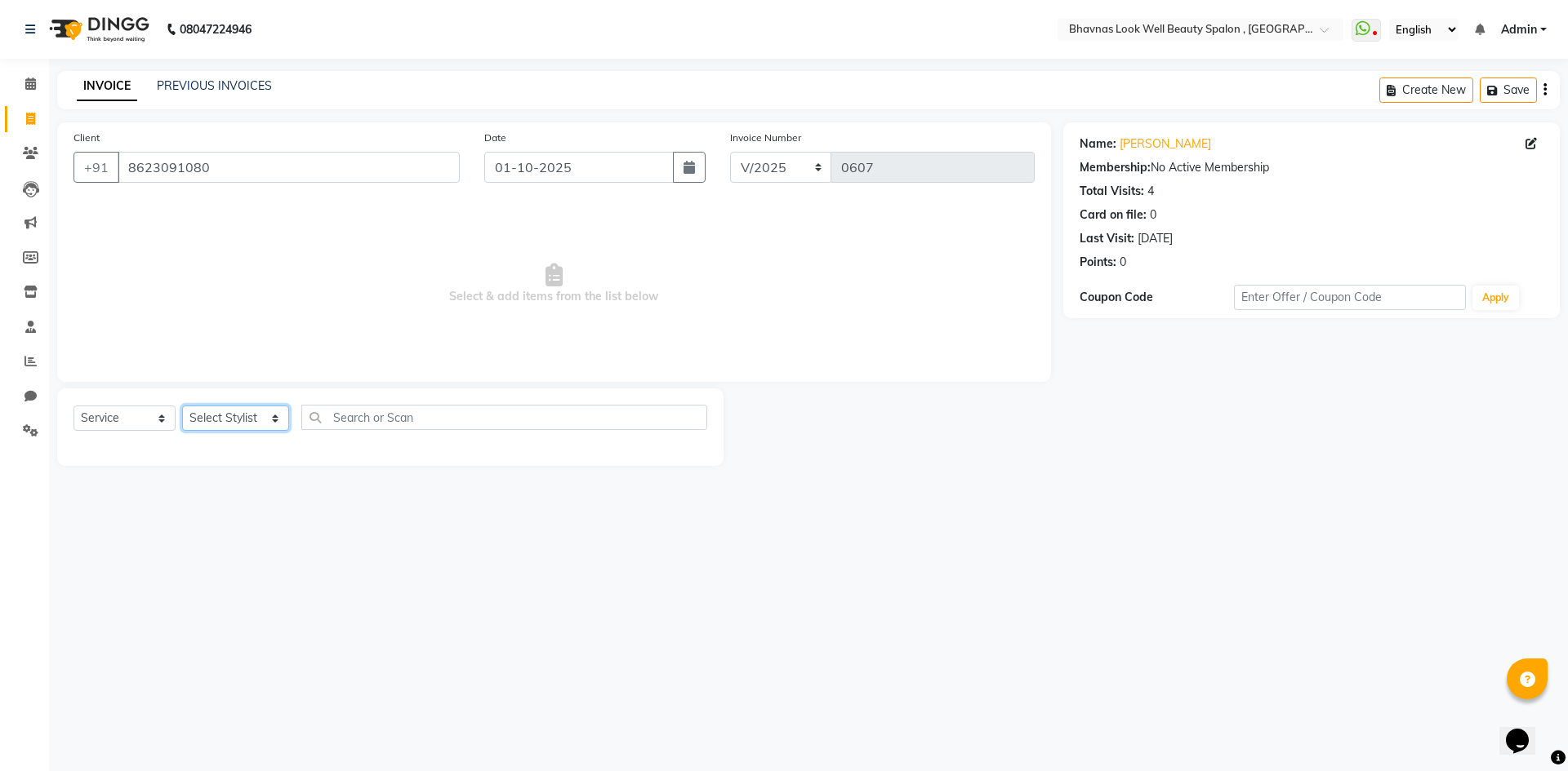
click at [209, 416] on select "Select Stylist [PERSON_NAME] [PERSON_NAME] ANMAL [PERSON_NAME] JYOTI [PERSON_NA…" at bounding box center [236, 419] width 107 height 25
select select "46642"
click at [182, 406] on select "Select Stylist [PERSON_NAME] [PERSON_NAME] ANMAL [PERSON_NAME] JYOTI [PERSON_NA…" at bounding box center [236, 419] width 107 height 25
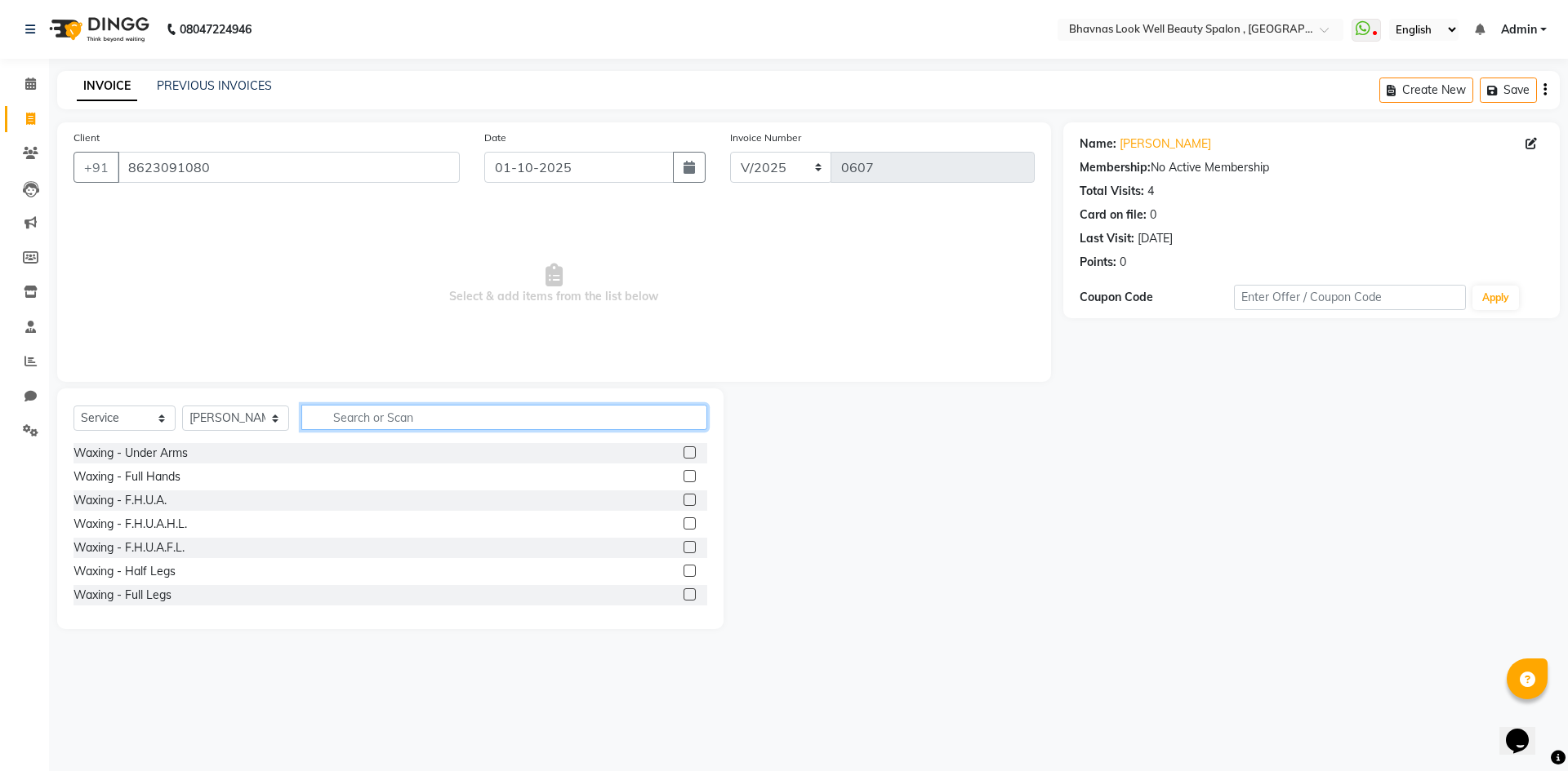
click at [418, 423] on input "text" at bounding box center [504, 418] width 407 height 25
type input "t"
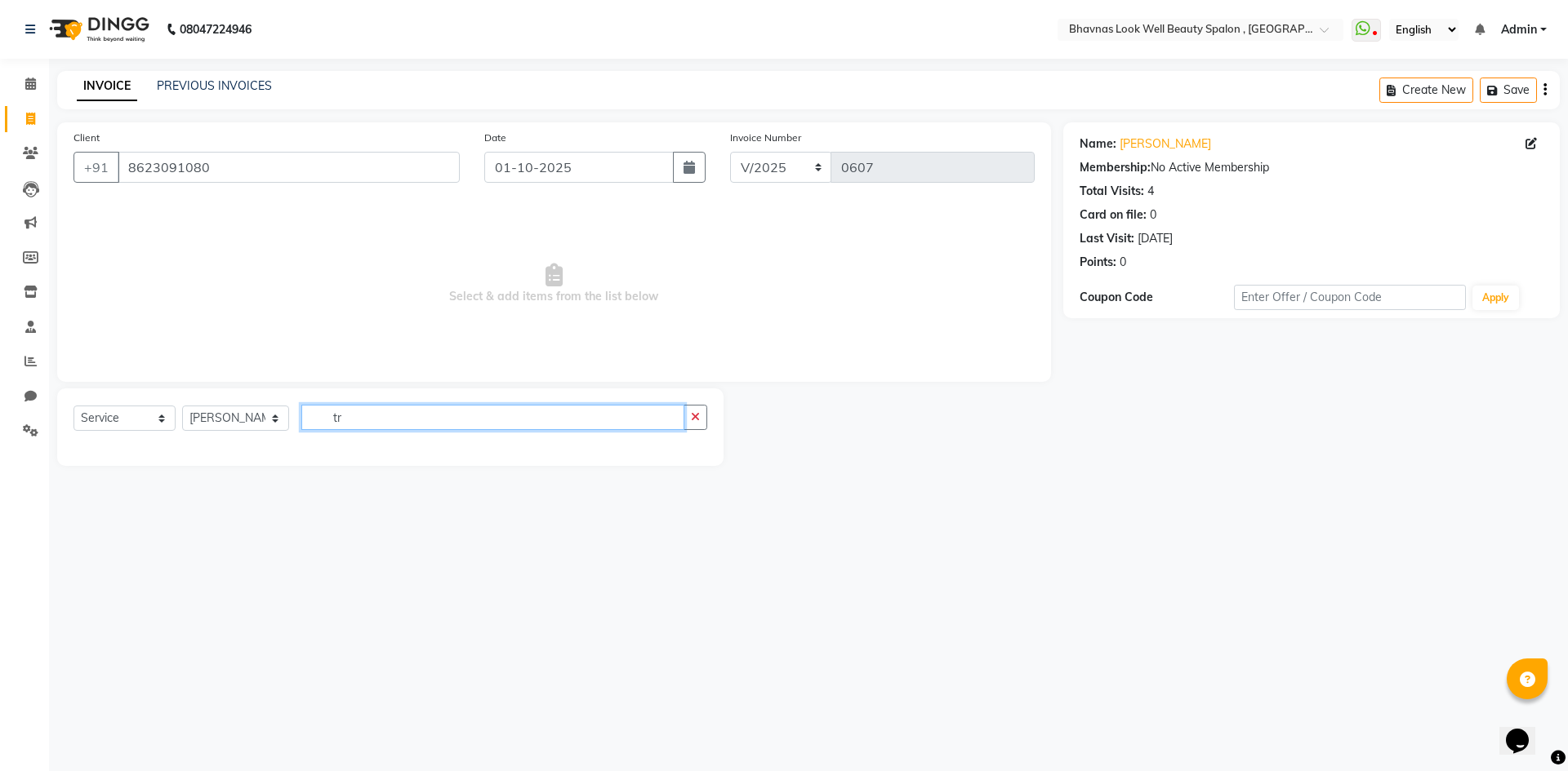
type input "t"
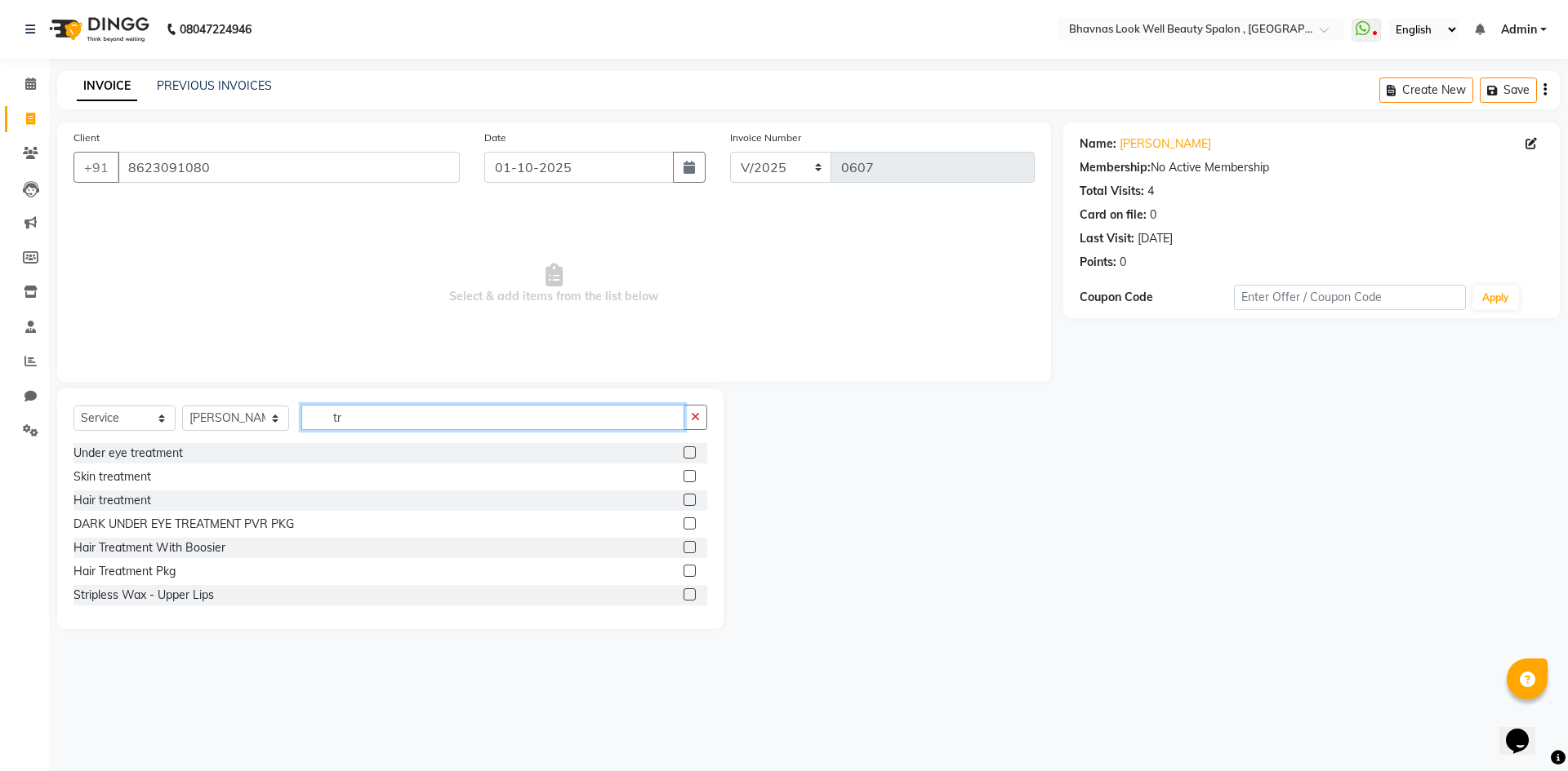
type input "tr"
click at [138, 411] on select "Select Service Product Membership Package Voucher Prepaid Gift Card" at bounding box center [124, 419] width 102 height 25
select select "product"
click at [73, 406] on select "Select Service Product Membership Package Voucher Prepaid Gift Card" at bounding box center [124, 419] width 102 height 25
click at [354, 424] on input "tr" at bounding box center [492, 418] width 383 height 25
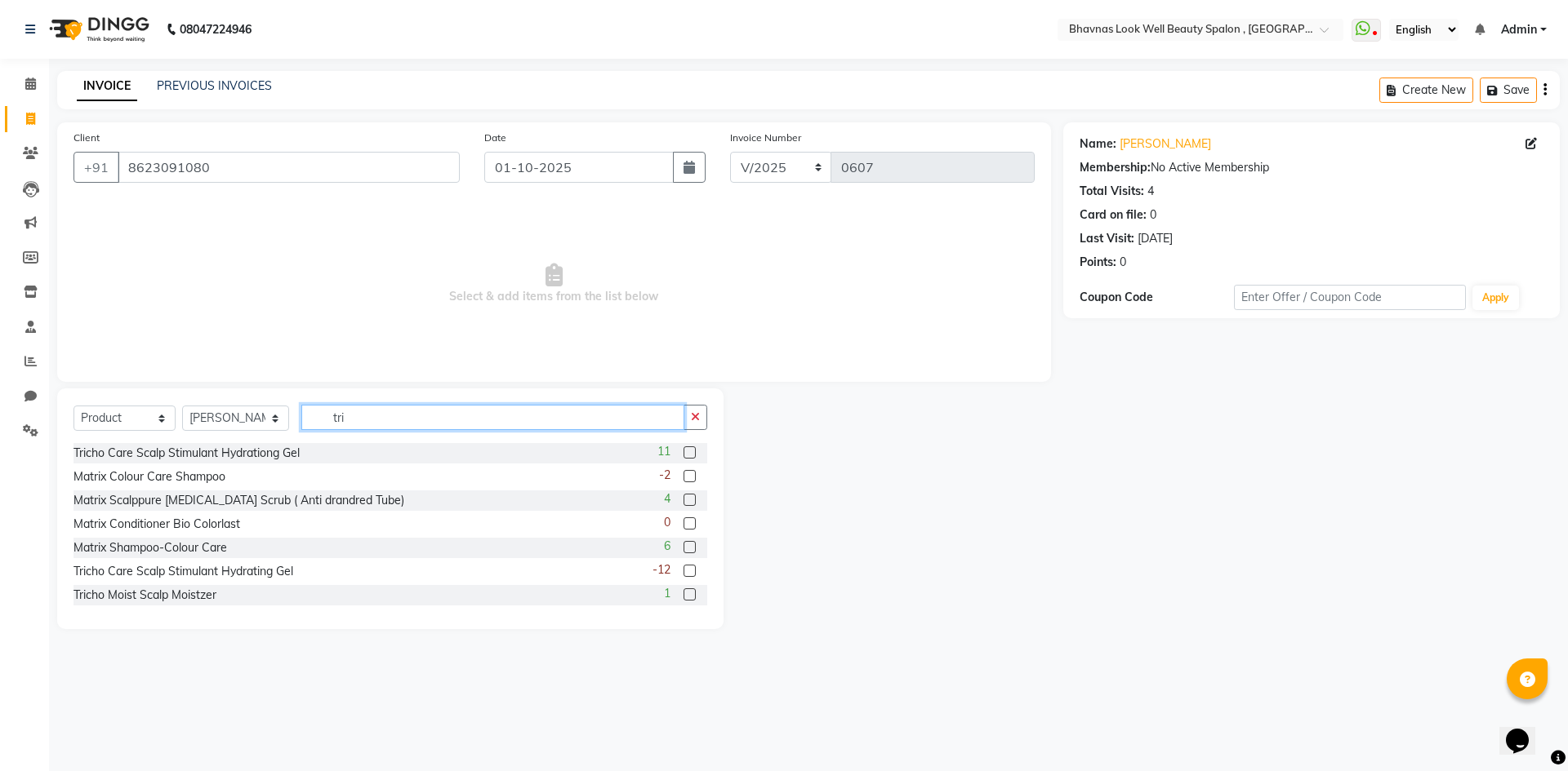
type input "tri"
click at [683, 595] on label at bounding box center [690, 595] width 13 height 13
click at [683, 595] on input "checkbox" at bounding box center [689, 595] width 11 height 11
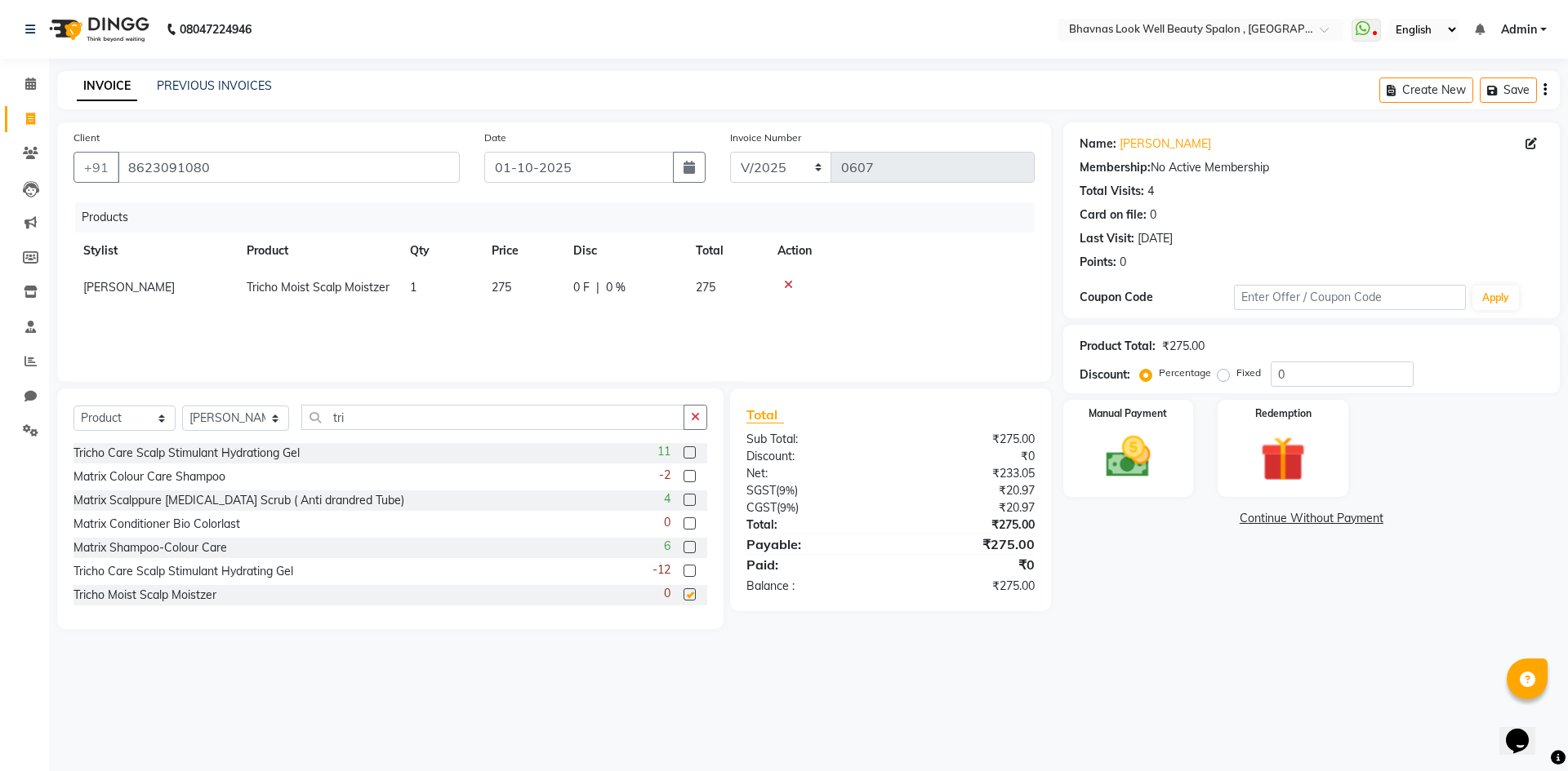
checkbox input "false"
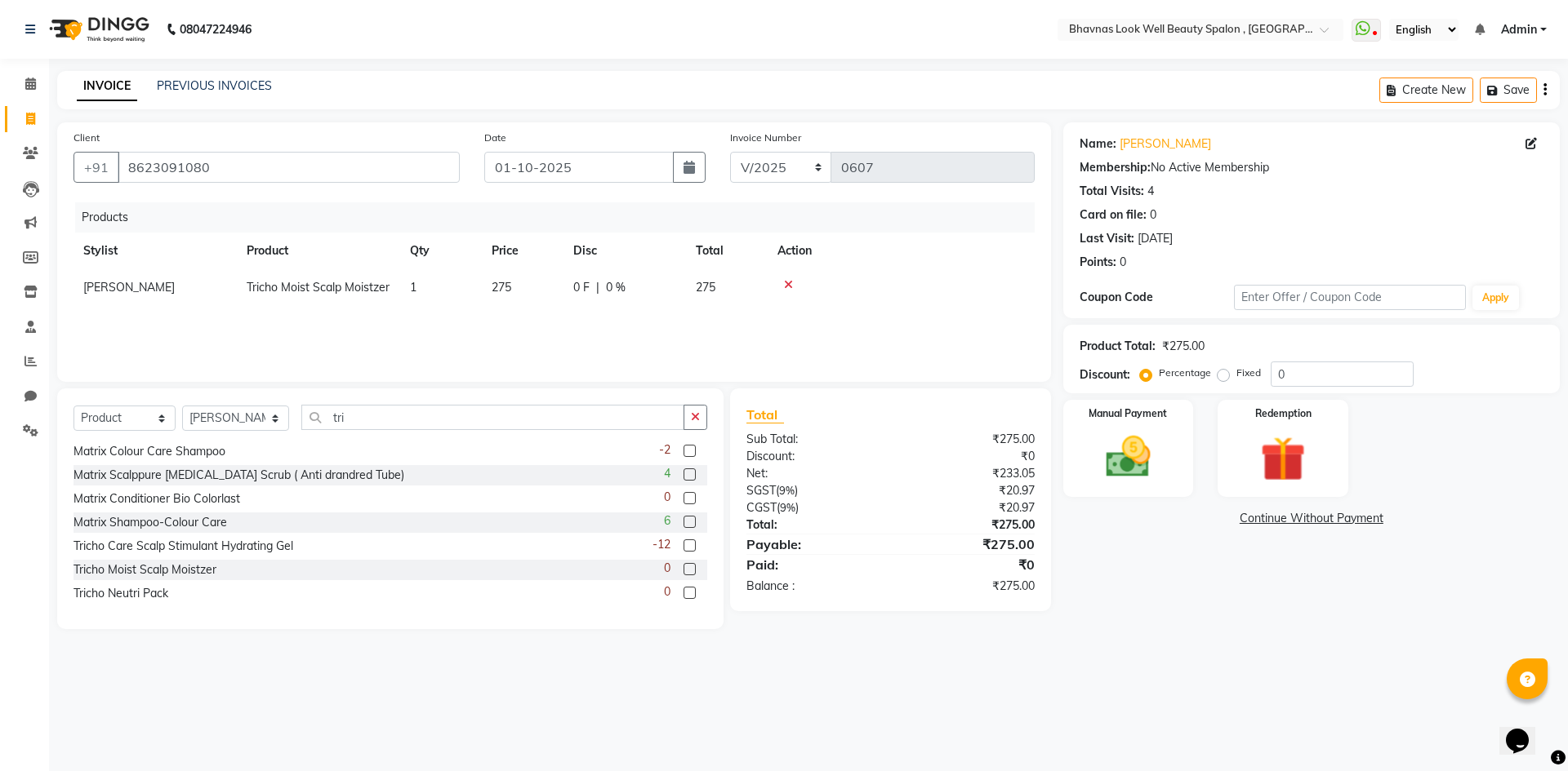
scroll to position [50, 0]
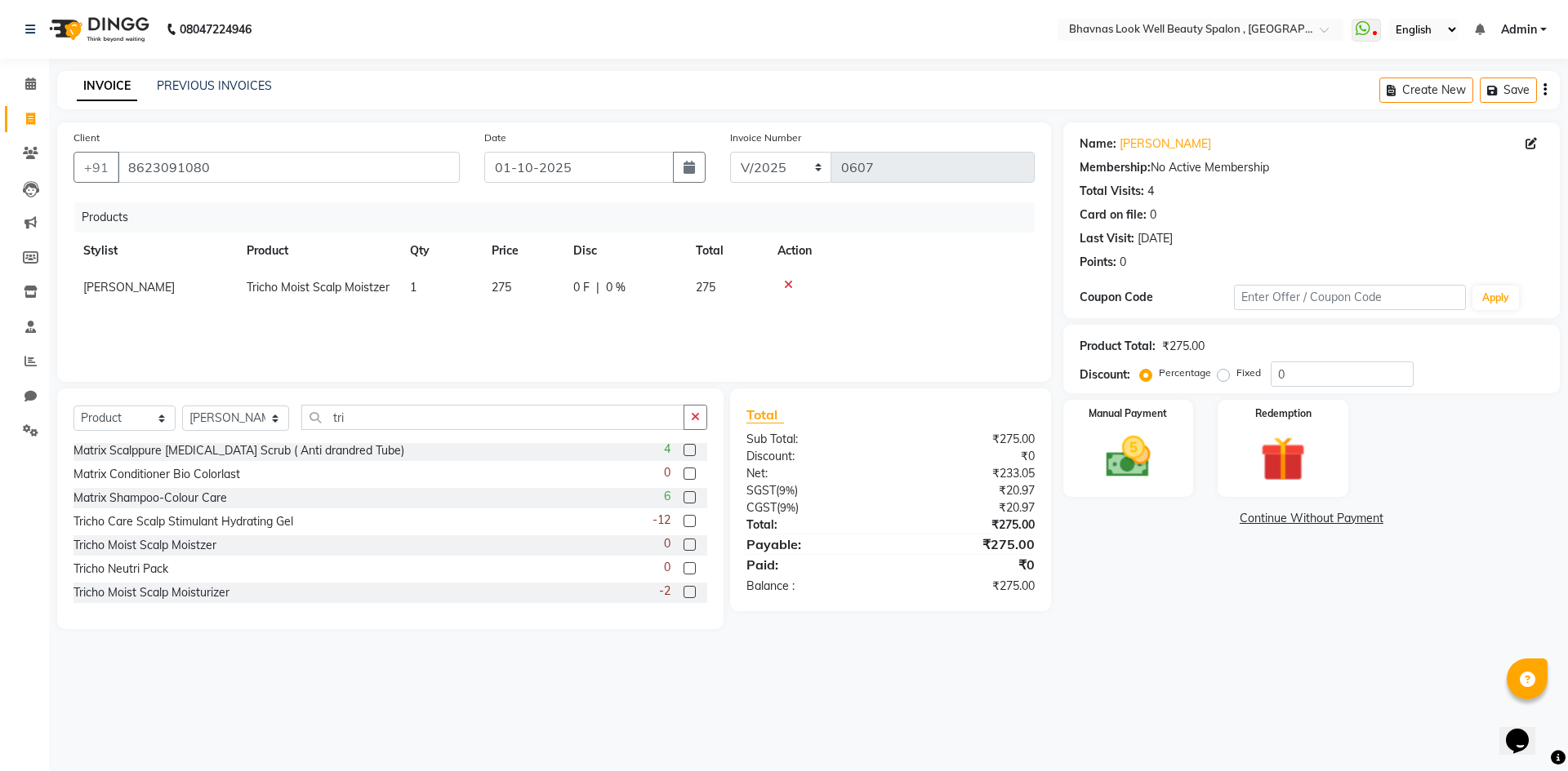
click at [787, 286] on icon at bounding box center [789, 284] width 9 height 12
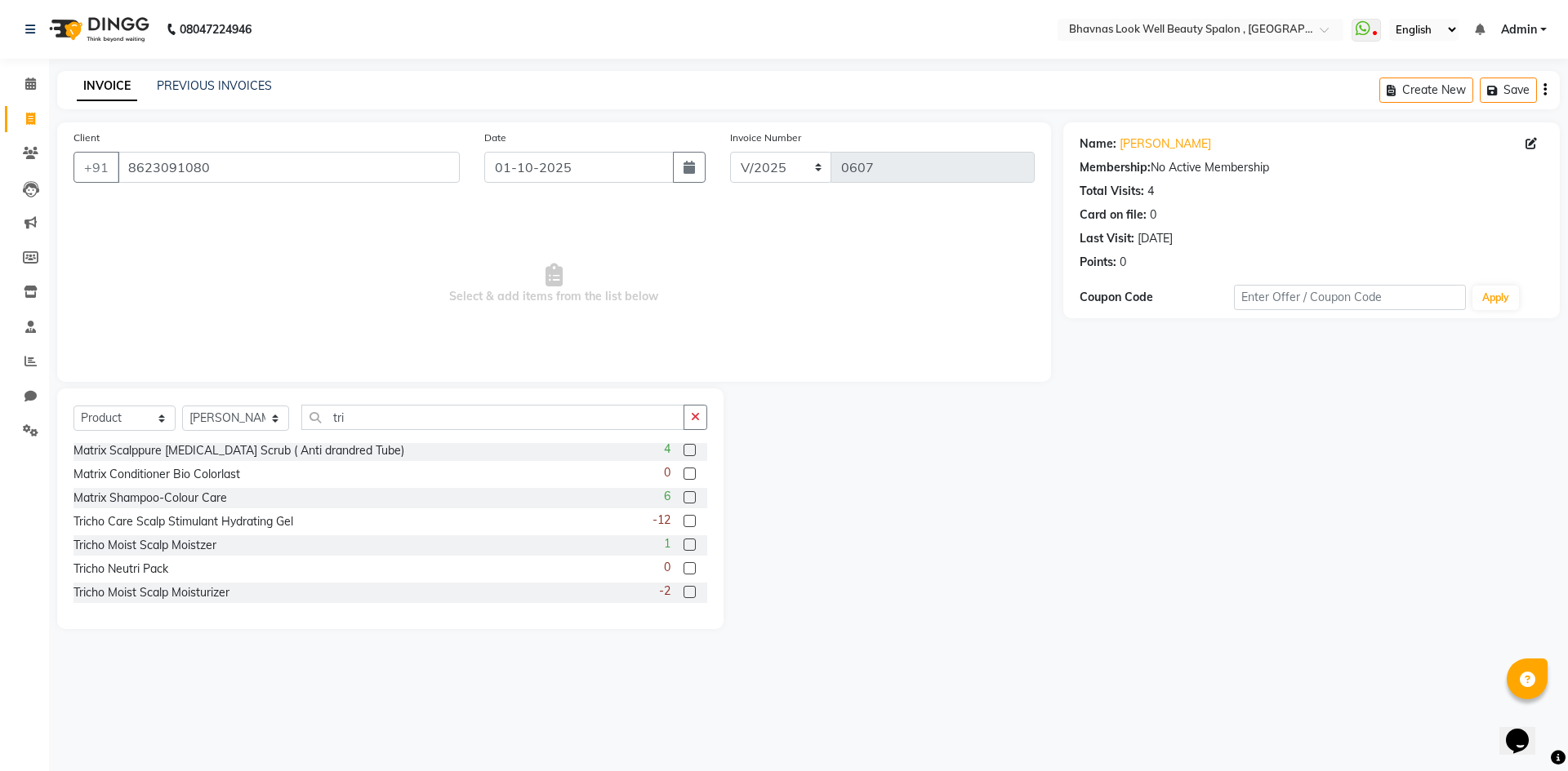
click at [683, 599] on div at bounding box center [689, 594] width 11 height 17
click at [683, 592] on label at bounding box center [690, 593] width 13 height 13
click at [683, 592] on input "checkbox" at bounding box center [689, 593] width 11 height 11
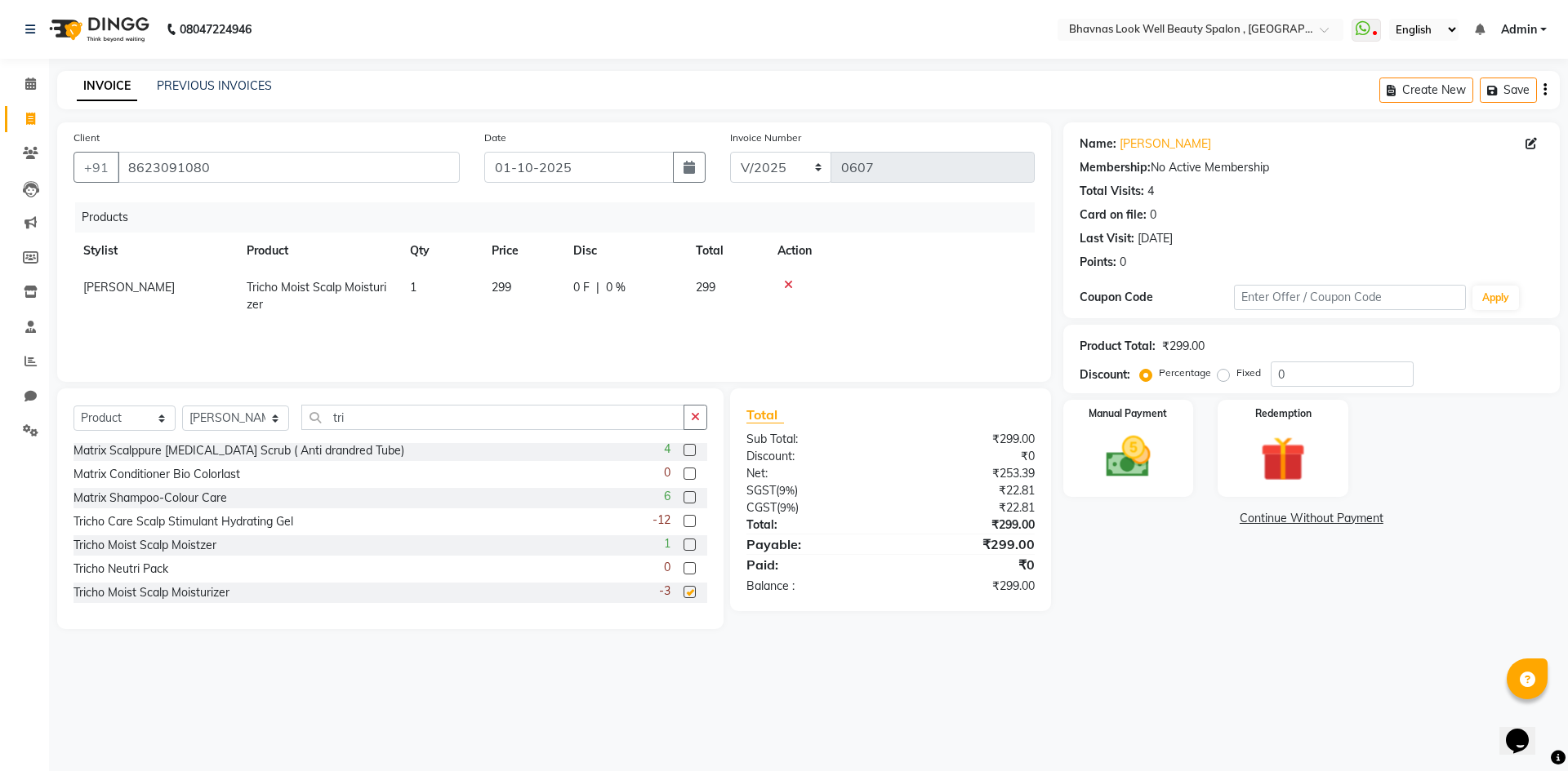
checkbox input "false"
click at [705, 289] on span "299" at bounding box center [706, 287] width 20 height 14
select select "46642"
drag, startPoint x: 673, startPoint y: 295, endPoint x: 640, endPoint y: 301, distance: 33.5
click at [640, 301] on div "0 F | 0 %" at bounding box center [639, 292] width 131 height 25
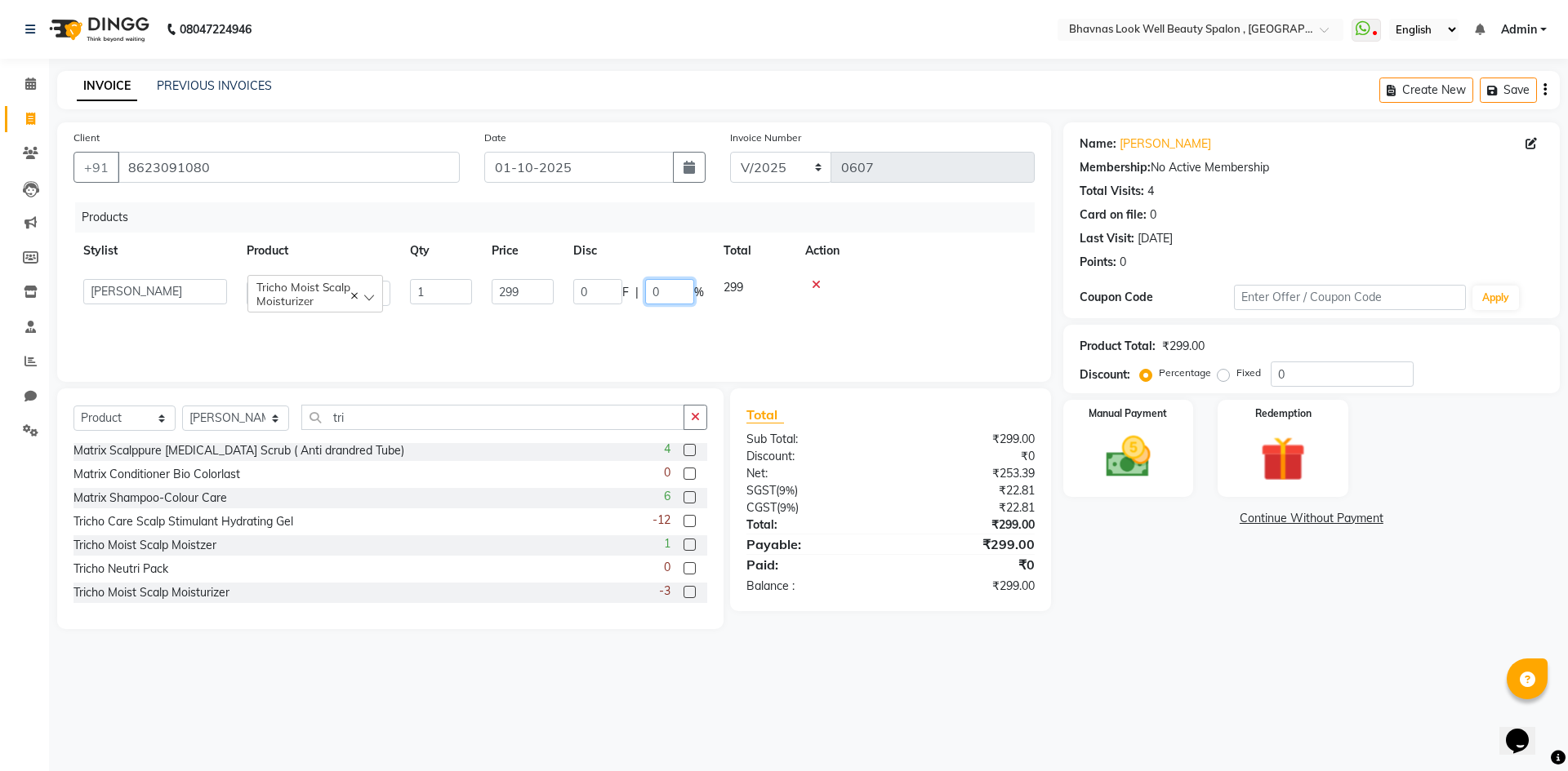
type input "2"
click at [597, 291] on span "|" at bounding box center [598, 287] width 4 height 17
select select "46642"
drag, startPoint x: 615, startPoint y: 293, endPoint x: 580, endPoint y: 294, distance: 35.0
click at [580, 294] on input "0" at bounding box center [598, 292] width 49 height 25
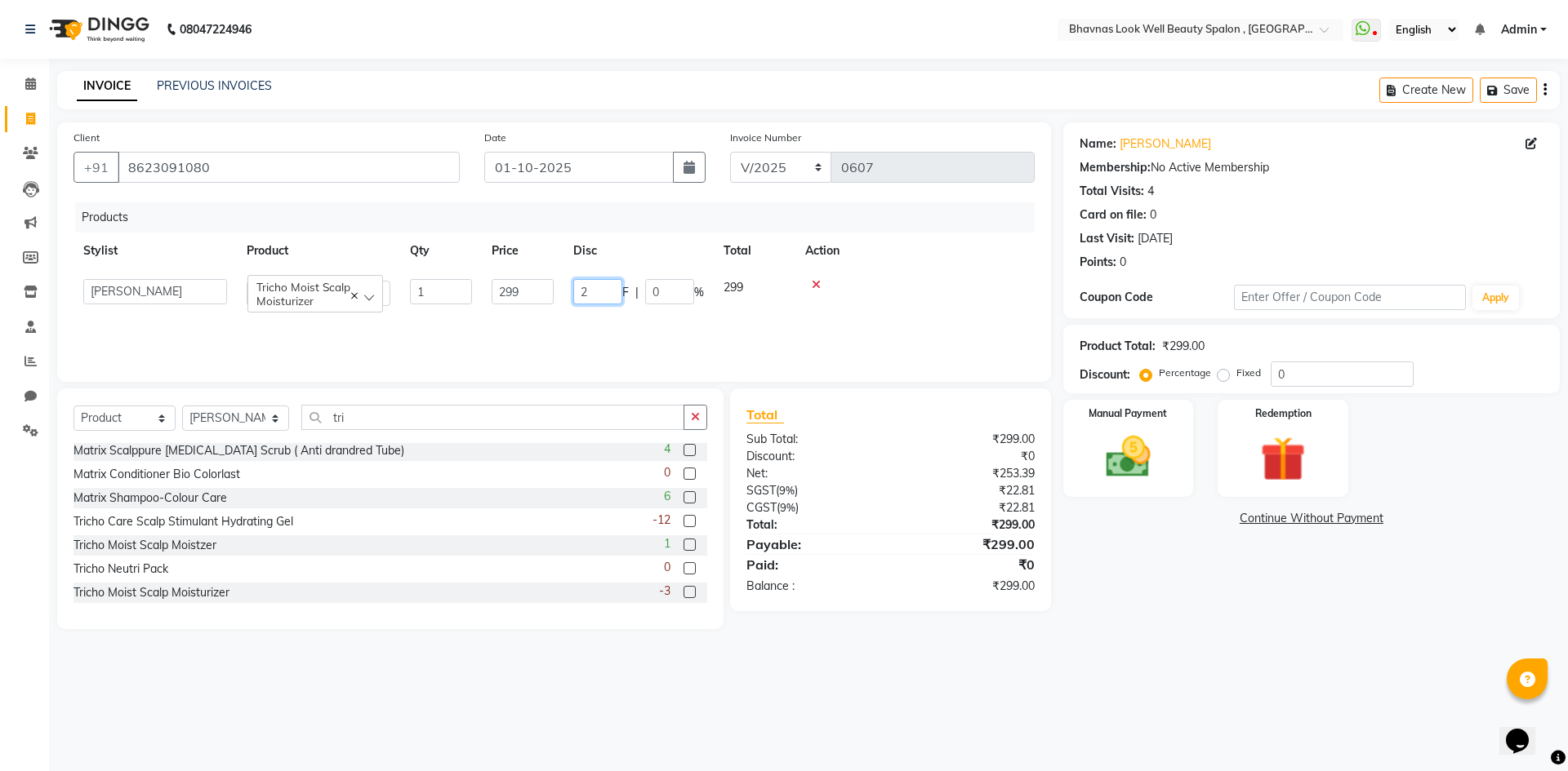
type input "29"
click at [891, 316] on td at bounding box center [915, 292] width 239 height 46
click at [1164, 470] on img at bounding box center [1128, 457] width 76 height 53
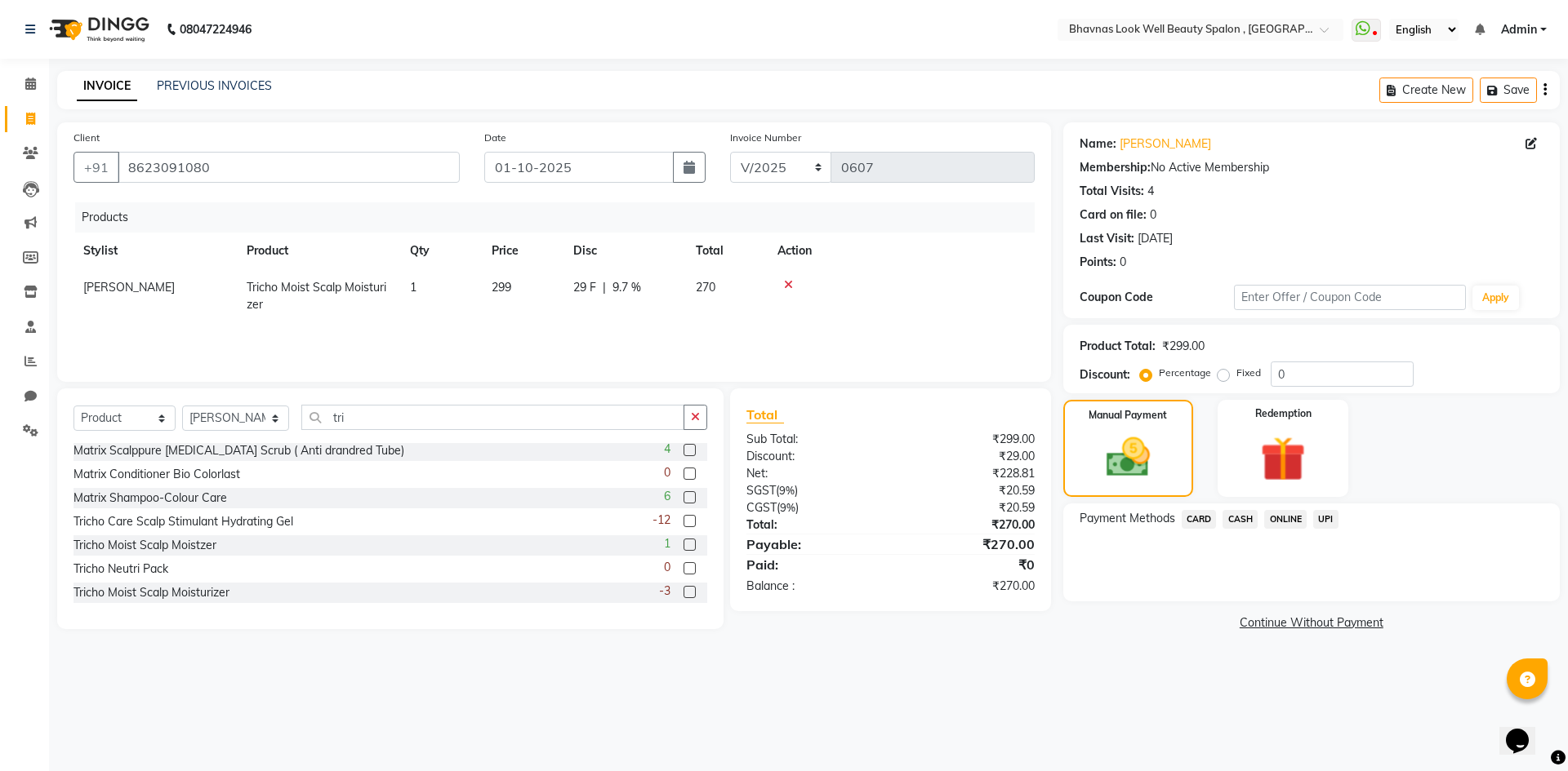
click at [1301, 518] on span "ONLINE" at bounding box center [1285, 519] width 43 height 19
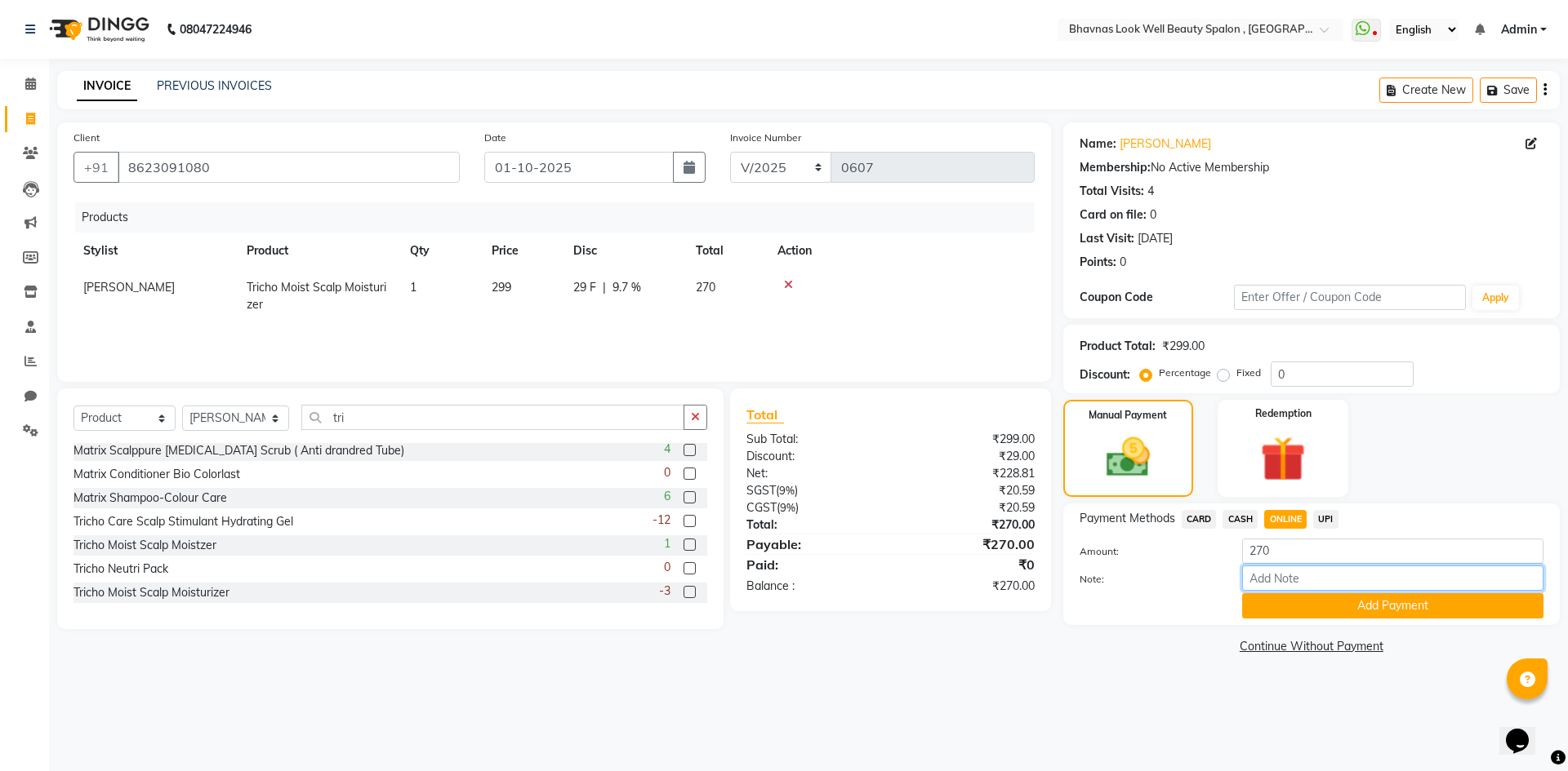
click at [1297, 581] on input "Note:" at bounding box center [1392, 578] width 301 height 25
type input "PRODUCT"
click at [1341, 593] on button "Add Payment" at bounding box center [1392, 606] width 301 height 25
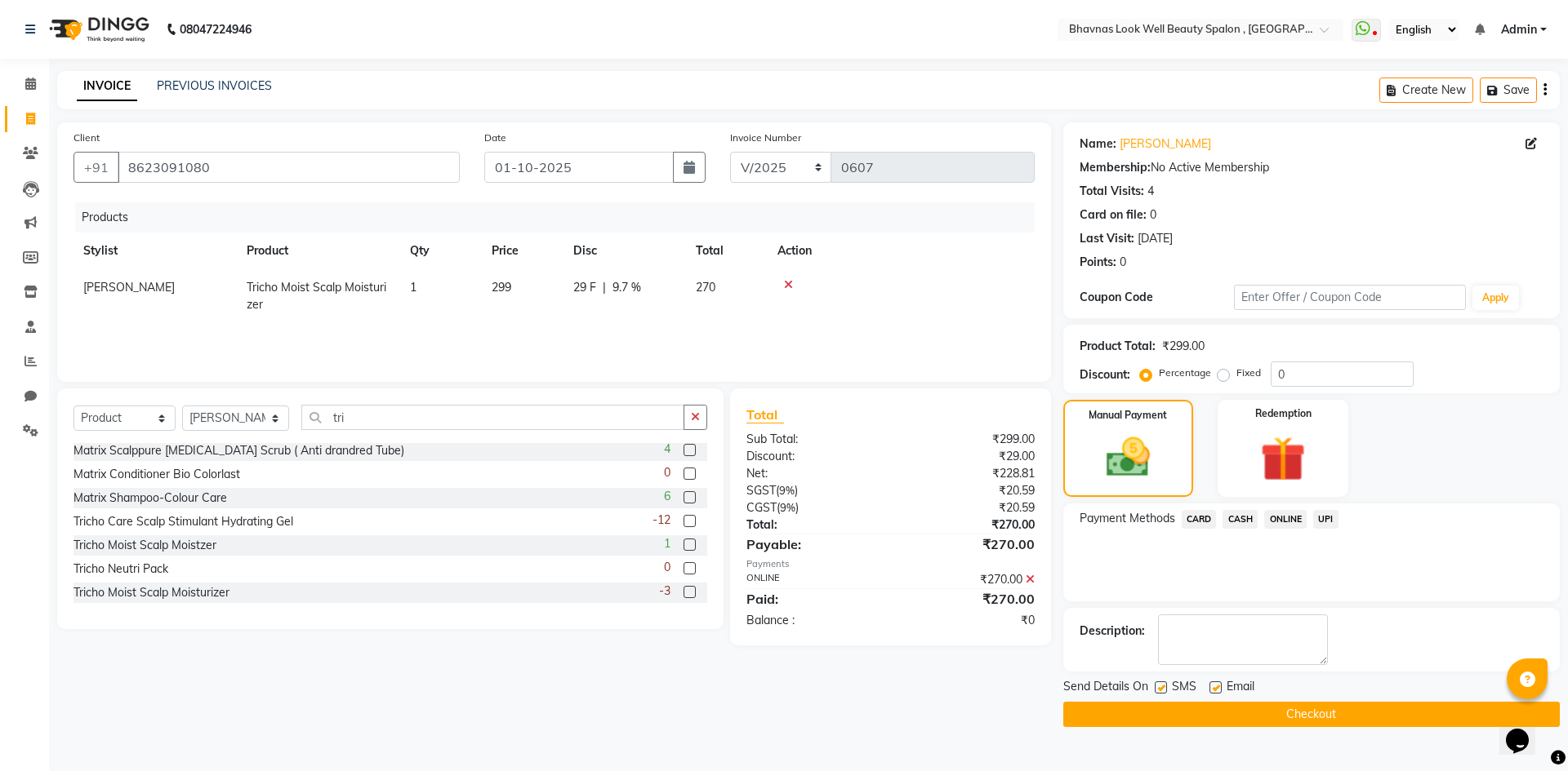
click at [1217, 686] on label at bounding box center [1215, 688] width 13 height 13
click at [1217, 686] on input "checkbox" at bounding box center [1215, 689] width 11 height 11
checkbox input "false"
click at [1246, 721] on button "Checkout" at bounding box center [1312, 715] width 497 height 25
